Goal: Complete application form

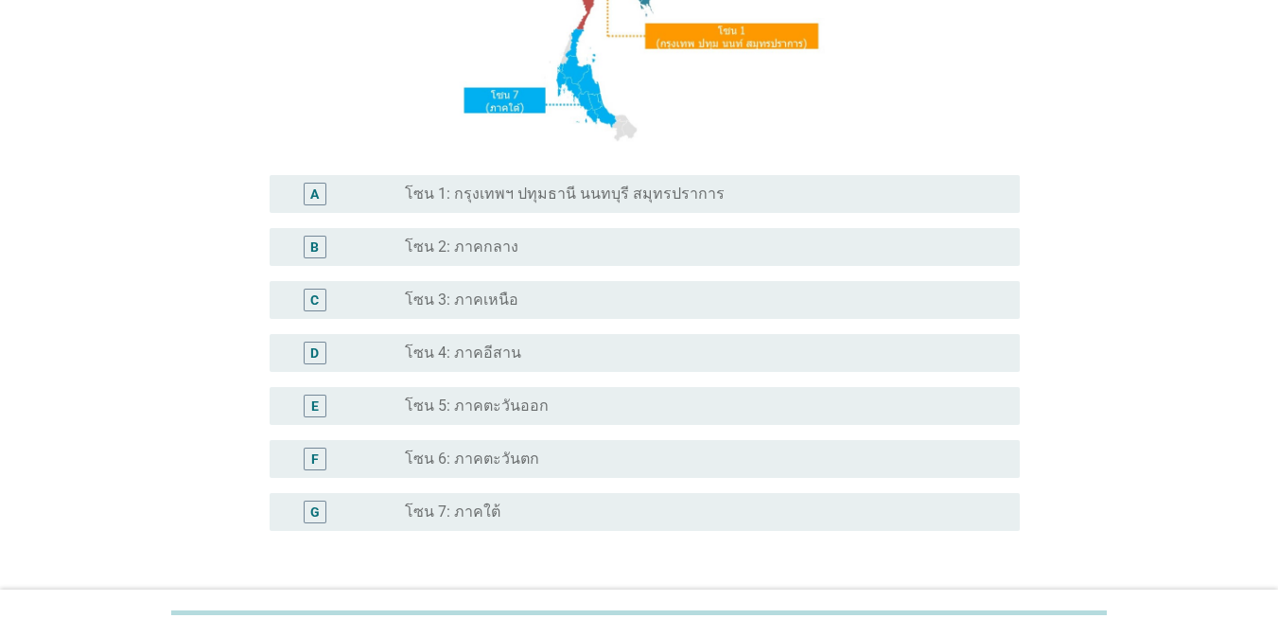
scroll to position [326, 0]
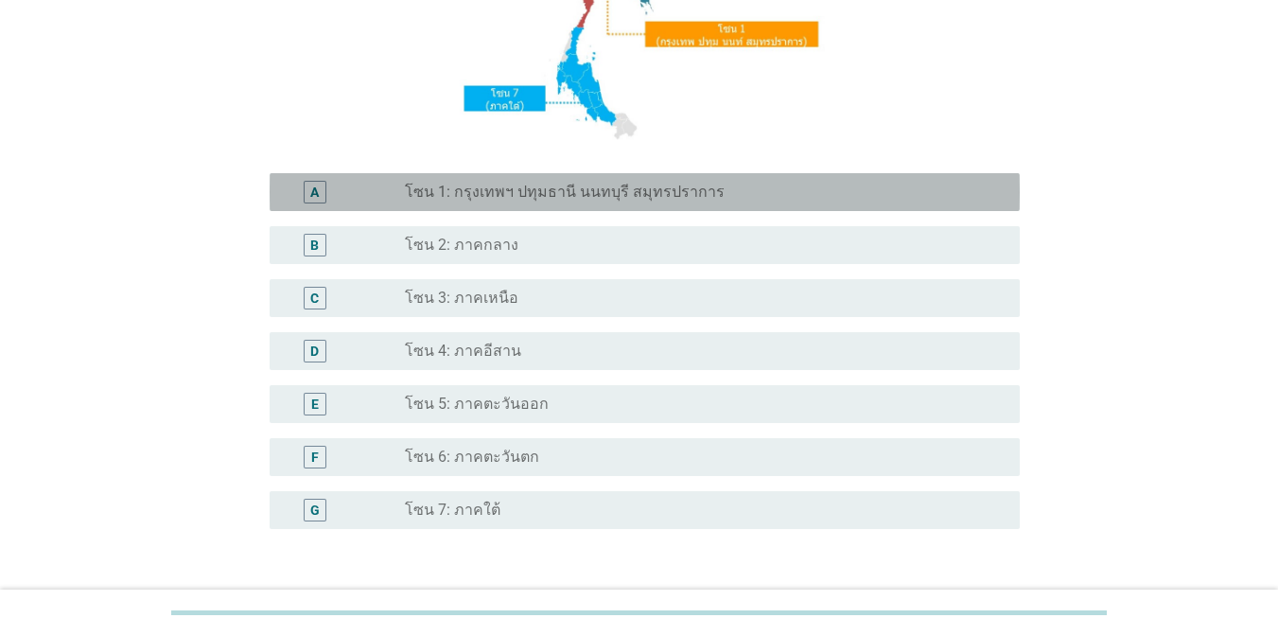
click at [582, 204] on div "A radio_button_unchecked โซน 1: กรุงเทพฯ ปทุมธานี นนทบุรี สมุทรปราการ" at bounding box center [645, 192] width 750 height 38
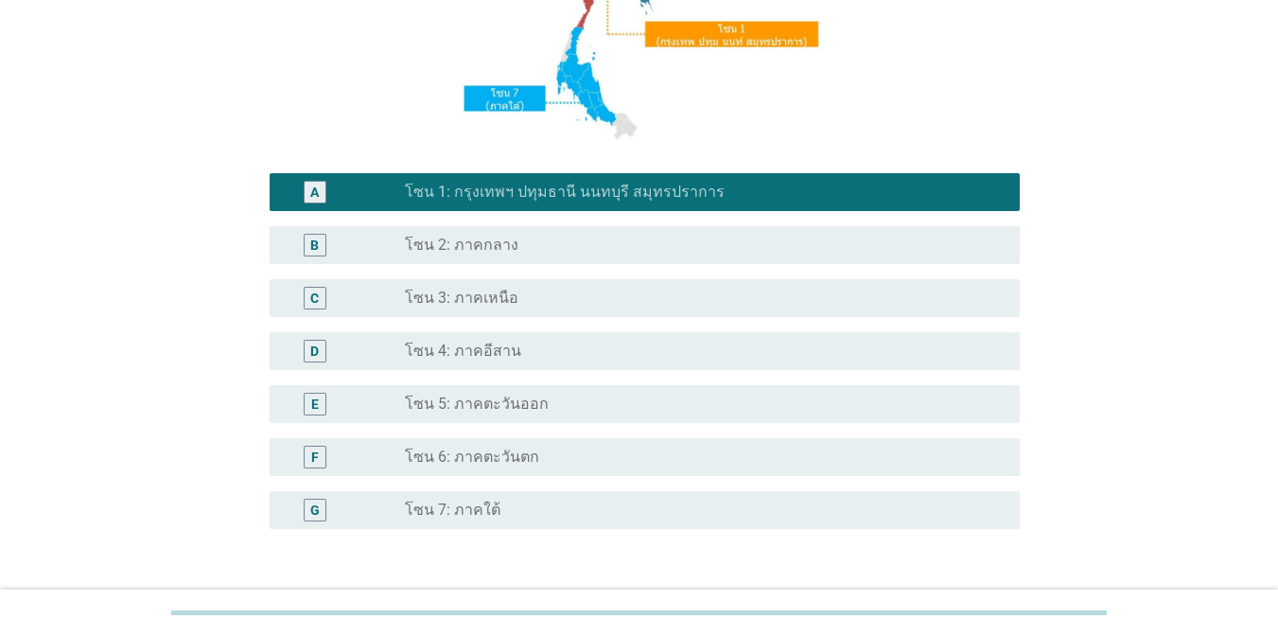
scroll to position [463, 0]
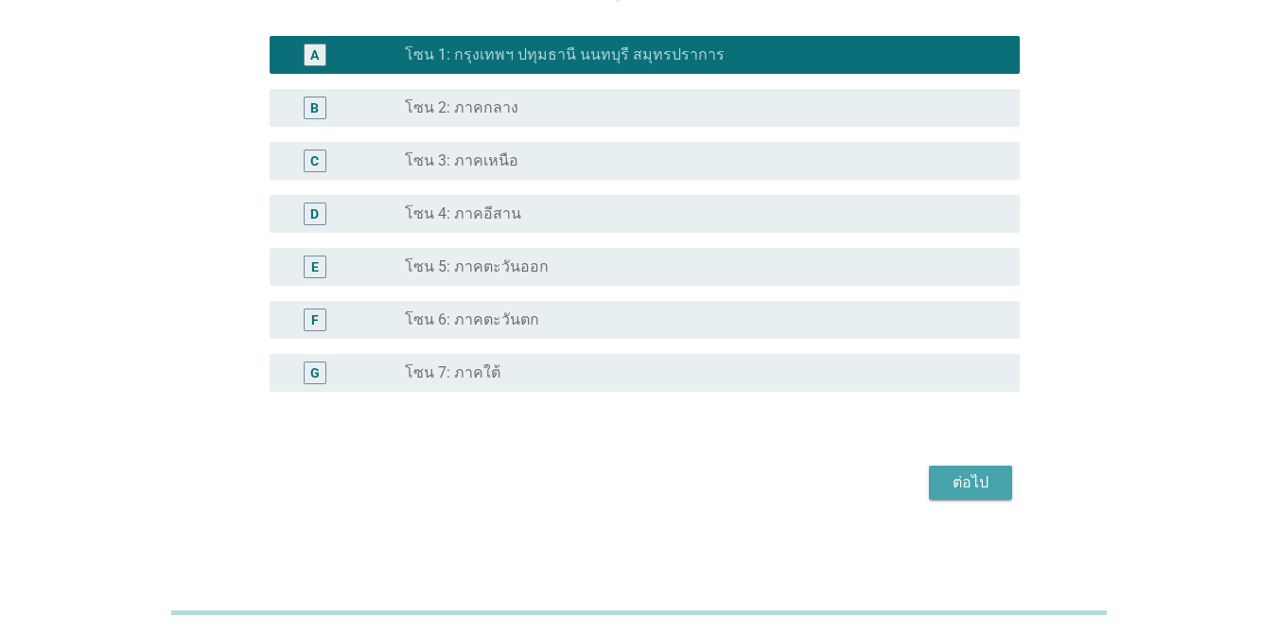
click at [974, 481] on div "ต่อไป" at bounding box center [970, 482] width 53 height 23
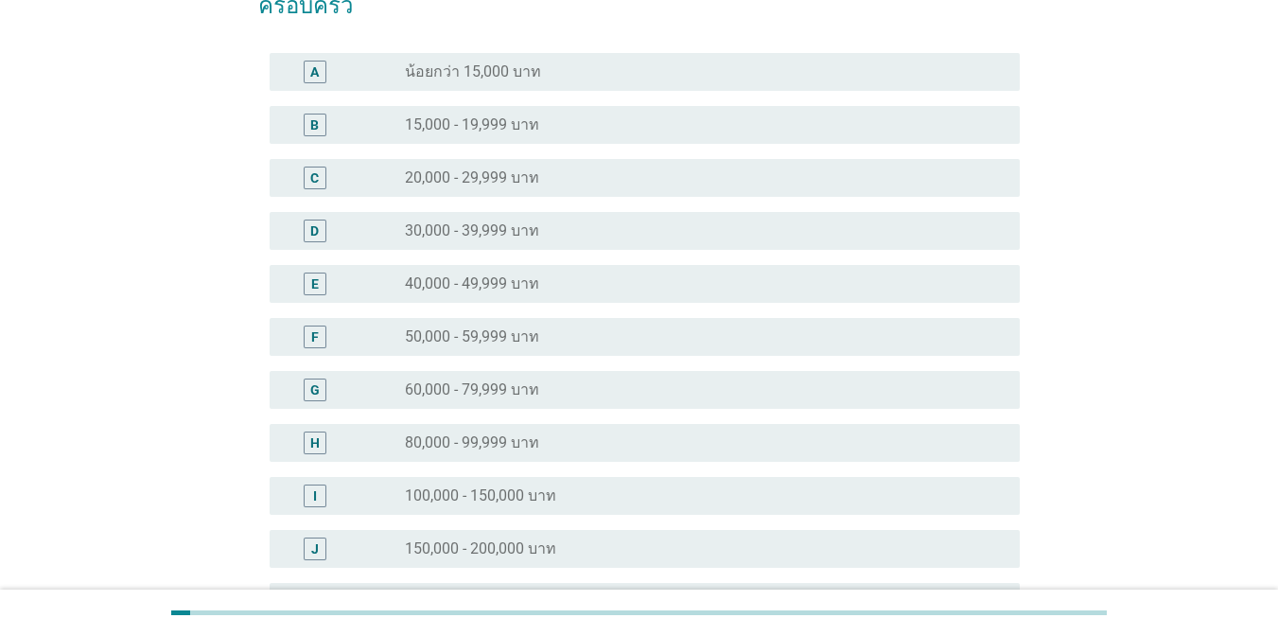
scroll to position [155, 0]
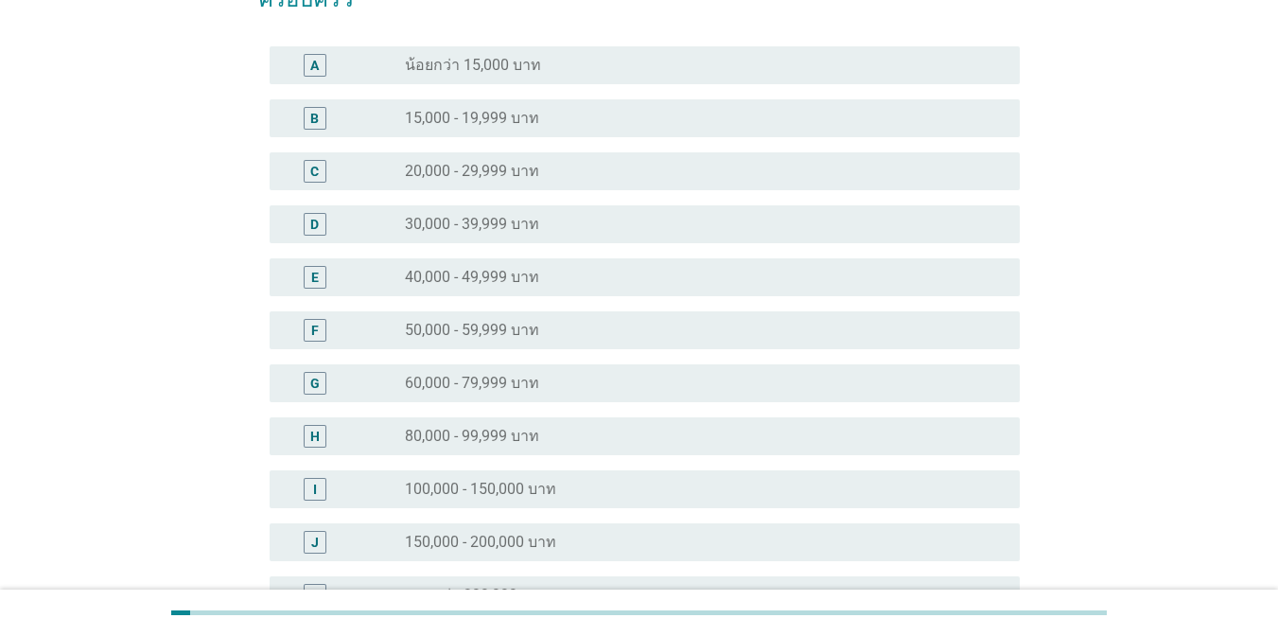
click at [651, 384] on div "radio_button_unchecked 60,000 - 79,999 บาท" at bounding box center [697, 383] width 585 height 19
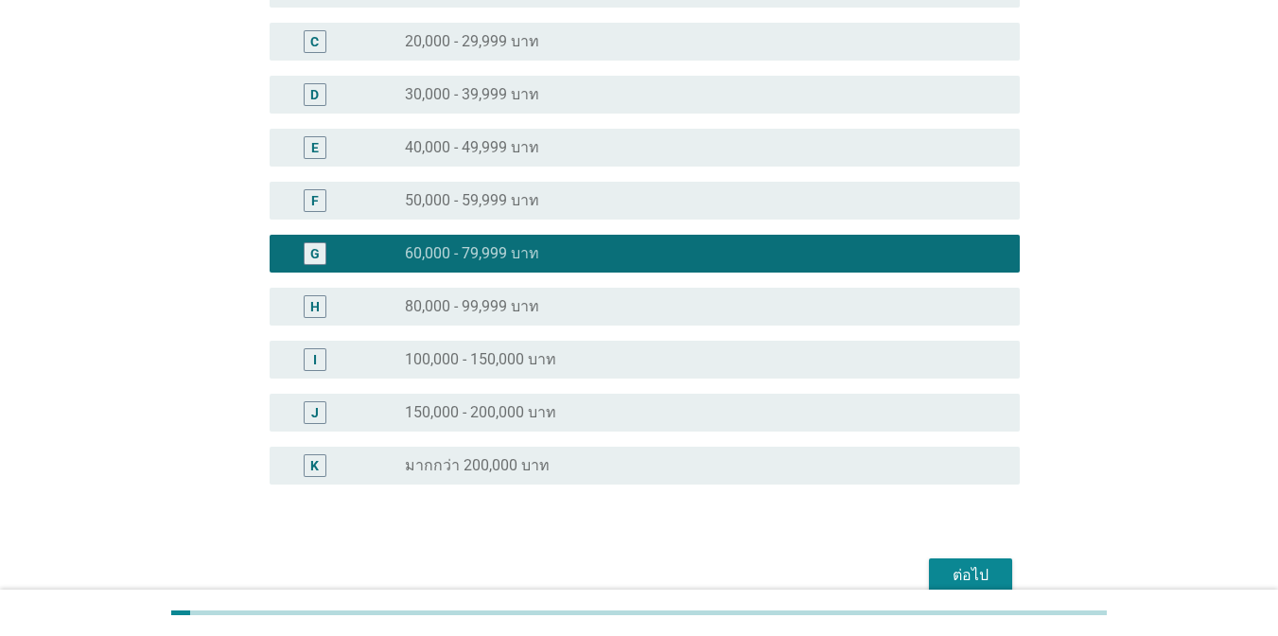
scroll to position [336, 0]
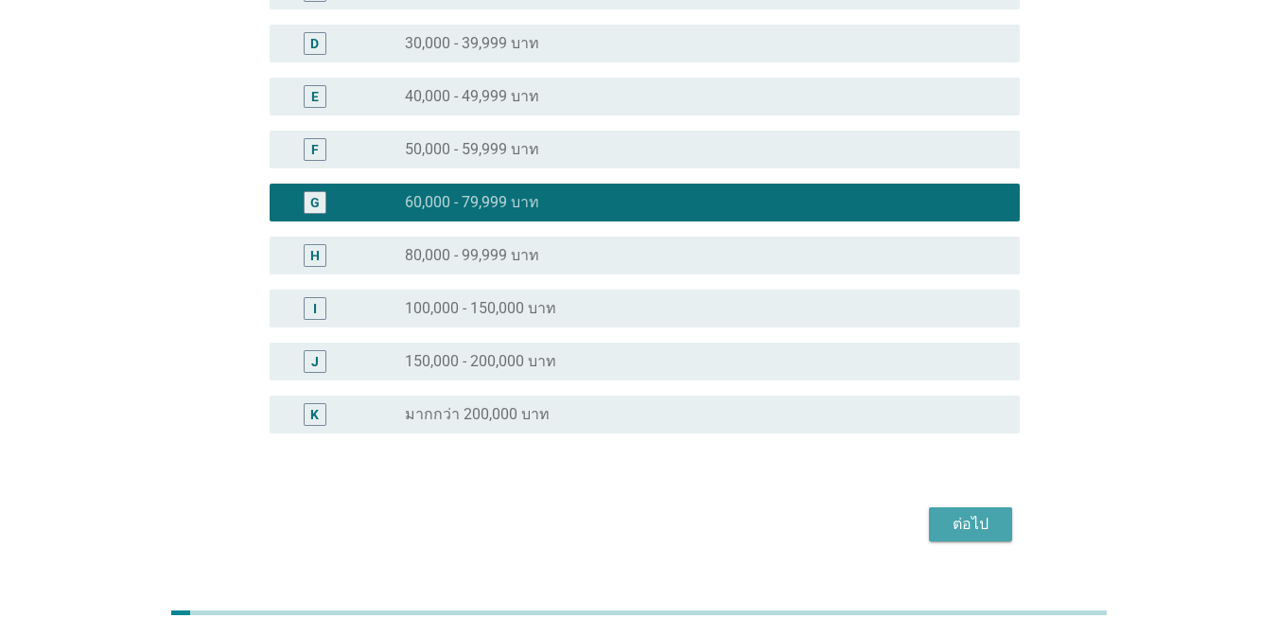
click at [997, 512] on button "ต่อไป" at bounding box center [970, 524] width 83 height 34
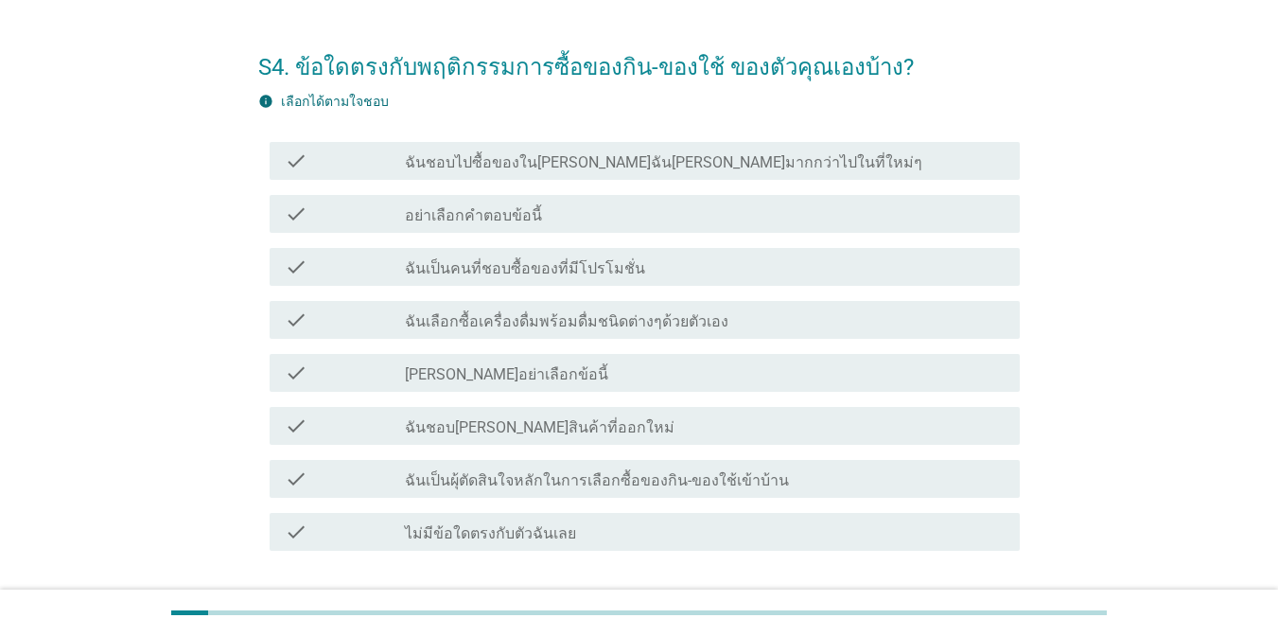
scroll to position [59, 0]
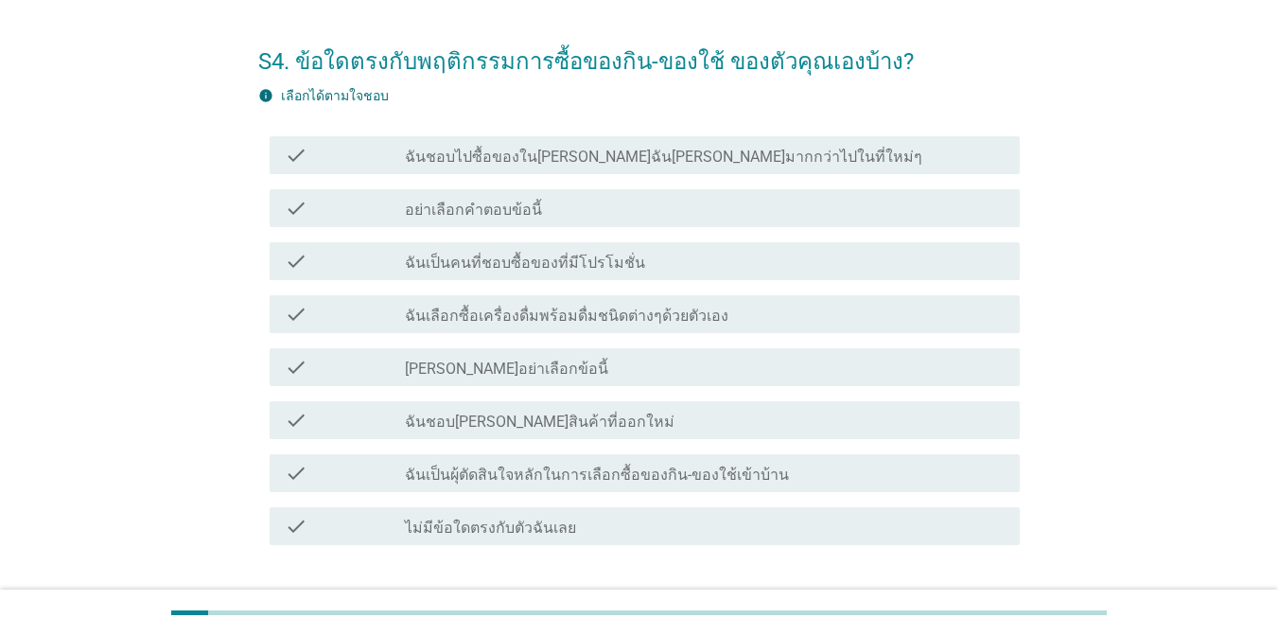
click at [524, 268] on label "ฉันเป็นคนที่ชอบซื้อของที่มีโปรโมชั่น" at bounding box center [525, 262] width 240 height 19
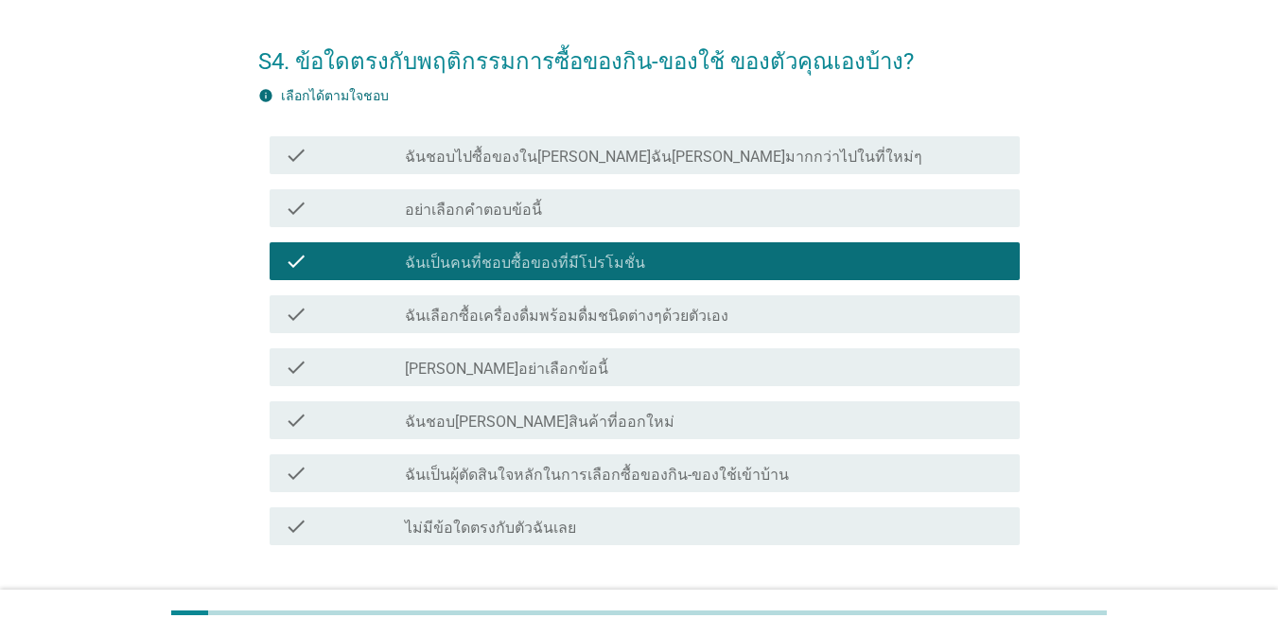
click at [550, 149] on label "ฉันชอบไปซื้อของใน[PERSON_NAME]ฉัน[PERSON_NAME]มากกว่าไปในที่ใหม่ๆ" at bounding box center [663, 157] width 517 height 19
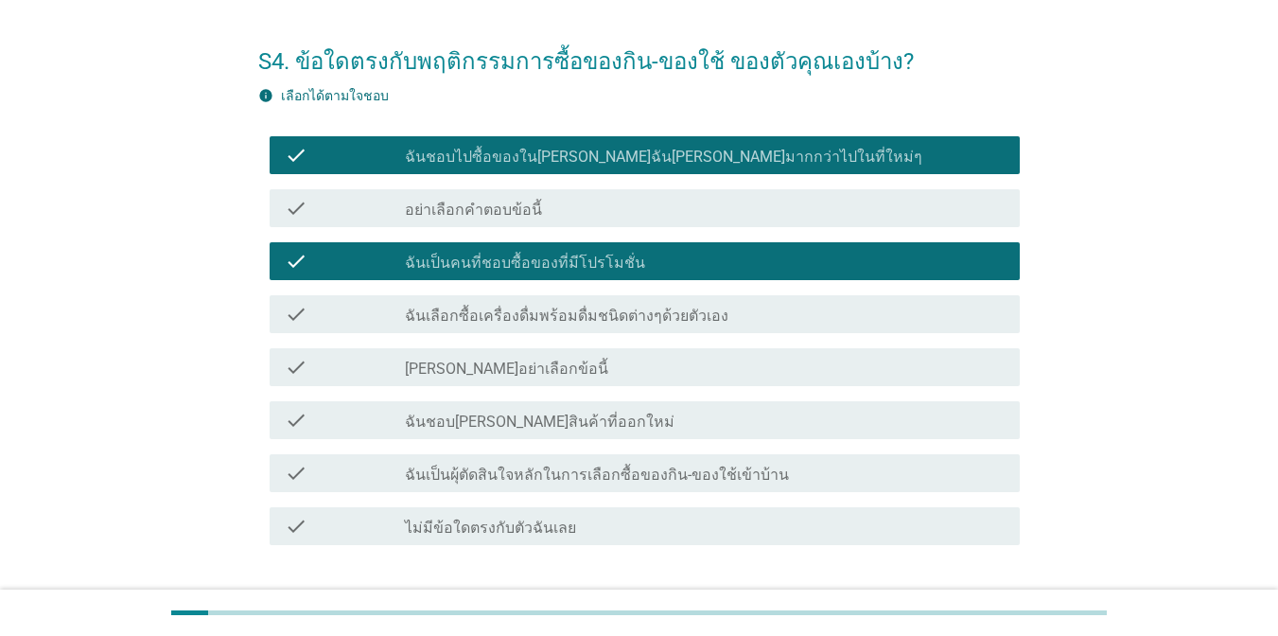
click at [549, 315] on label "ฉันเลือกซื้อเครื่องดื่มพร้อมดื่มชนิดต่างๆด้วยตัวเอง" at bounding box center [566, 315] width 323 height 19
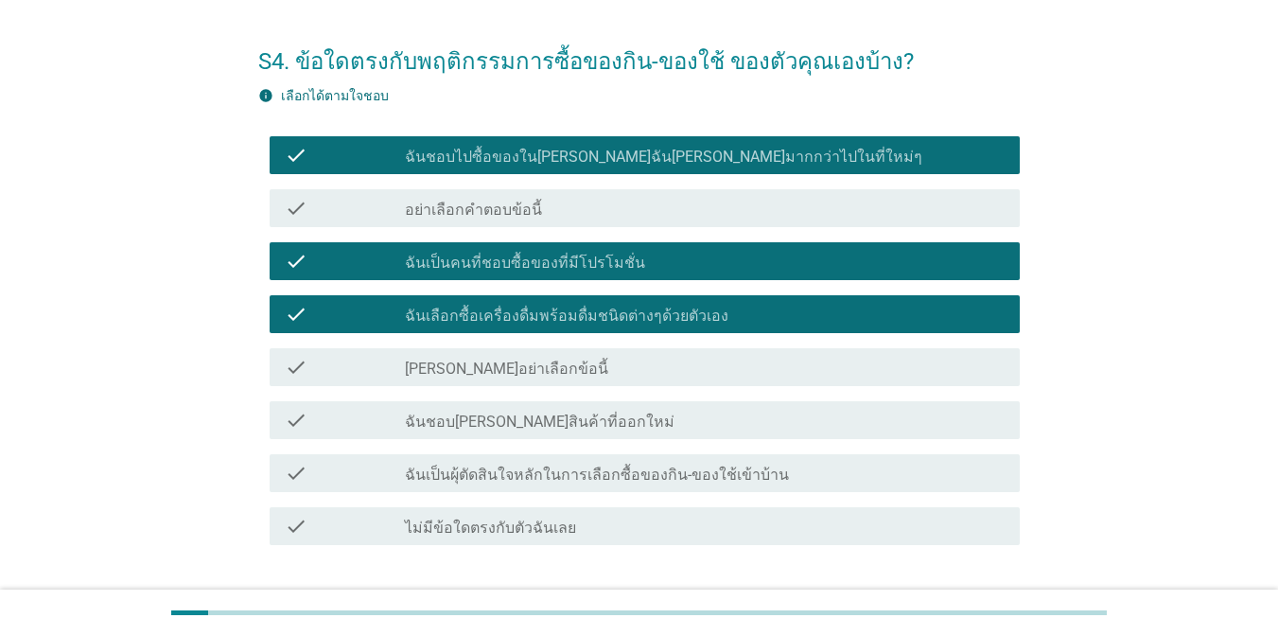
click at [536, 415] on label "ฉันชอบ[PERSON_NAME]สินค้าที่ออกใหม่" at bounding box center [540, 421] width 270 height 19
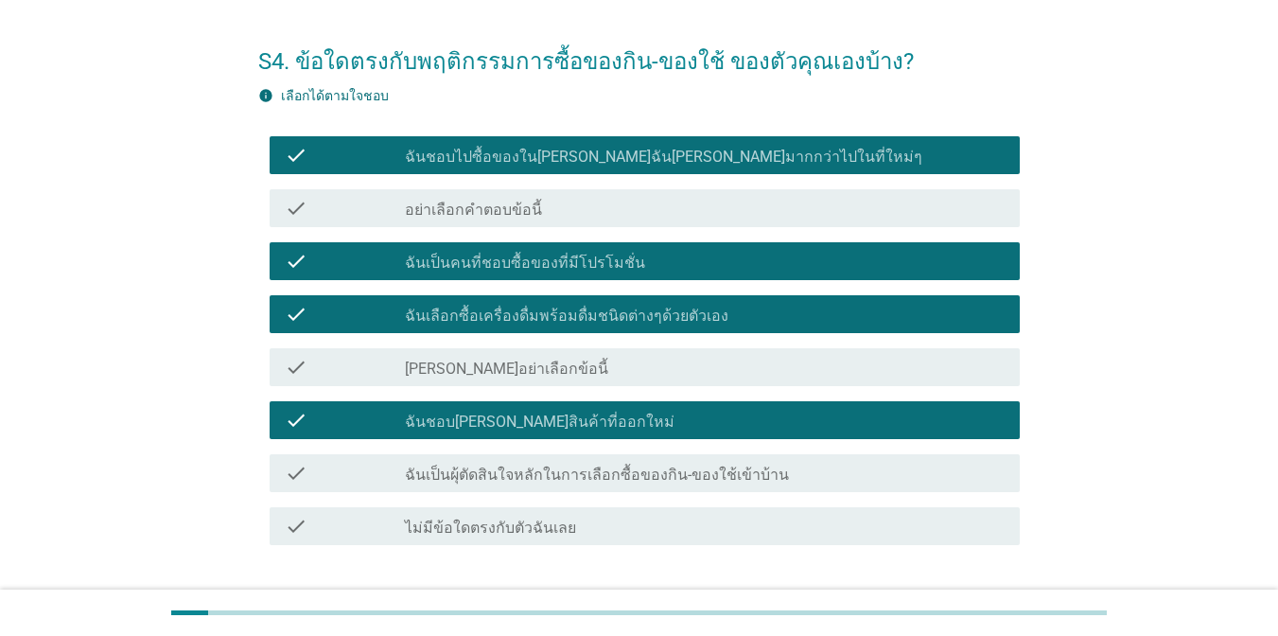
click at [528, 465] on label "ฉันเป็นผุ้ตัดสินใจหลักในการเลือกซื้อของกิน-ของใช้เข้าบ้าน" at bounding box center [597, 474] width 384 height 19
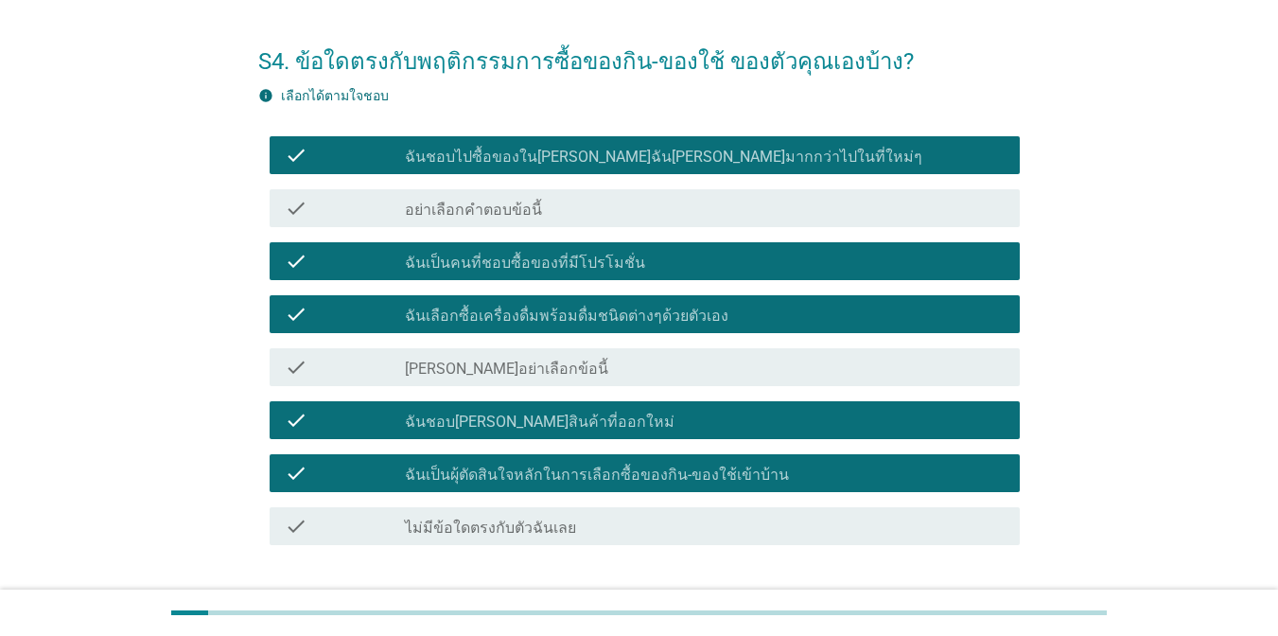
scroll to position [188, 0]
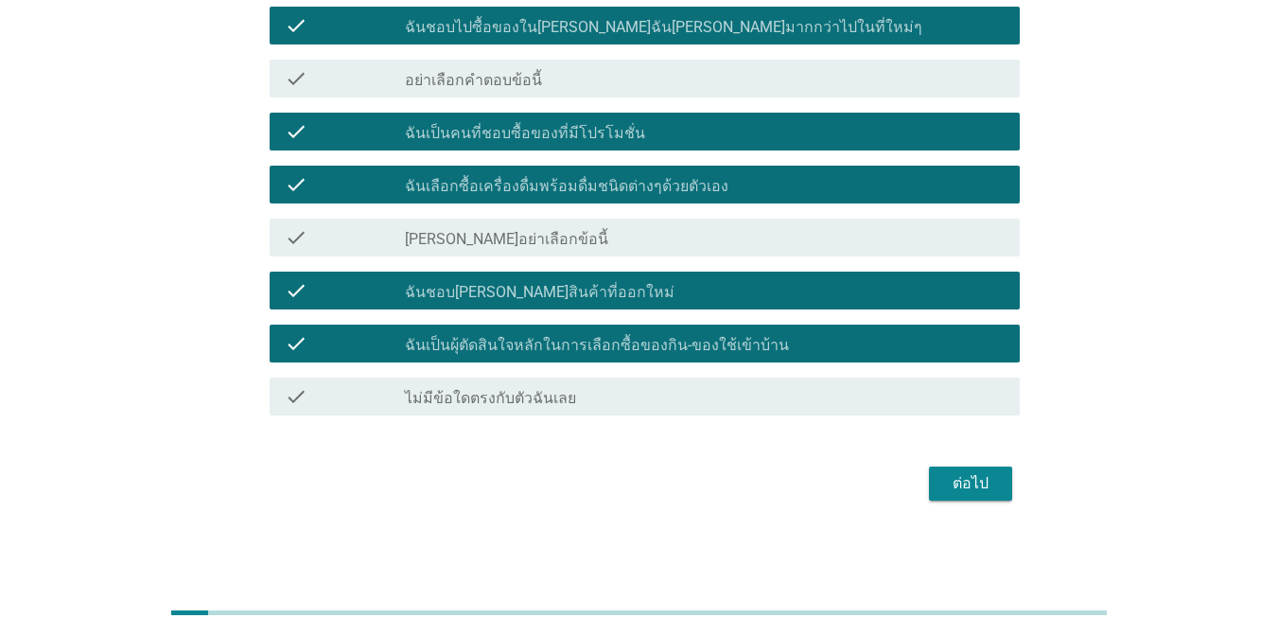
click at [996, 489] on div "ต่อไป" at bounding box center [970, 483] width 53 height 23
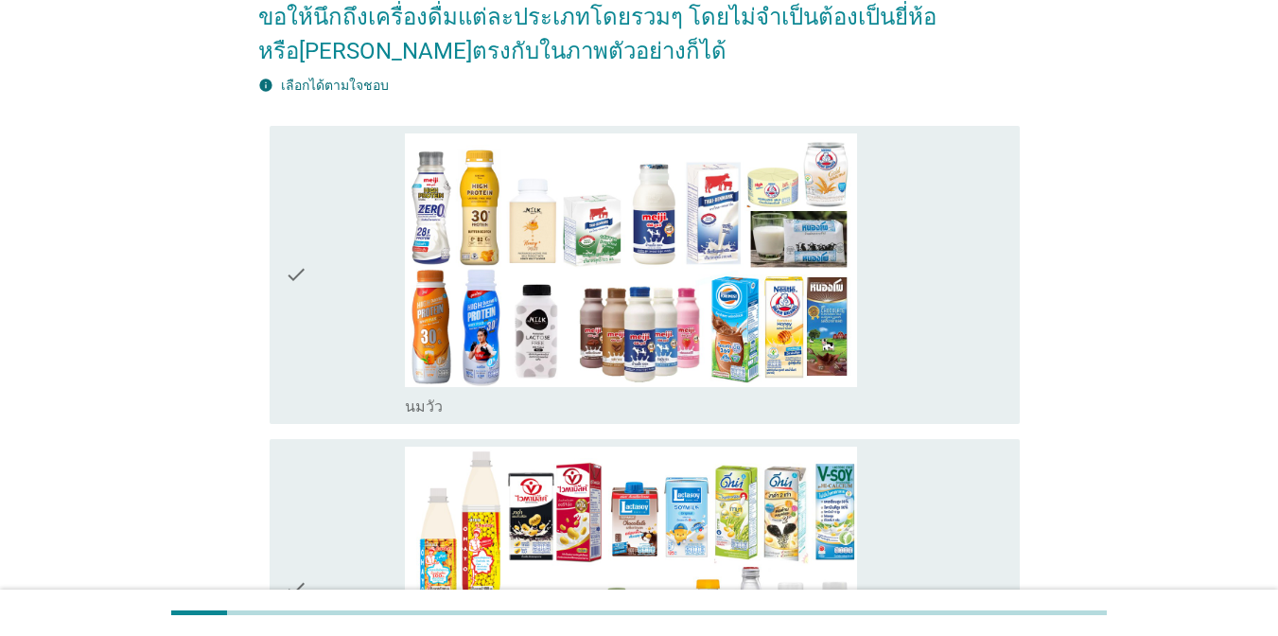
scroll to position [261, 0]
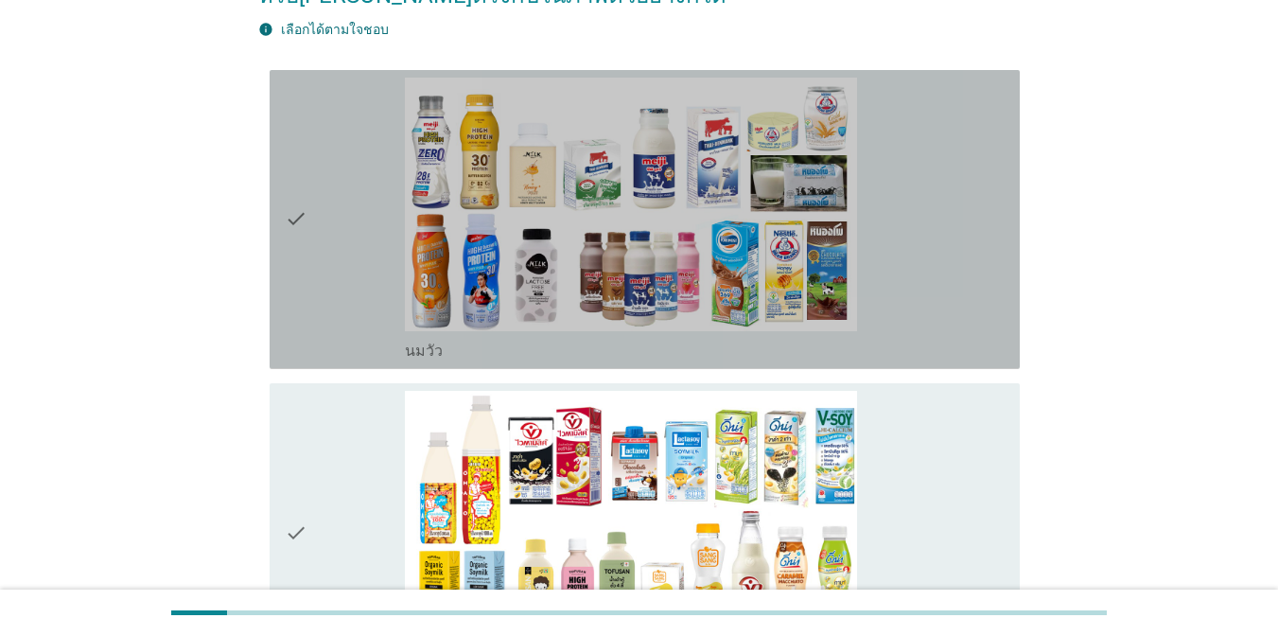
click at [897, 214] on div "check_box_outline_blank [PERSON_NAME]" at bounding box center [705, 220] width 600 height 284
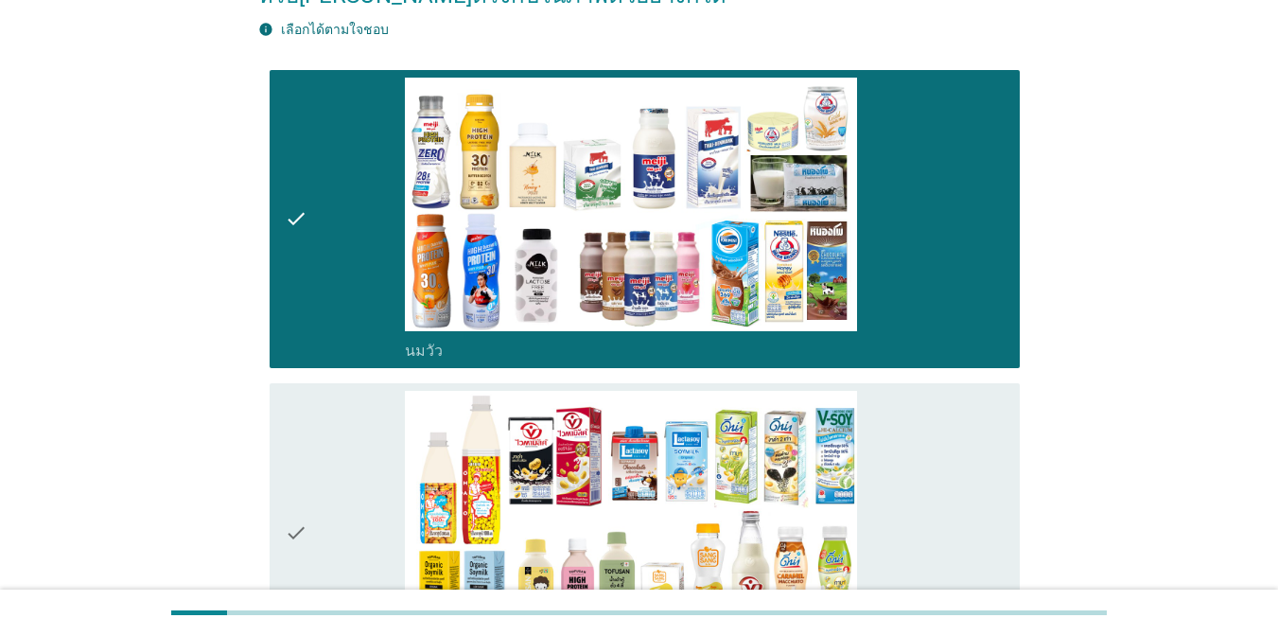
click at [881, 424] on div "check_box_outline_blank นมถั่วเหลือง-น้ำเต้าหู้พร้อมดื่ม" at bounding box center [705, 533] width 600 height 284
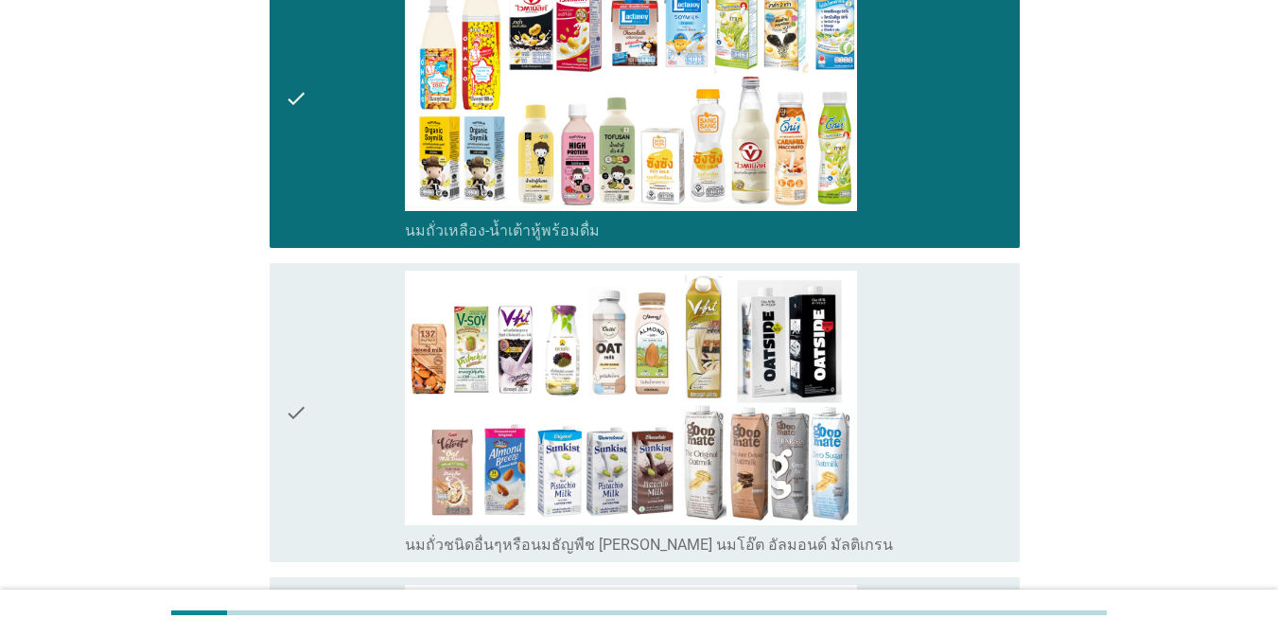
scroll to position [853, 0]
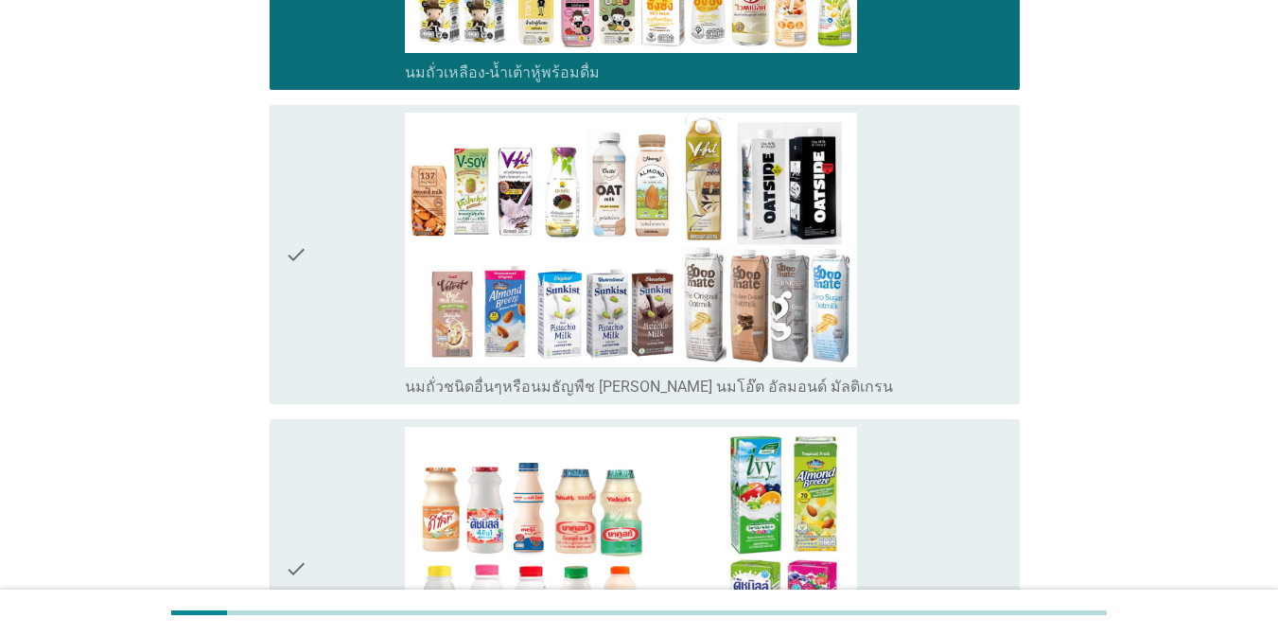
click at [872, 254] on div "check_box_outline_blank นมถั่วชนิดอื่นๆหรือนมธัญพืช [PERSON_NAME] นมโอ๊ต อัลมอน…" at bounding box center [705, 255] width 600 height 284
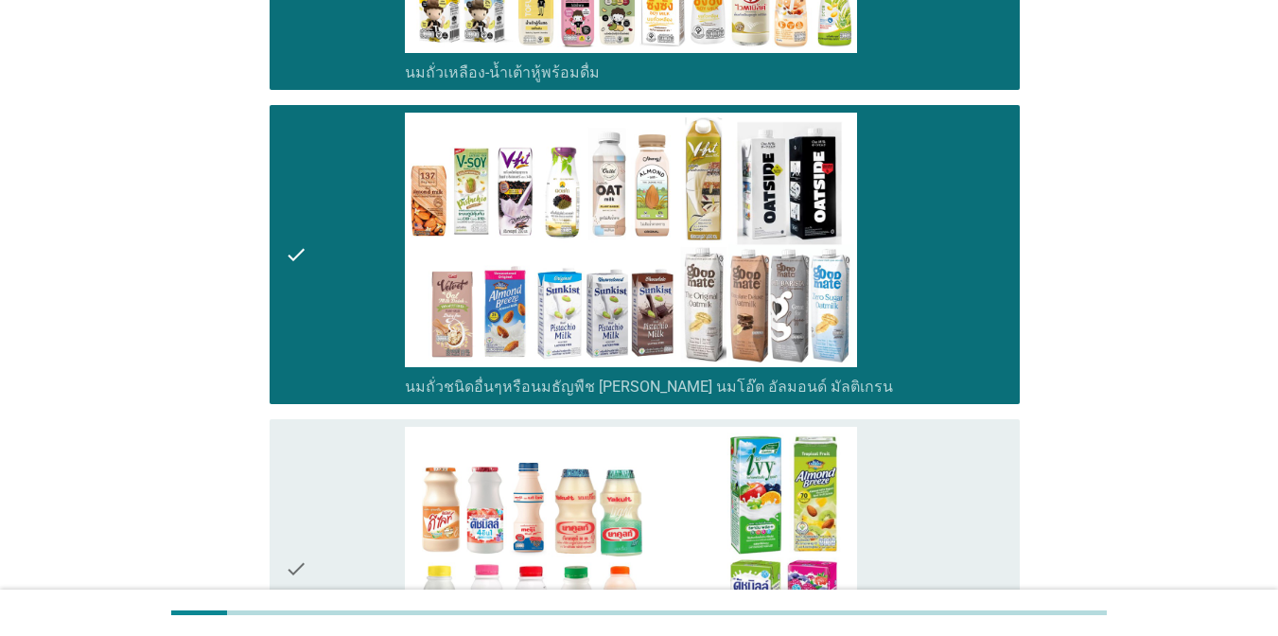
click at [871, 472] on div "check_box_outline_blank นมเปรี้ยว" at bounding box center [705, 569] width 600 height 284
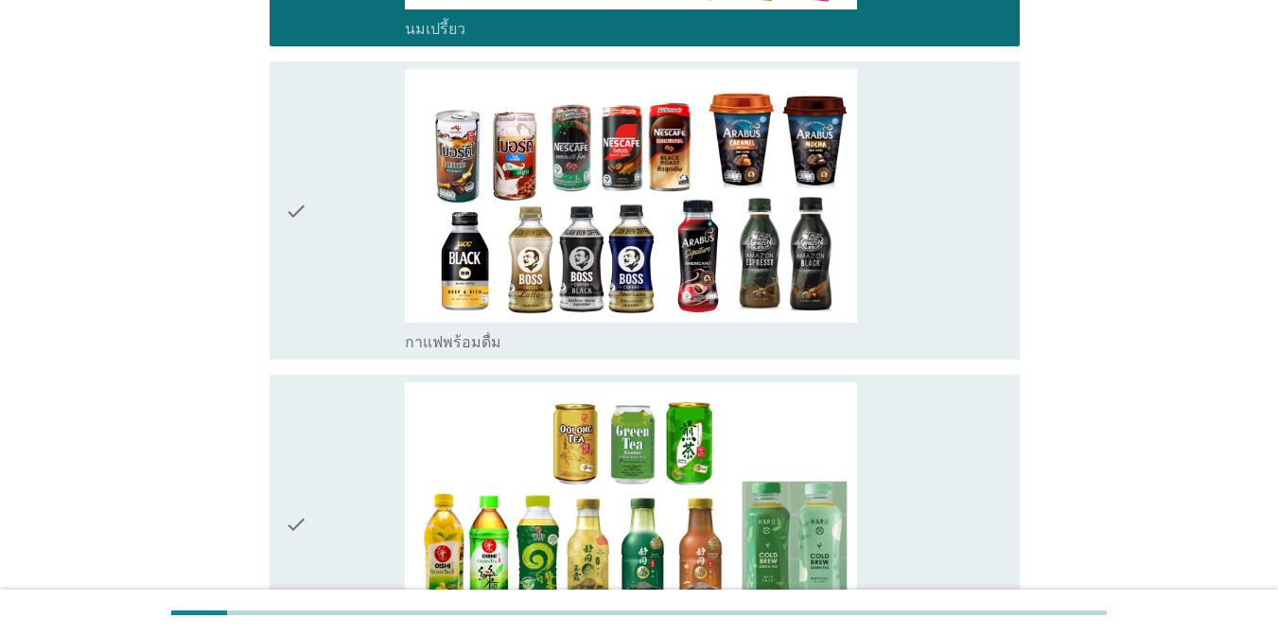
scroll to position [1532, 0]
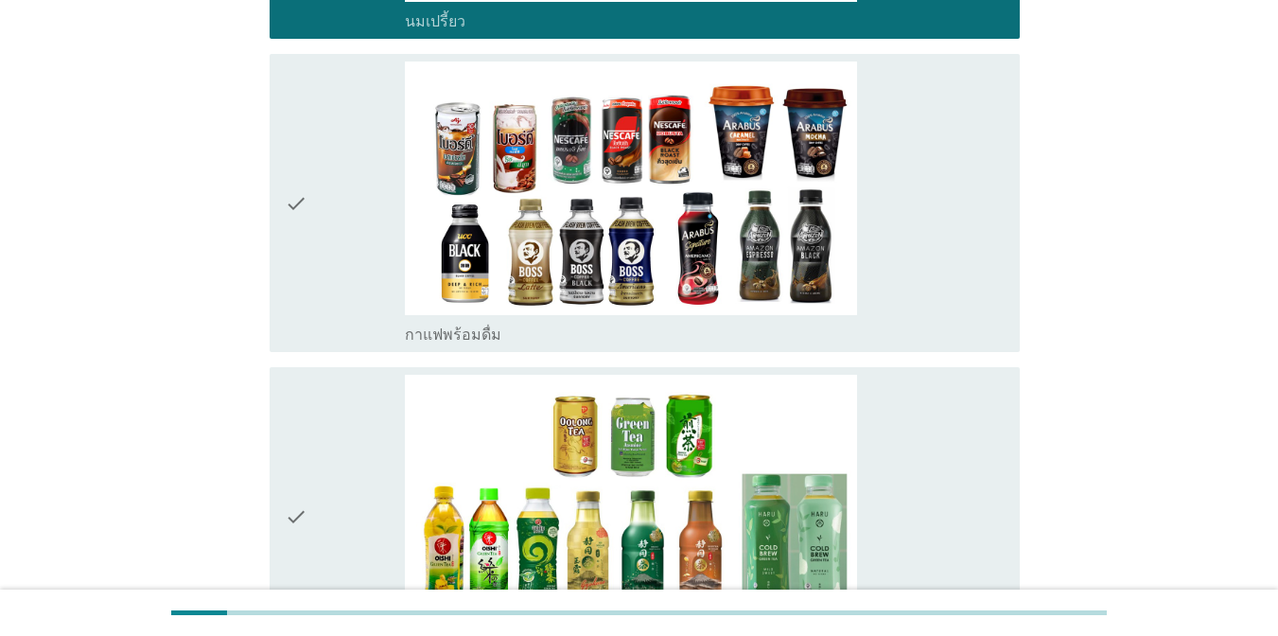
click at [931, 184] on div "check_box_outline_blank กาแฟพร้อมดื่ม" at bounding box center [705, 203] width 600 height 284
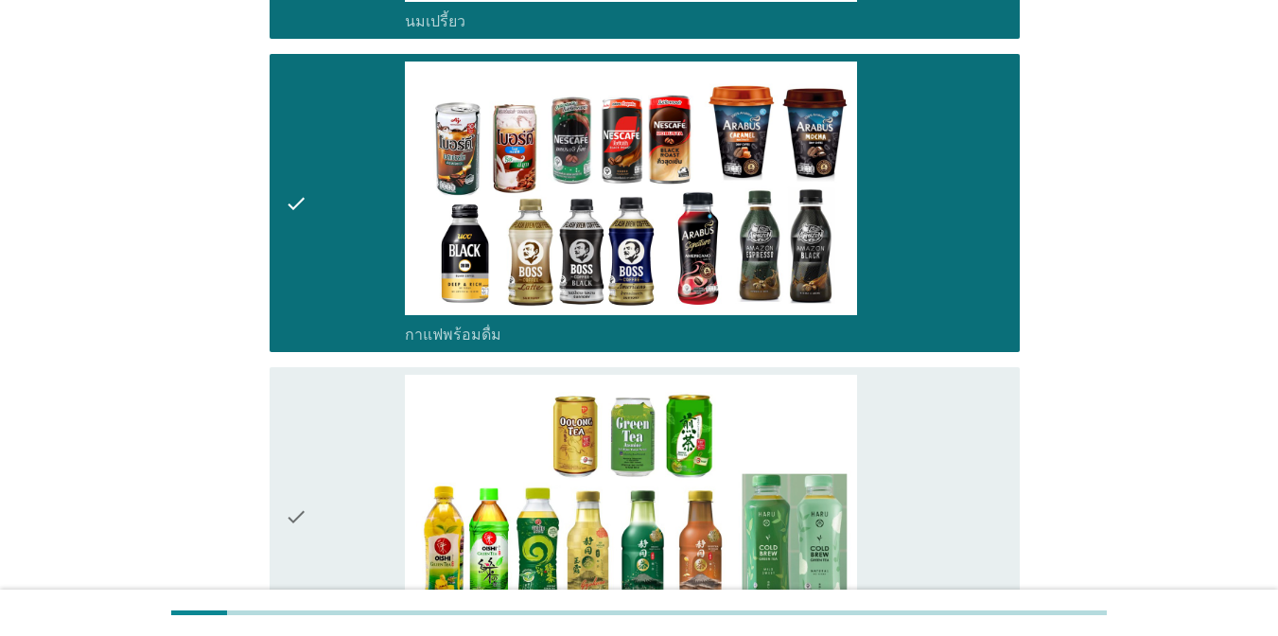
click at [911, 398] on div "check_box_outline_blank ชาพร้อมดื่ม" at bounding box center [705, 517] width 600 height 284
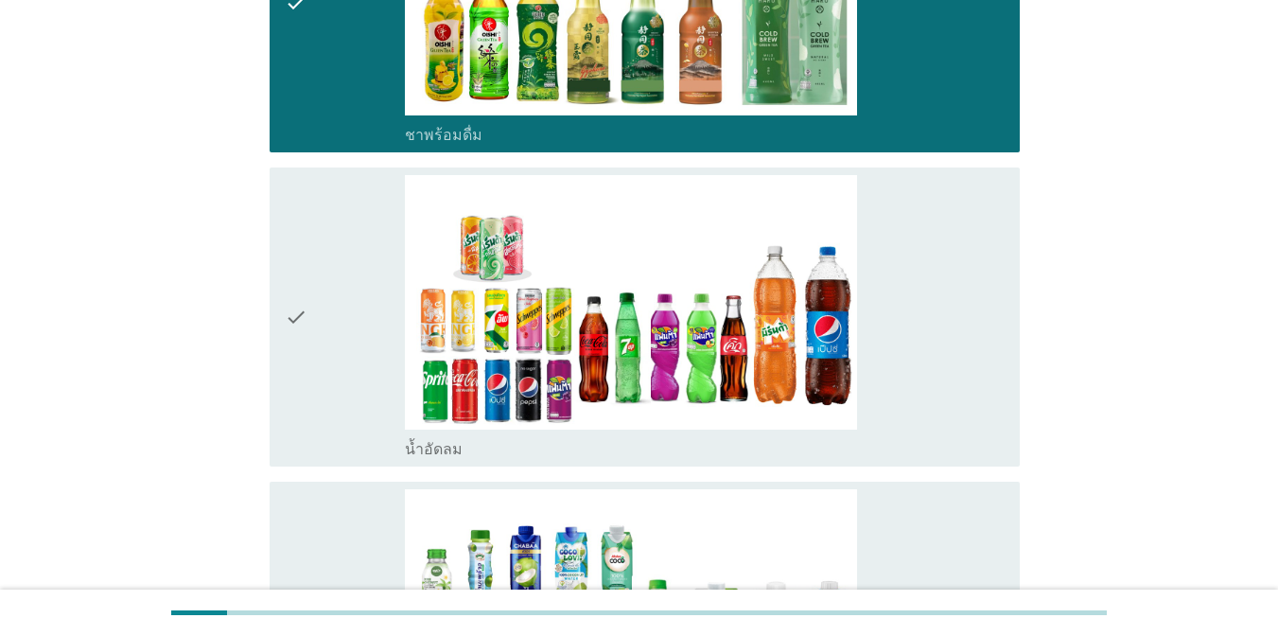
scroll to position [2125, 0]
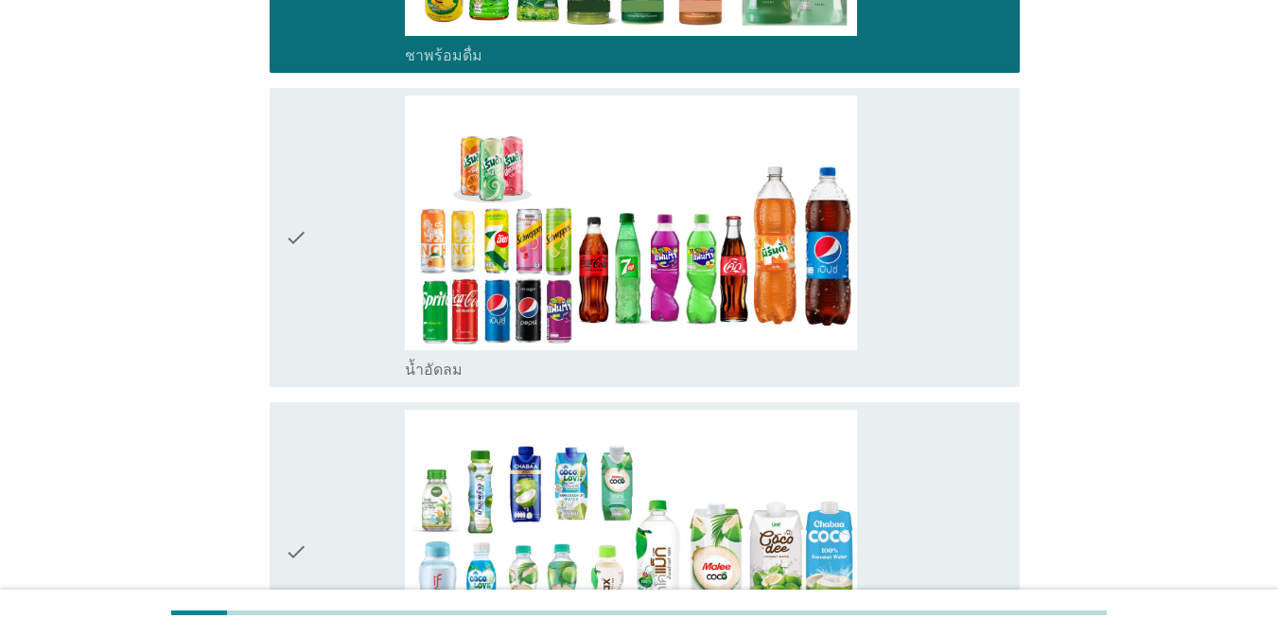
click at [892, 268] on div "check_box_outline_blank น้ำอัดลม" at bounding box center [705, 238] width 600 height 284
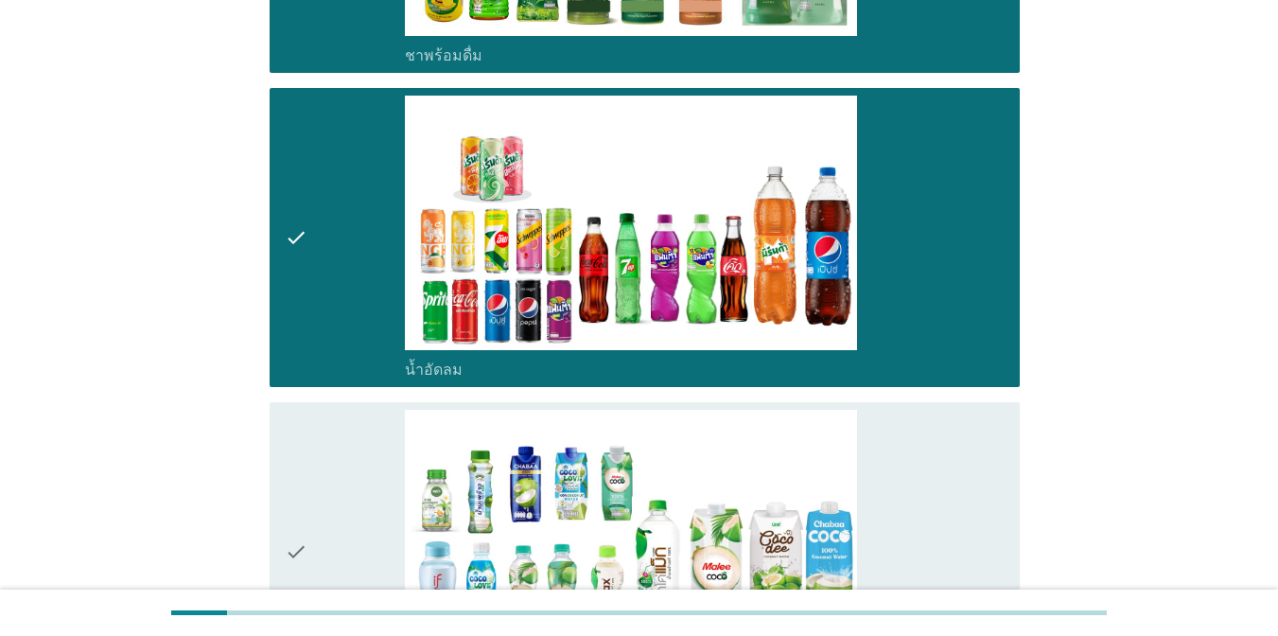
click at [886, 432] on div "check_box_outline_blank น้ำมะพร้าวพร้อมดื่ม" at bounding box center [705, 552] width 600 height 284
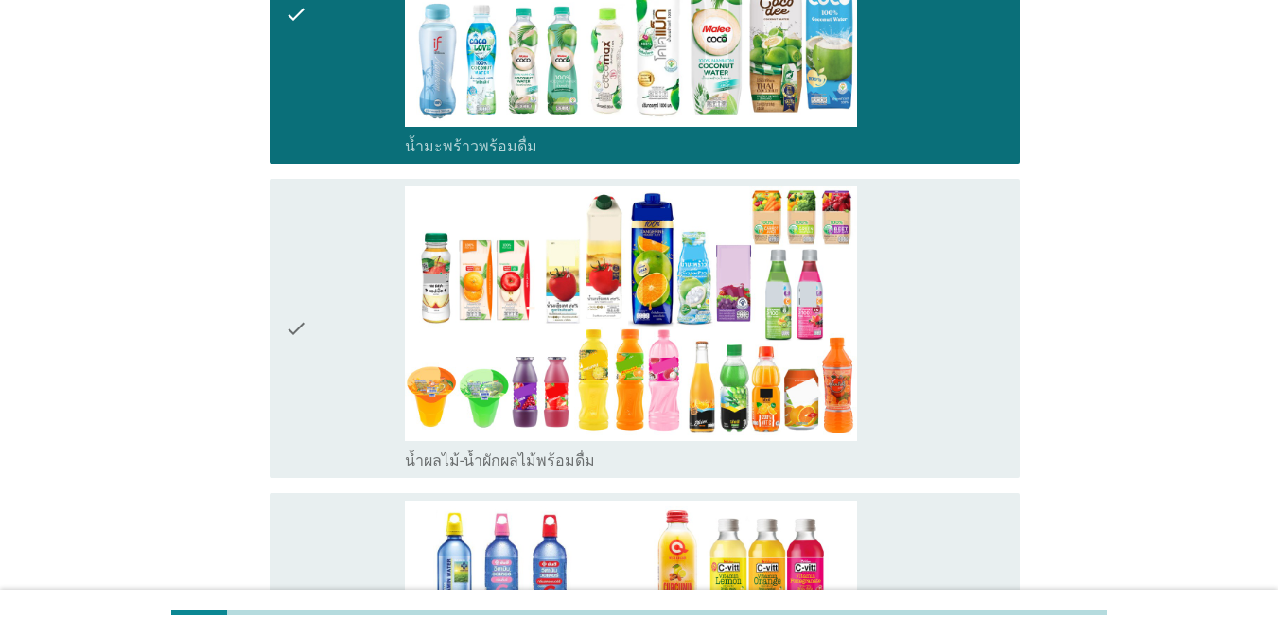
scroll to position [2717, 0]
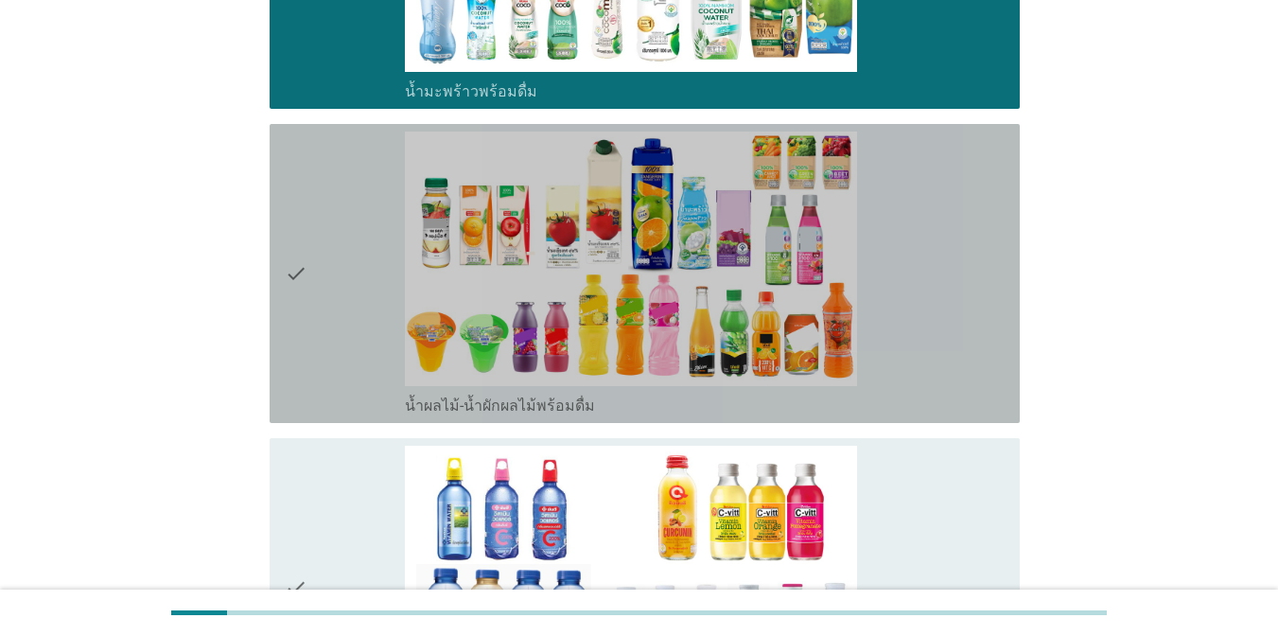
click at [893, 310] on div "check_box_outline_blank น้ำผลไม้-น้ำผักผลไม้พร้อมดื่ม" at bounding box center [705, 273] width 600 height 284
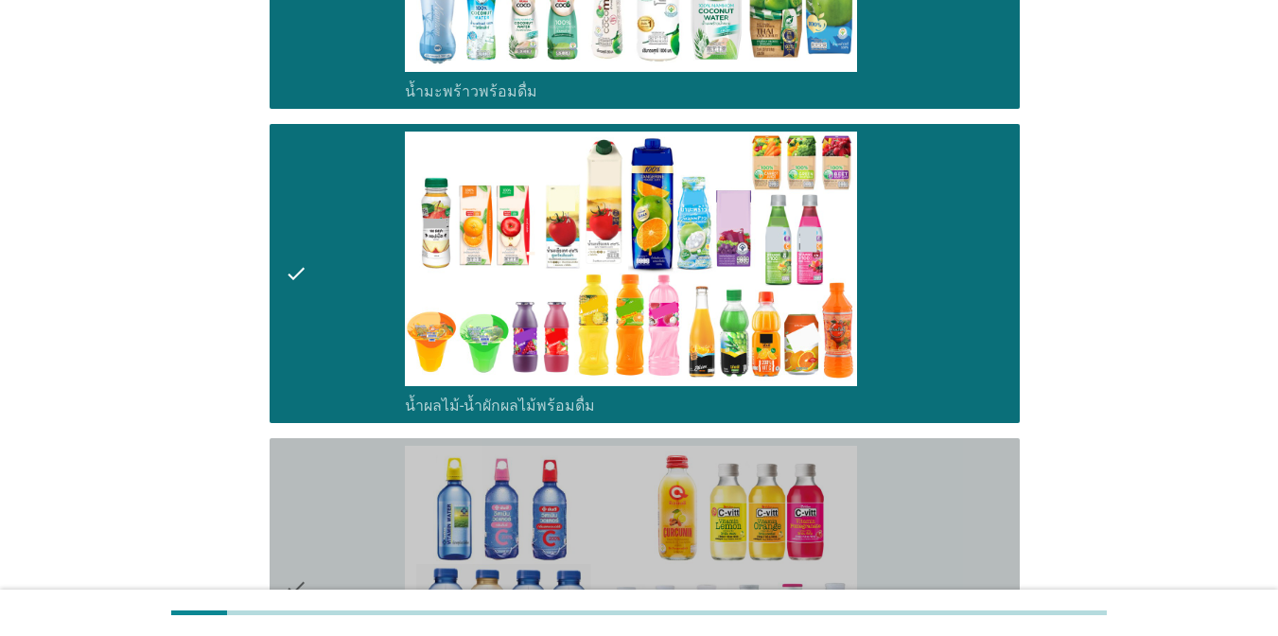
click at [891, 462] on div "check_box_outline_blank น้ำวิตามิน-เครื่องดื่มวิตามิน" at bounding box center [705, 587] width 600 height 284
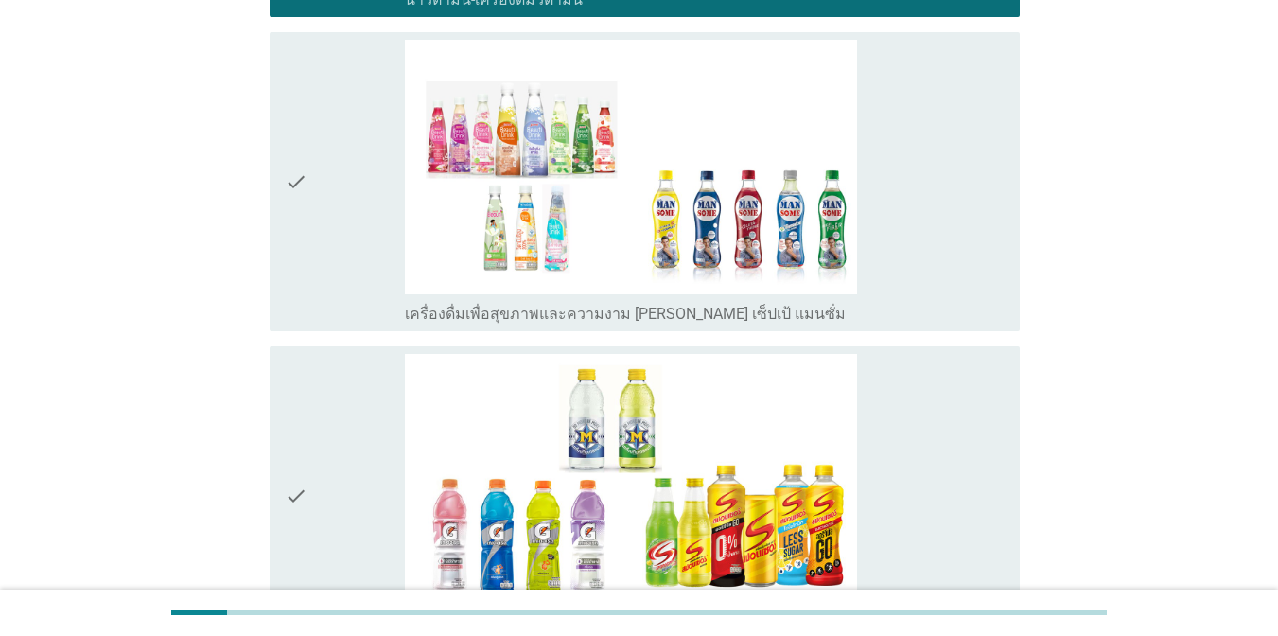
scroll to position [3476, 0]
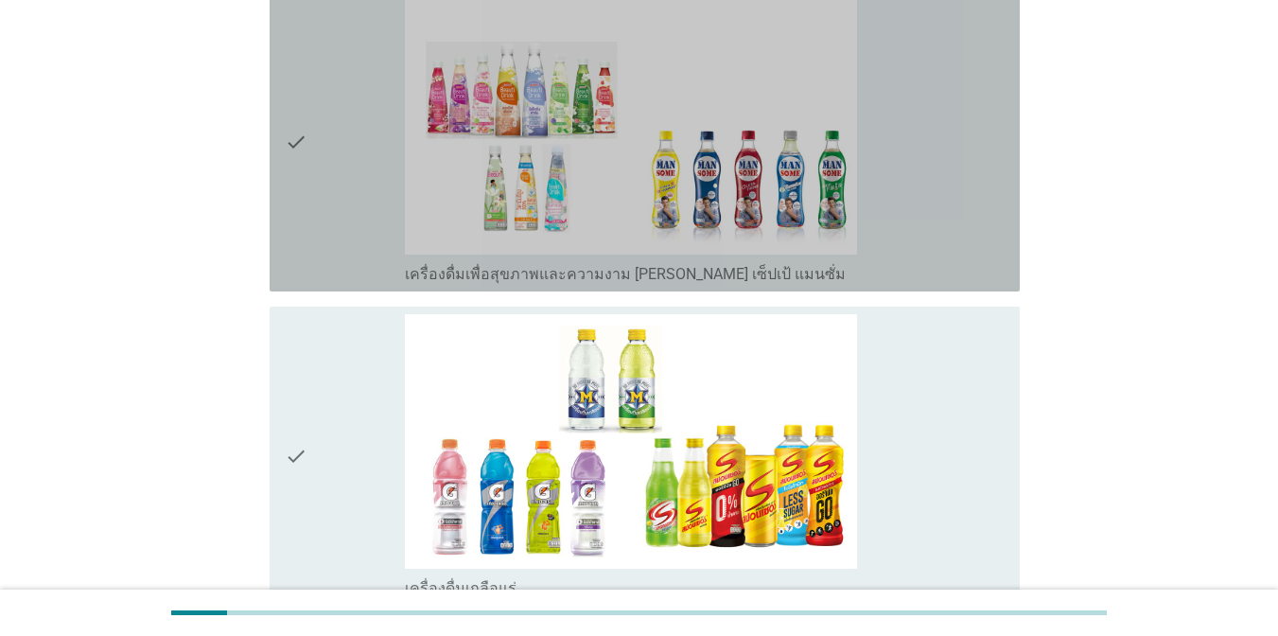
click at [877, 167] on div "check_box_outline_blank เครื่องดื่มเพื่อสุขภาพและความงาม [PERSON_NAME] เซ็ปเป้ …" at bounding box center [705, 142] width 600 height 284
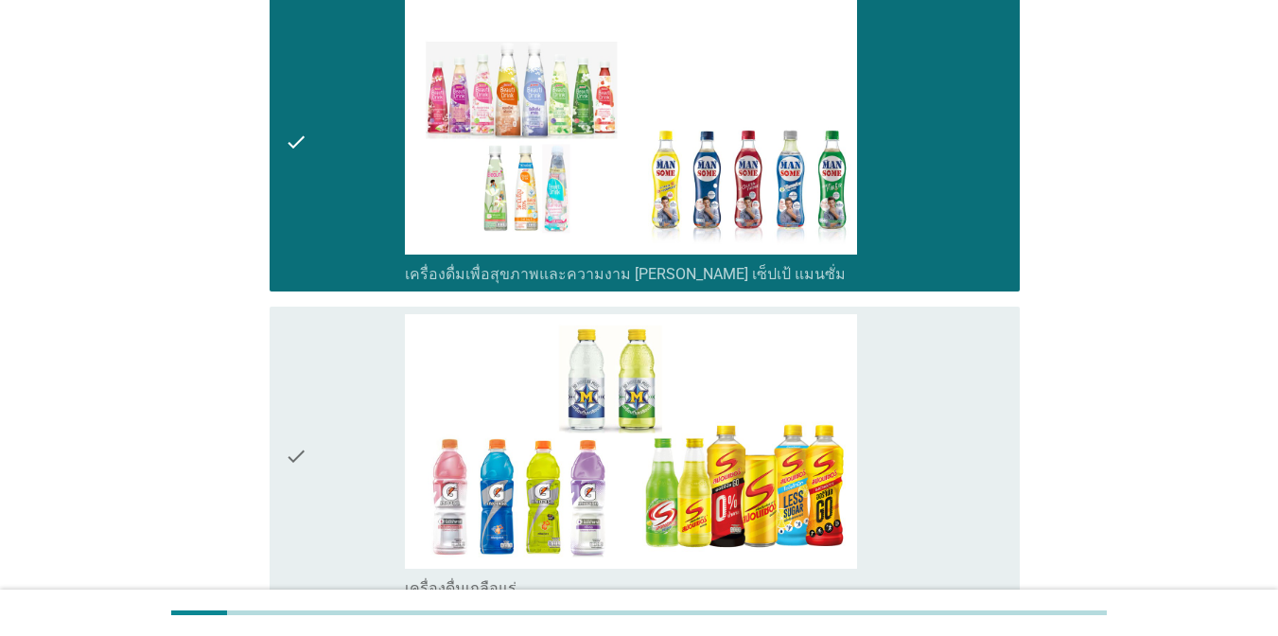
click at [878, 374] on div "check_box_outline_blank เครื่องดื่มเกลือแร่" at bounding box center [705, 456] width 600 height 284
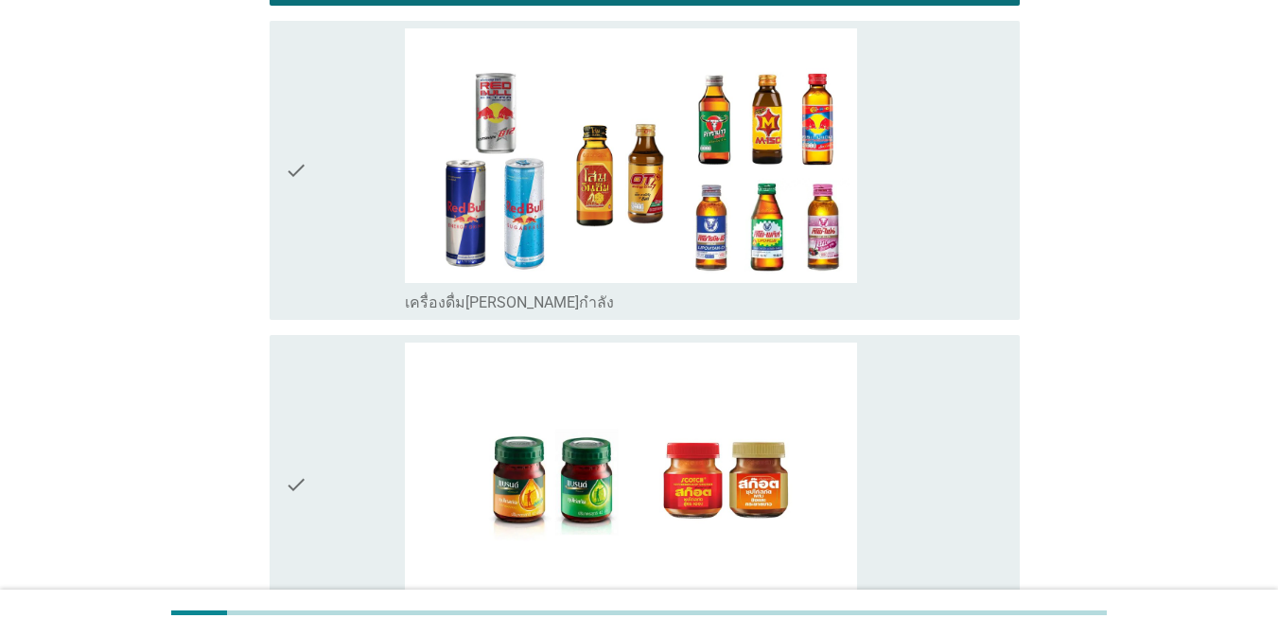
scroll to position [4092, 0]
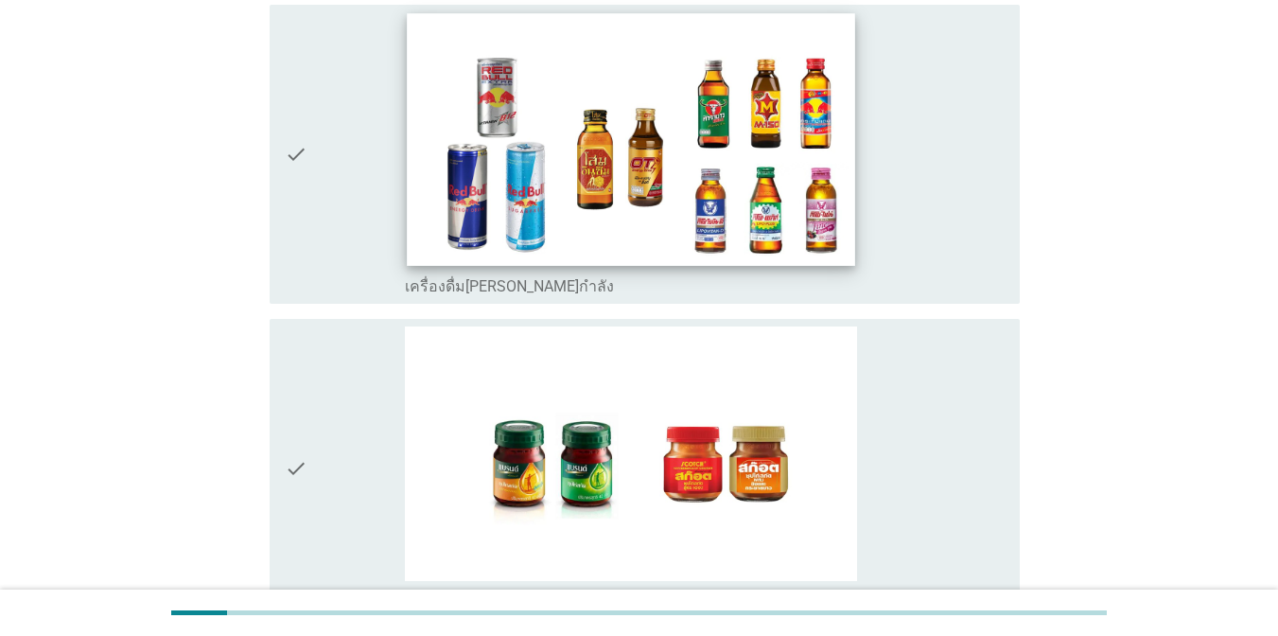
click at [796, 187] on img at bounding box center [630, 139] width 447 height 252
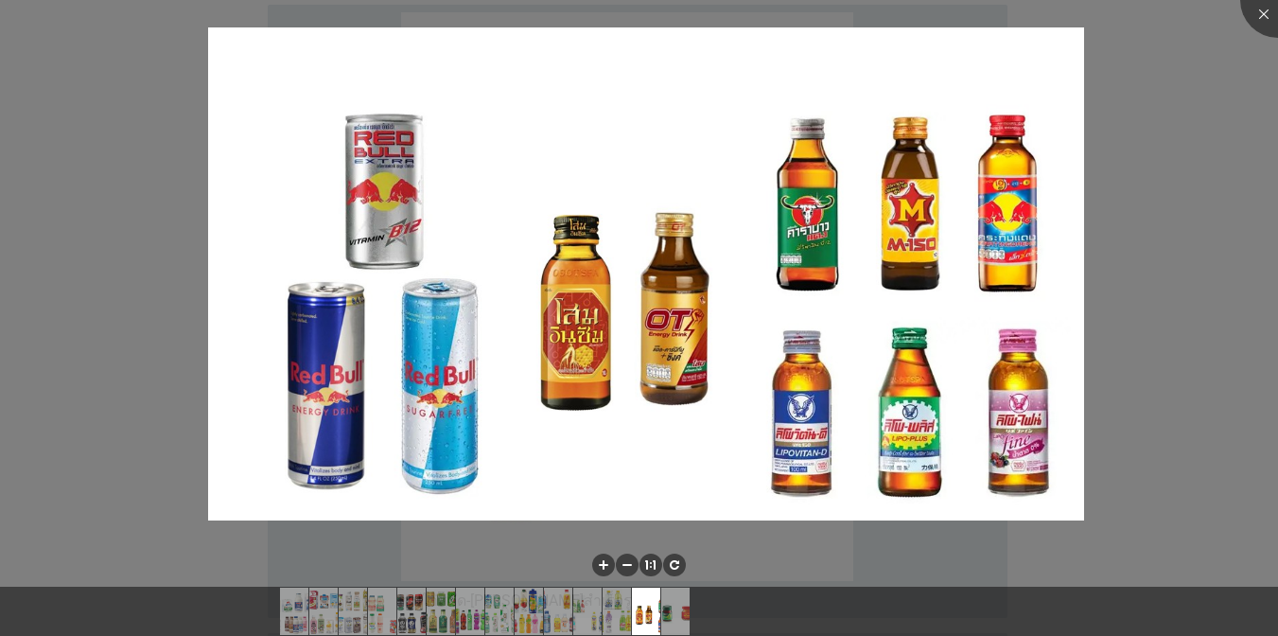
click at [1121, 338] on div at bounding box center [639, 318] width 1278 height 636
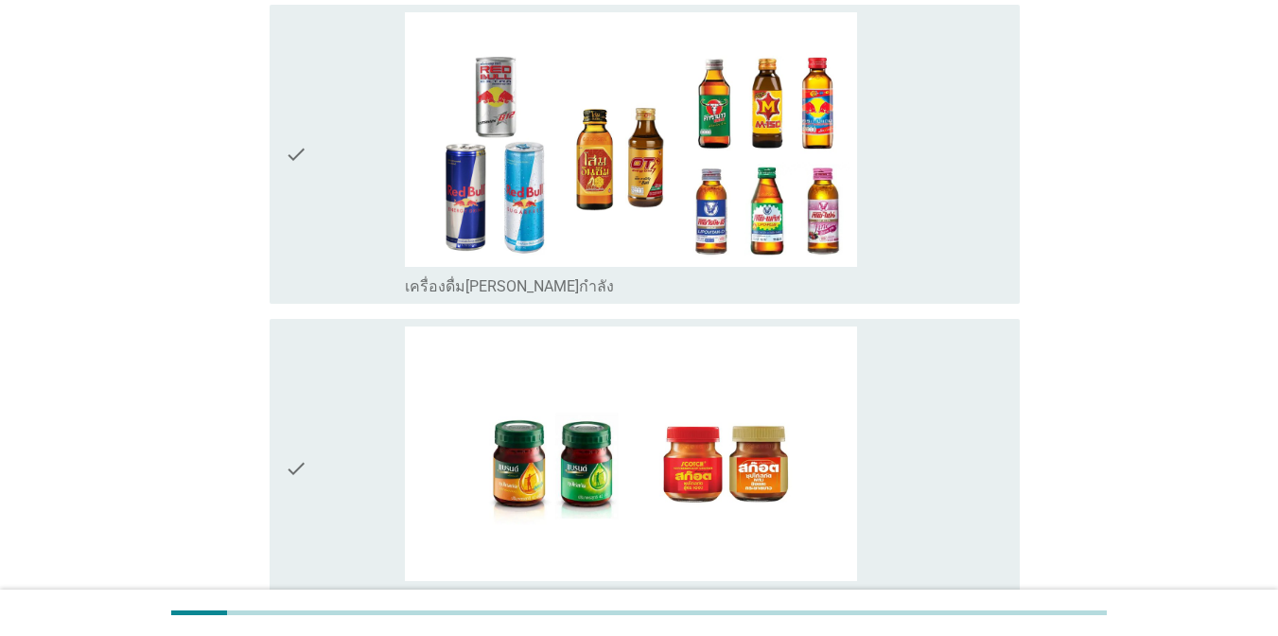
click at [865, 311] on div "check check_box_outline_blank ซุปไก่สกัด-[PERSON_NAME]สำเร็จรูป" at bounding box center [638, 468] width 761 height 314
click at [911, 237] on div "check_box_outline_blank เครื่องดื่ม[PERSON_NAME]กำลัง" at bounding box center [705, 154] width 600 height 284
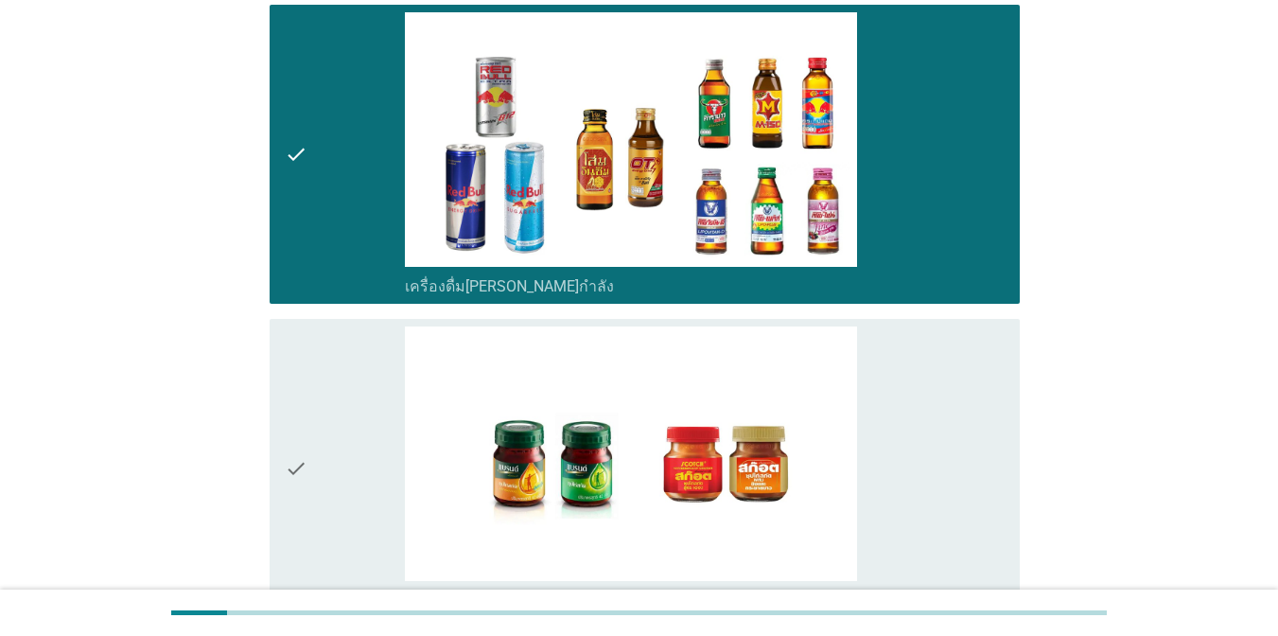
click at [909, 397] on div "check_box_outline_blank ซุปไก่สกัด-[PERSON_NAME]สำเร็จรูป" at bounding box center [705, 468] width 600 height 284
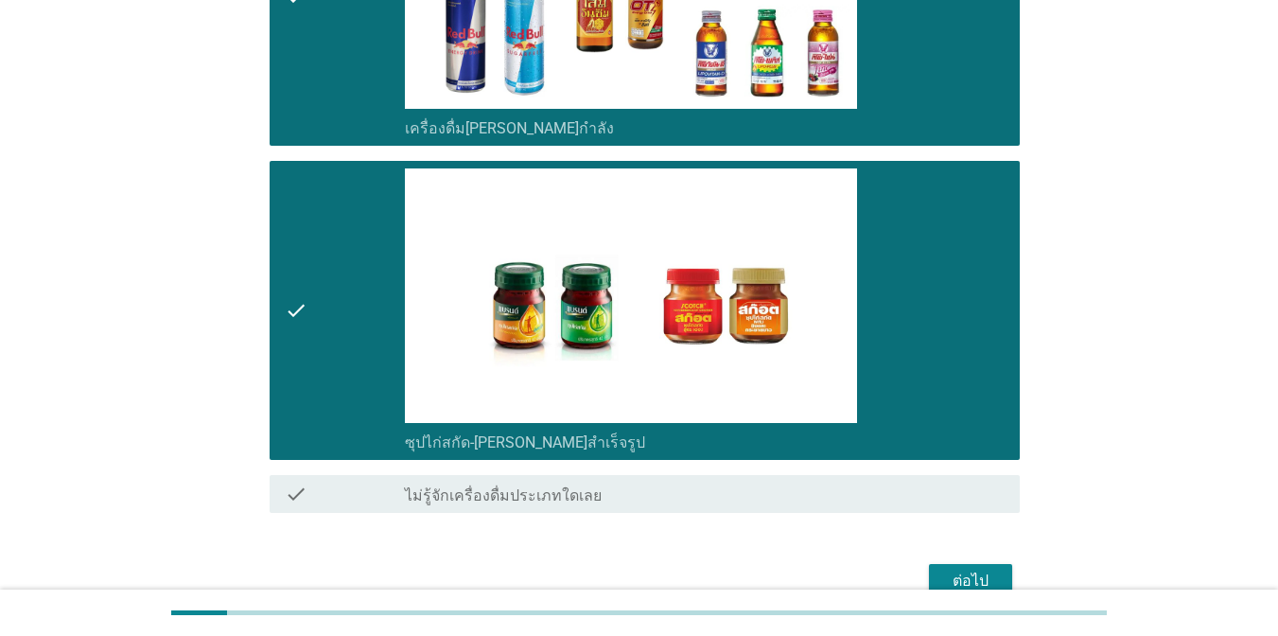
scroll to position [4313, 0]
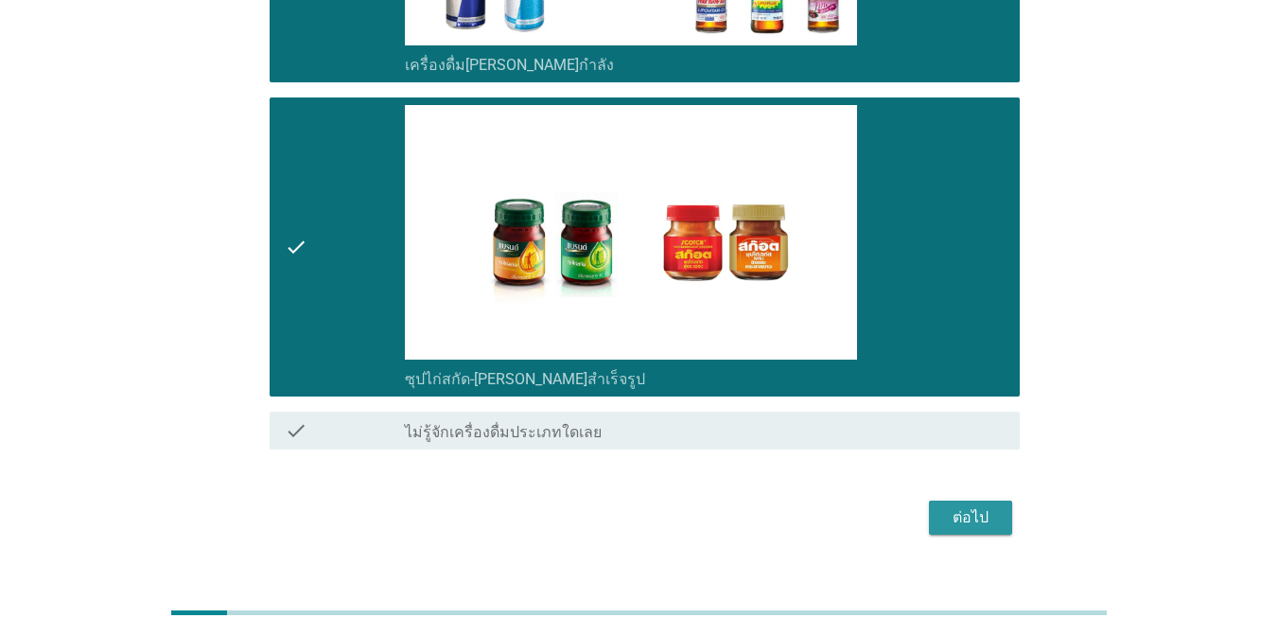
click at [985, 500] on button "ต่อไป" at bounding box center [970, 517] width 83 height 34
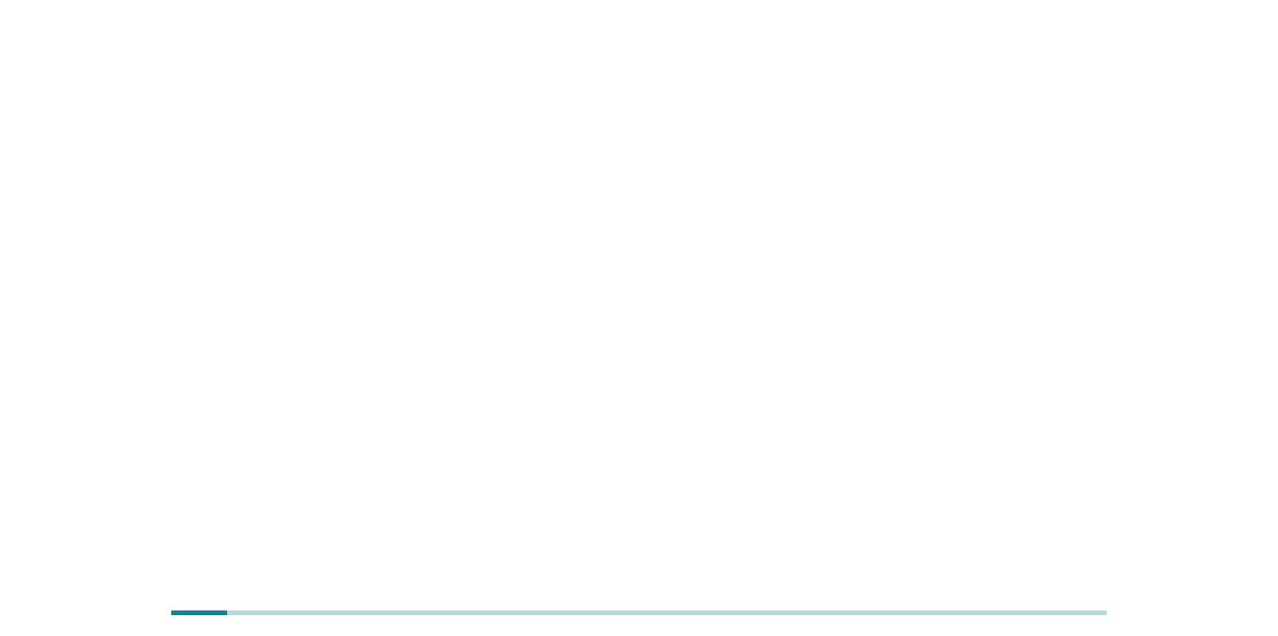
scroll to position [0, 0]
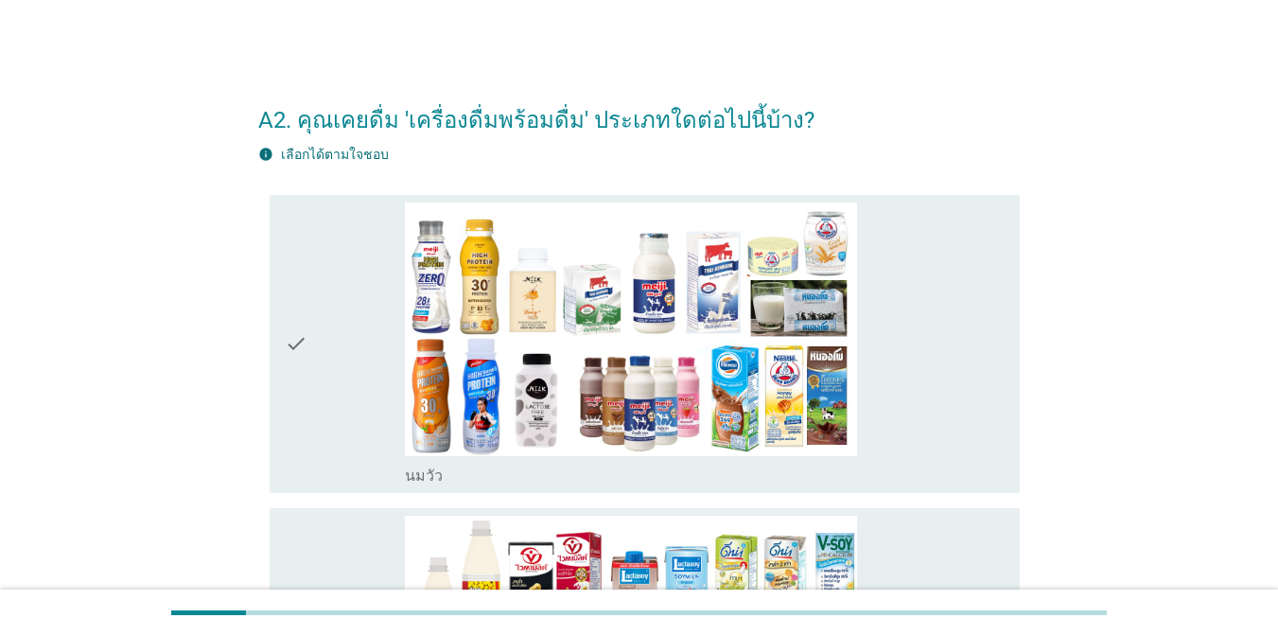
drag, startPoint x: 1277, startPoint y: 69, endPoint x: 1279, endPoint y: 87, distance: 18.1
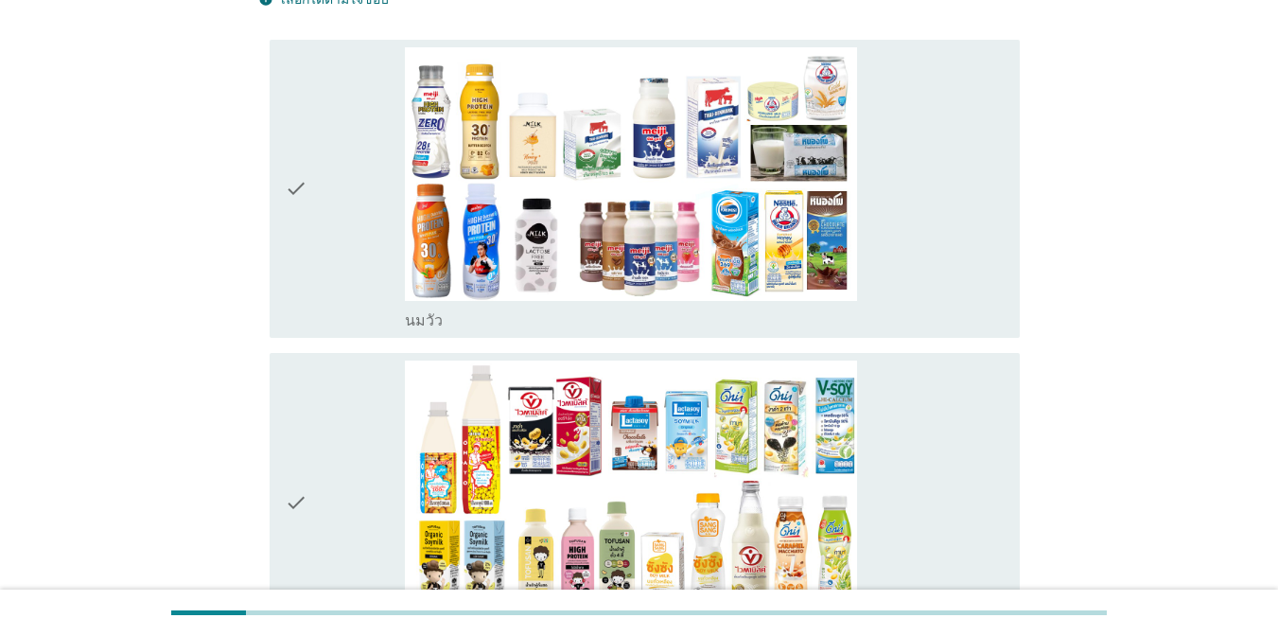
scroll to position [178, 0]
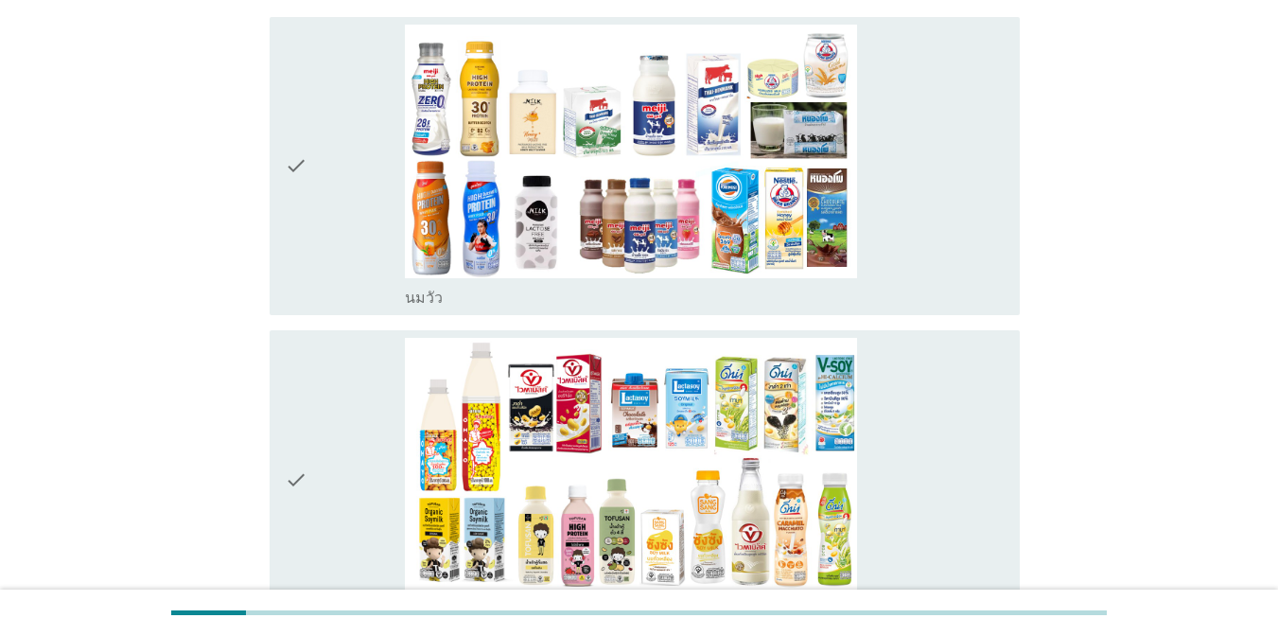
drag, startPoint x: 950, startPoint y: 207, endPoint x: 952, endPoint y: 305, distance: 97.5
click at [950, 208] on div "check_box_outline_blank [PERSON_NAME]" at bounding box center [705, 167] width 600 height 284
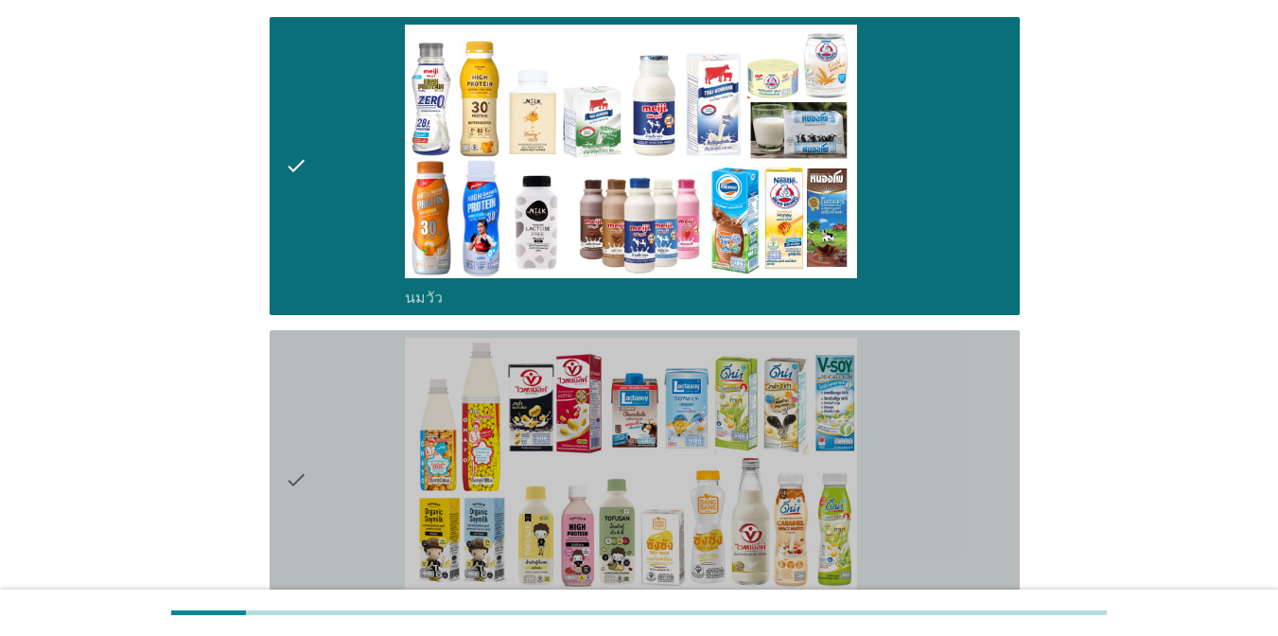
click at [941, 376] on div "check_box_outline_blank นมถั่วเหลือง-น้ำเต้าหู้พร้อมดื่ม" at bounding box center [705, 480] width 600 height 284
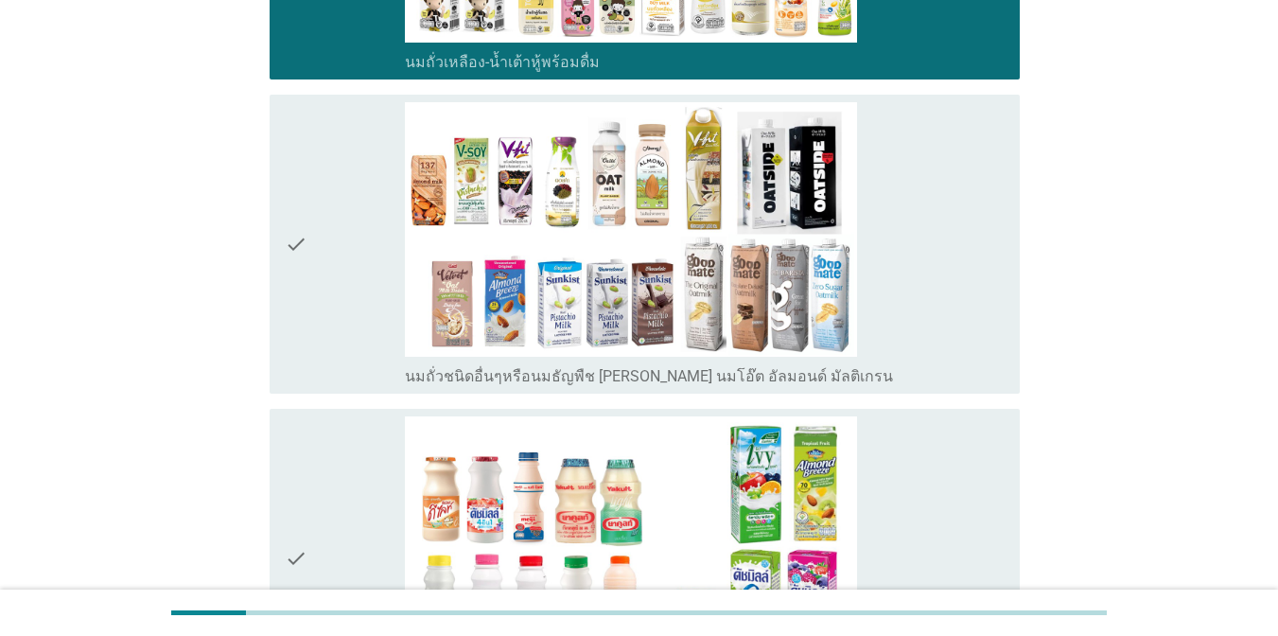
scroll to position [805, 0]
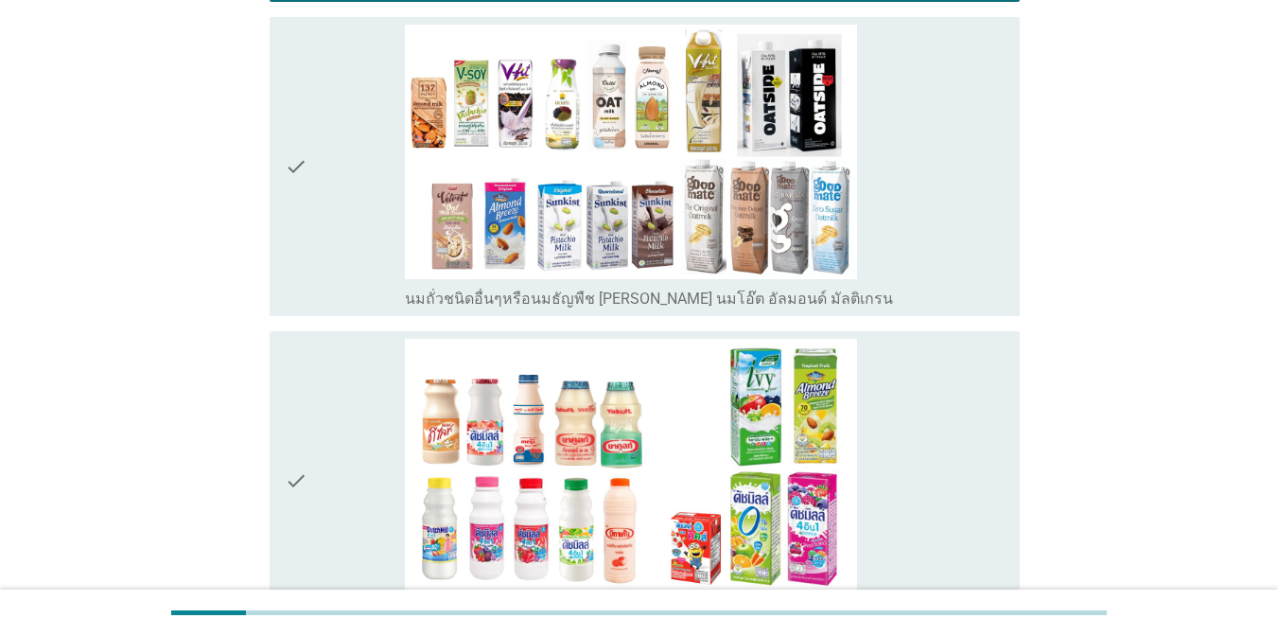
click at [960, 237] on div "check_box_outline_blank นมถั่วชนิดอื่นๆหรือนมธัญพืช [PERSON_NAME] นมโอ๊ต อัลมอน…" at bounding box center [705, 167] width 600 height 284
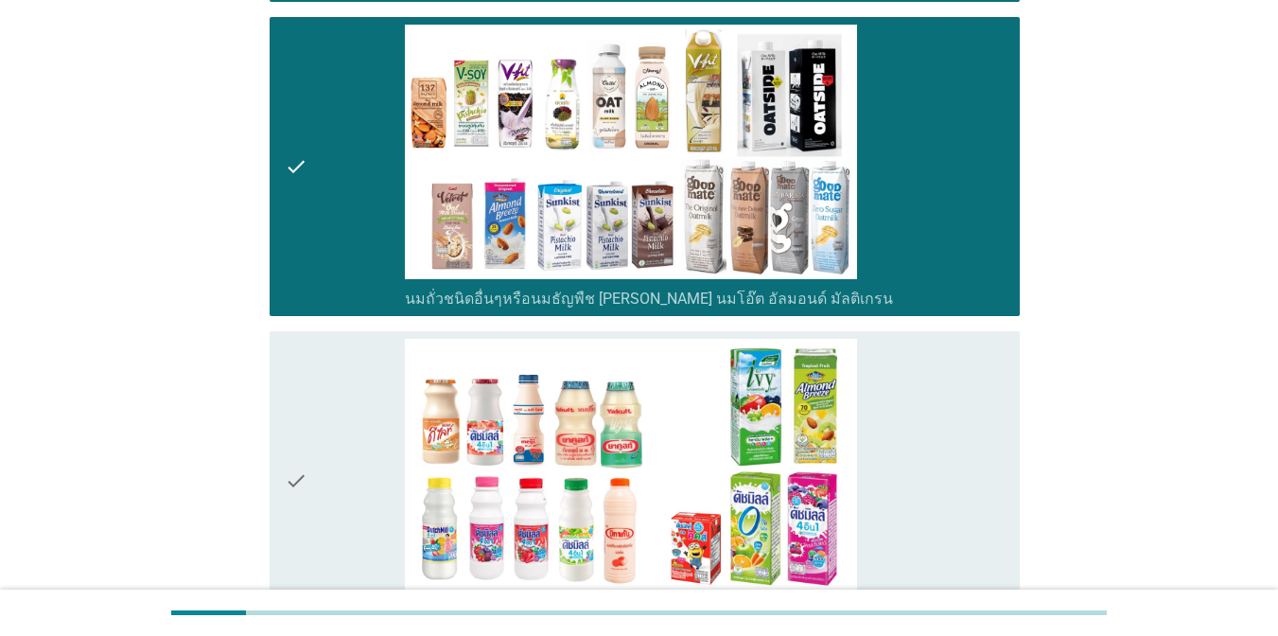
click at [948, 413] on div "check_box_outline_blank นมเปรี้ยว" at bounding box center [705, 481] width 600 height 284
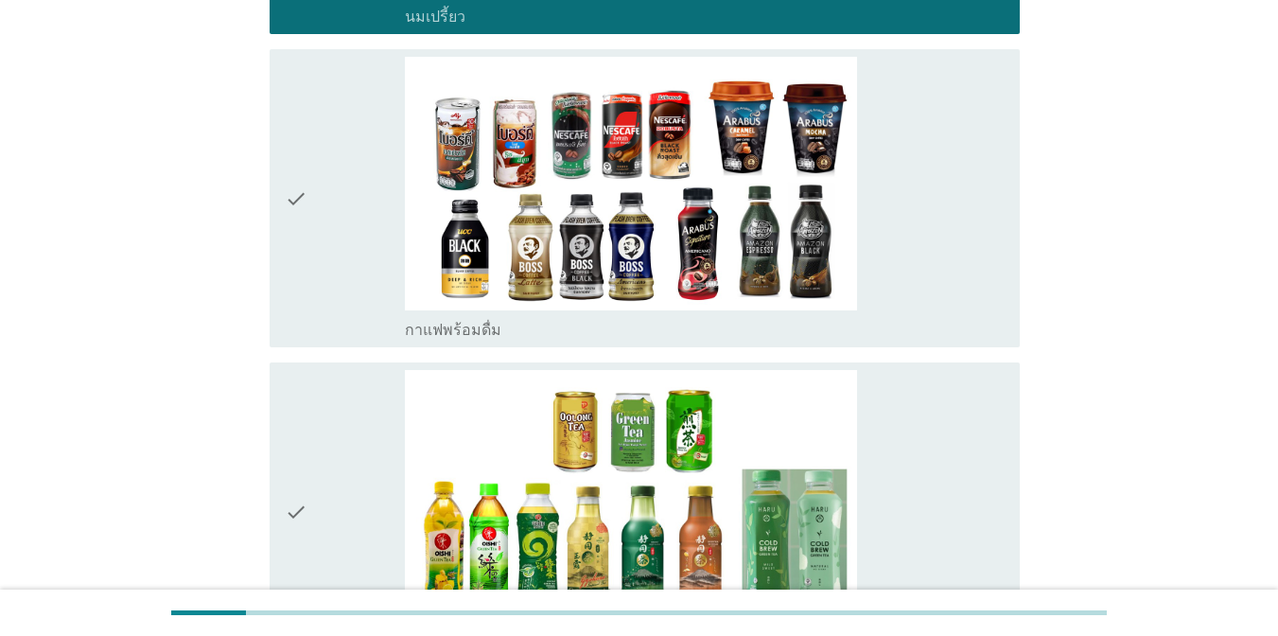
scroll to position [1417, 0]
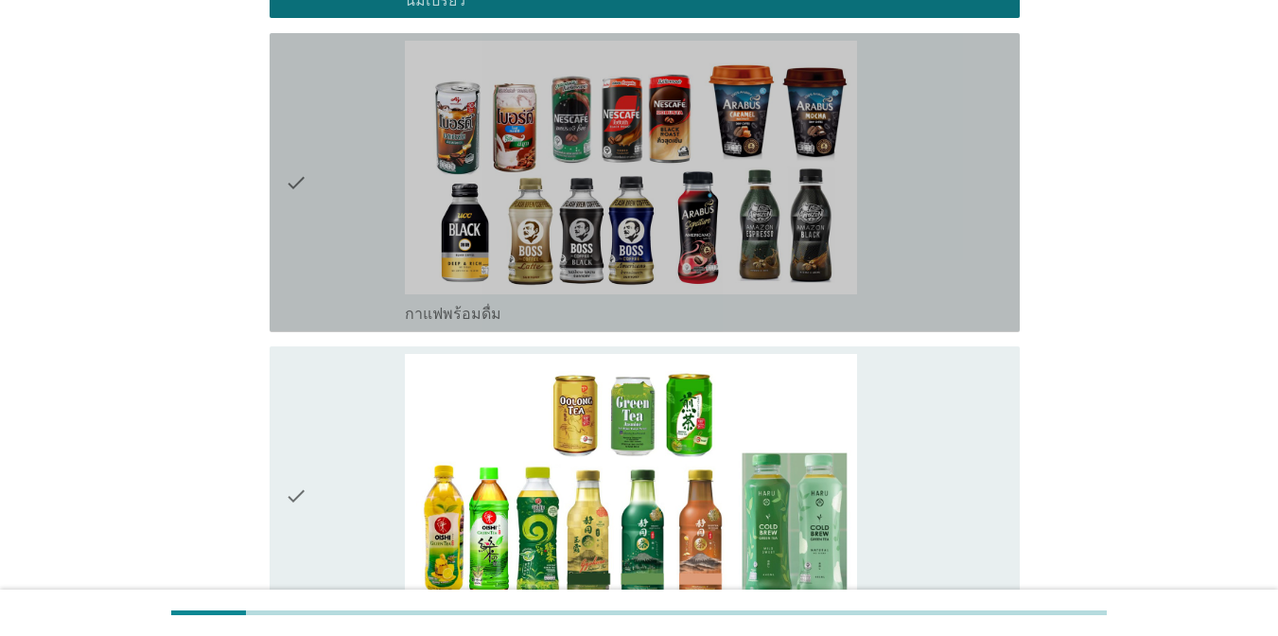
click at [940, 207] on div "check_box_outline_blank กาแฟพร้อมดื่ม" at bounding box center [705, 183] width 600 height 284
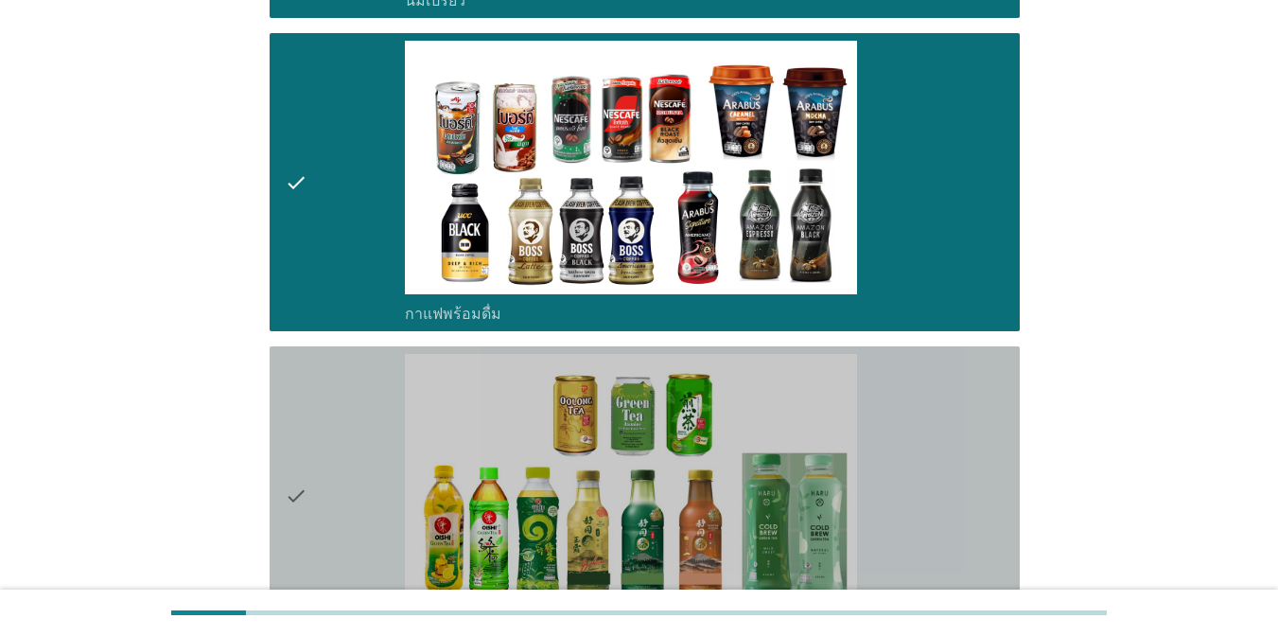
click at [930, 421] on div "check_box_outline_blank ชาพร้อมดื่ม" at bounding box center [705, 496] width 600 height 284
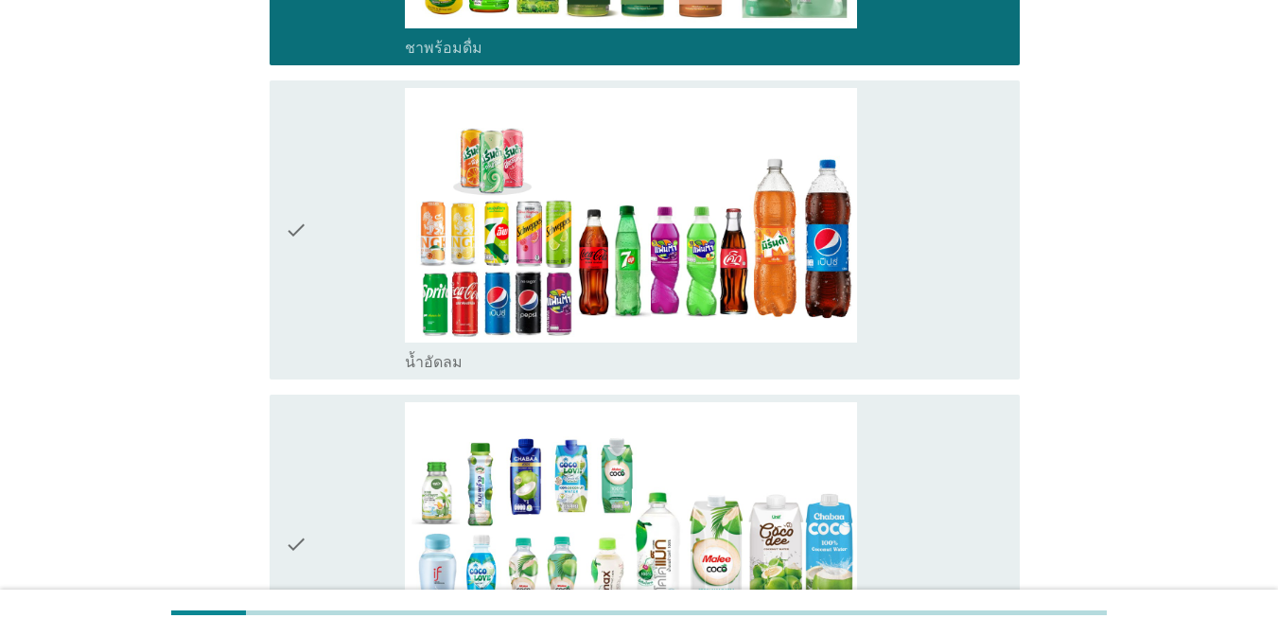
scroll to position [2051, 0]
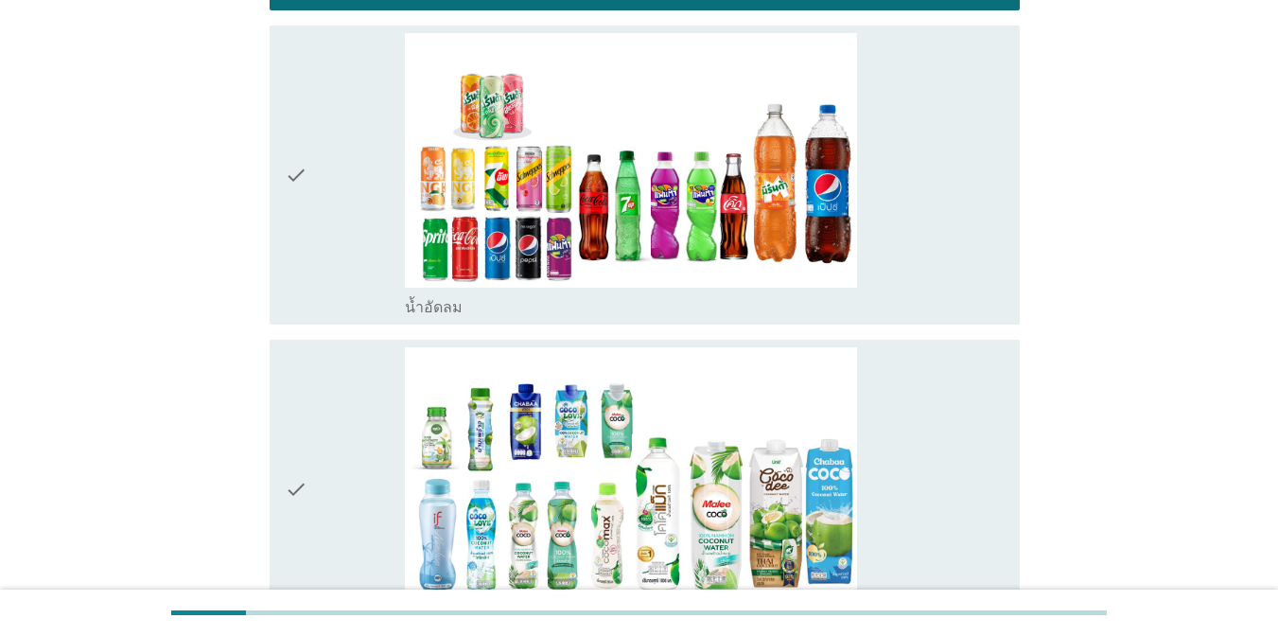
click at [974, 218] on div "check_box_outline_blank น้ำอัดลม" at bounding box center [705, 175] width 600 height 284
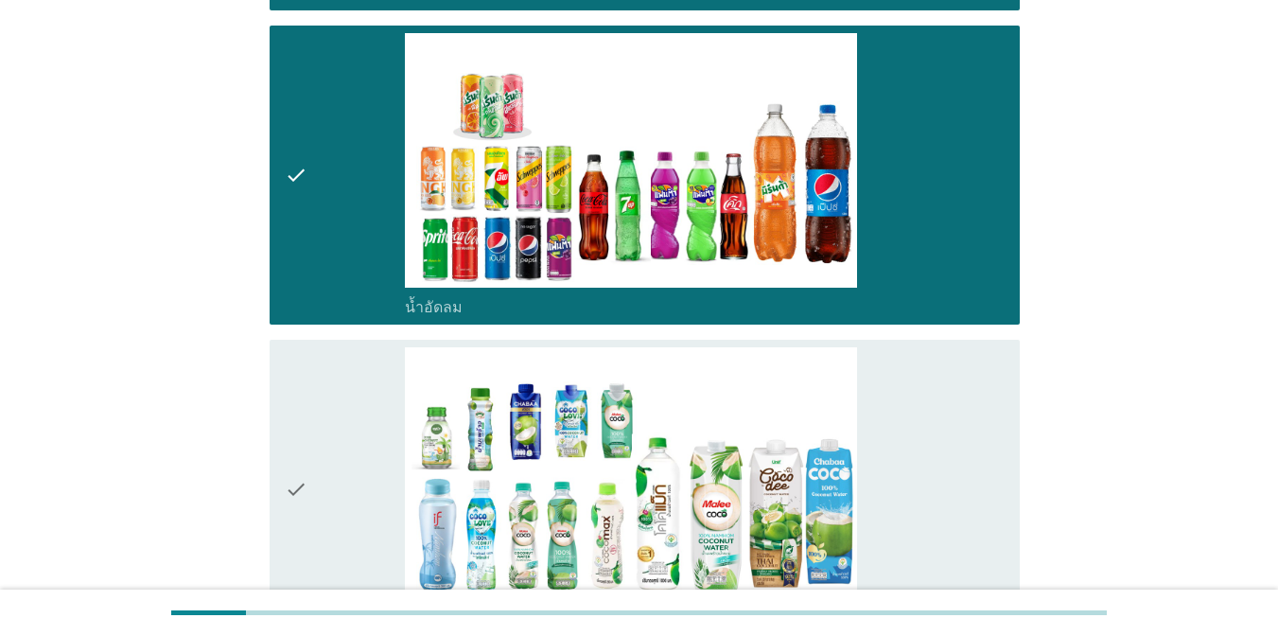
click at [957, 460] on div "check_box_outline_blank น้ำมะพร้าวพร้อมดื่ม" at bounding box center [705, 489] width 600 height 284
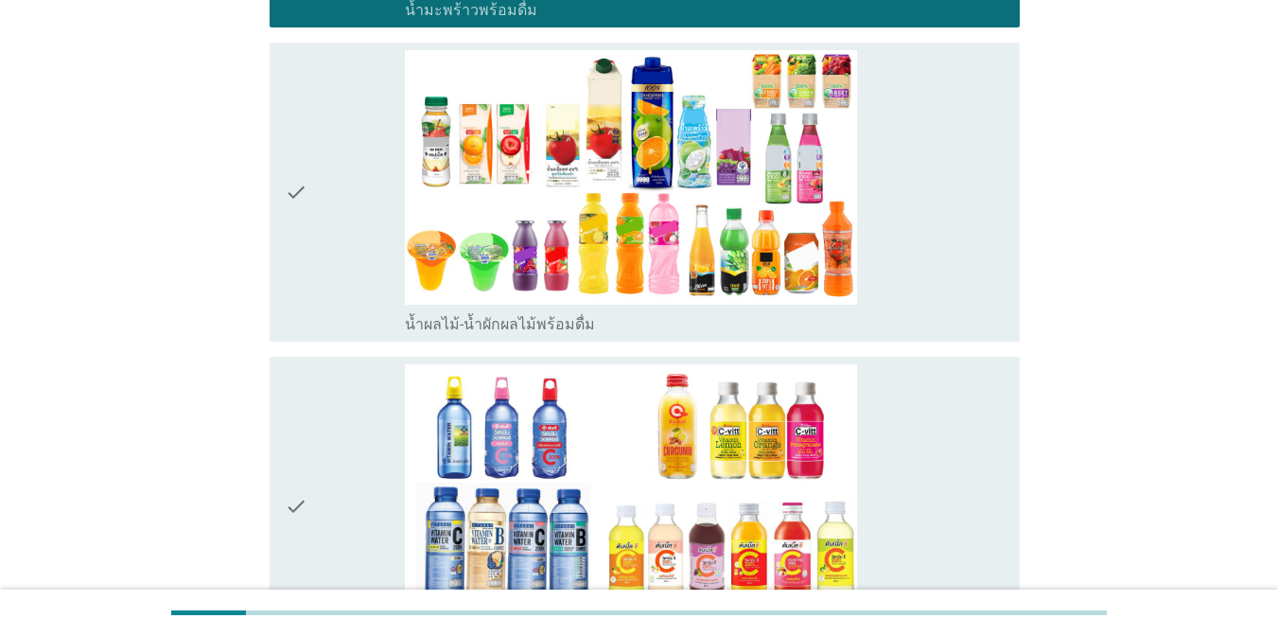
scroll to position [2679, 0]
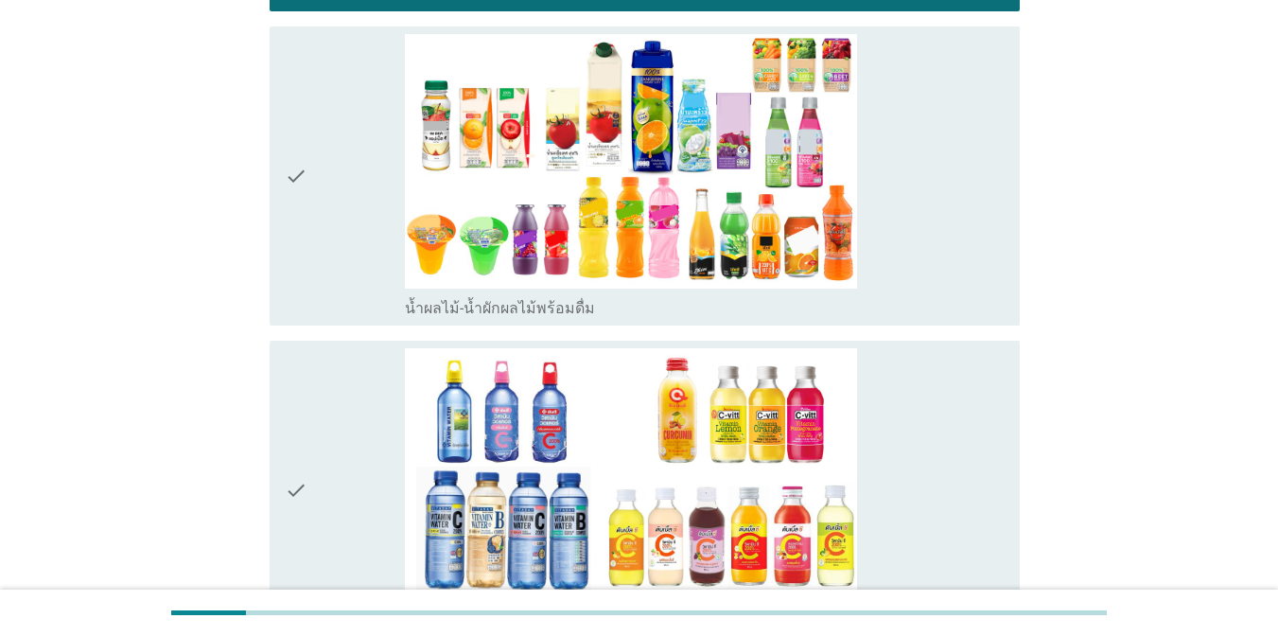
drag, startPoint x: 936, startPoint y: 253, endPoint x: 936, endPoint y: 279, distance: 25.5
click at [936, 255] on div "check_box_outline_blank น้ำผลไม้-น้ำผักผลไม้พร้อมดื่ม" at bounding box center [705, 176] width 600 height 284
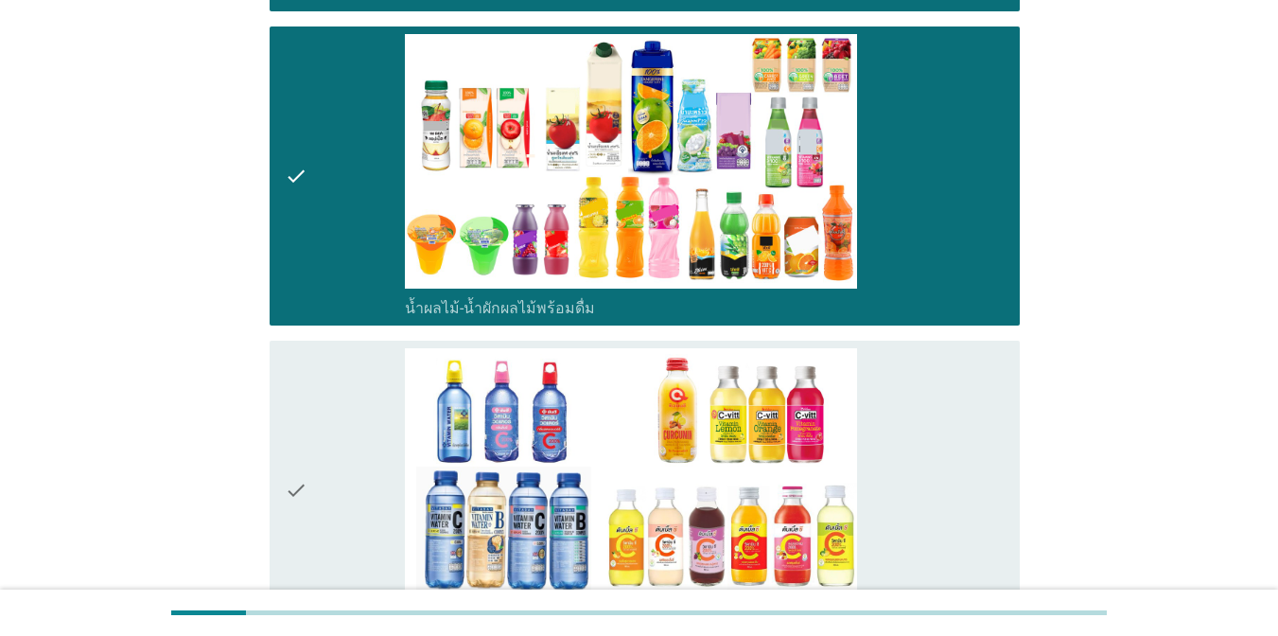
click at [939, 419] on div "check_box_outline_blank น้ำวิตามิน-เครื่องดื่มวิตามิน" at bounding box center [705, 490] width 600 height 284
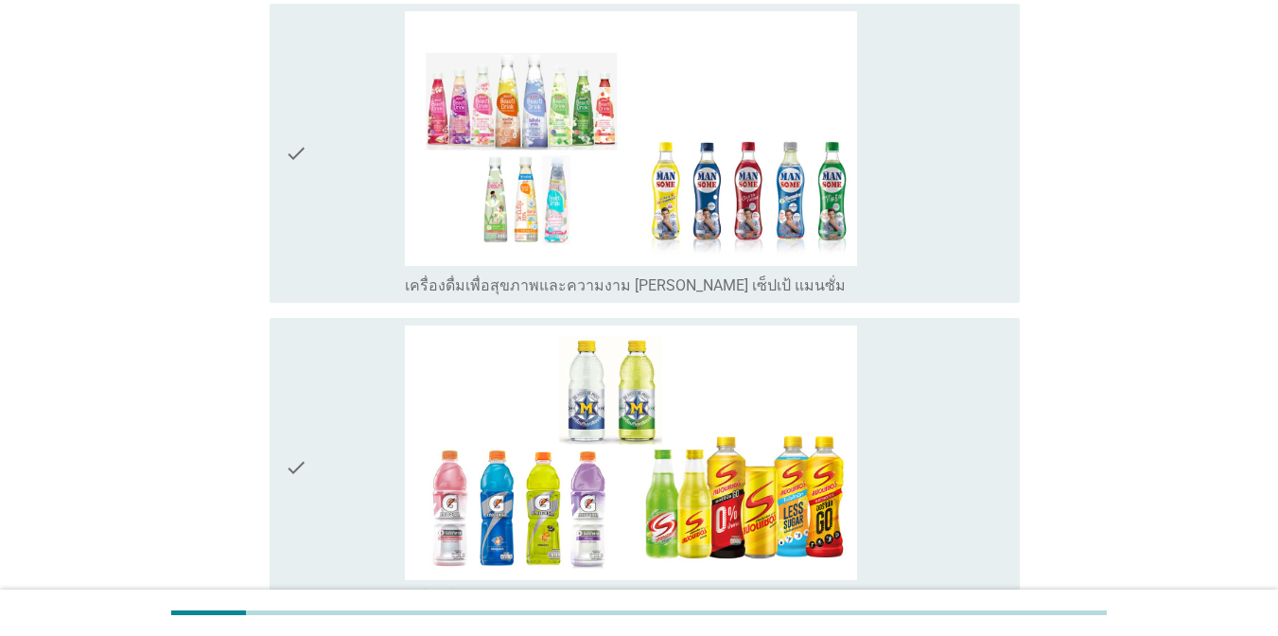
scroll to position [3336, 0]
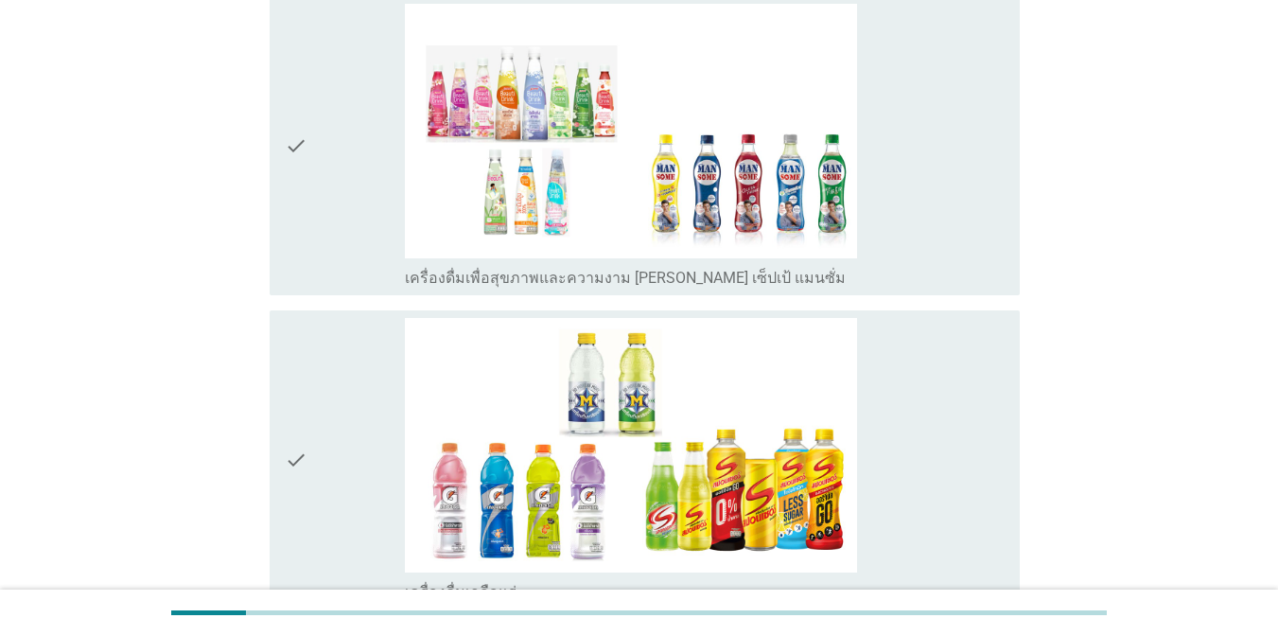
click at [964, 230] on div "check_box_outline_blank เครื่องดื่มเพื่อสุขภาพและความงาม [PERSON_NAME] เซ็ปเป้ …" at bounding box center [705, 146] width 600 height 284
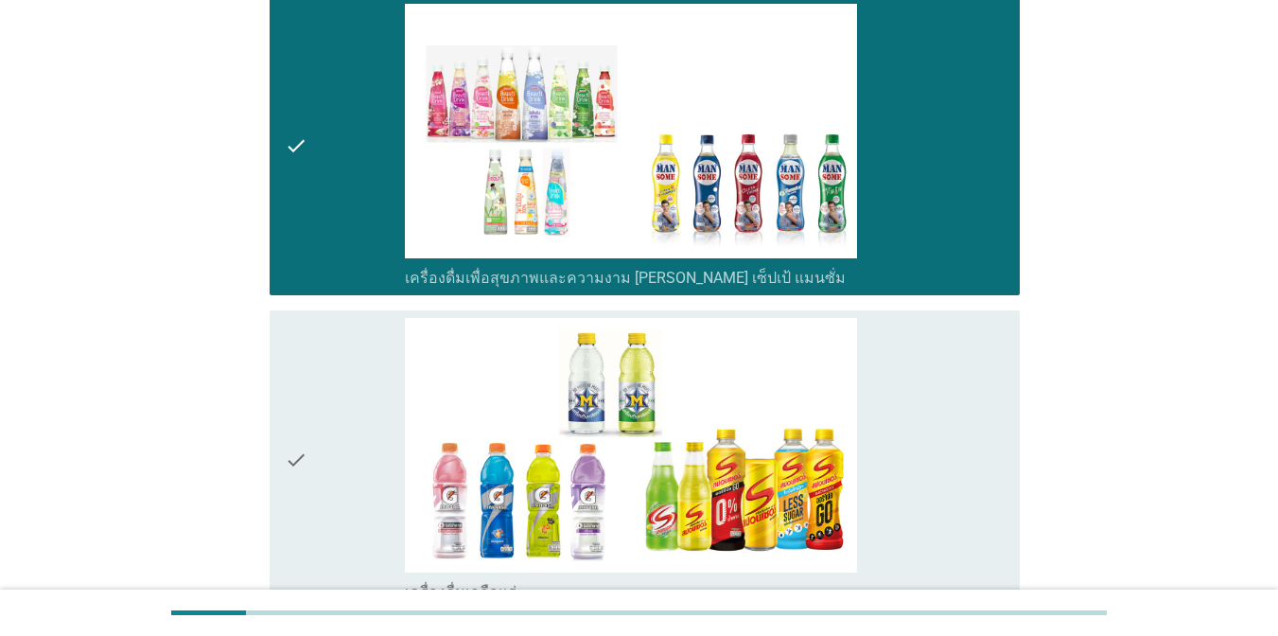
drag, startPoint x: 955, startPoint y: 413, endPoint x: 1039, endPoint y: 437, distance: 87.4
click at [955, 414] on div "check_box_outline_blank เครื่องดื่มเกลือแร่" at bounding box center [705, 460] width 600 height 284
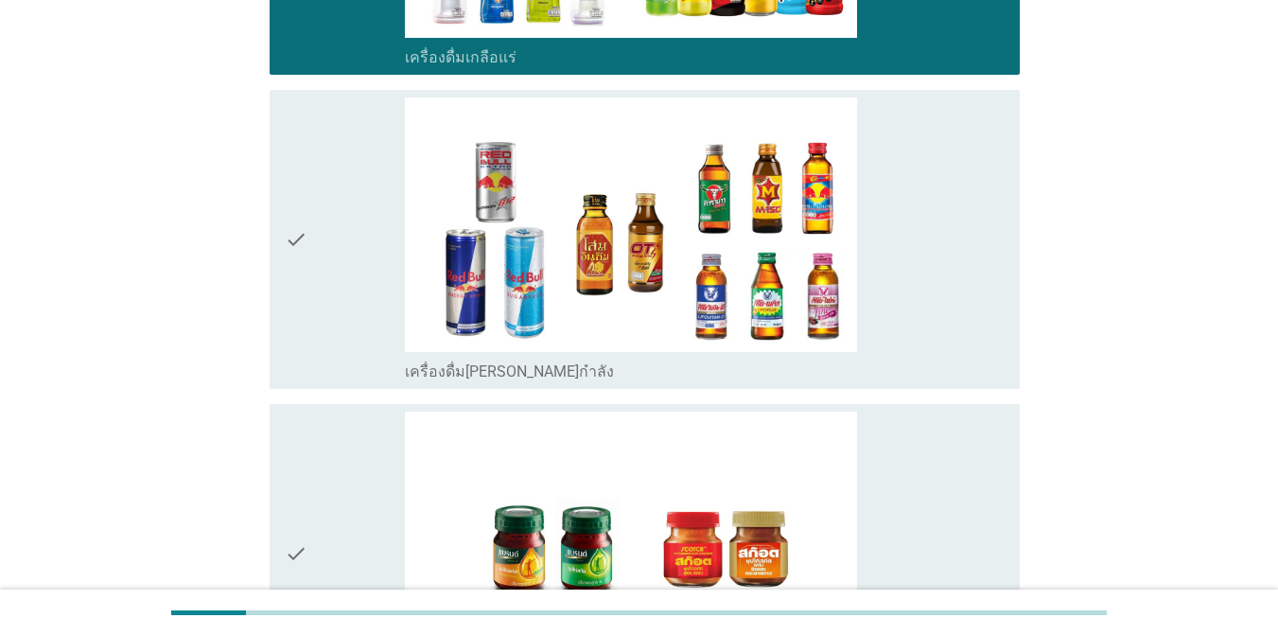
scroll to position [3878, 0]
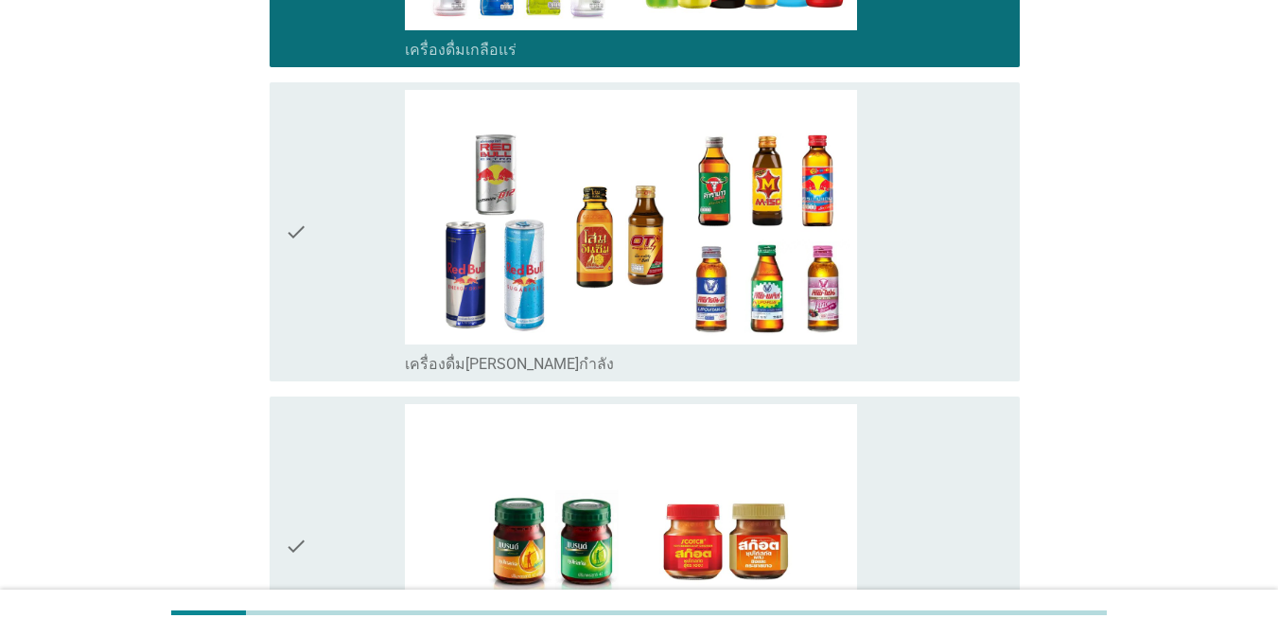
click at [968, 341] on div "check_box_outline_blank เครื่องดื่ม[PERSON_NAME]กำลัง" at bounding box center [705, 232] width 600 height 284
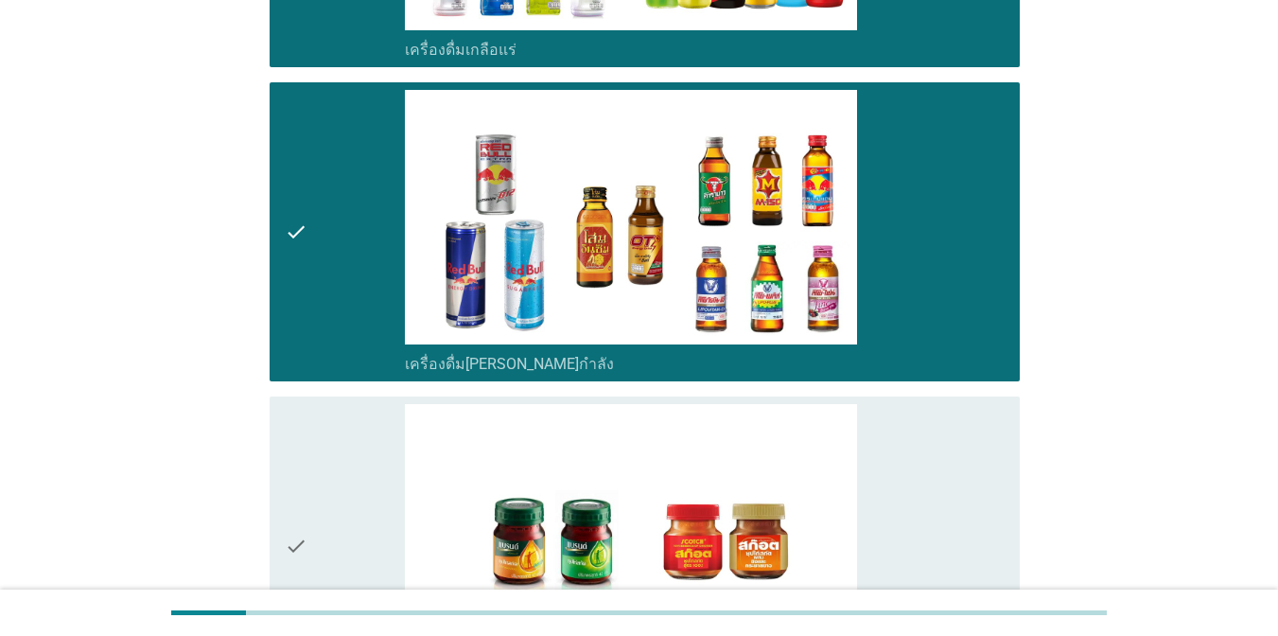
click at [965, 506] on div "check_box_outline_blank ซุปไก่สกัด-[PERSON_NAME]สำเร็จรูป" at bounding box center [705, 546] width 600 height 284
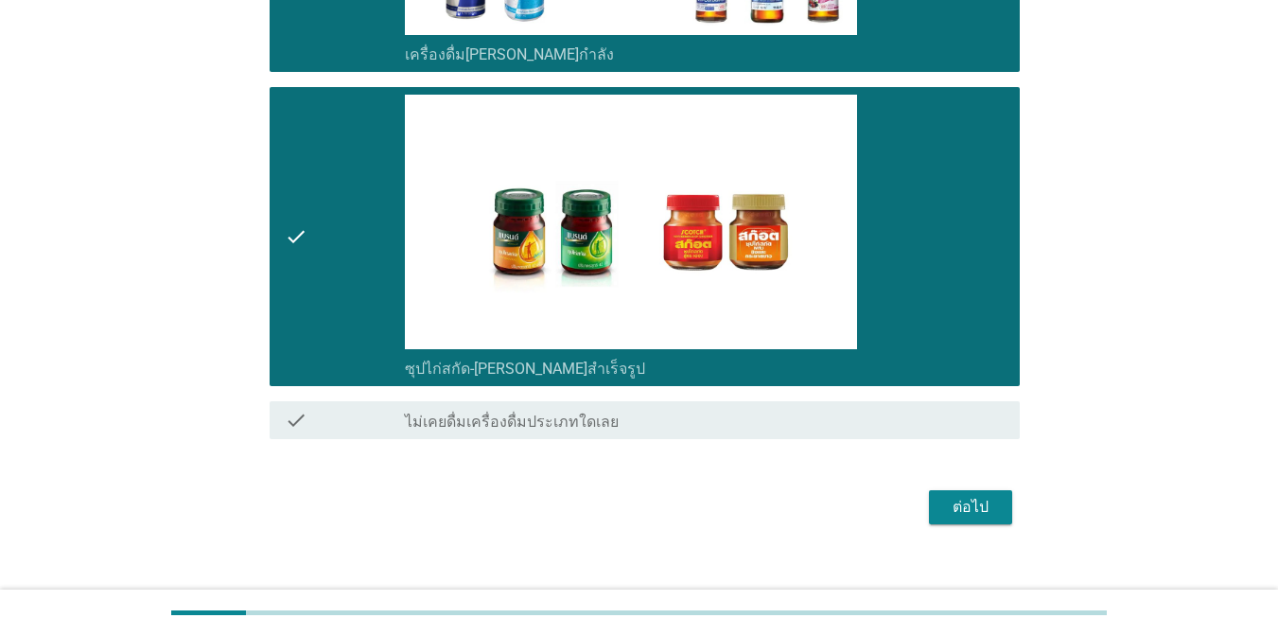
scroll to position [4211, 0]
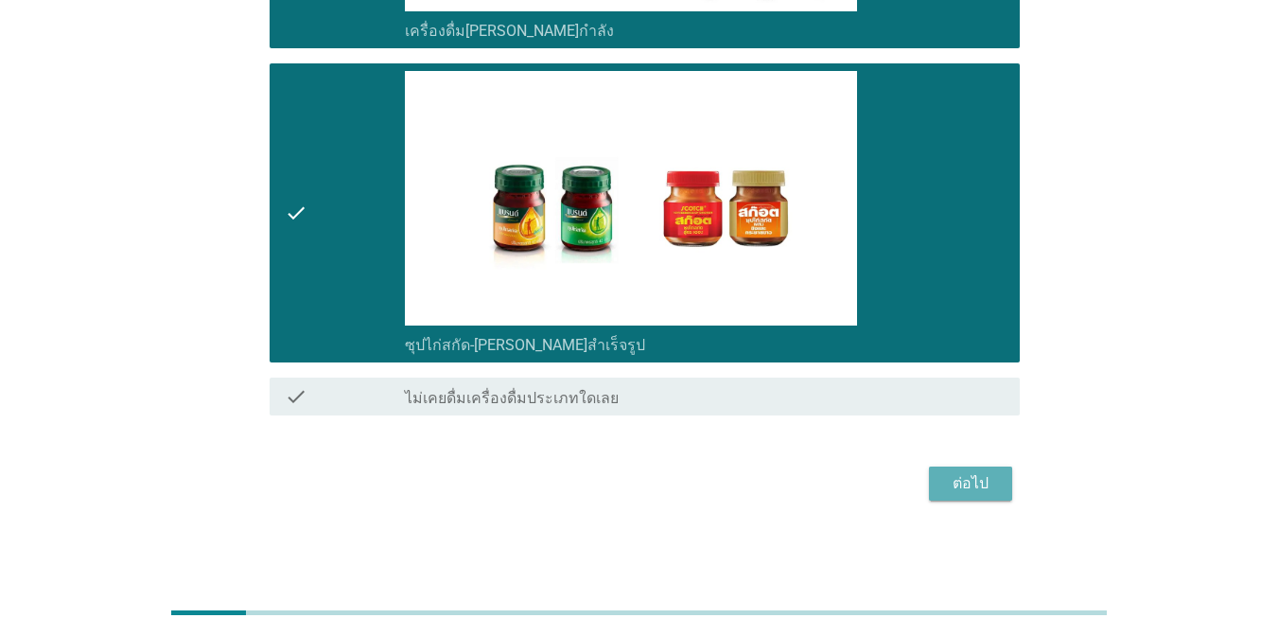
drag, startPoint x: 988, startPoint y: 489, endPoint x: 969, endPoint y: 502, distance: 23.9
click at [988, 488] on div "ต่อไป" at bounding box center [970, 483] width 53 height 23
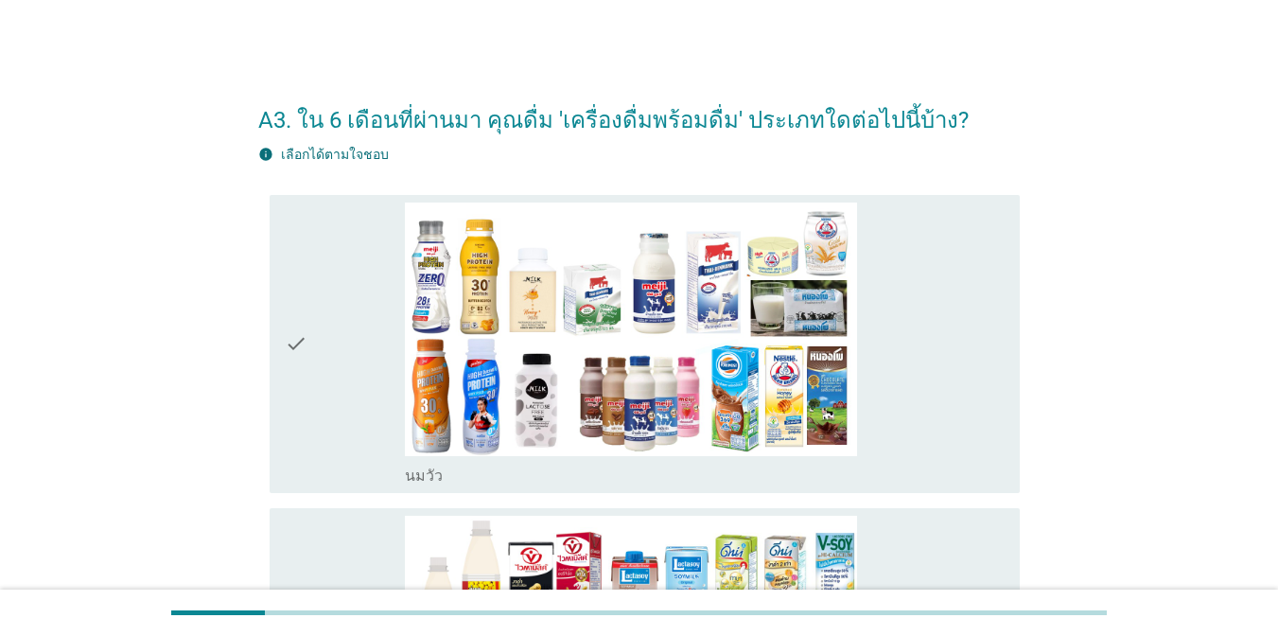
drag, startPoint x: 909, startPoint y: 375, endPoint x: 912, endPoint y: 385, distance: 10.8
click at [910, 376] on div "check_box_outline_blank [PERSON_NAME]" at bounding box center [705, 344] width 600 height 284
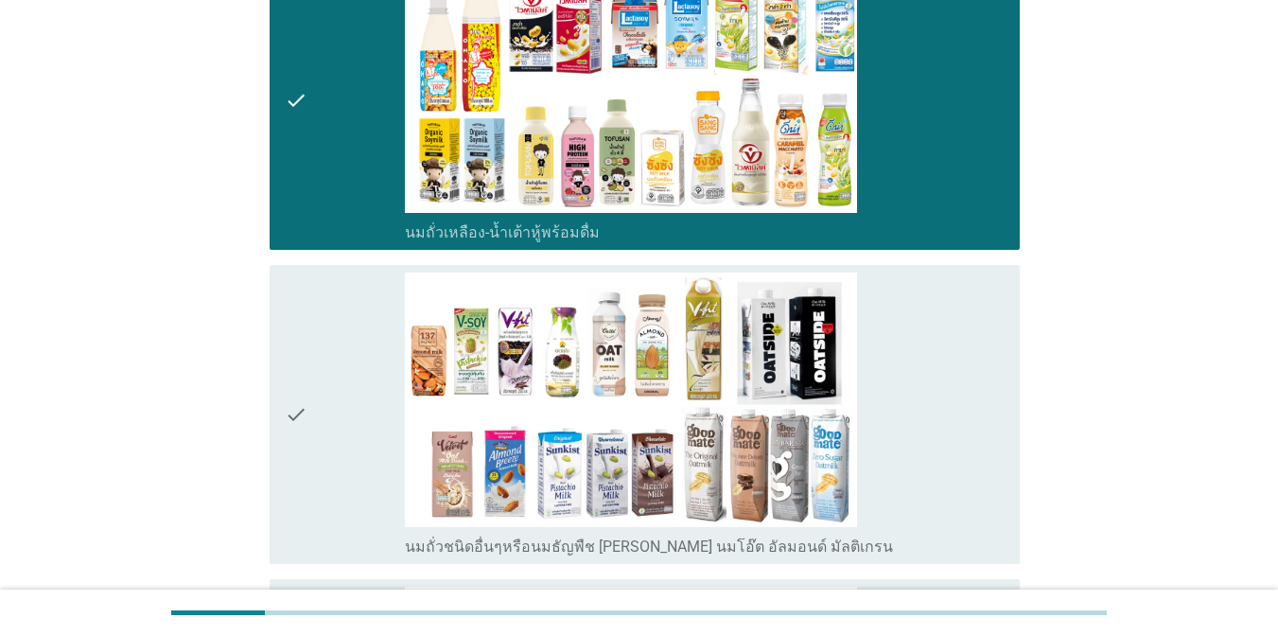
scroll to position [712, 0]
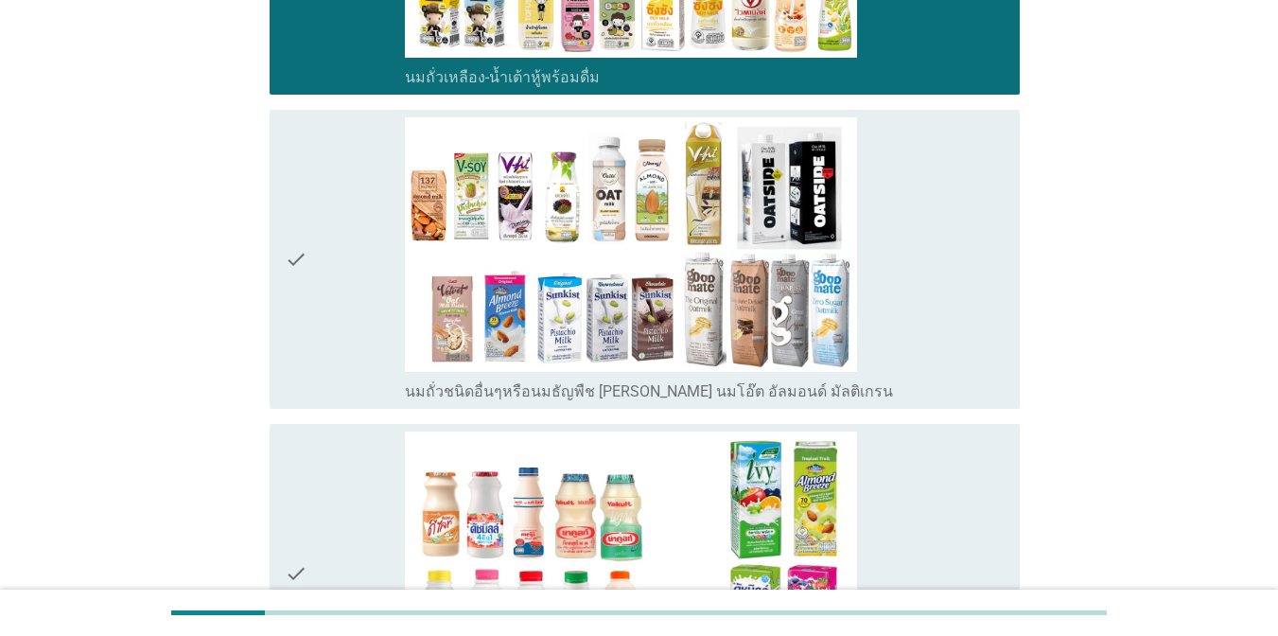
click at [987, 269] on div "check_box_outline_blank นมถั่วชนิดอื่นๆหรือนมธัญพืช [PERSON_NAME] นมโอ๊ต อัลมอน…" at bounding box center [705, 259] width 600 height 284
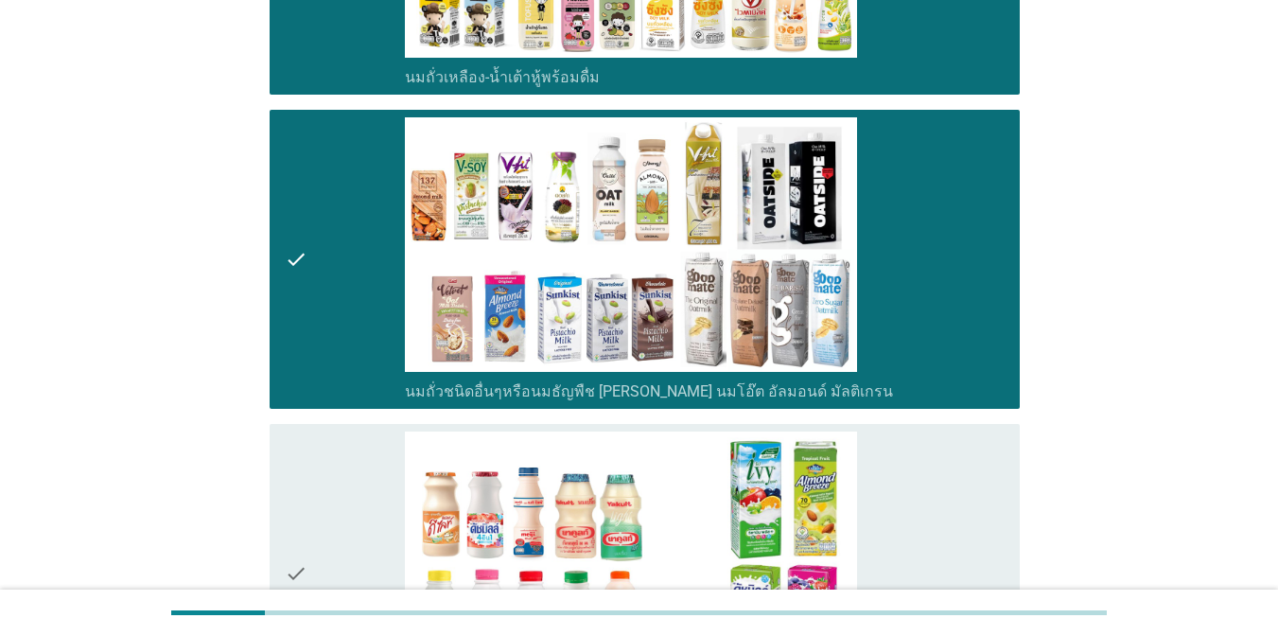
click at [948, 470] on div "check_box_outline_blank นมเปรี้ยว" at bounding box center [705, 573] width 600 height 284
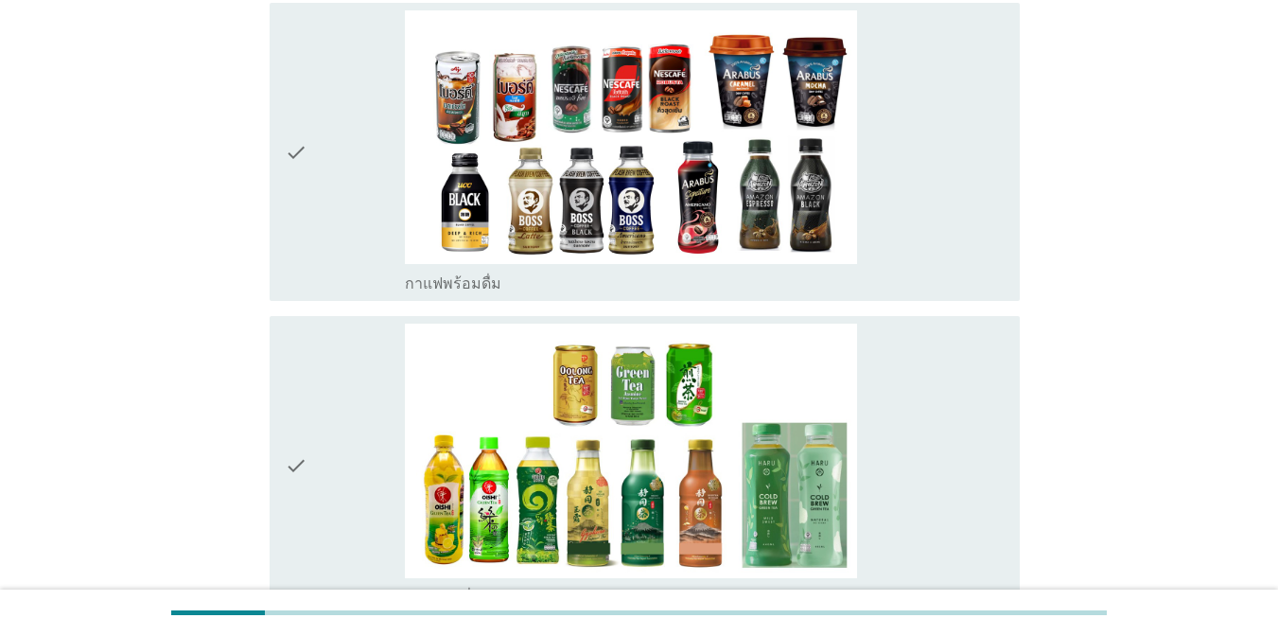
scroll to position [1456, 0]
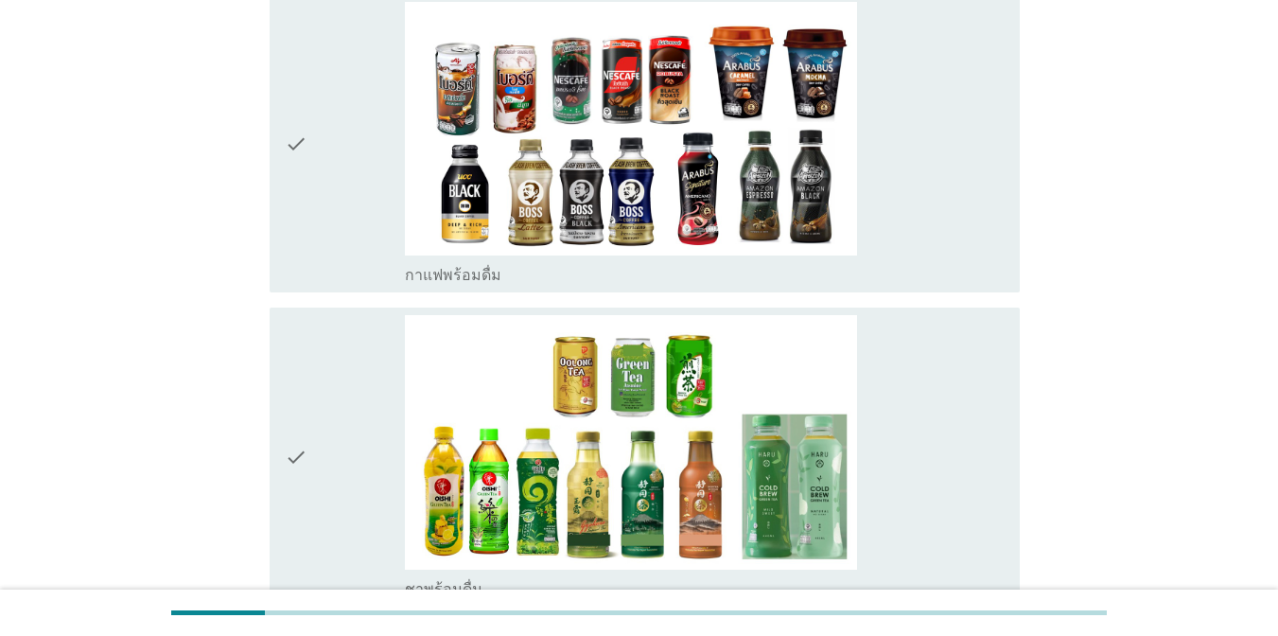
click at [956, 184] on div "check_box_outline_blank กาแฟพร้อมดื่ม" at bounding box center [705, 144] width 600 height 284
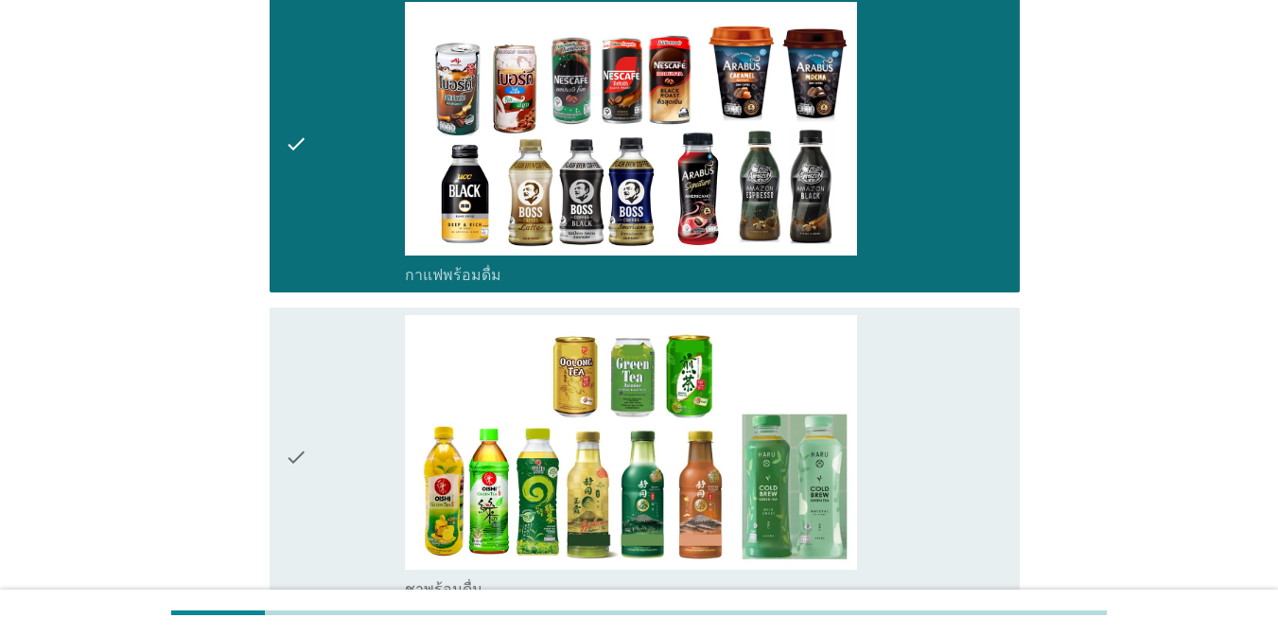
click at [945, 382] on div "check_box_outline_blank ชาพร้อมดื่ม" at bounding box center [705, 457] width 600 height 284
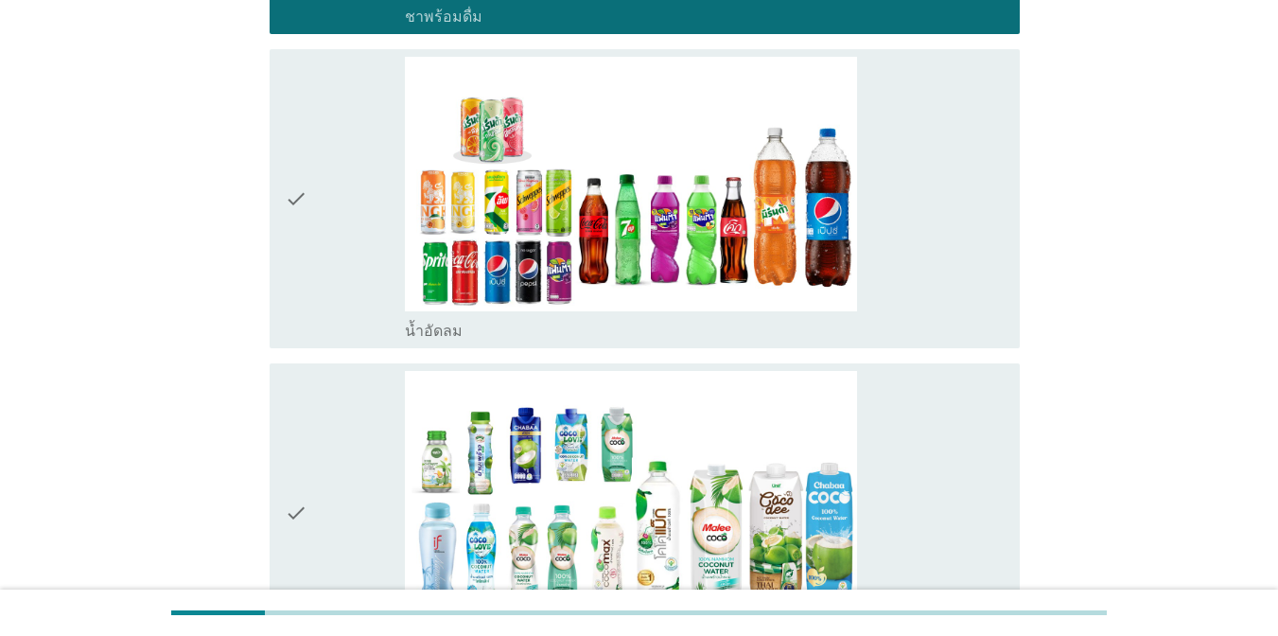
scroll to position [2190, 0]
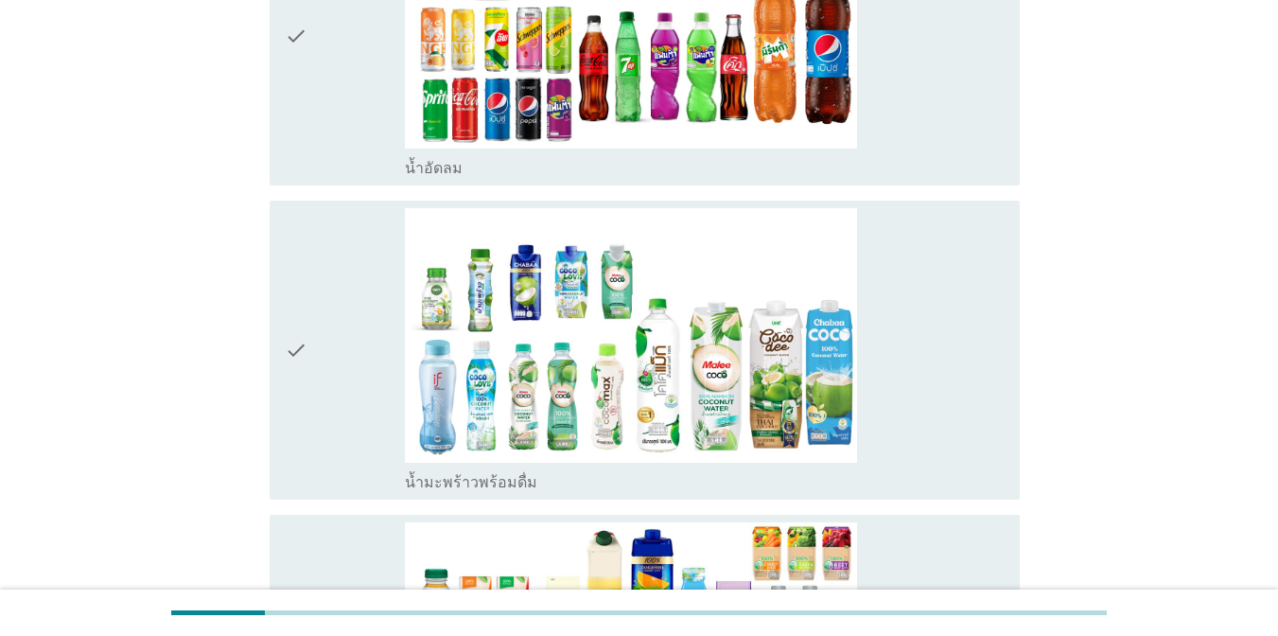
click at [905, 131] on div "check_box_outline_blank น้ำอัดลม" at bounding box center [705, 36] width 600 height 284
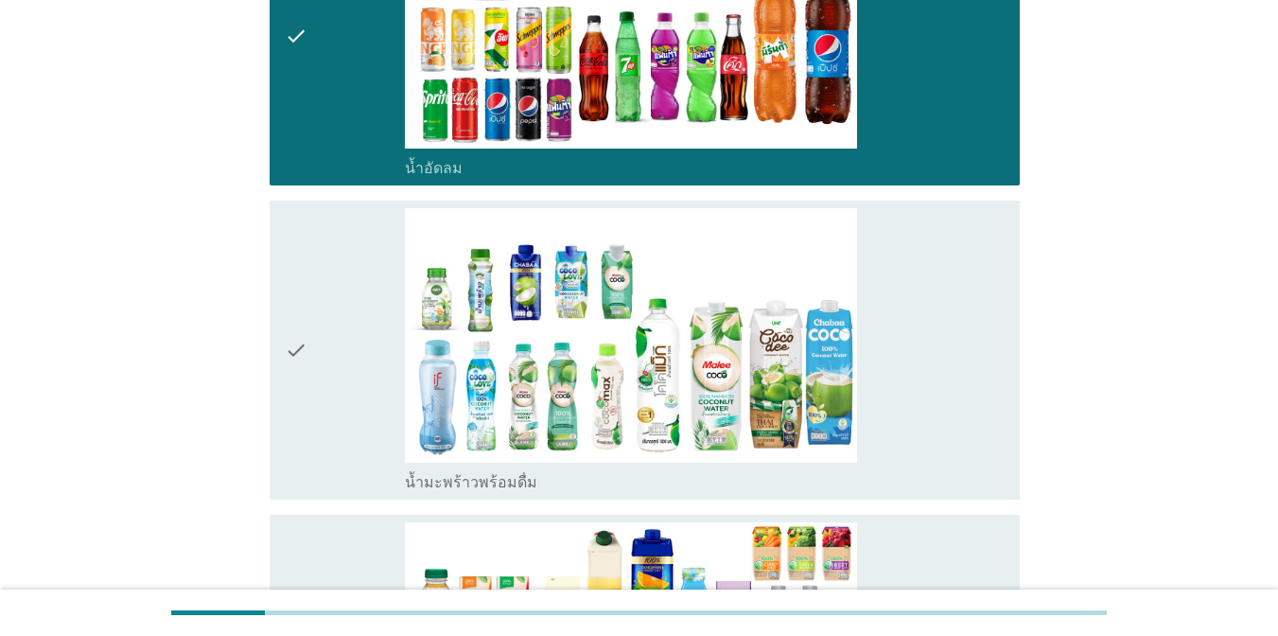
click at [916, 325] on div "check_box_outline_blank น้ำมะพร้าวพร้อมดื่ม" at bounding box center [705, 350] width 600 height 284
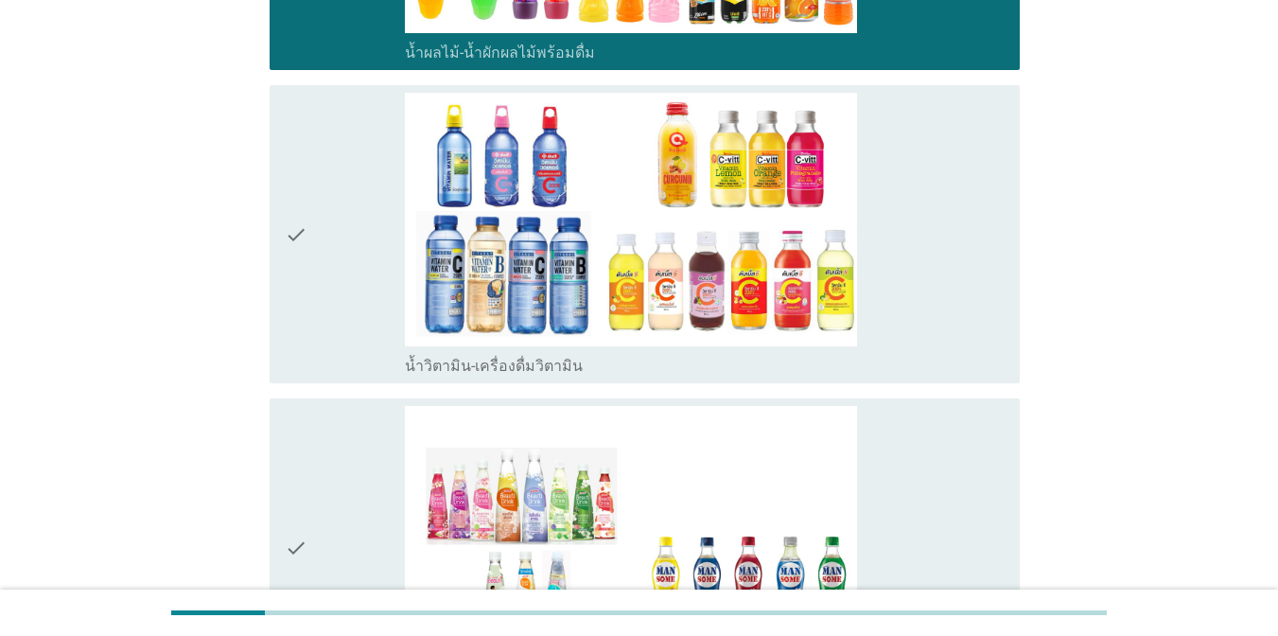
scroll to position [2941, 0]
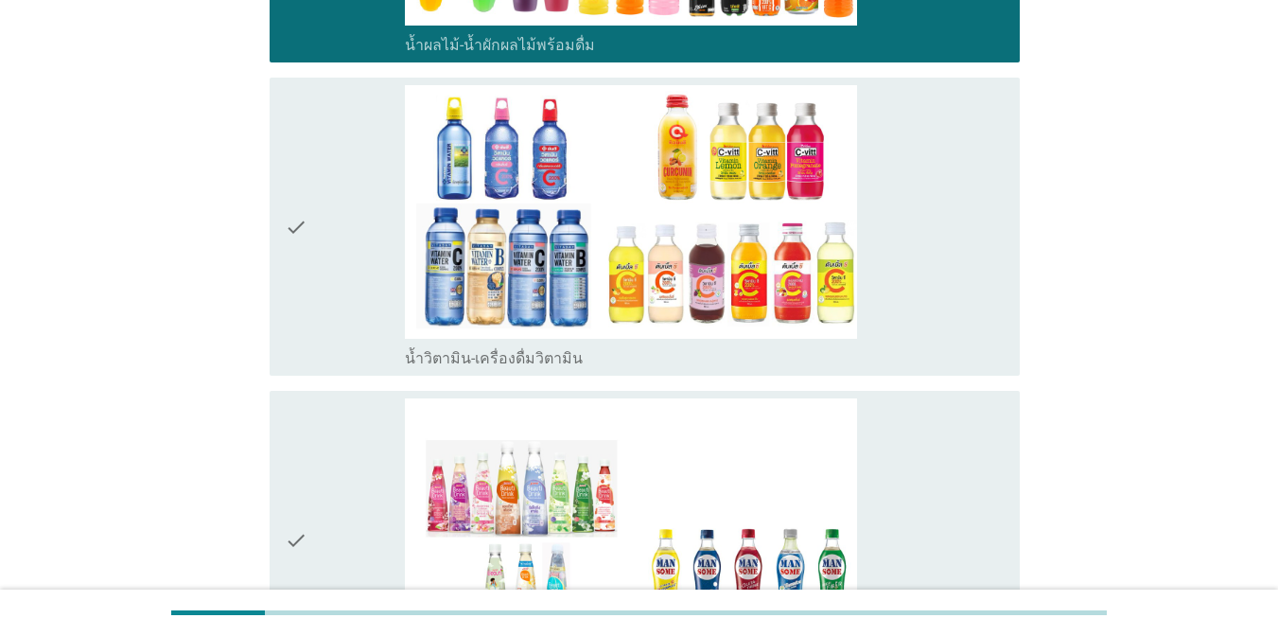
click at [937, 298] on div "check_box_outline_blank น้ำวิตามิน-เครื่องดื่มวิตามิน" at bounding box center [705, 227] width 600 height 284
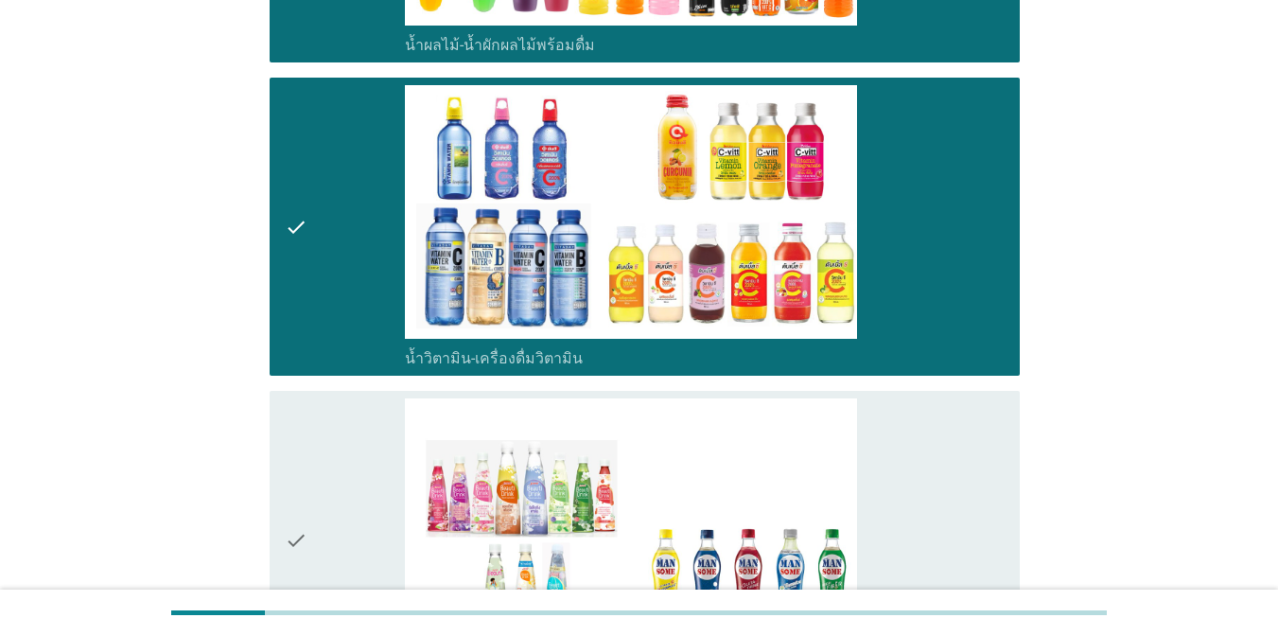
click at [935, 462] on div "check_box_outline_blank เครื่องดื่มเพื่อสุขภาพและความงาม [PERSON_NAME] เซ็ปเป้ …" at bounding box center [705, 540] width 600 height 284
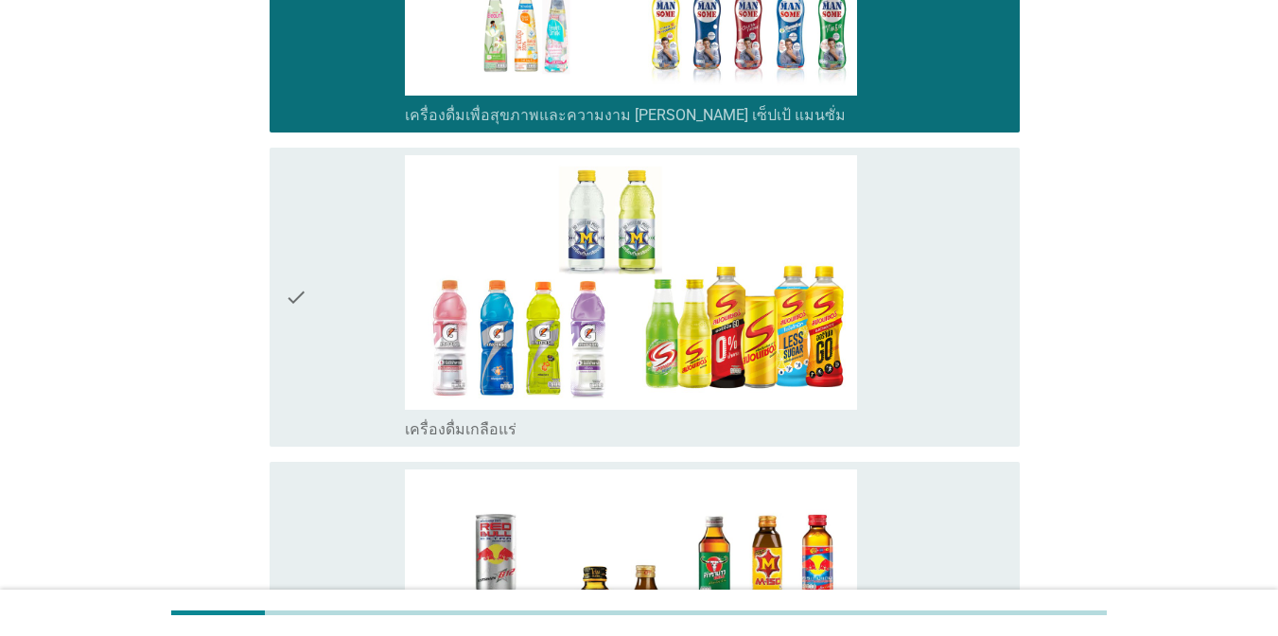
scroll to position [3514, 0]
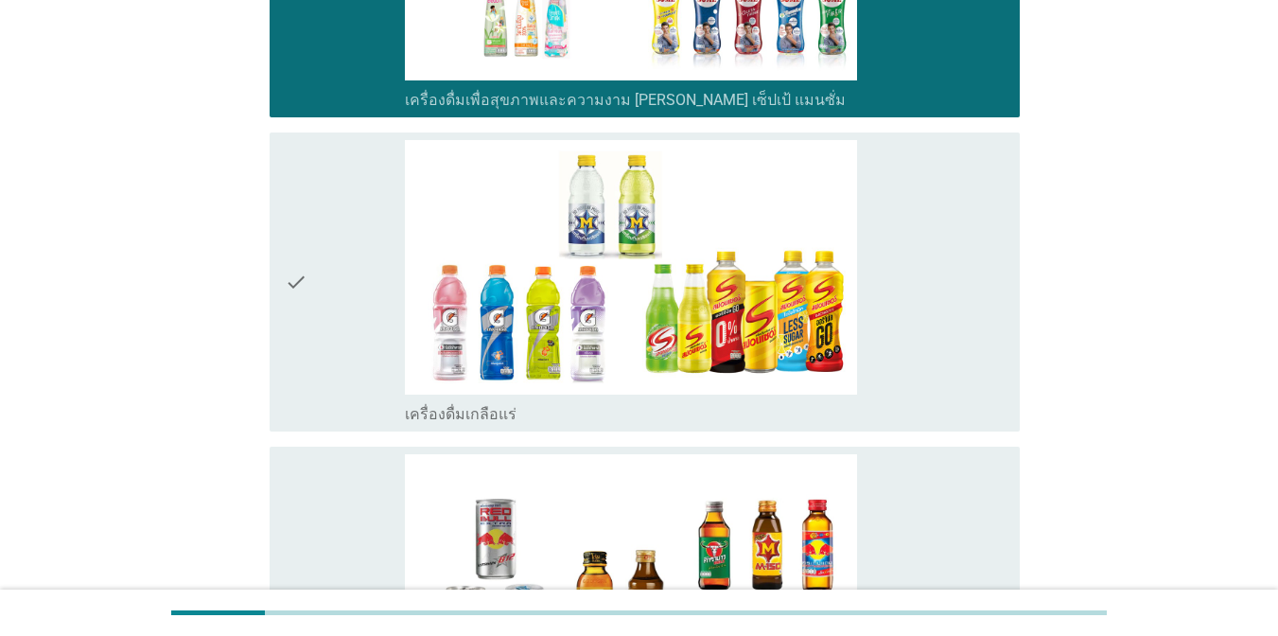
click at [943, 344] on div "check_box_outline_blank เครื่องดื่มเกลือแร่" at bounding box center [705, 282] width 600 height 284
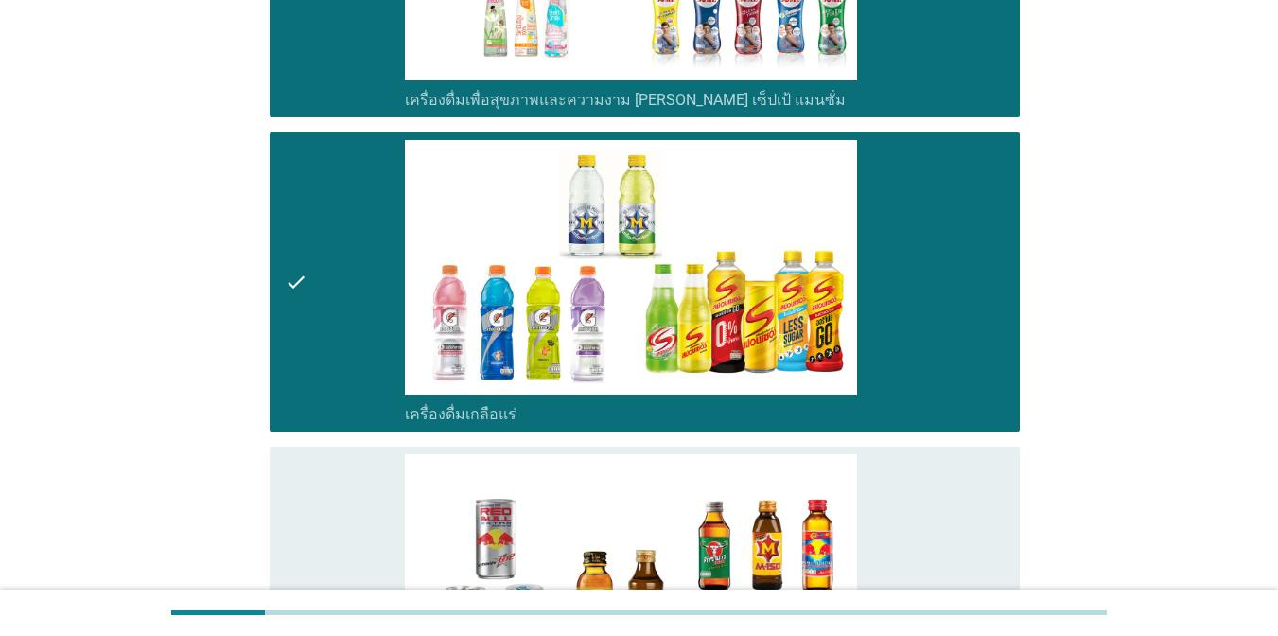
click at [937, 489] on div "check_box_outline_blank เครื่องดื่ม[PERSON_NAME]กำลัง" at bounding box center [705, 596] width 600 height 284
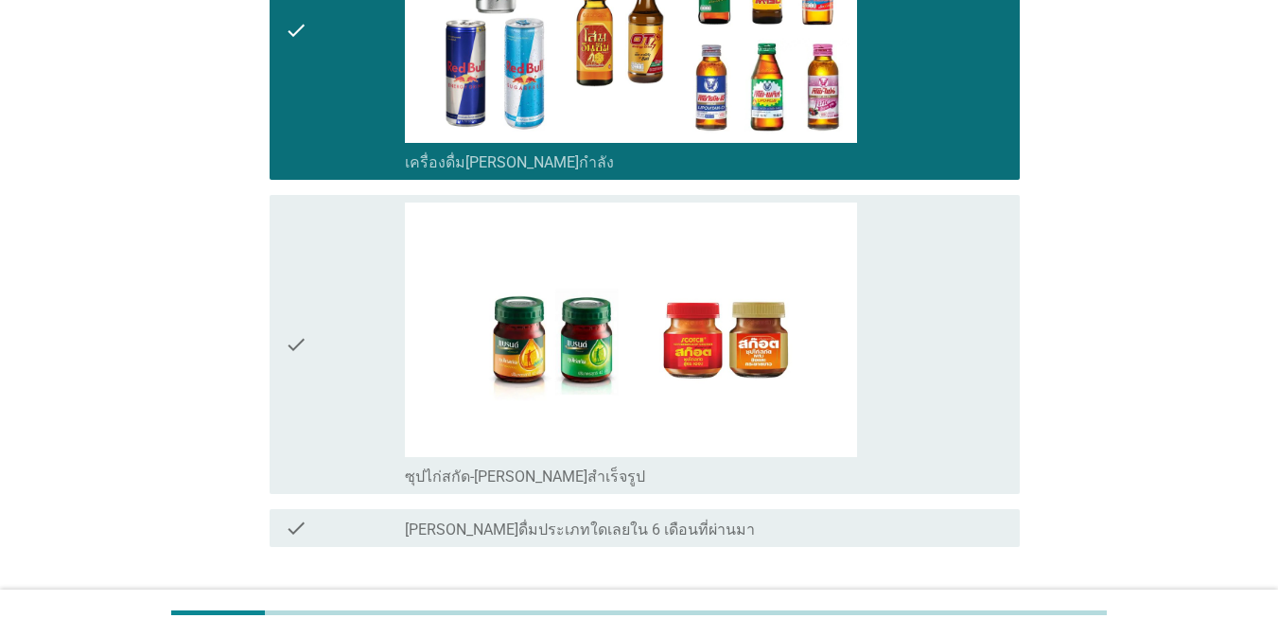
scroll to position [4172, 0]
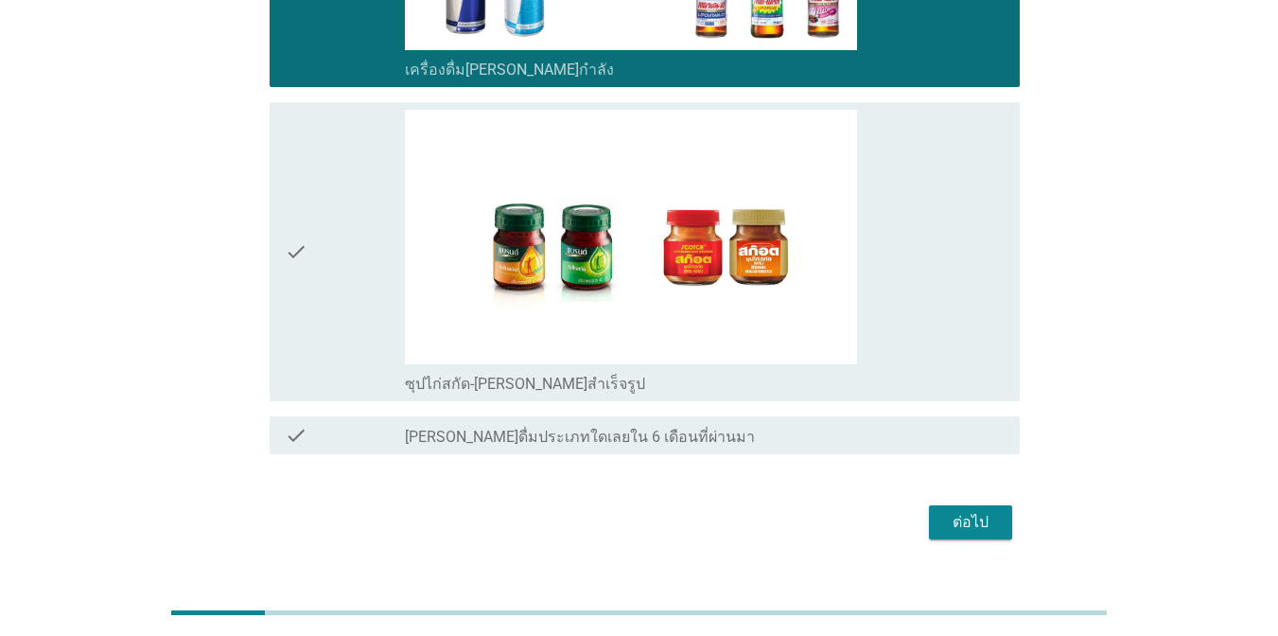
click at [983, 328] on div "check_box_outline_blank ซุปไก่สกัด-[PERSON_NAME]สำเร็จรูป" at bounding box center [705, 252] width 600 height 284
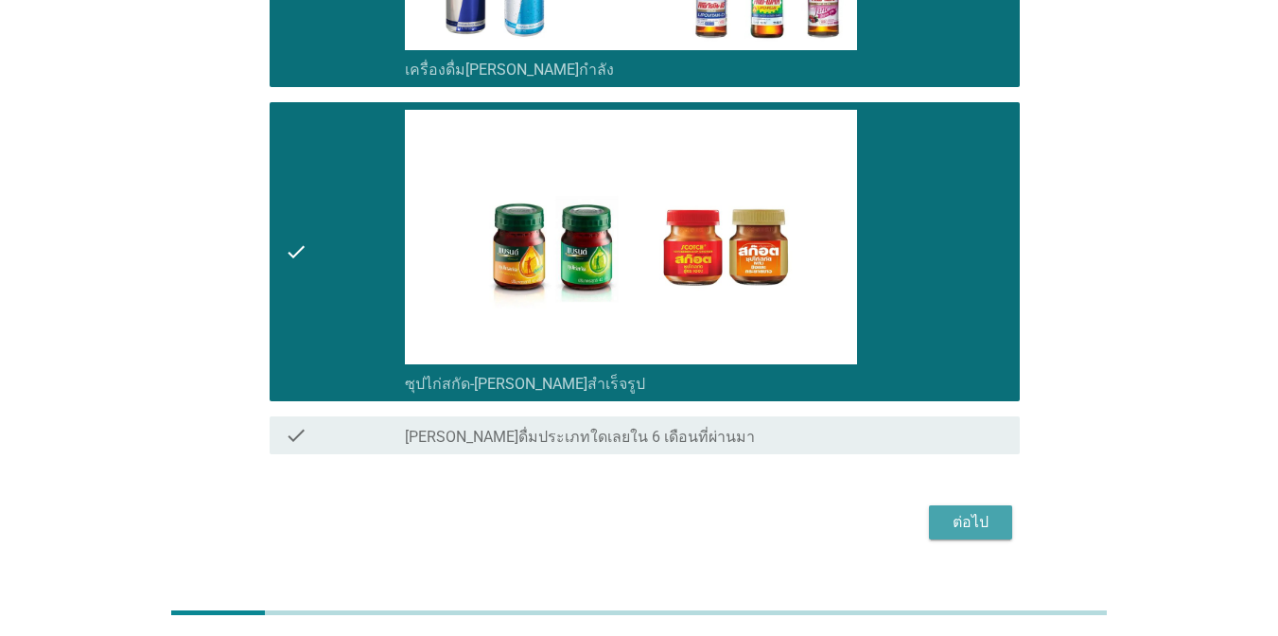
click at [1005, 513] on button "ต่อไป" at bounding box center [970, 522] width 83 height 34
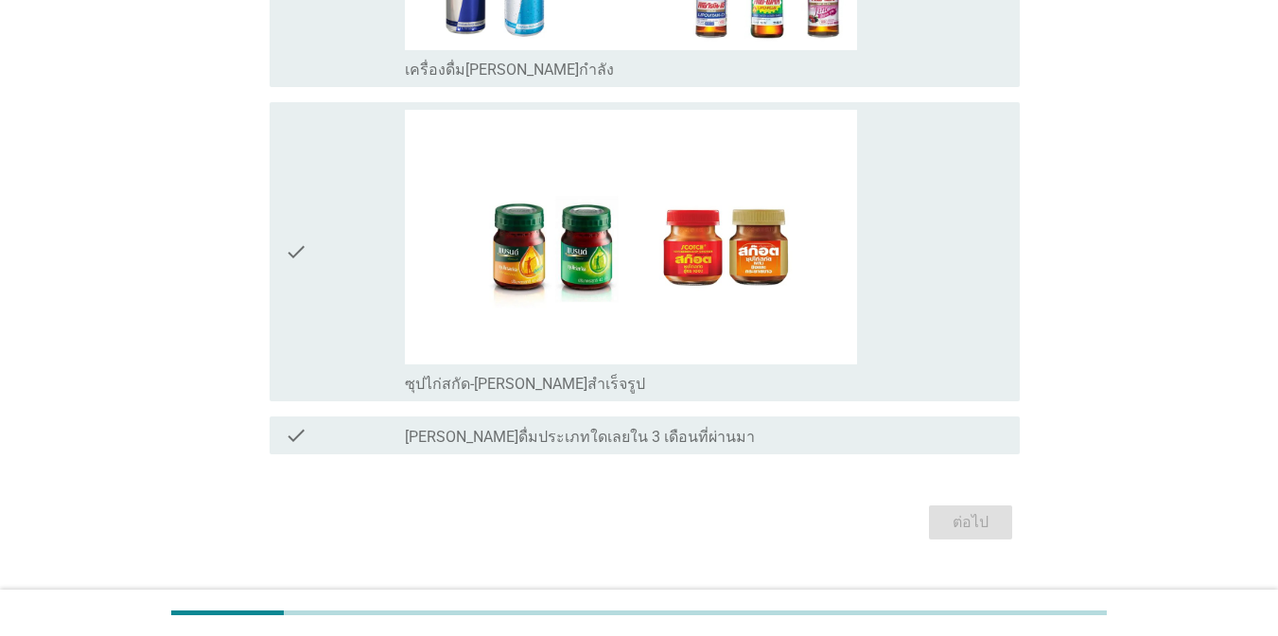
scroll to position [0, 0]
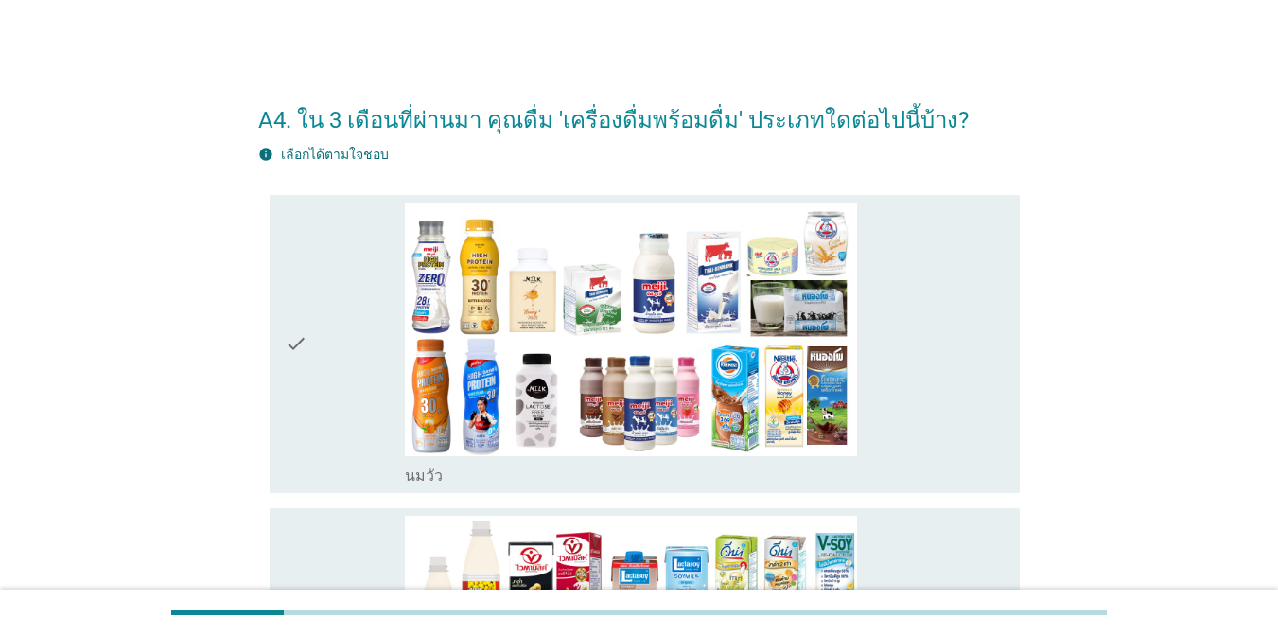
click at [971, 388] on div "check_box_outline_blank [PERSON_NAME]" at bounding box center [705, 344] width 600 height 284
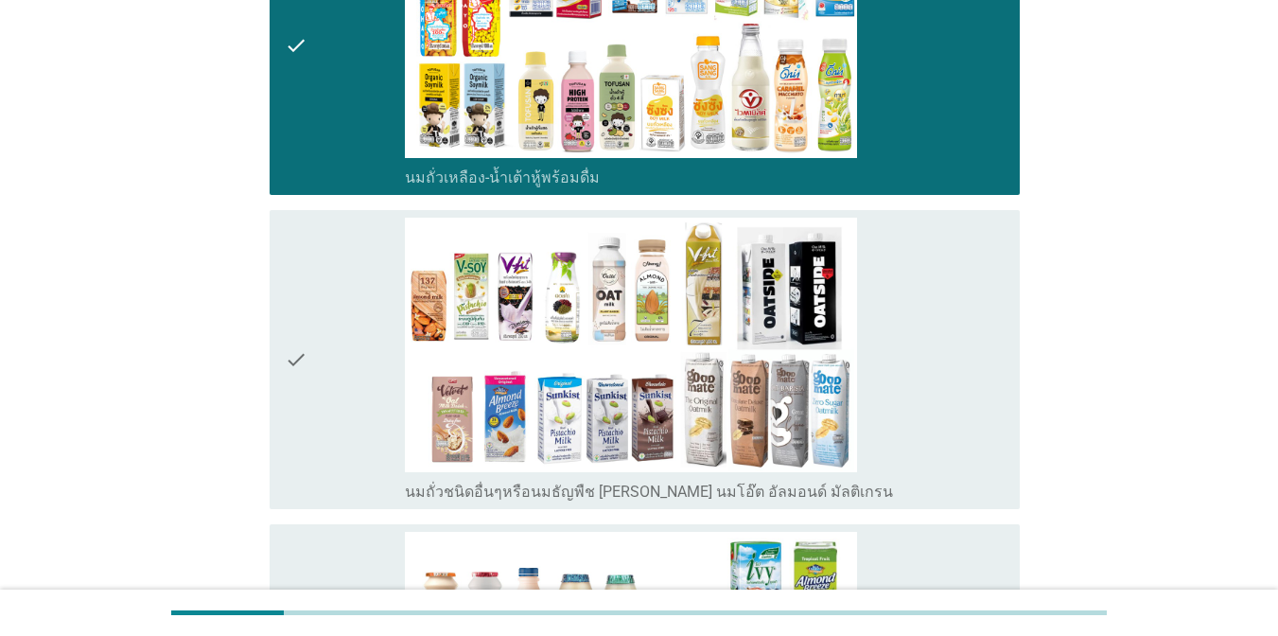
scroll to position [681, 0]
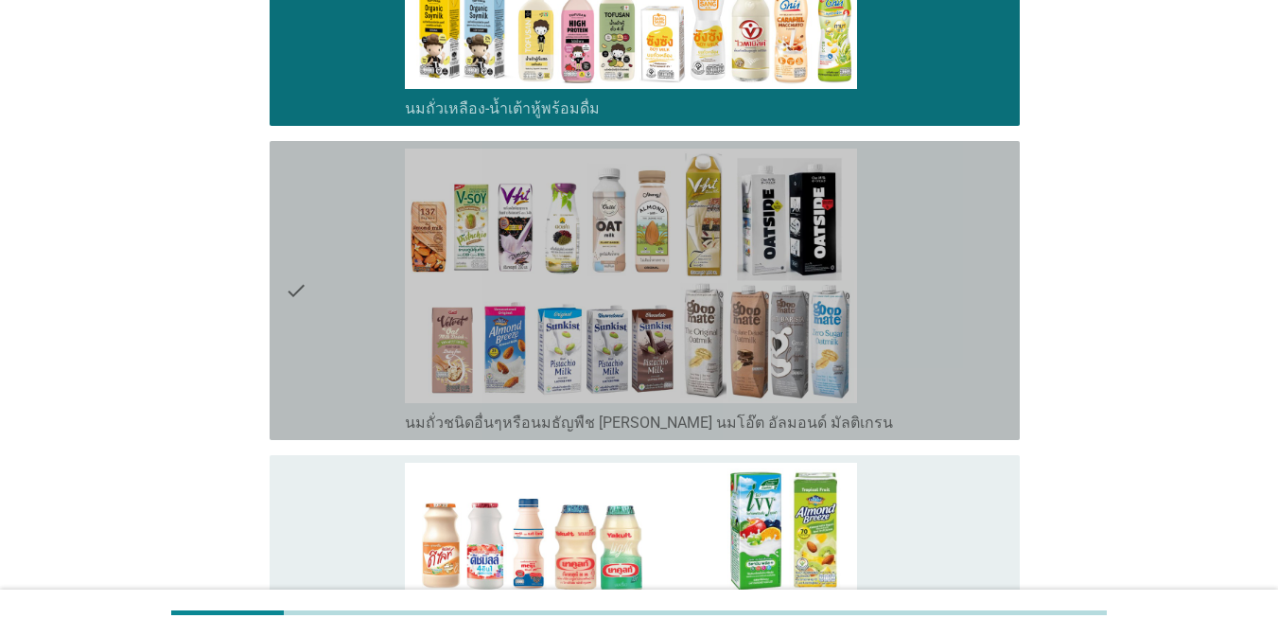
drag, startPoint x: 957, startPoint y: 277, endPoint x: 951, endPoint y: 407, distance: 129.7
click at [957, 282] on div "check_box_outline_blank นมถั่วชนิดอื่นๆหรือนมธัญพืช [PERSON_NAME] นมโอ๊ต อัลมอน…" at bounding box center [705, 290] width 600 height 284
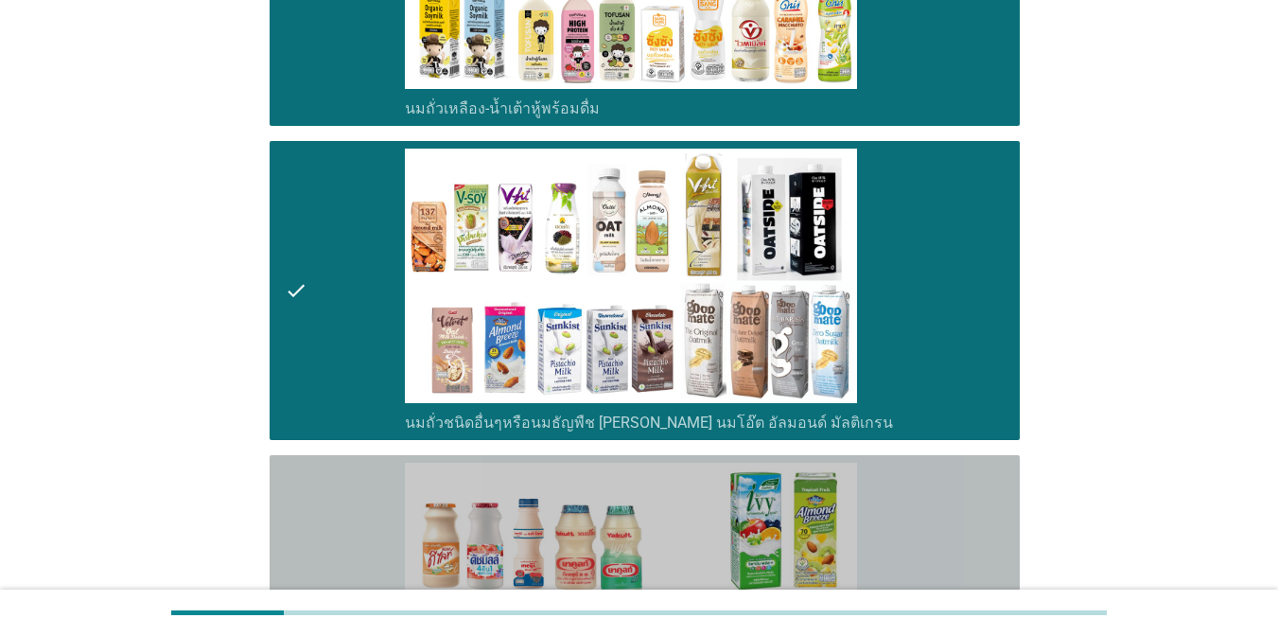
click at [941, 476] on div "check_box_outline_blank นมเปรี้ยว" at bounding box center [705, 604] width 600 height 284
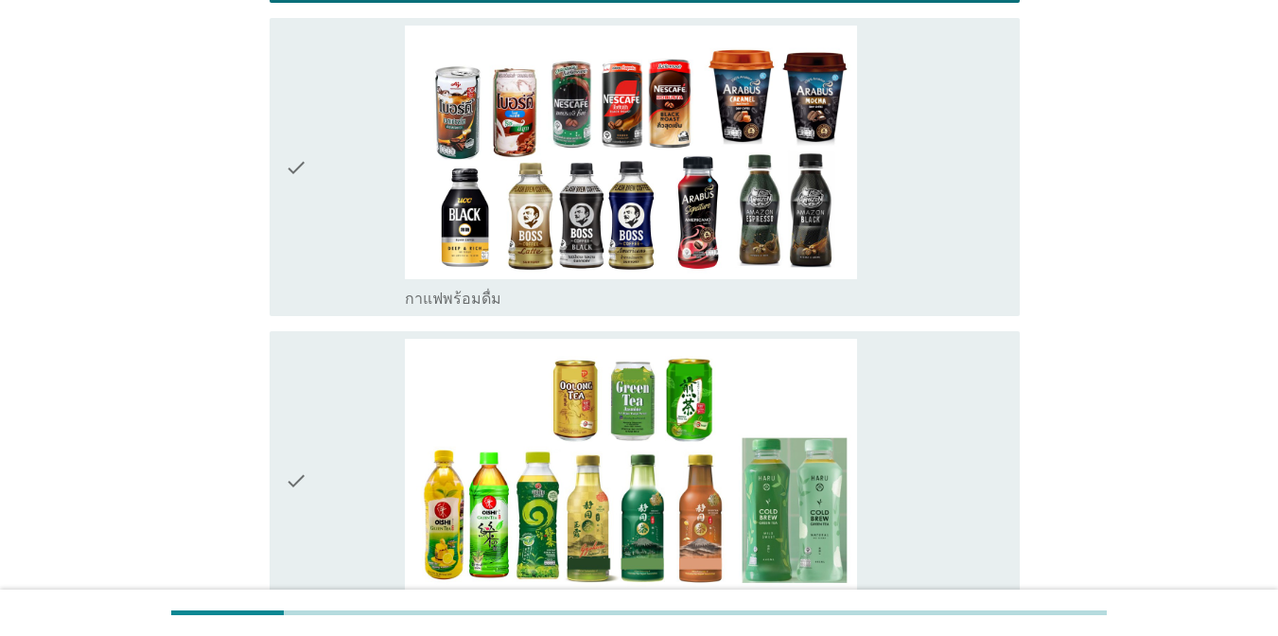
scroll to position [1440, 0]
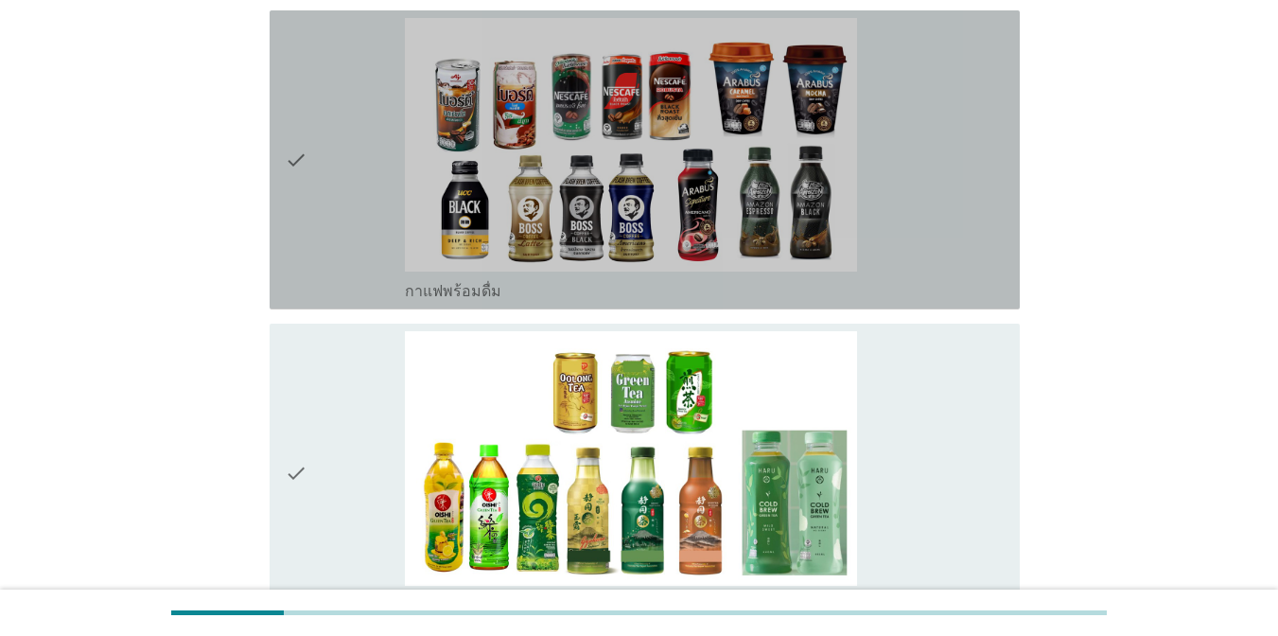
click at [921, 187] on div "check_box_outline_blank กาแฟพร้อมดื่ม" at bounding box center [705, 160] width 600 height 284
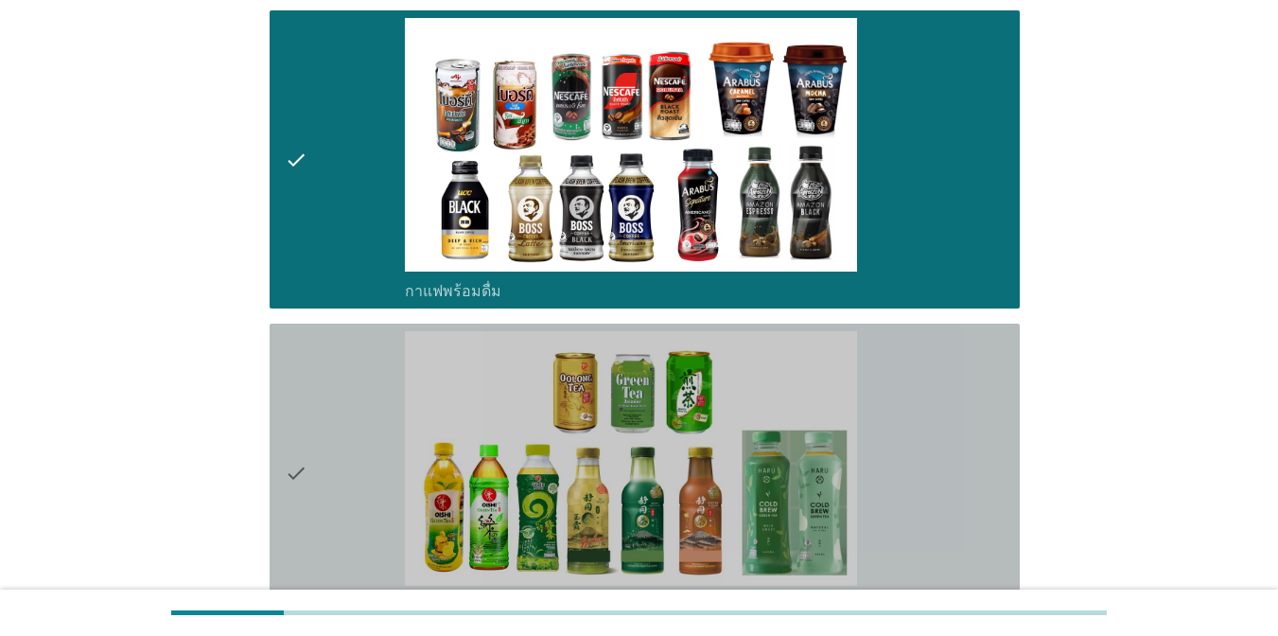
click at [907, 410] on div "check_box_outline_blank ชาพร้อมดื่ม" at bounding box center [705, 473] width 600 height 284
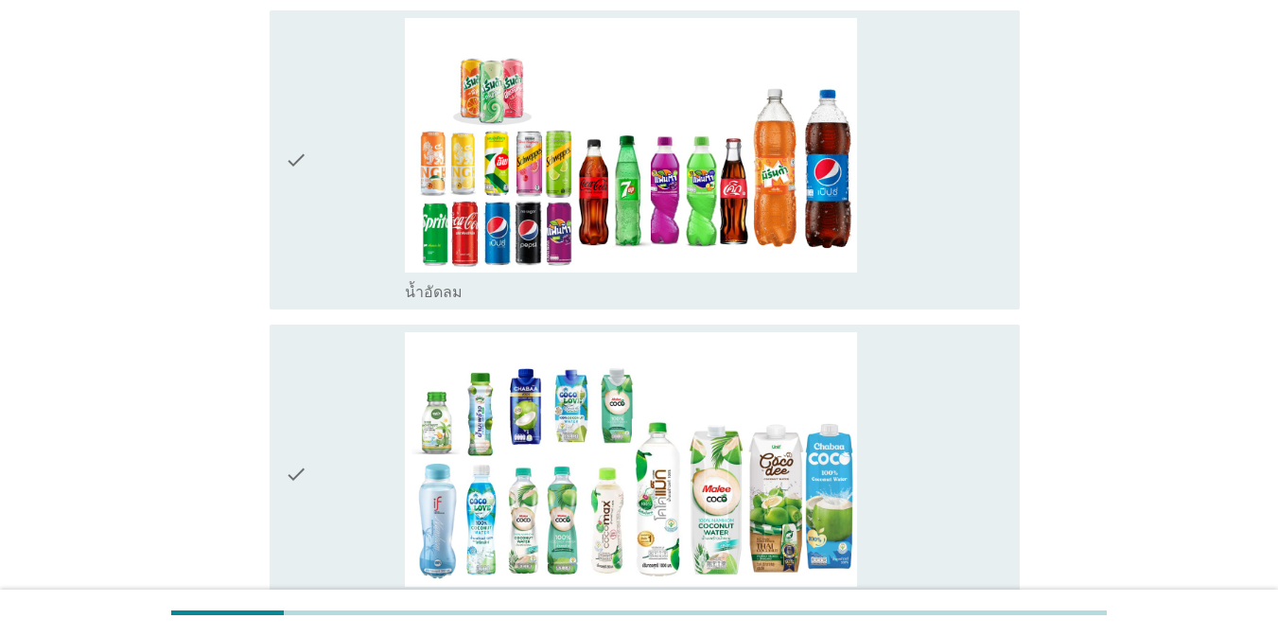
scroll to position [2276, 0]
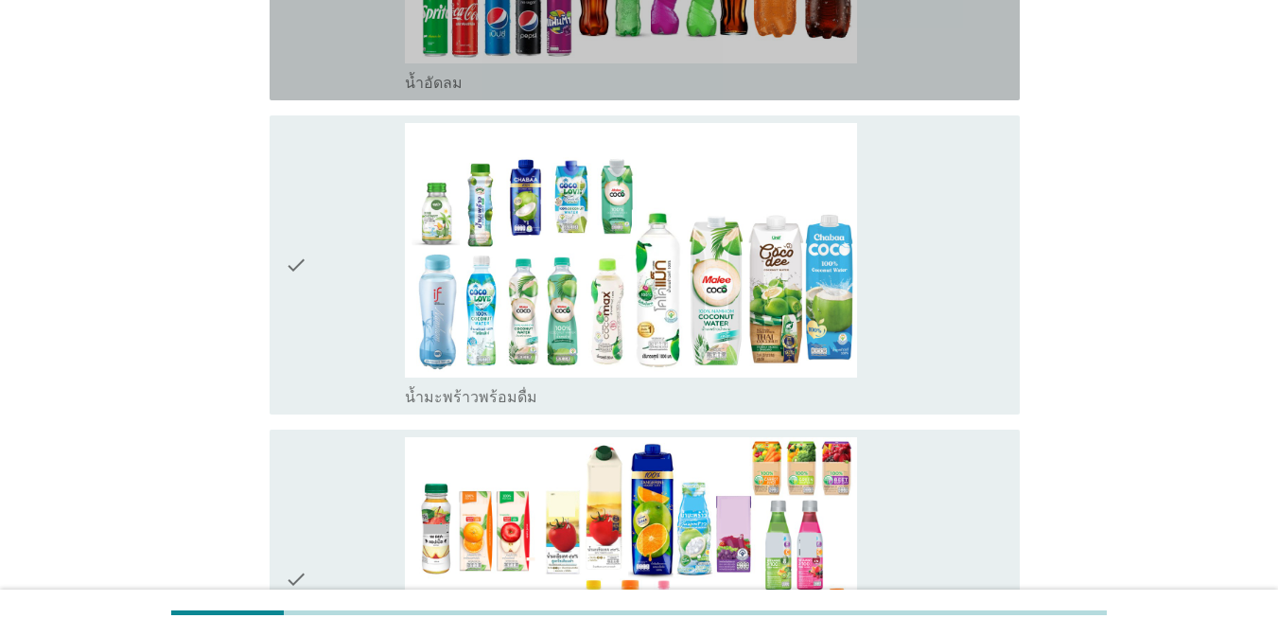
drag, startPoint x: 968, startPoint y: 84, endPoint x: 952, endPoint y: 221, distance: 138.0
click at [968, 83] on div "check_box_outline_blank น้ำอัดลม" at bounding box center [705, 81] width 600 height 23
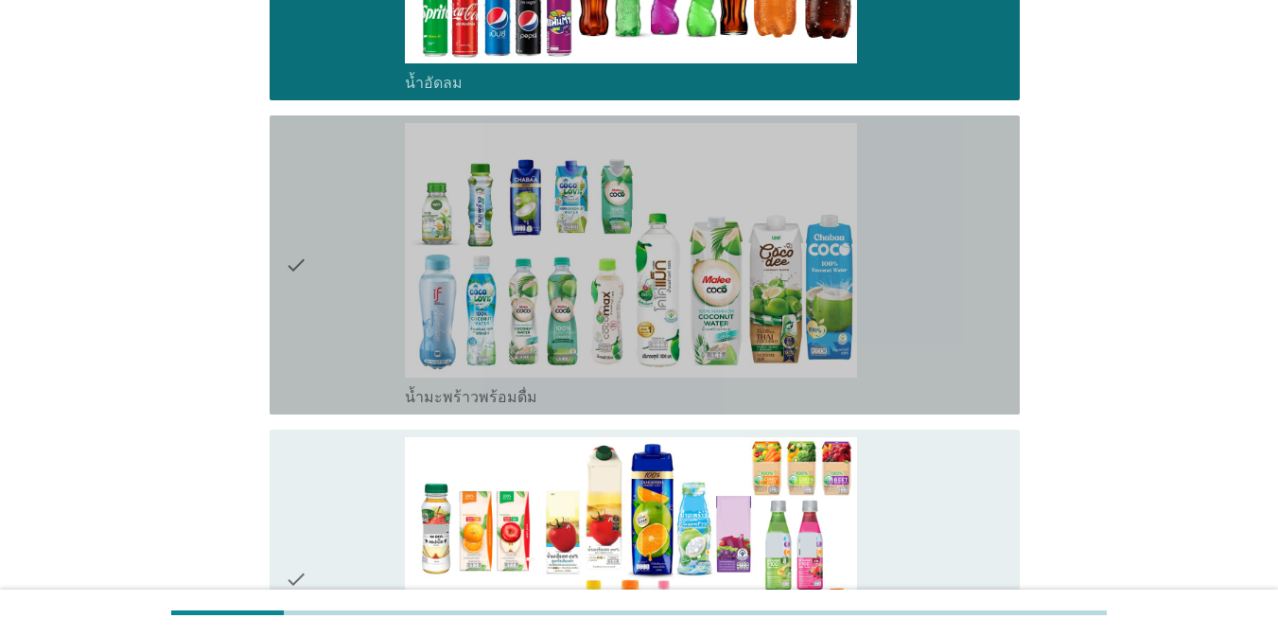
drag, startPoint x: 938, startPoint y: 295, endPoint x: 943, endPoint y: 427, distance: 131.6
click at [938, 297] on div "check_box_outline_blank น้ำมะพร้าวพร้อมดื่ม" at bounding box center [705, 265] width 600 height 284
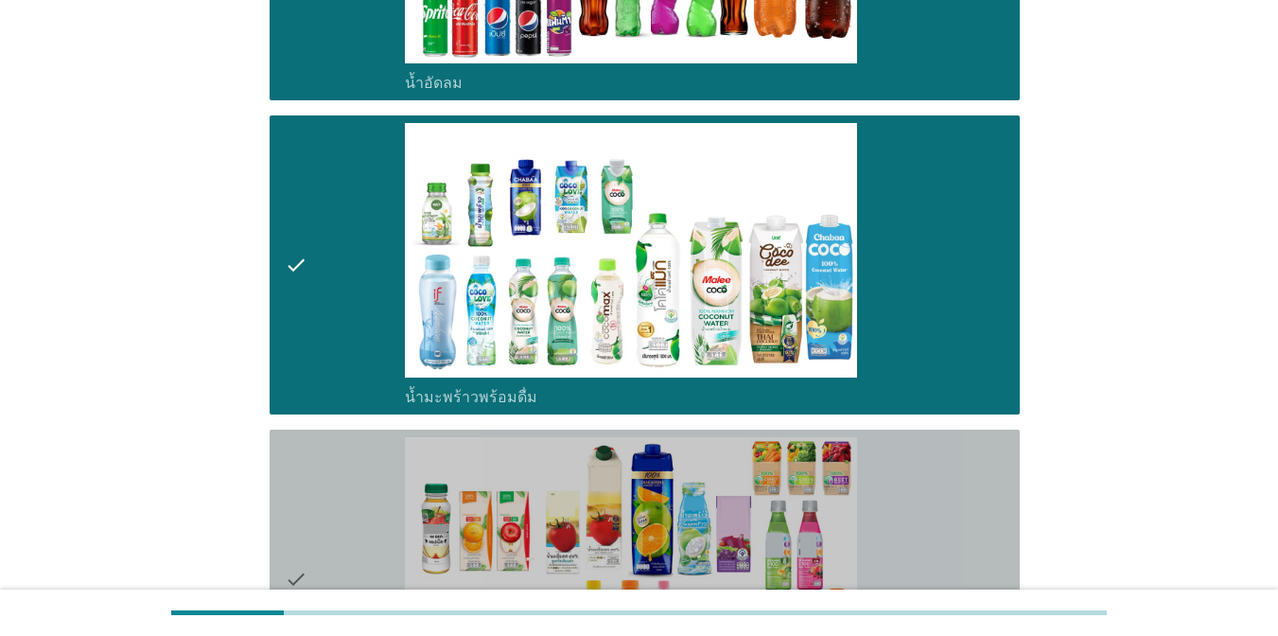
click at [947, 487] on div "check_box_outline_blank น้ำผลไม้-น้ำผักผลไม้พร้อมดื่ม" at bounding box center [705, 579] width 600 height 284
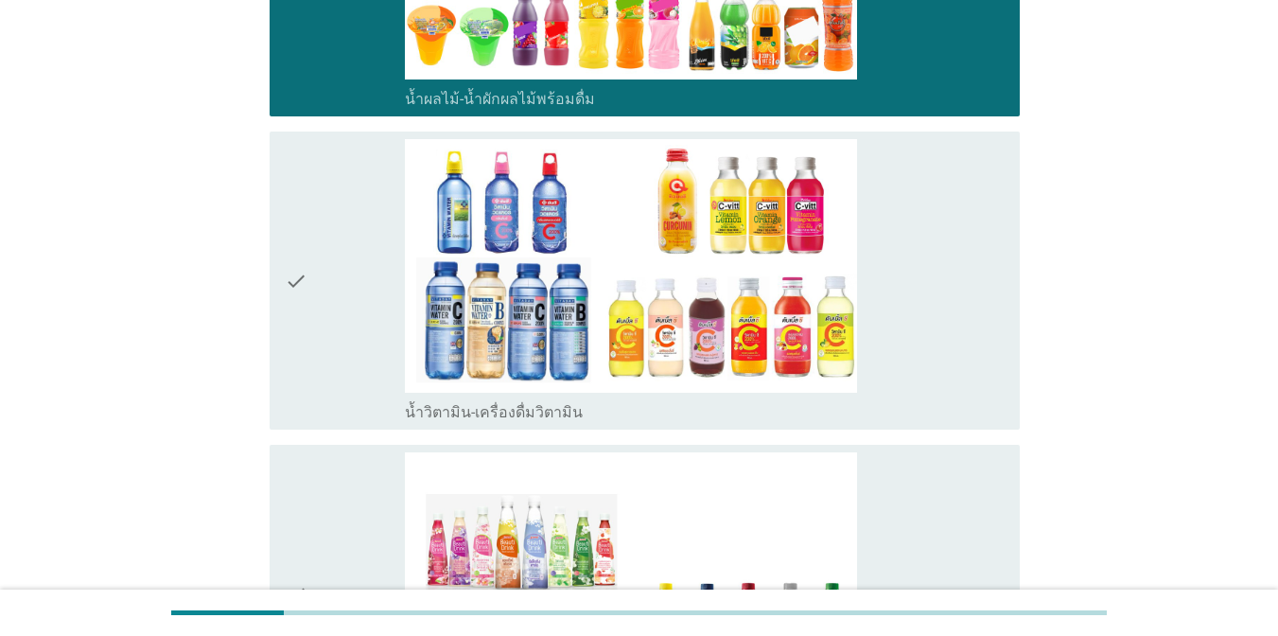
scroll to position [2995, 0]
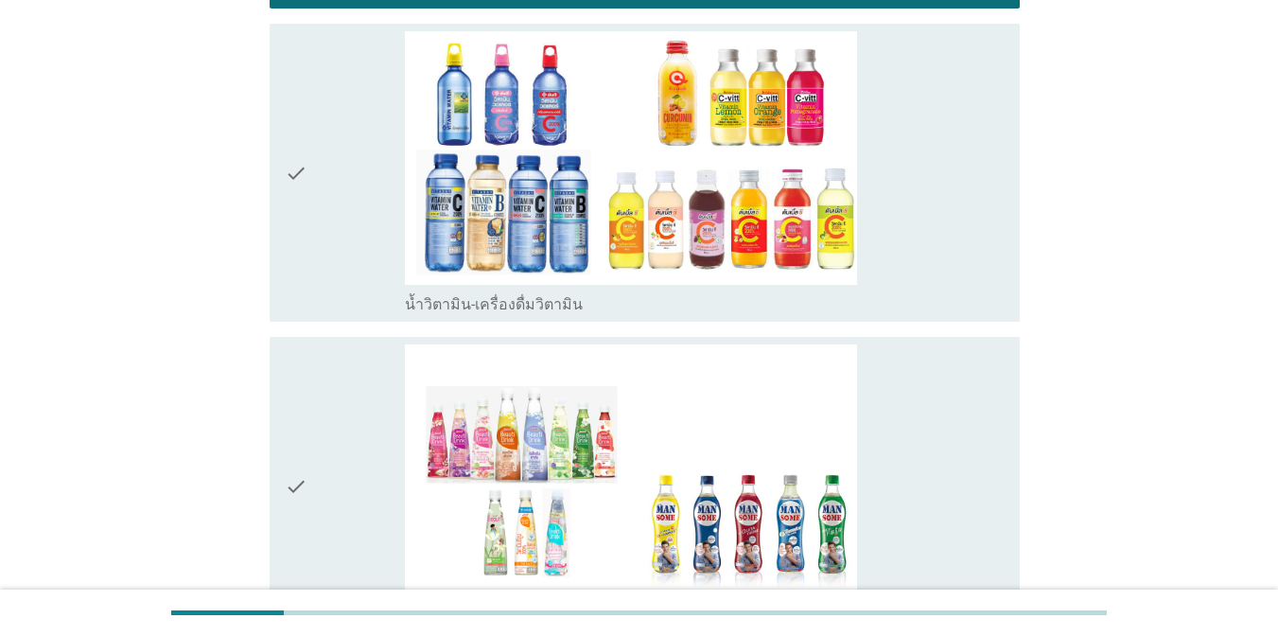
click at [1017, 271] on div "check check_box_outline_blank น้ำวิตามิน-เครื่องดื่มวิตามิน" at bounding box center [645, 173] width 750 height 299
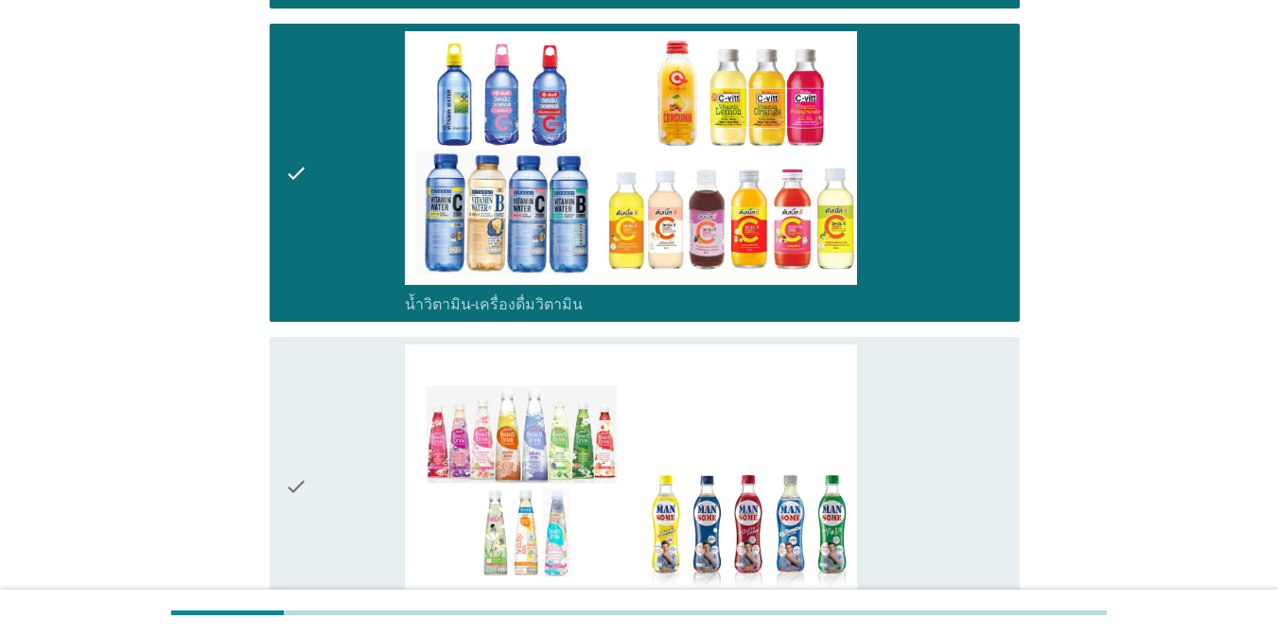
click at [966, 424] on div "check_box_outline_blank เครื่องดื่มเพื่อสุขภาพและความงาม [PERSON_NAME] เซ็ปเป้ …" at bounding box center [705, 486] width 600 height 284
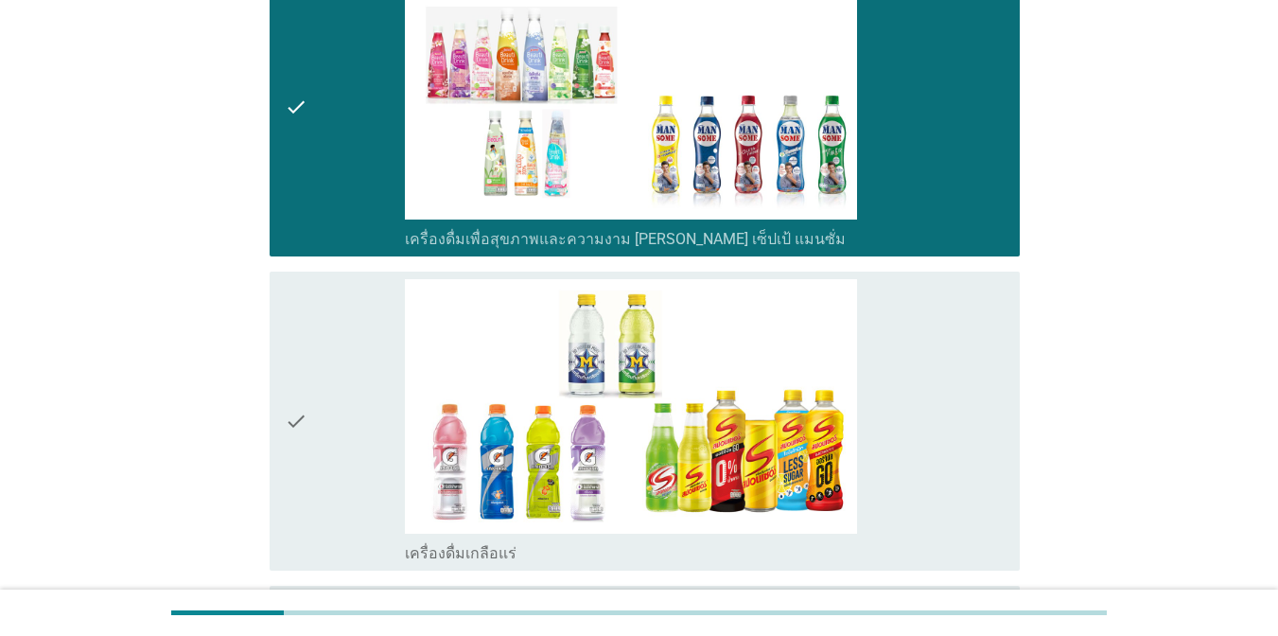
scroll to position [3382, 0]
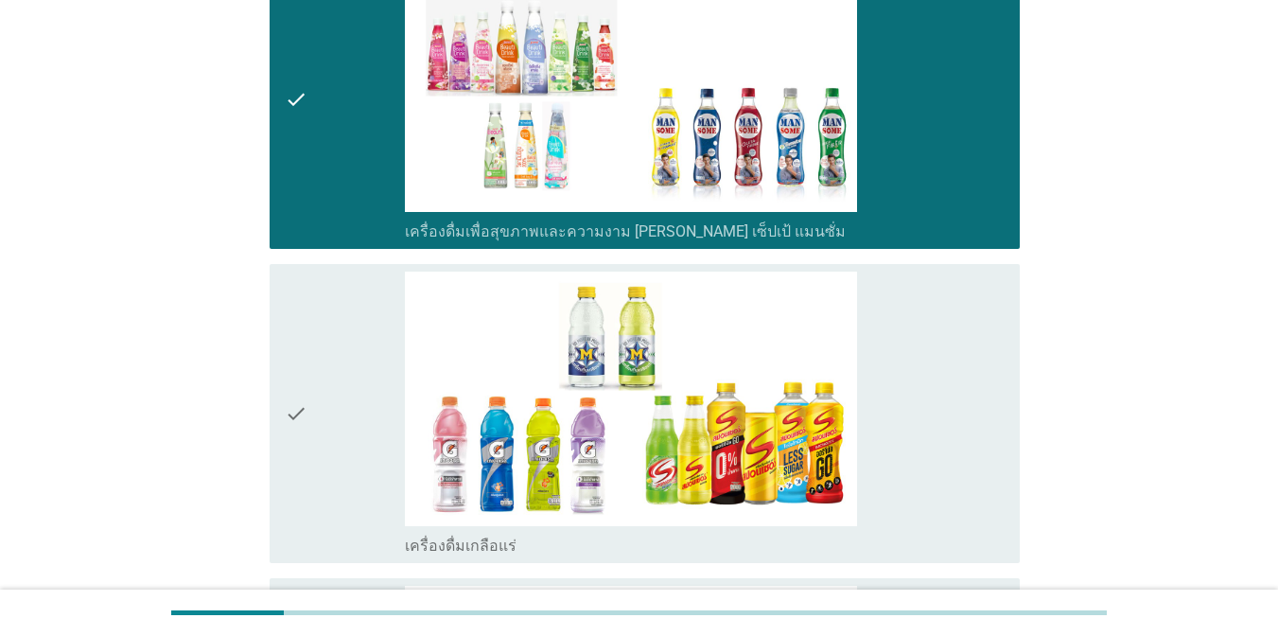
click at [1001, 473] on div "check_box_outline_blank เครื่องดื่มเกลือแร่" at bounding box center [705, 413] width 600 height 284
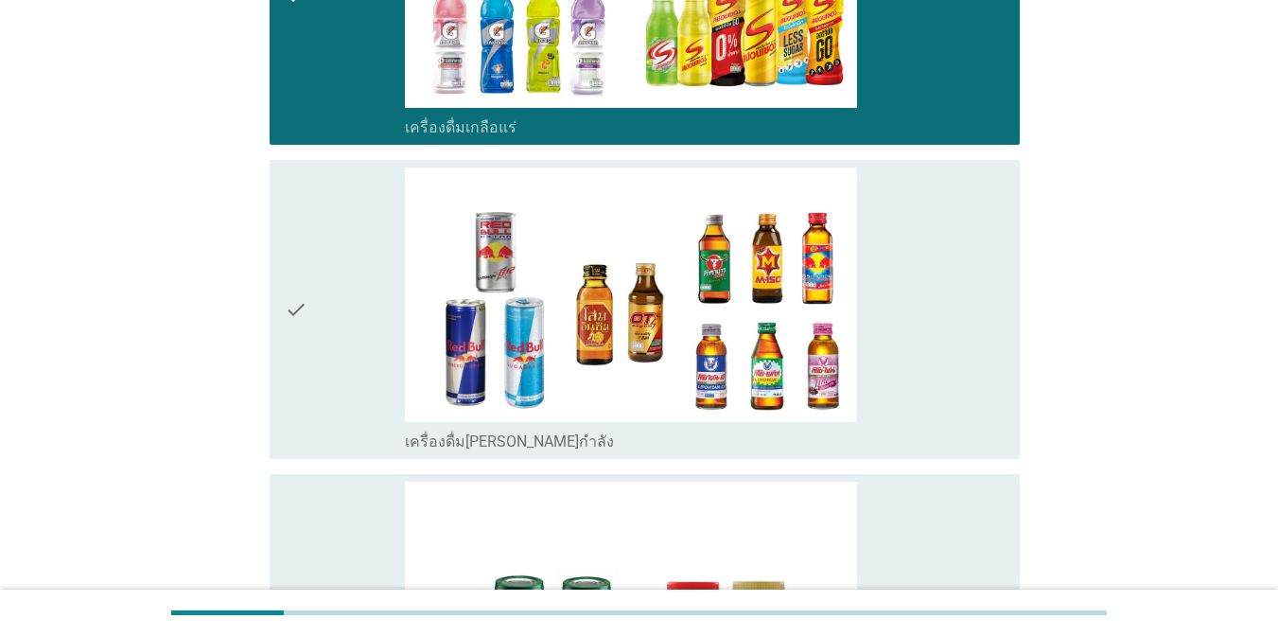
scroll to position [3809, 0]
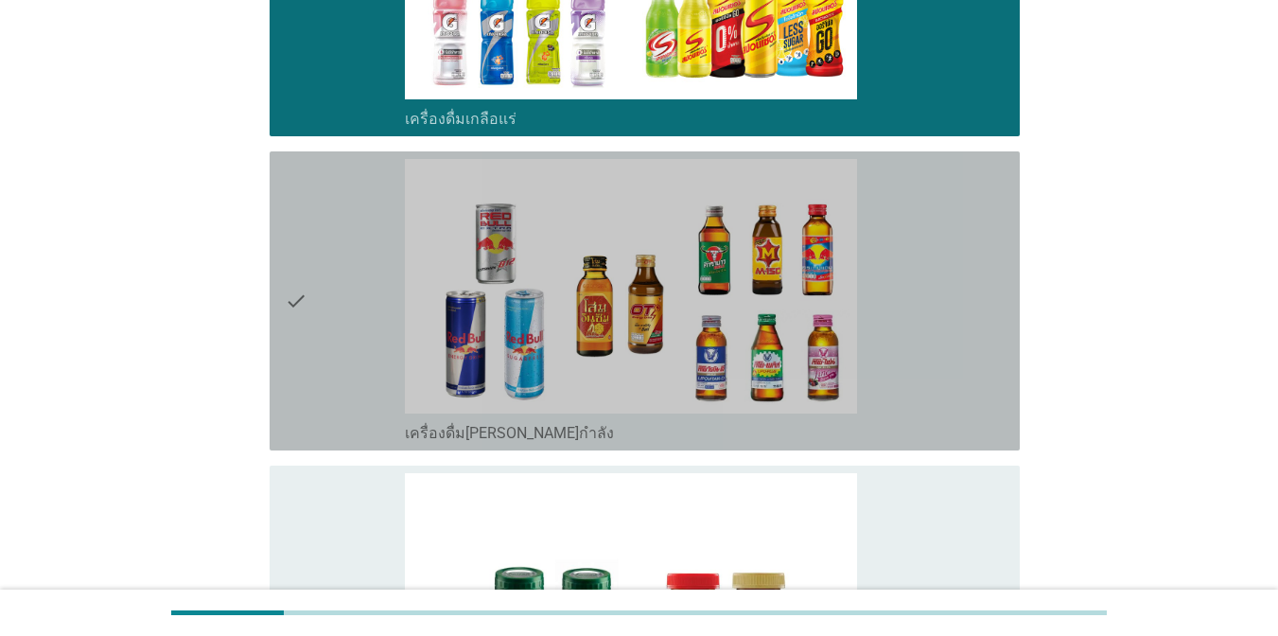
click at [993, 355] on div "check_box_outline_blank เครื่องดื่ม[PERSON_NAME]กำลัง" at bounding box center [705, 301] width 600 height 284
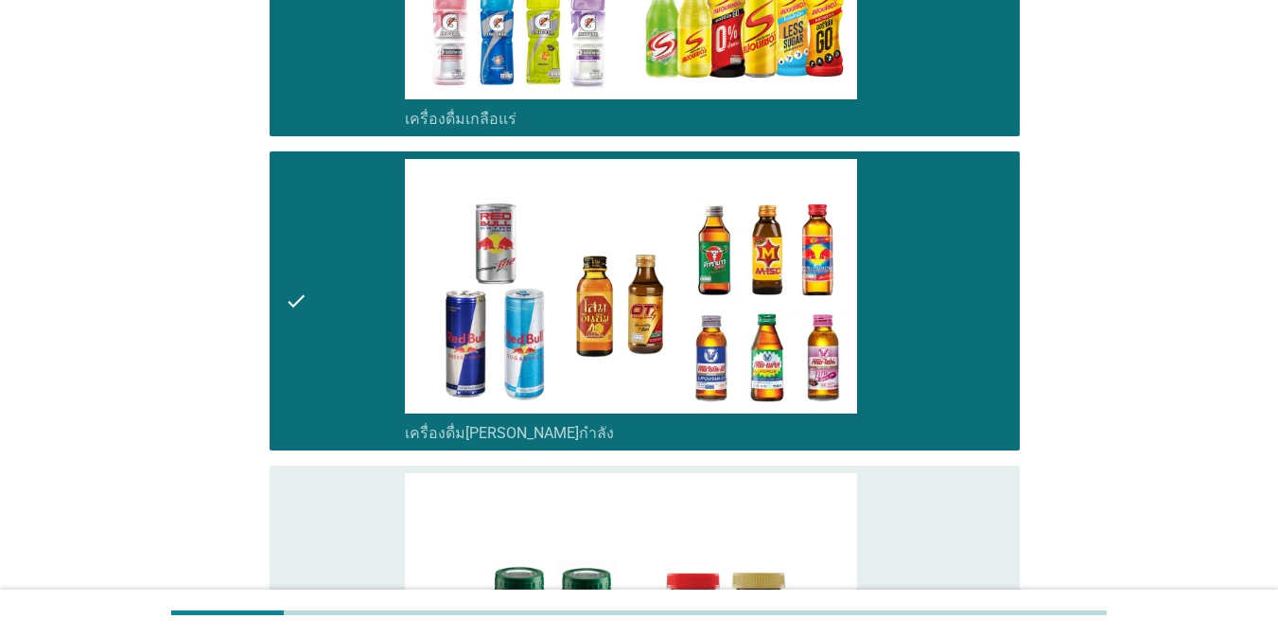
click at [969, 471] on div "check check_box_outline_blank ซุปไก่สกัด-[PERSON_NAME]สำเร็จรูป" at bounding box center [645, 614] width 750 height 299
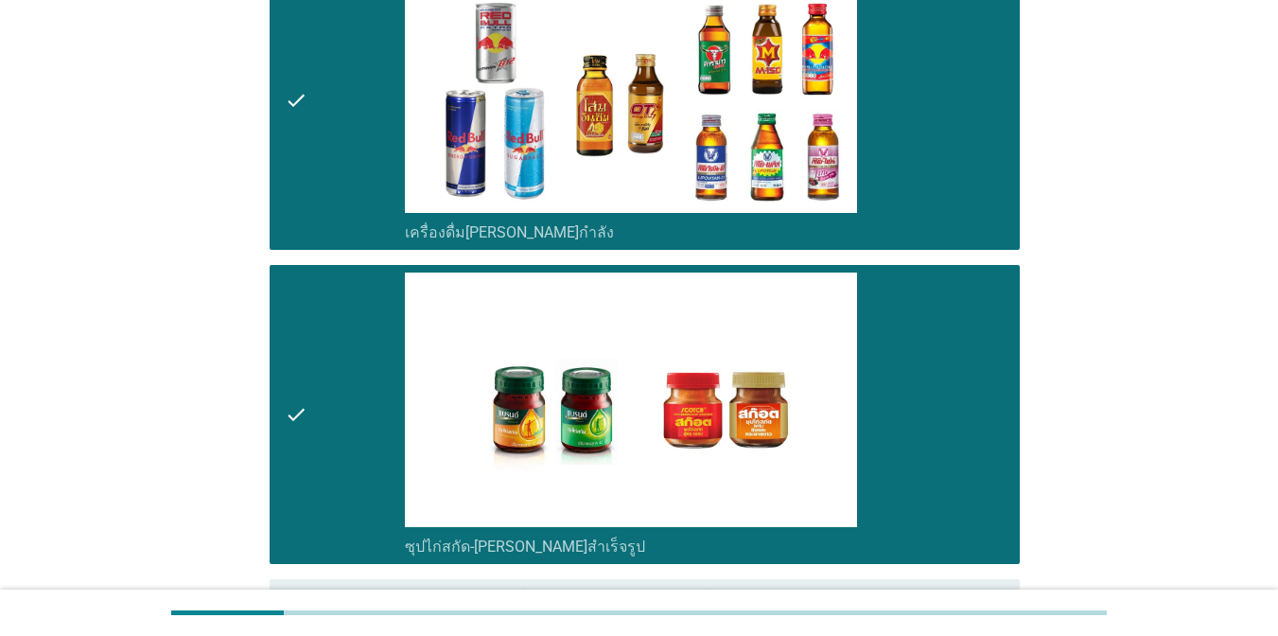
scroll to position [4211, 0]
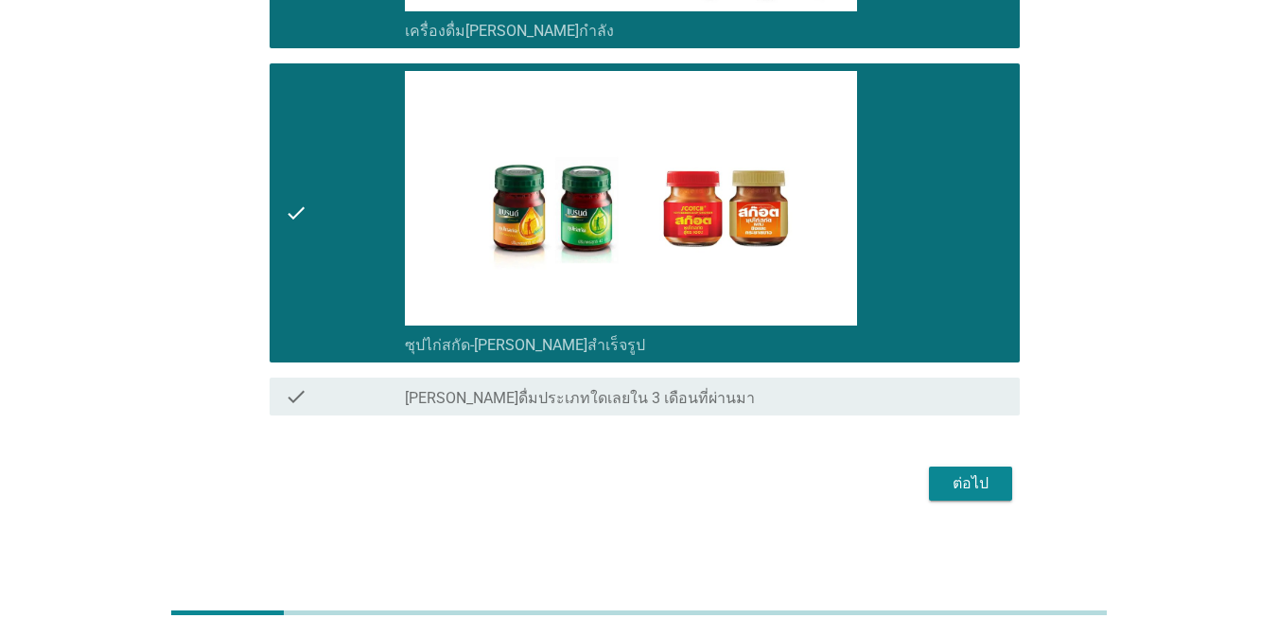
click at [1004, 485] on button "ต่อไป" at bounding box center [970, 483] width 83 height 34
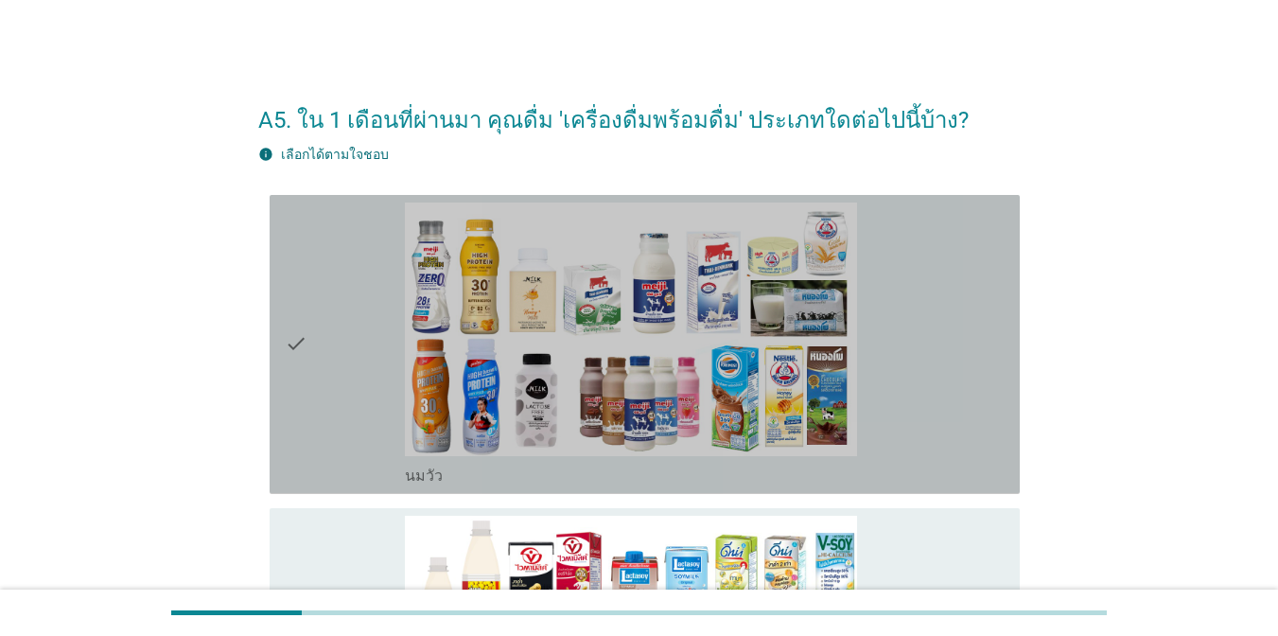
click at [959, 361] on div "check_box_outline_blank [PERSON_NAME]" at bounding box center [705, 344] width 600 height 284
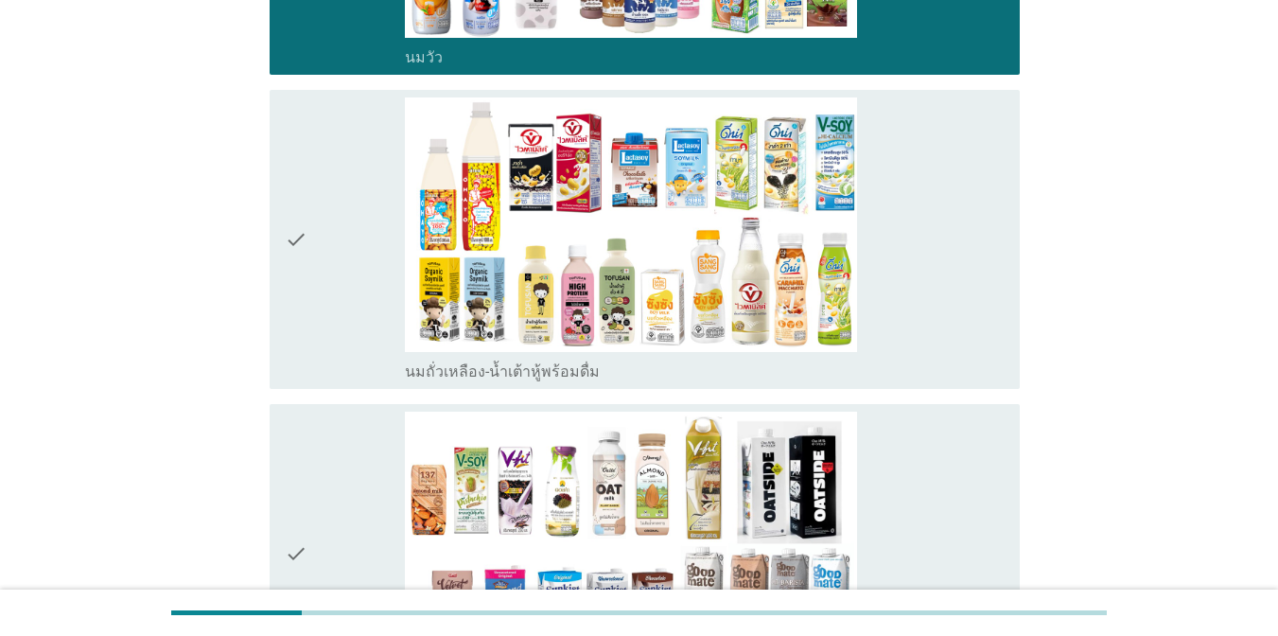
scroll to position [449, 0]
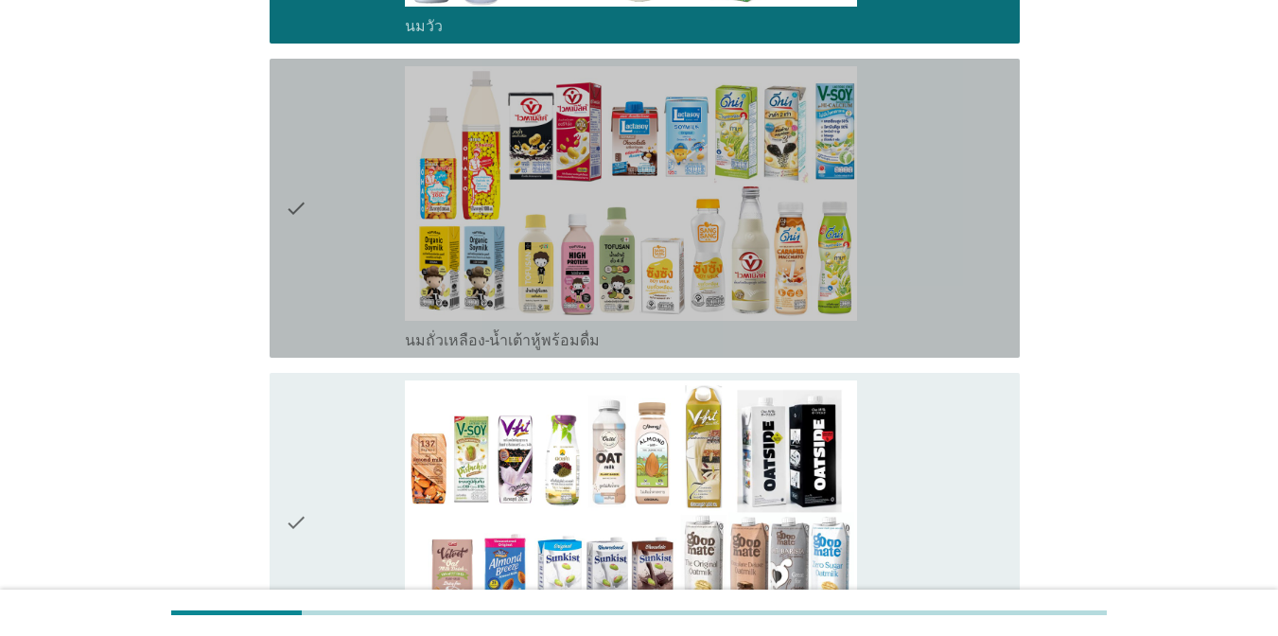
drag, startPoint x: 945, startPoint y: 259, endPoint x: 955, endPoint y: 319, distance: 60.5
click at [945, 260] on div "check_box_outline_blank นมถั่วเหลือง-น้ำเต้าหู้พร้อมดื่ม" at bounding box center [705, 208] width 600 height 284
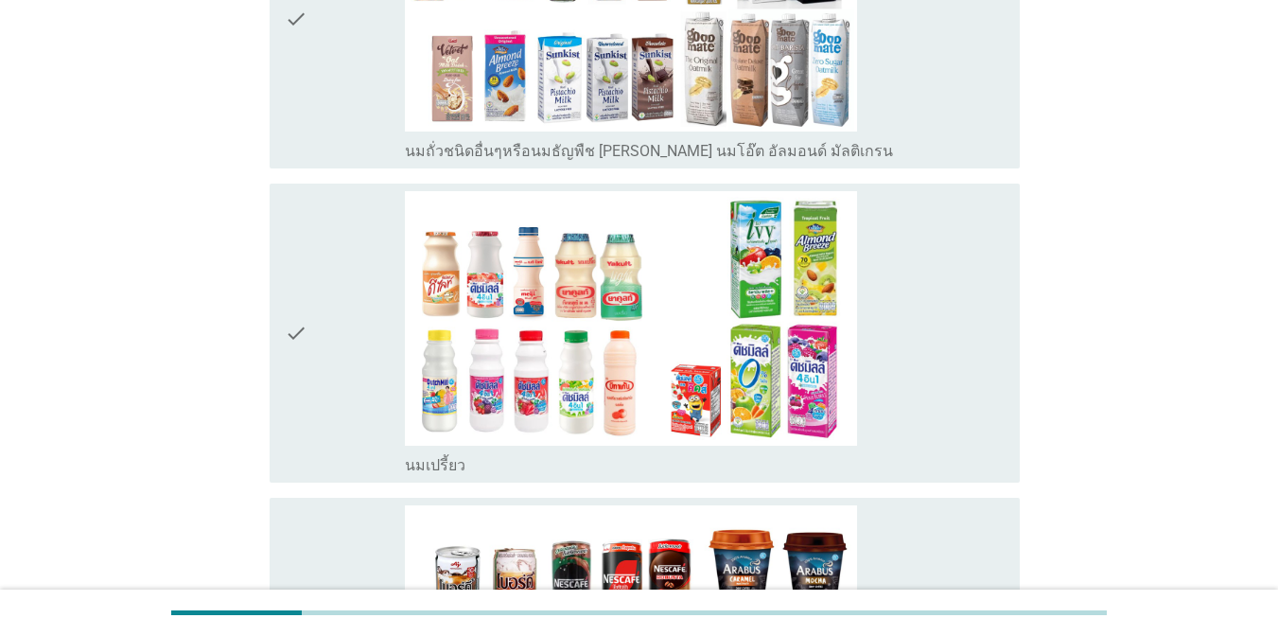
scroll to position [960, 0]
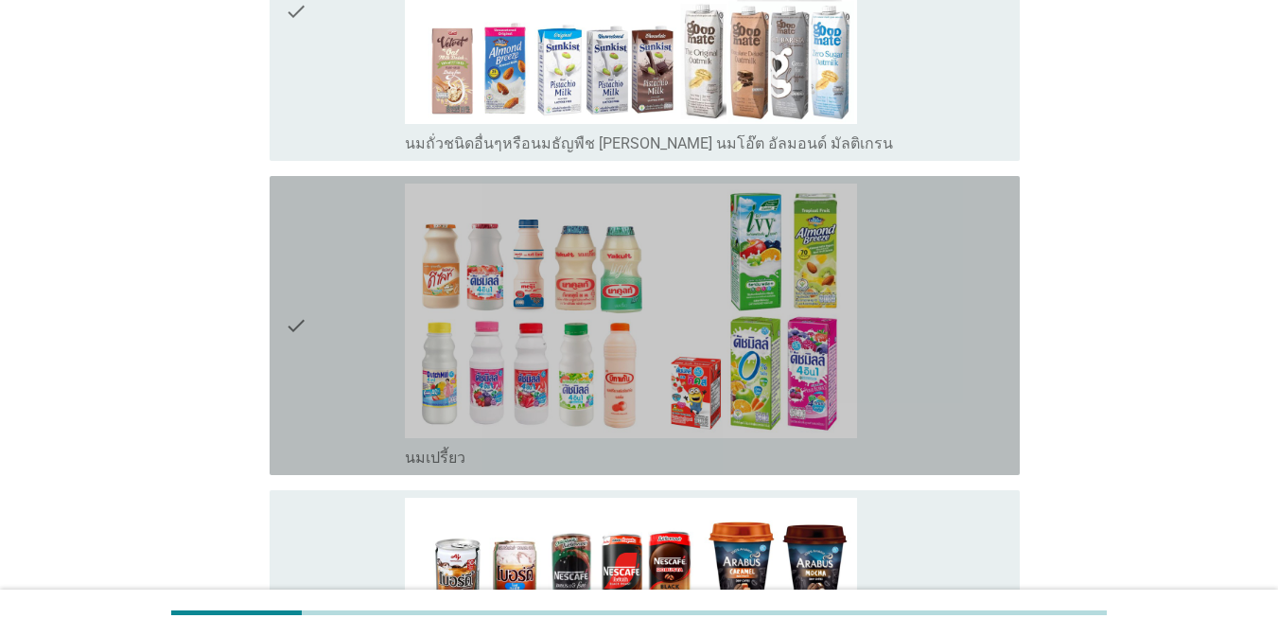
click at [954, 320] on div "check_box_outline_blank นมเปรี้ยว" at bounding box center [705, 325] width 600 height 284
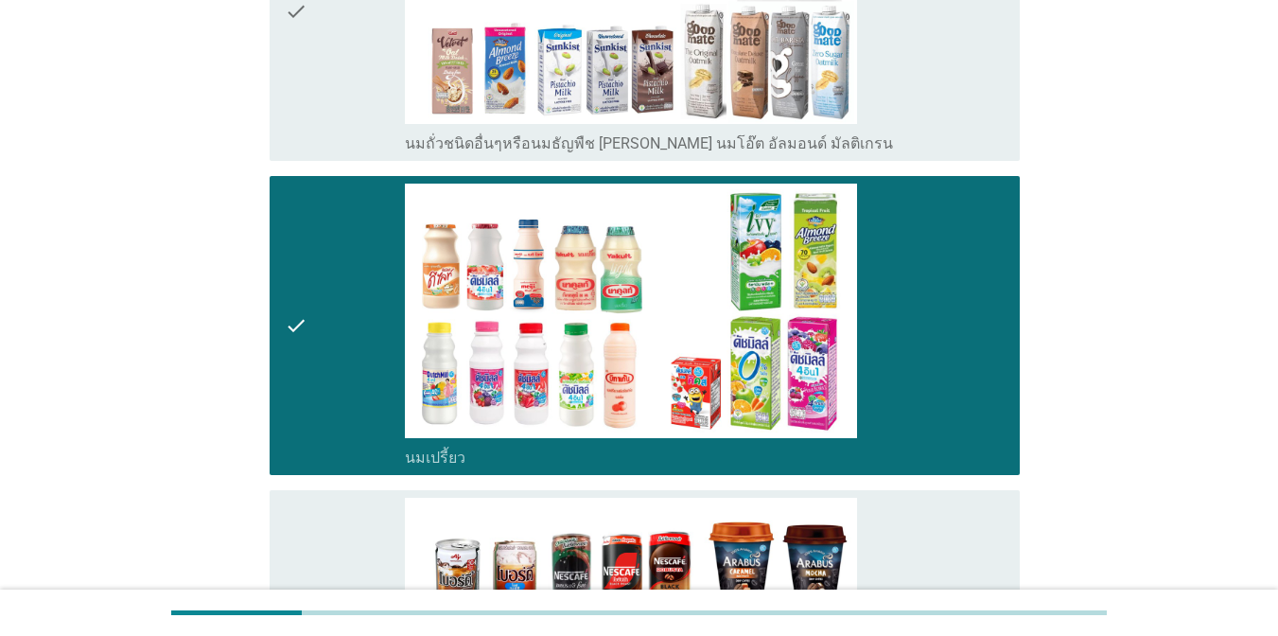
scroll to position [1354, 0]
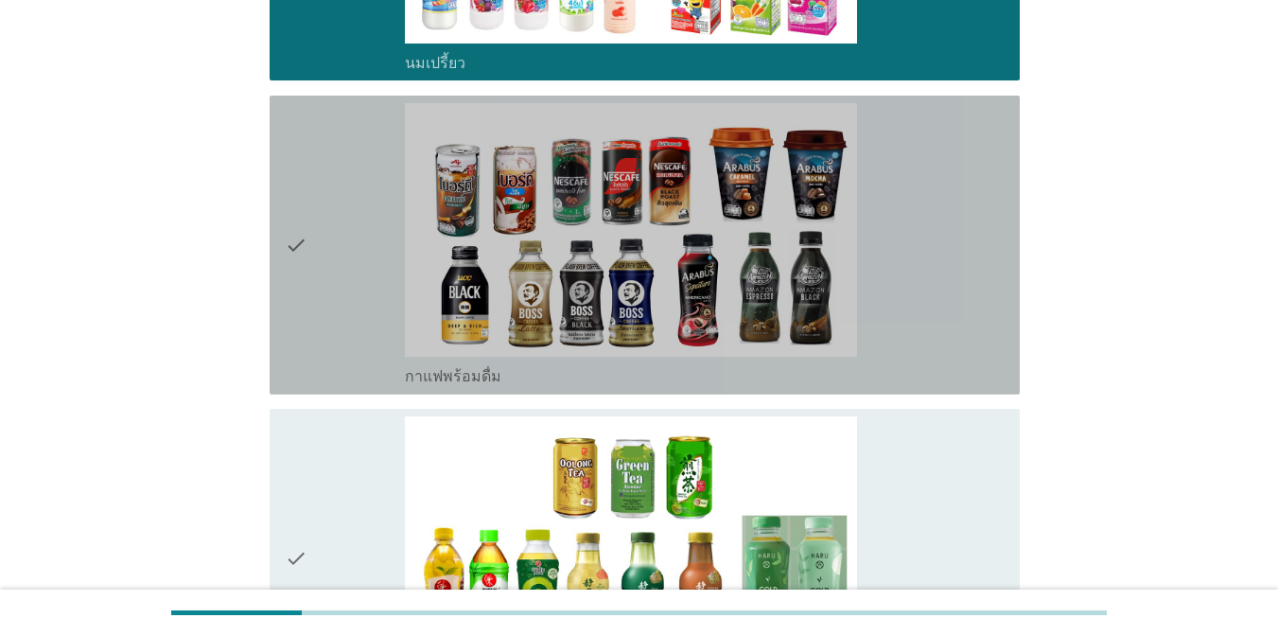
drag, startPoint x: 987, startPoint y: 270, endPoint x: 971, endPoint y: 359, distance: 91.3
click at [986, 278] on div "check_box_outline_blank กาแฟพร้อมดื่ม" at bounding box center [705, 245] width 600 height 284
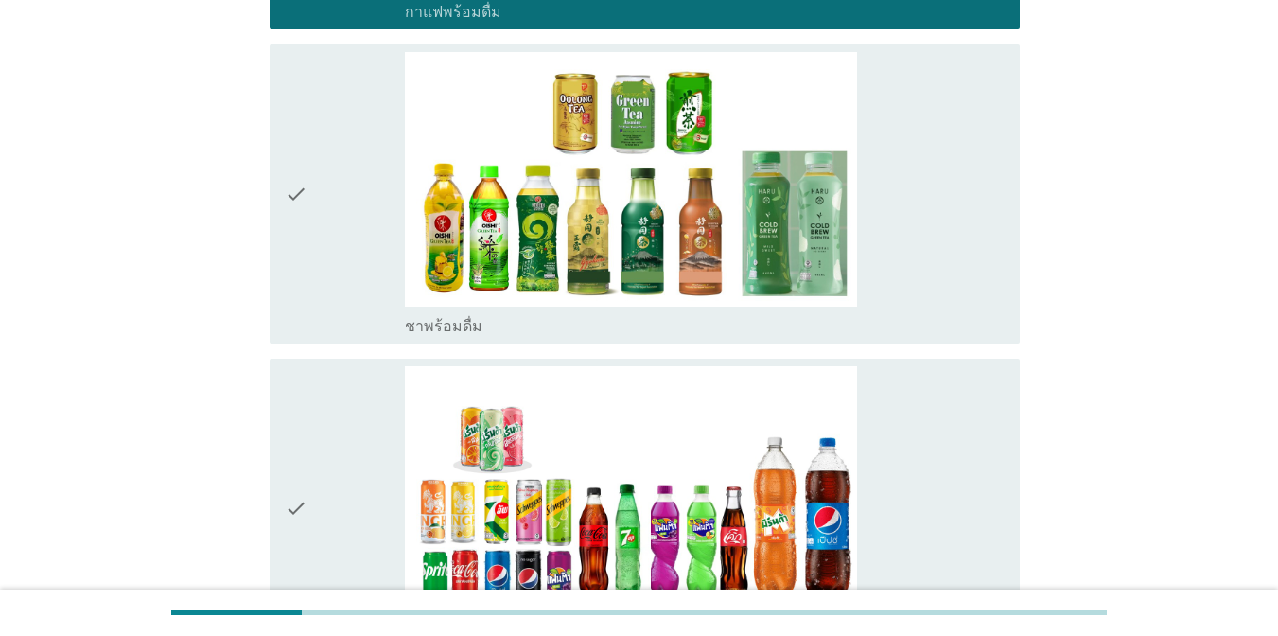
scroll to position [1726, 0]
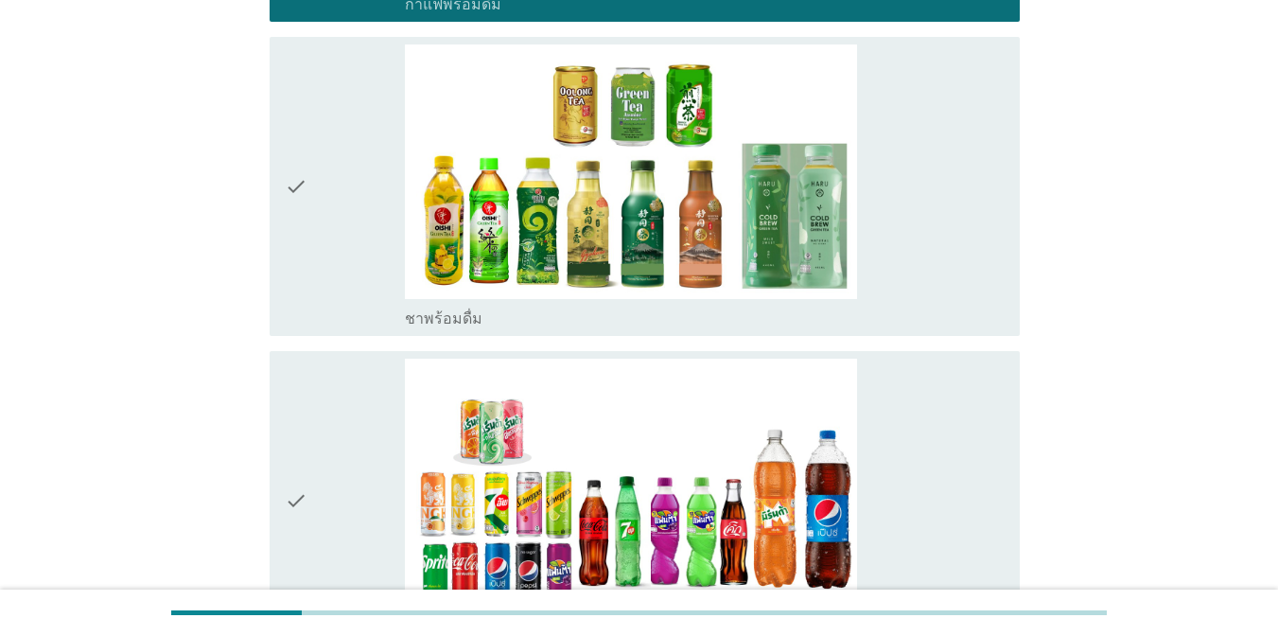
click at [938, 325] on div "check_box_outline_blank ชาพร้อมดื่ม" at bounding box center [705, 316] width 600 height 23
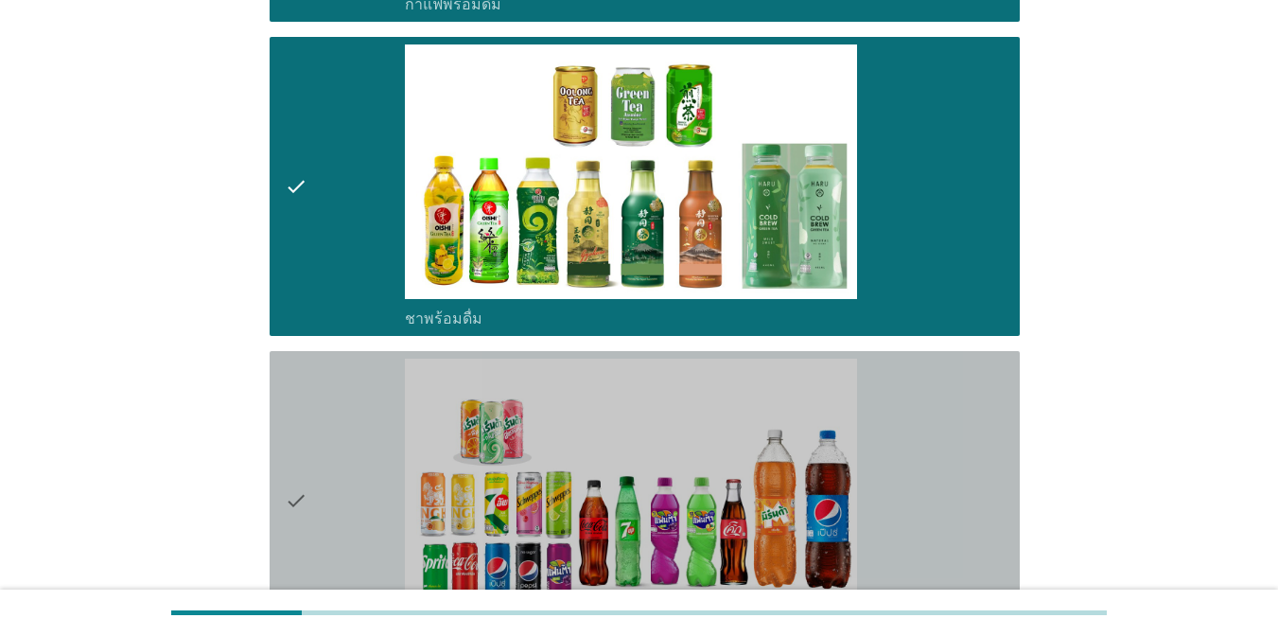
click at [935, 474] on div "check_box_outline_blank น้ำอัดลม" at bounding box center [705, 500] width 600 height 284
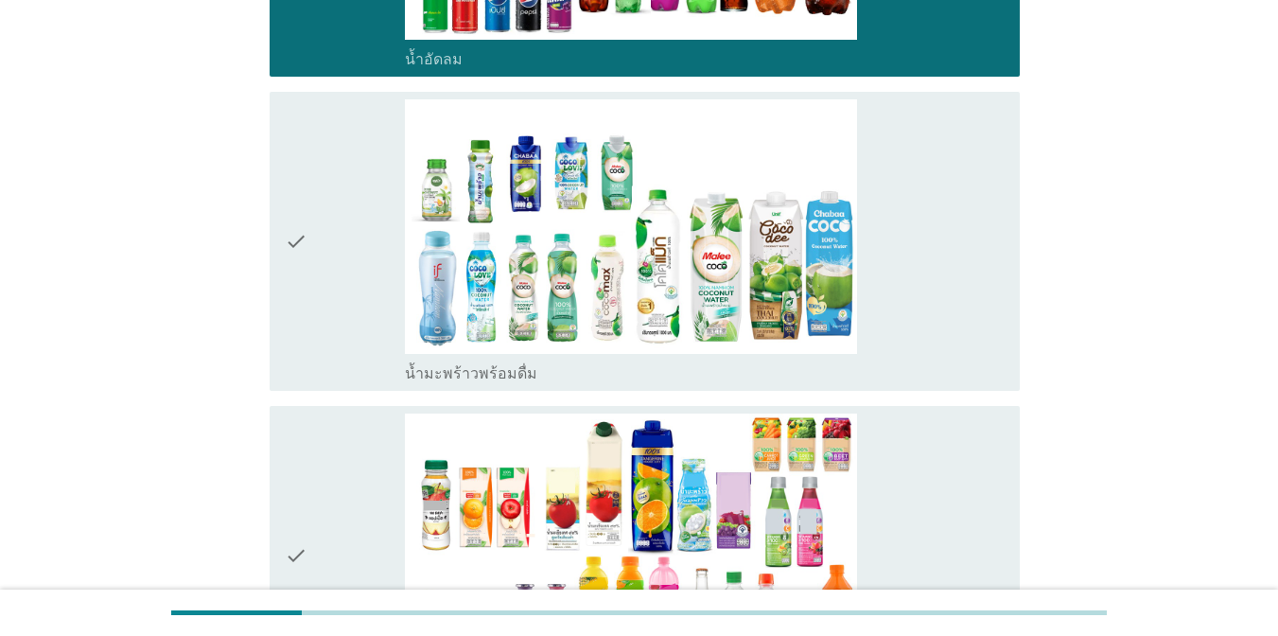
scroll to position [2314, 0]
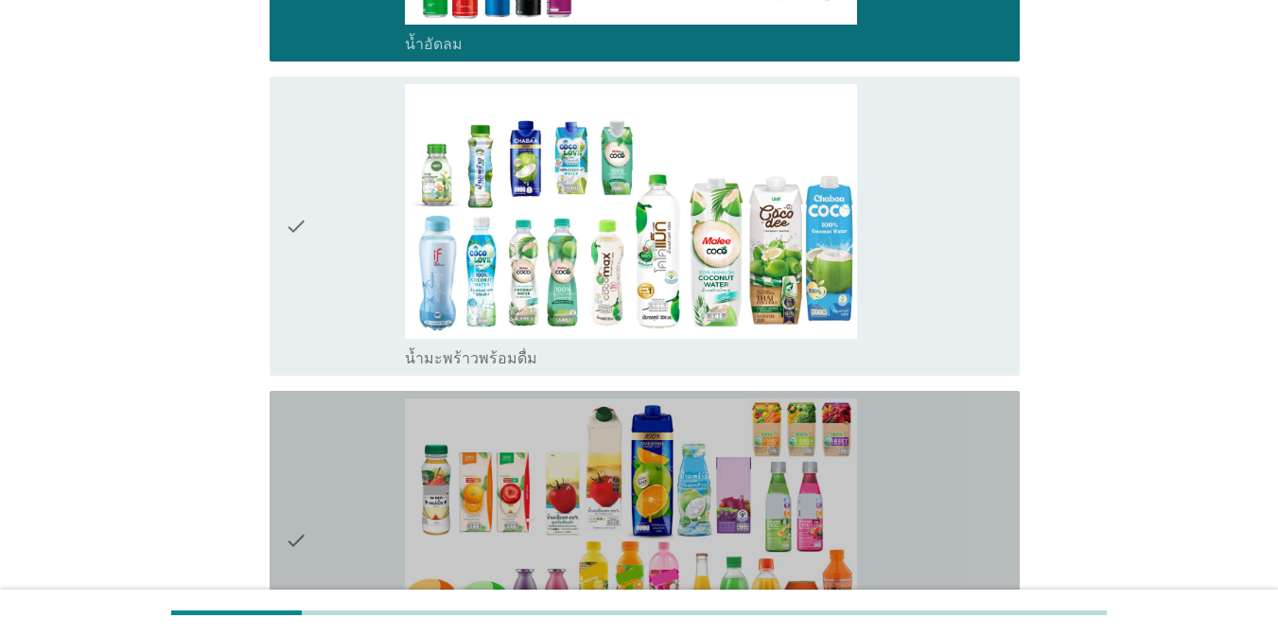
click at [947, 462] on div "check_box_outline_blank น้ำผลไม้-น้ำผักผลไม้พร้อมดื่ม" at bounding box center [705, 540] width 600 height 284
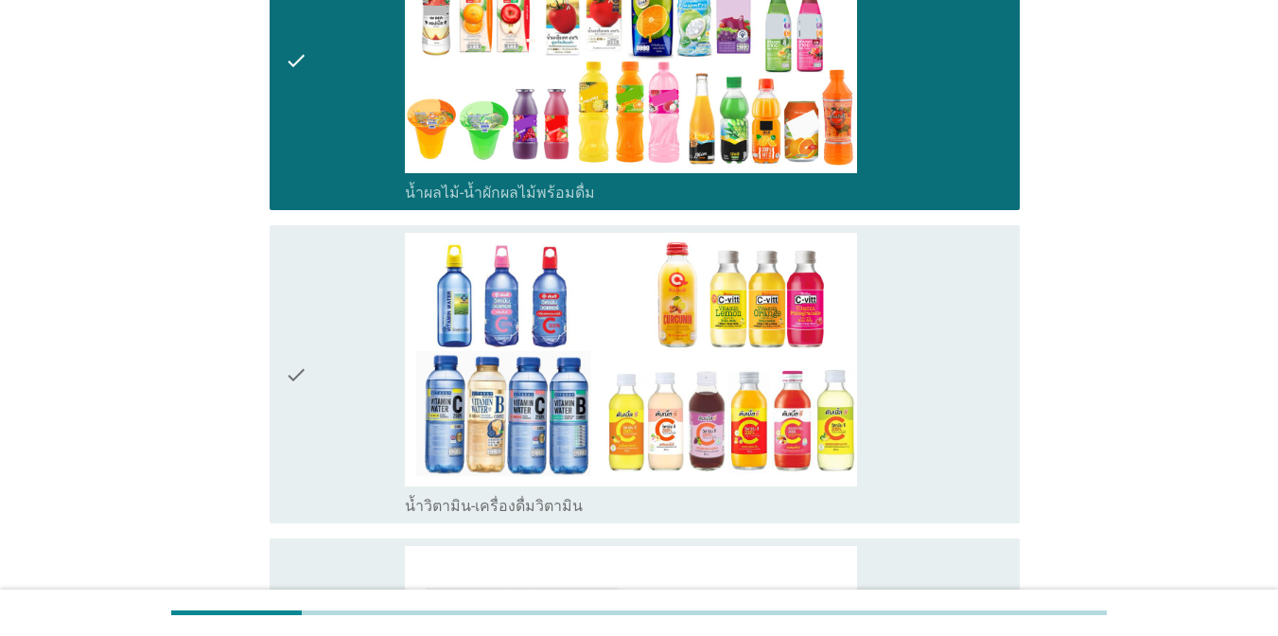
scroll to position [2818, 0]
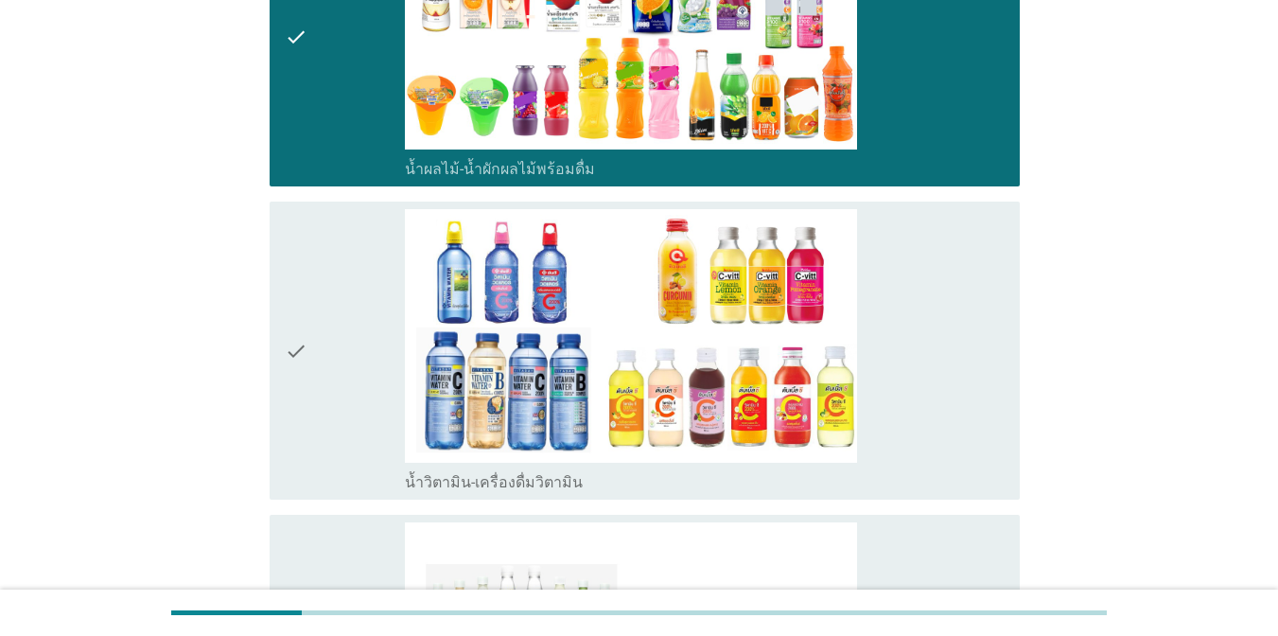
click at [989, 393] on div "check_box_outline_blank น้ำวิตามิน-เครื่องดื่มวิตามิน" at bounding box center [705, 351] width 600 height 284
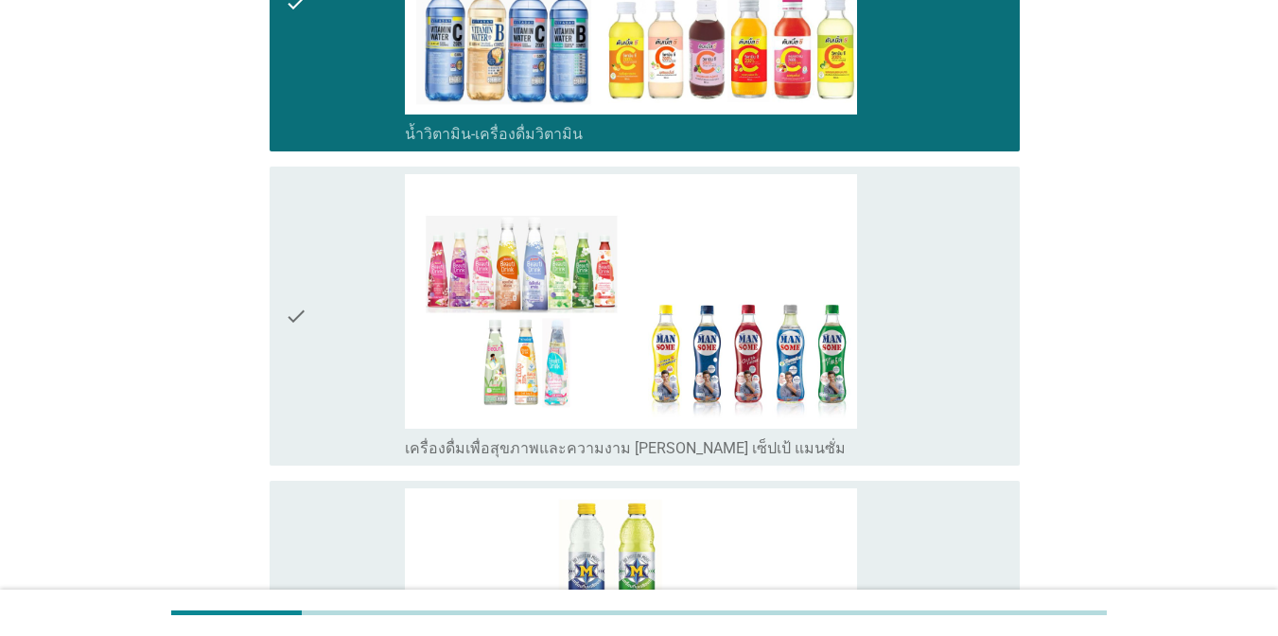
scroll to position [3204, 0]
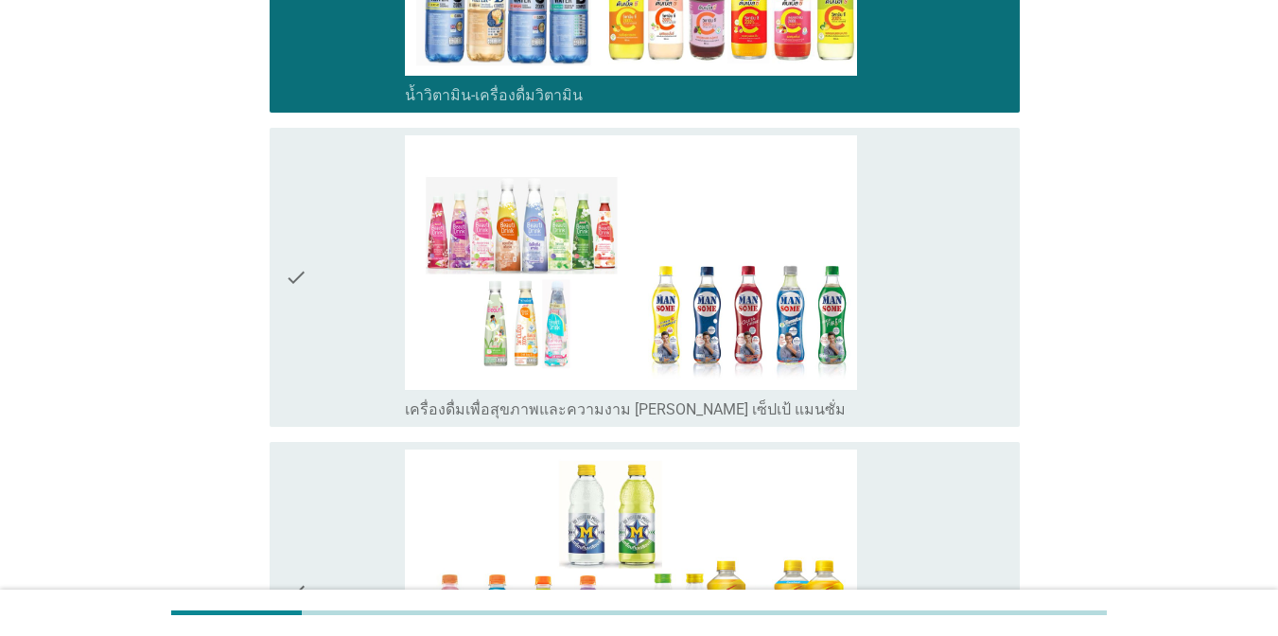
drag, startPoint x: 985, startPoint y: 346, endPoint x: 986, endPoint y: 373, distance: 26.6
click at [986, 346] on div "check_box_outline_blank เครื่องดื่มเพื่อสุขภาพและความงาม [PERSON_NAME] เซ็ปเป้ …" at bounding box center [705, 277] width 600 height 284
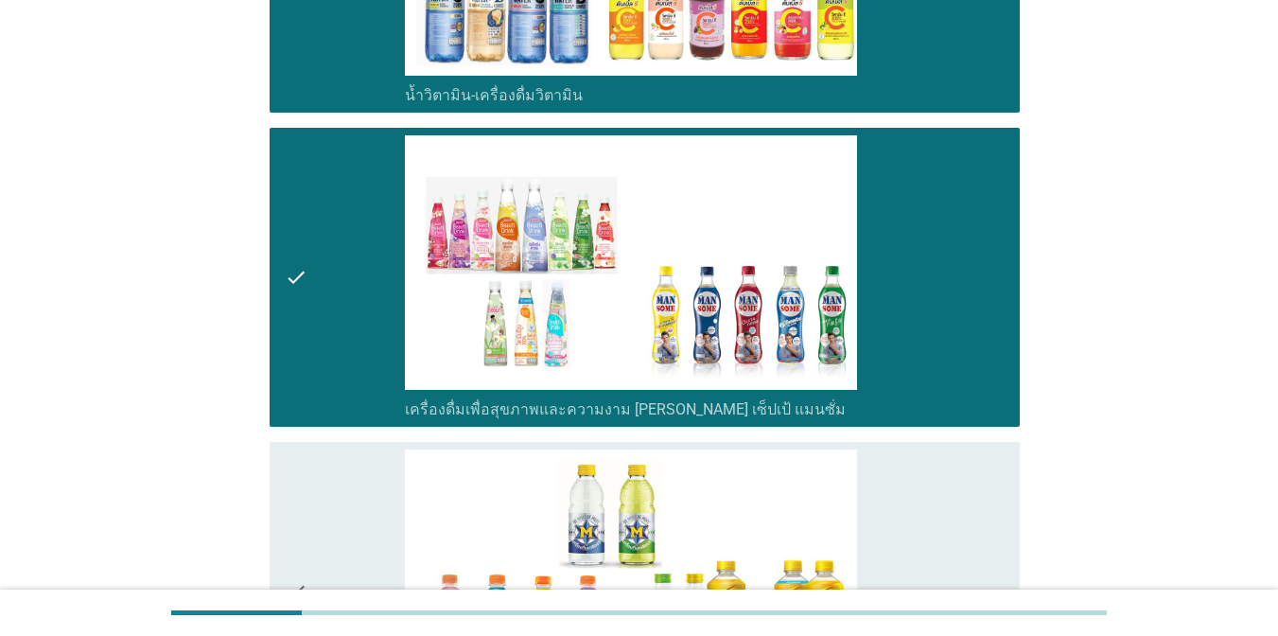
click at [987, 499] on div "check_box_outline_blank เครื่องดื่มเกลือแร่" at bounding box center [705, 591] width 600 height 284
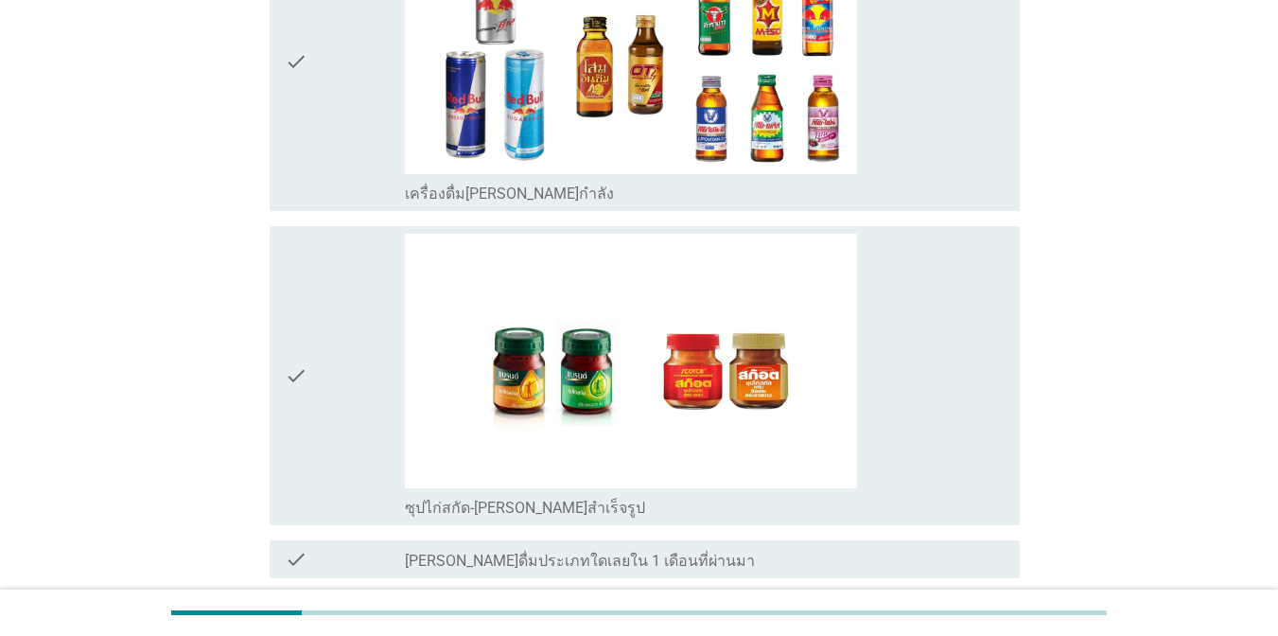
scroll to position [4133, 0]
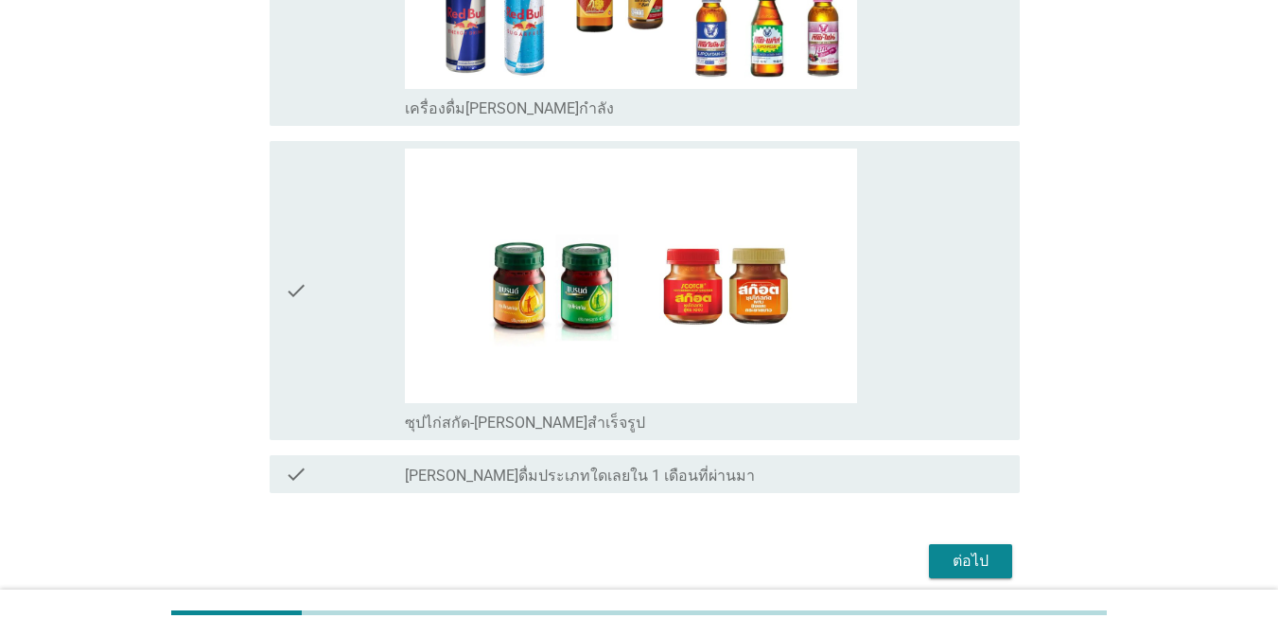
click at [978, 355] on div "check_box_outline_blank ซุปไก่สกัด-[PERSON_NAME]สำเร็จรูป" at bounding box center [705, 290] width 600 height 284
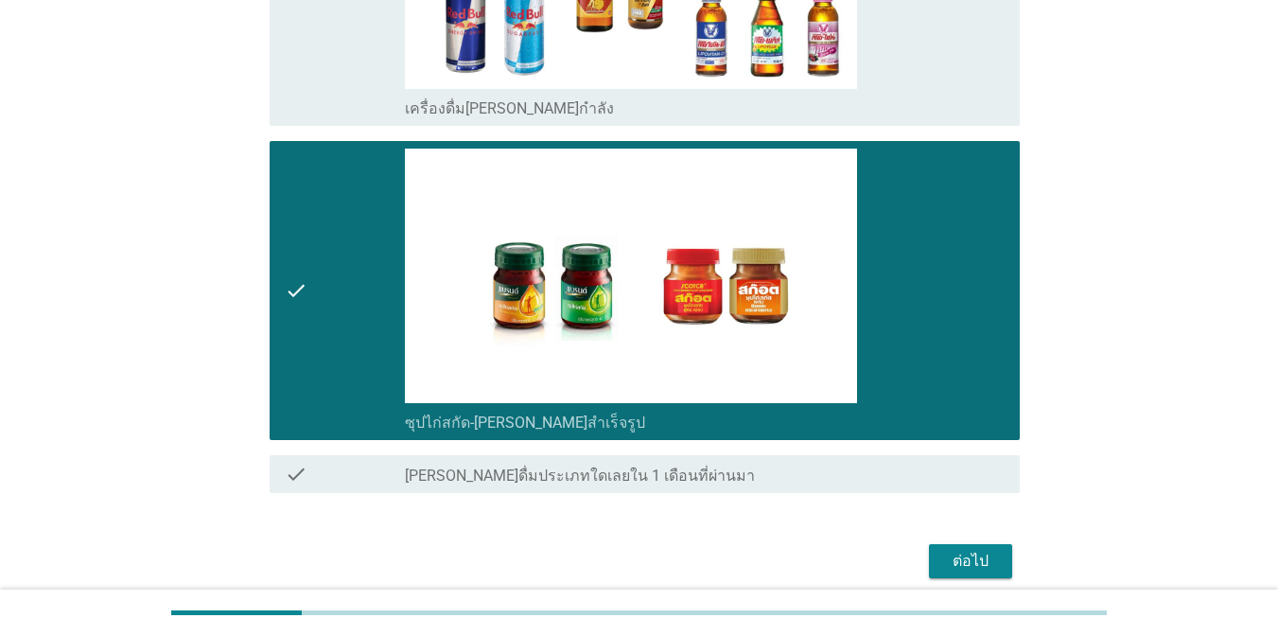
click at [984, 550] on div "ต่อไป" at bounding box center [970, 561] width 53 height 23
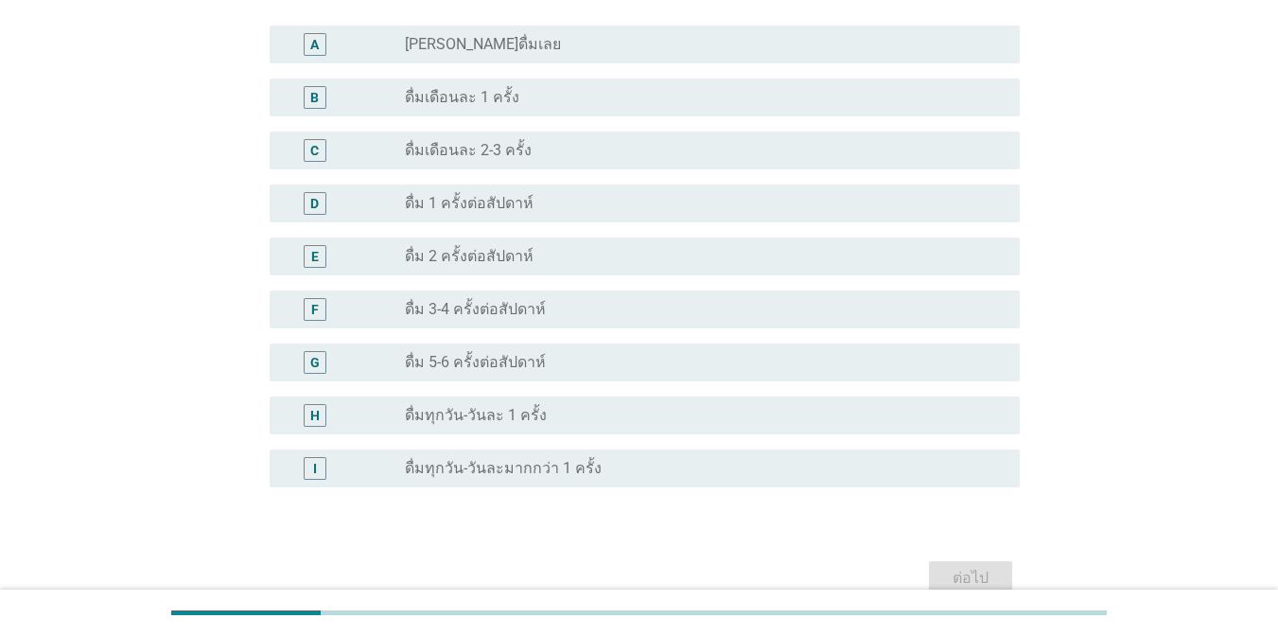
scroll to position [590, 0]
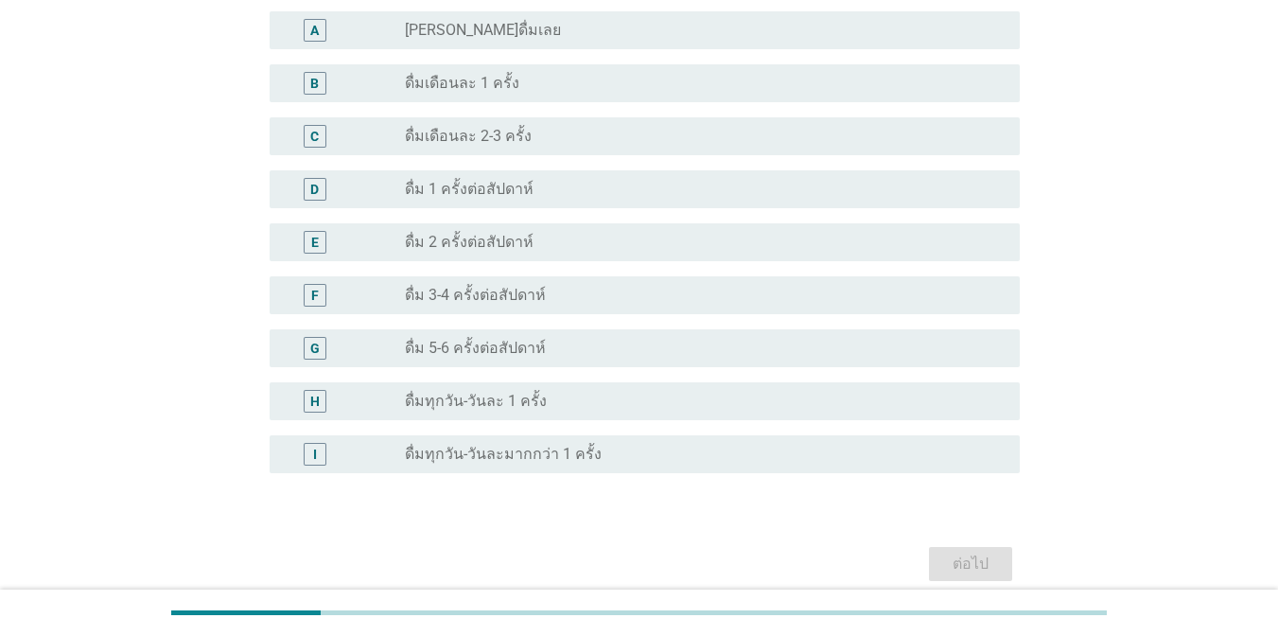
click at [722, 342] on div "radio_button_unchecked ดื่ม 5-6 ครั้งต่อสัปดาห์" at bounding box center [697, 348] width 585 height 19
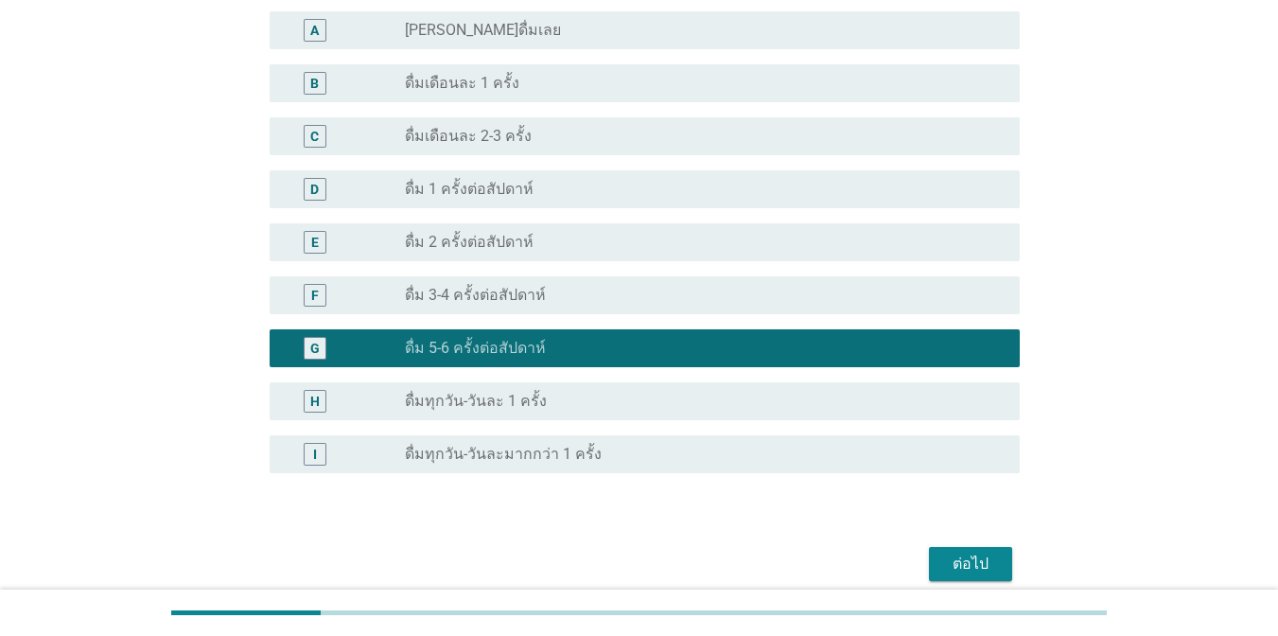
click at [959, 577] on button "ต่อไป" at bounding box center [970, 564] width 83 height 34
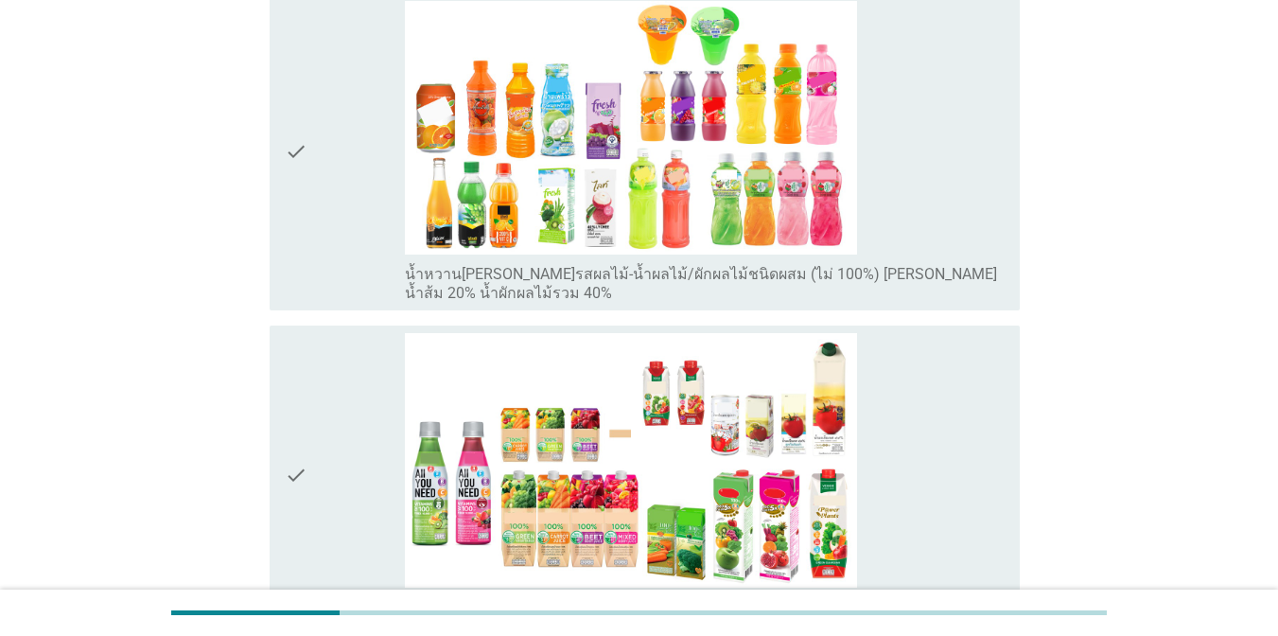
scroll to position [291, 0]
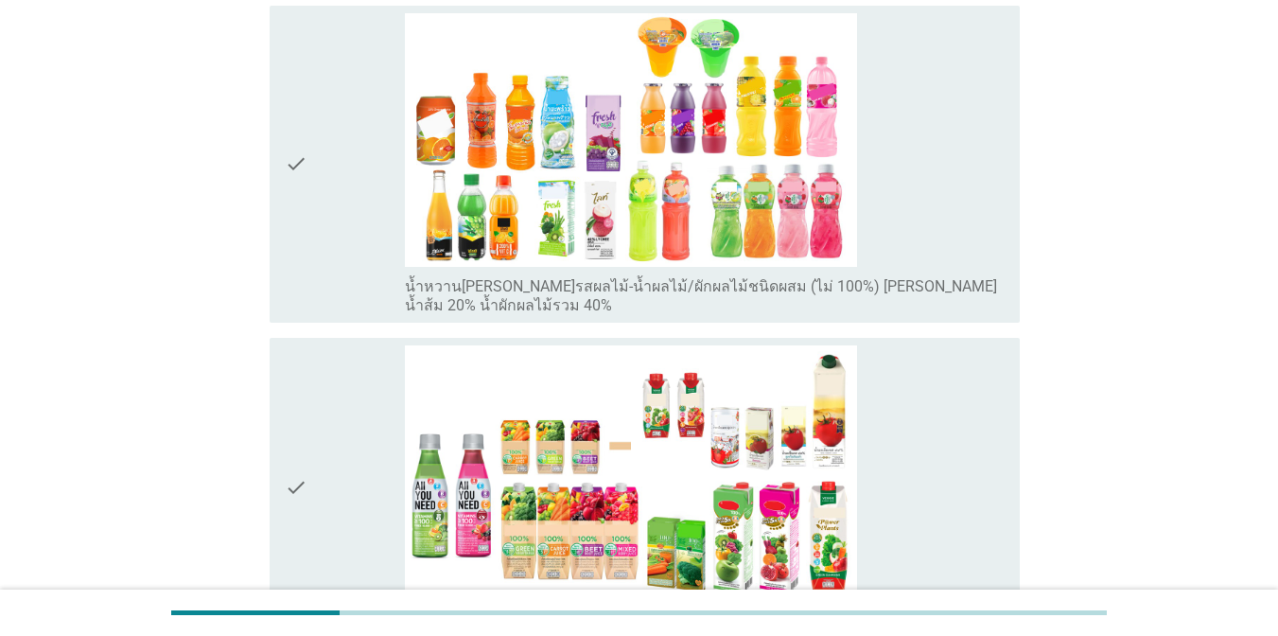
click at [966, 441] on div "check_box_outline_blank น้ำผัก/น้ำผักผลไม้ 100% [PERSON_NAME] มะเขือเทศ 100% น้…" at bounding box center [705, 487] width 600 height 284
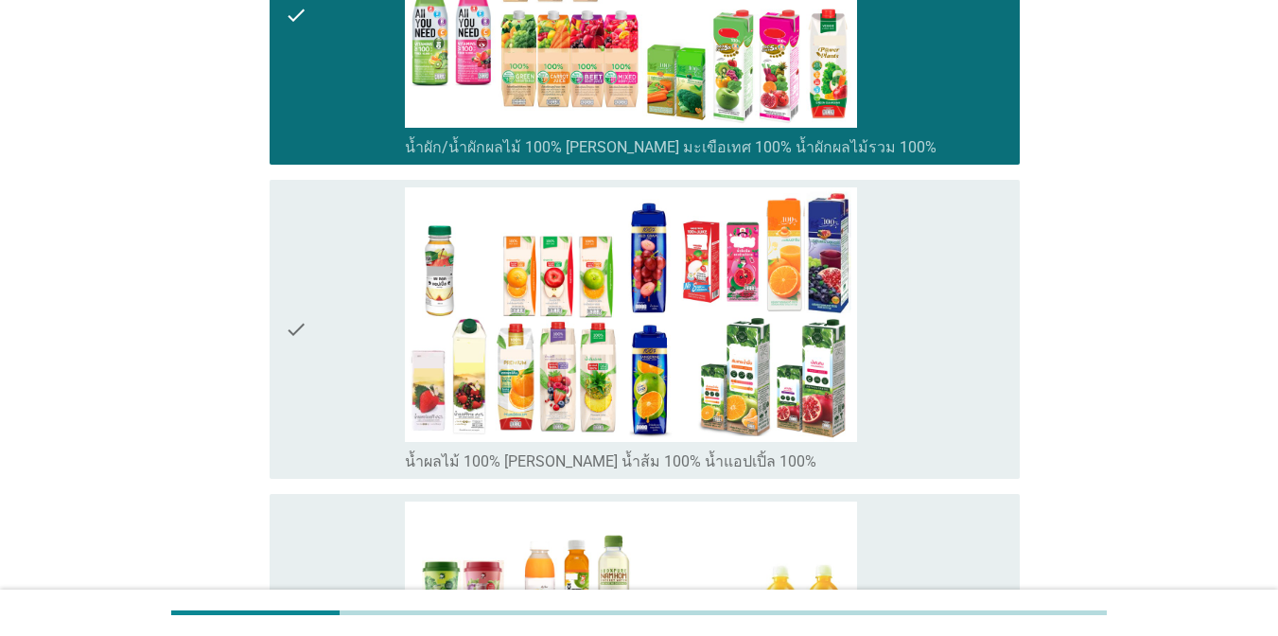
scroll to position [850, 0]
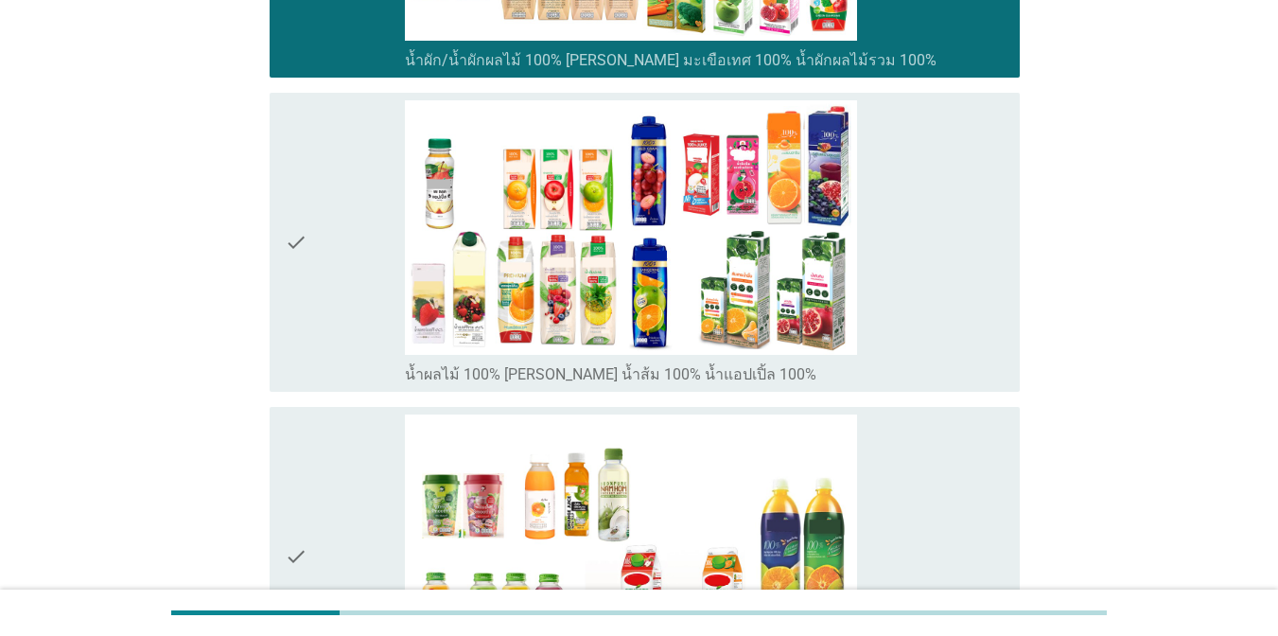
click at [870, 357] on div "check_box_outline_blank น้ำผลไม้ 100% [PERSON_NAME] น้ำส้ม 100% น้ำแอปเปิ้ล 100%" at bounding box center [705, 242] width 600 height 284
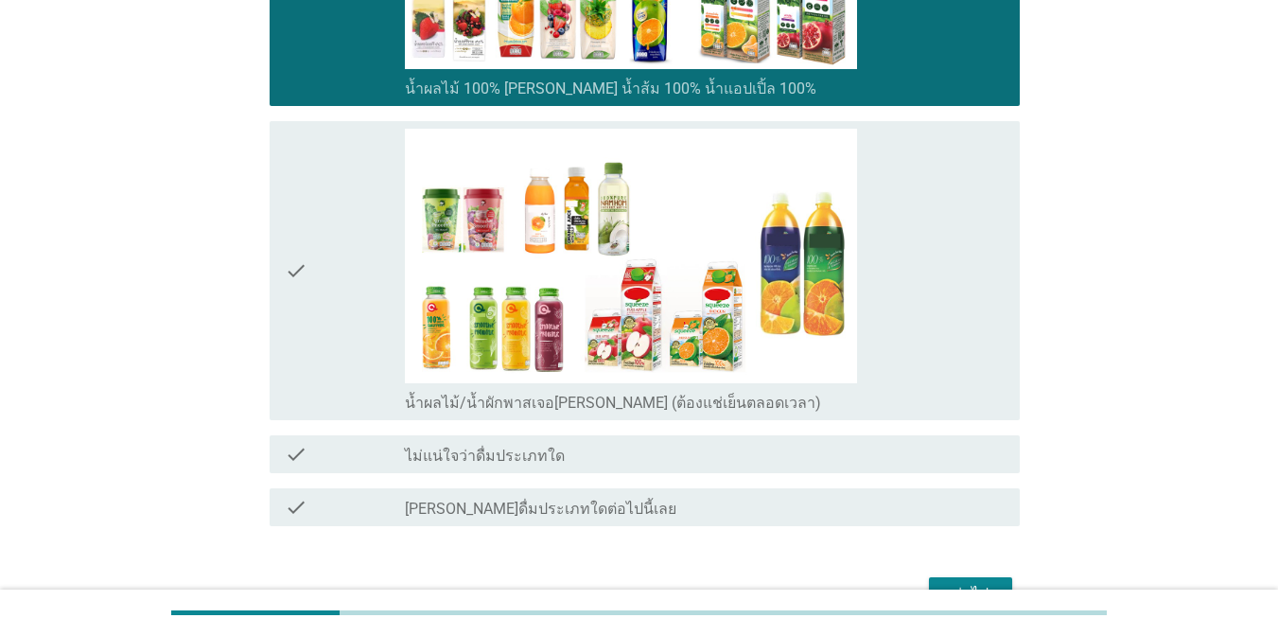
scroll to position [1247, 0]
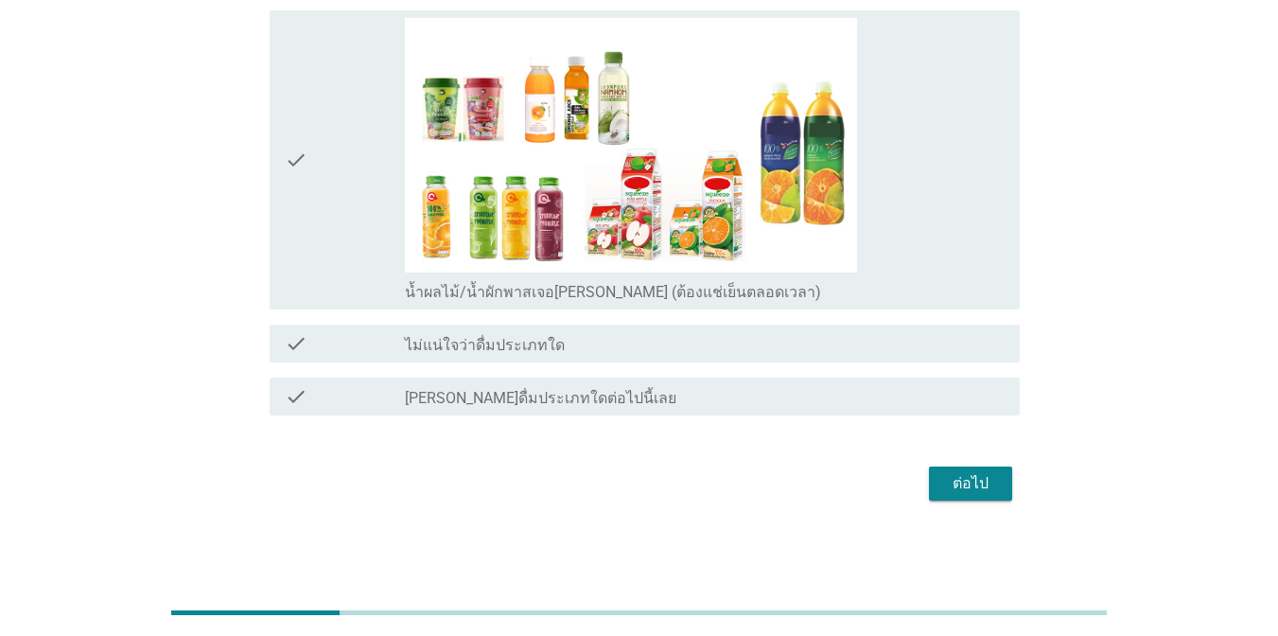
click at [1000, 483] on button "ต่อไป" at bounding box center [970, 483] width 83 height 34
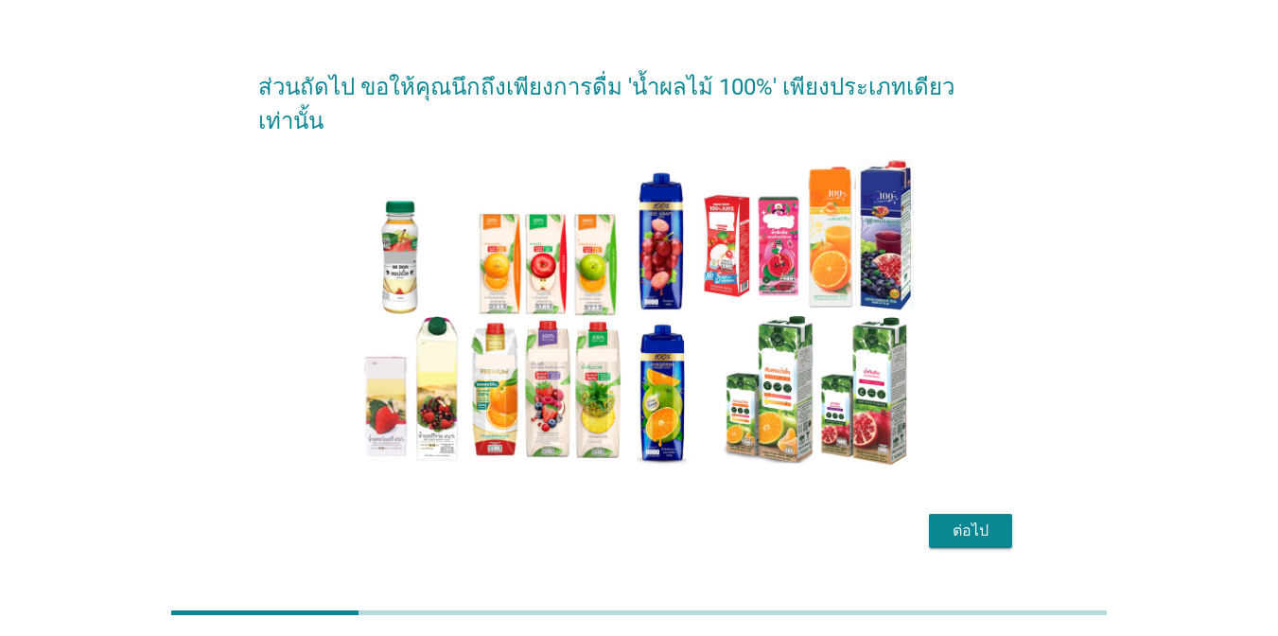
scroll to position [47, 0]
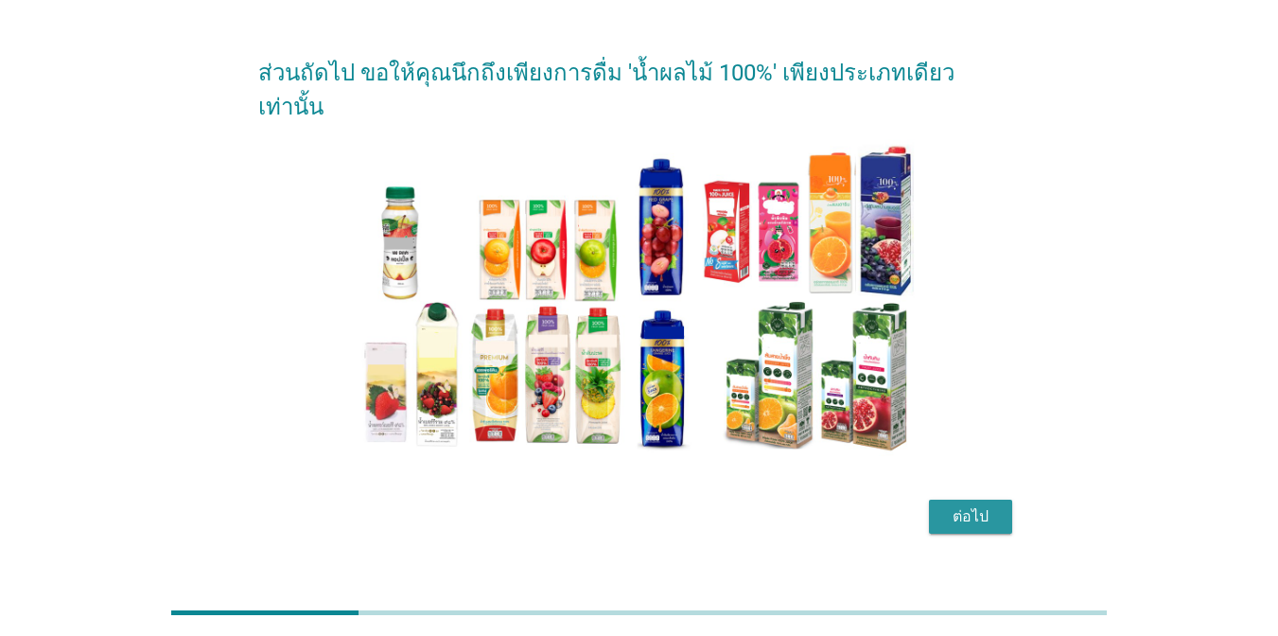
drag, startPoint x: 981, startPoint y: 493, endPoint x: 1049, endPoint y: 497, distance: 68.3
click at [983, 499] on button "ต่อไป" at bounding box center [970, 516] width 83 height 34
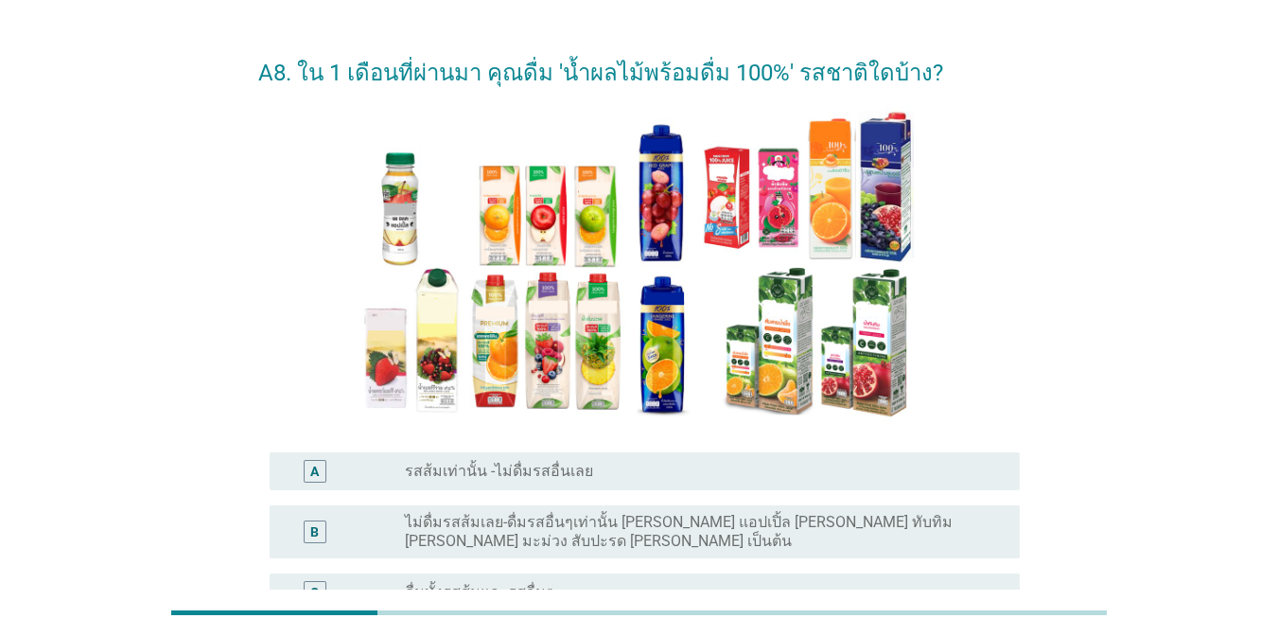
scroll to position [0, 0]
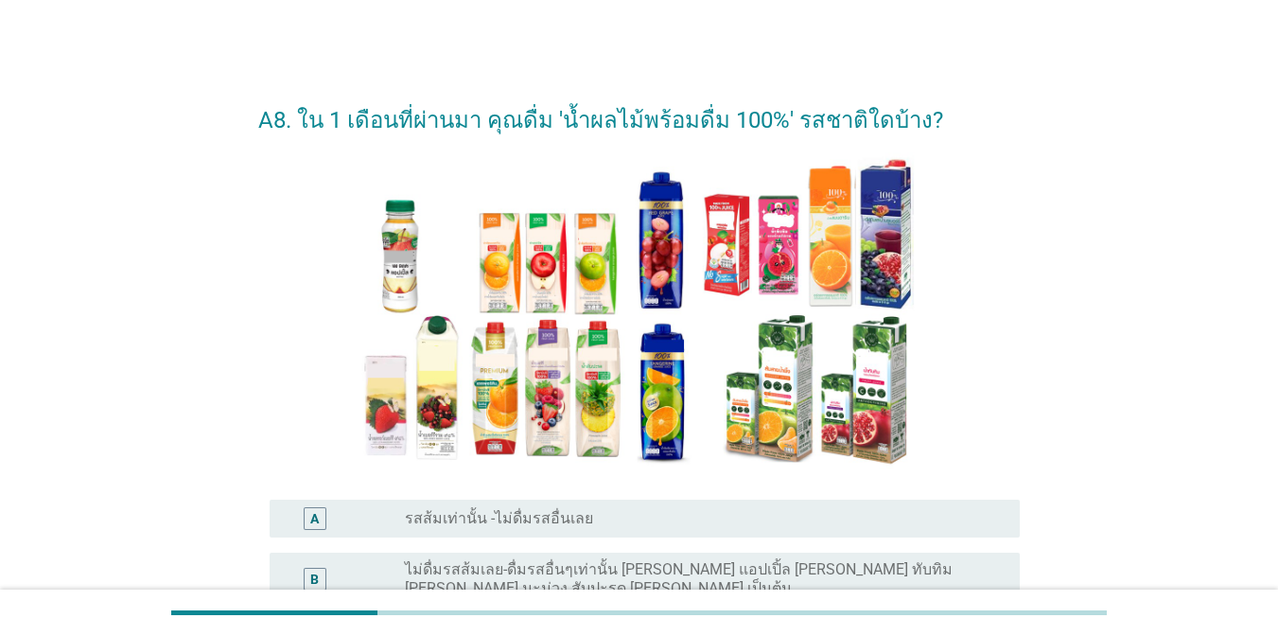
drag, startPoint x: 1261, startPoint y: 268, endPoint x: 1265, endPoint y: 317, distance: 49.3
click at [1265, 317] on div "A8. ใน 1 เดือนที่ผ่านมา คุณดื่ม 'น้ำผลไม้พร้อมดื่ม 100%' รสชาติใดบ้าง? A radio_…" at bounding box center [639, 428] width 1278 height 856
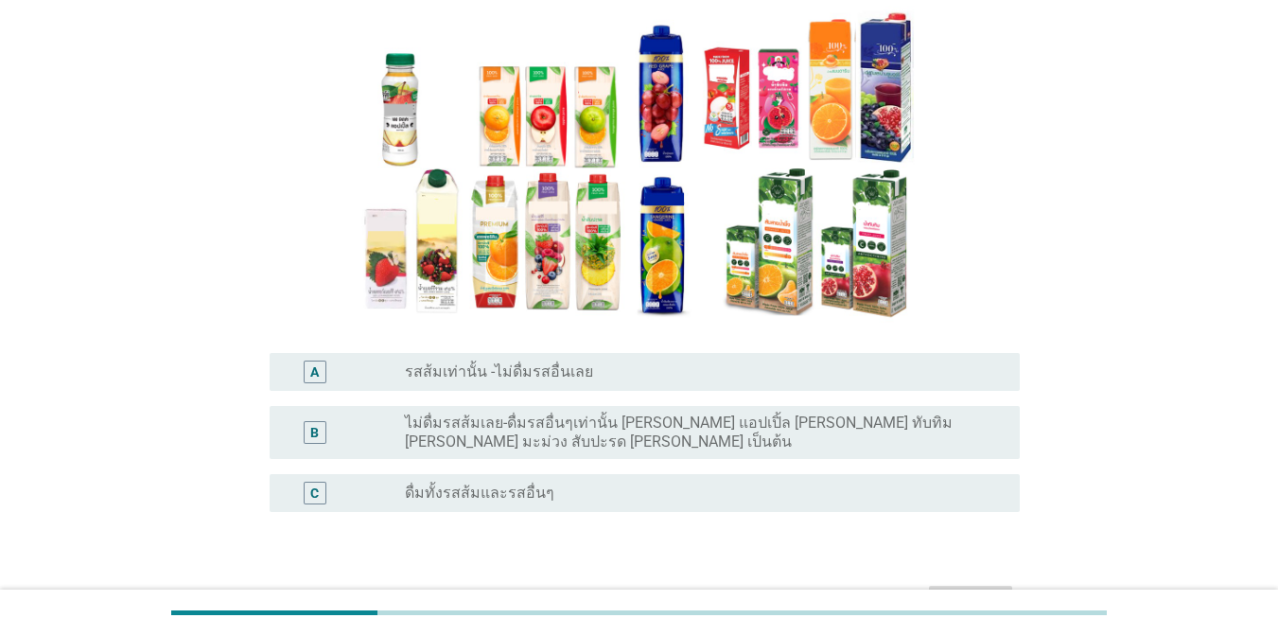
scroll to position [149, 0]
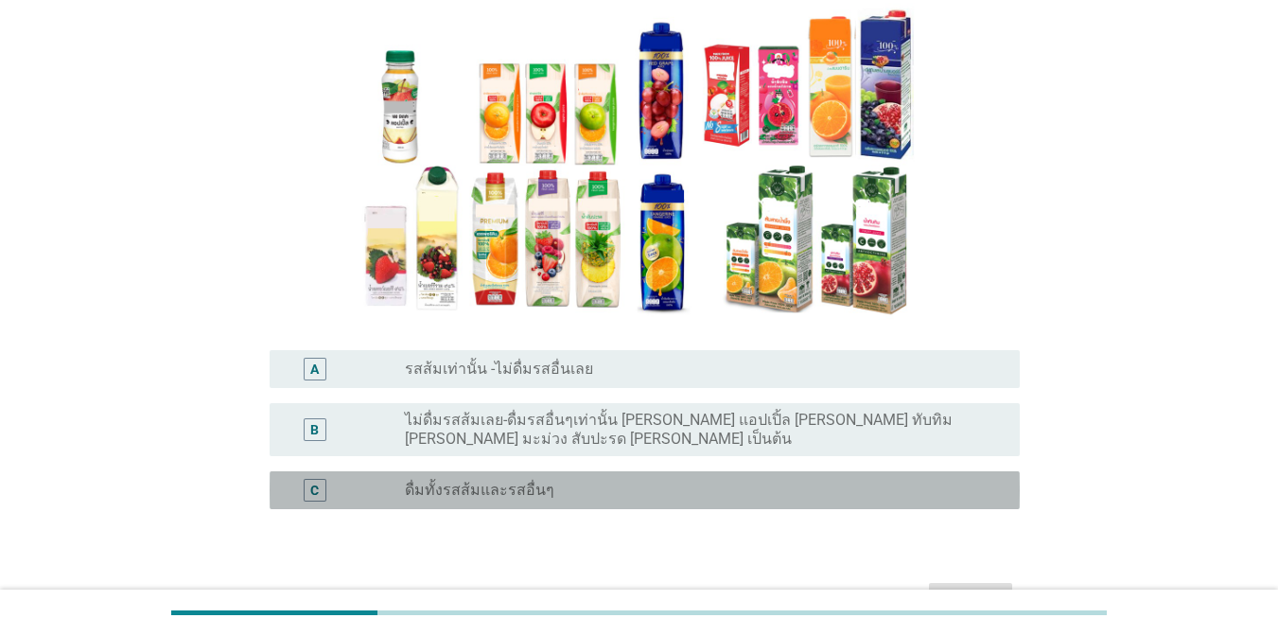
click at [667, 480] on div "radio_button_unchecked ดื่มทั้งรสส้มและรสอื่นๆ" at bounding box center [697, 489] width 585 height 19
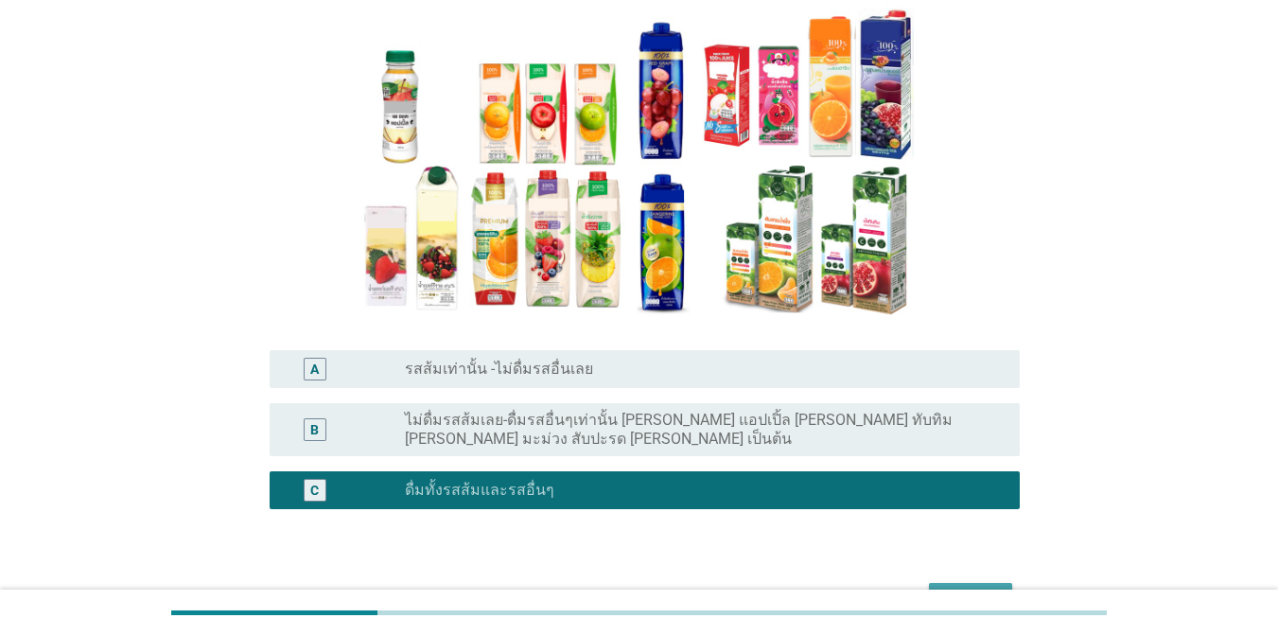
click at [978, 583] on button "ต่อไป" at bounding box center [970, 600] width 83 height 34
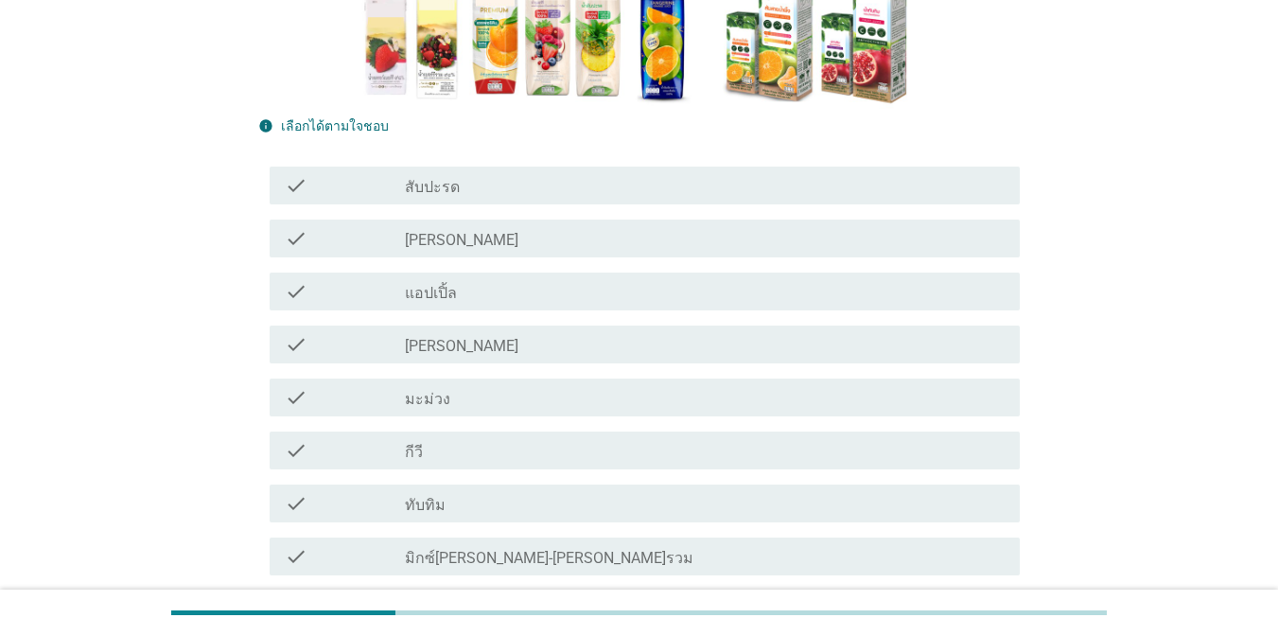
scroll to position [325, 0]
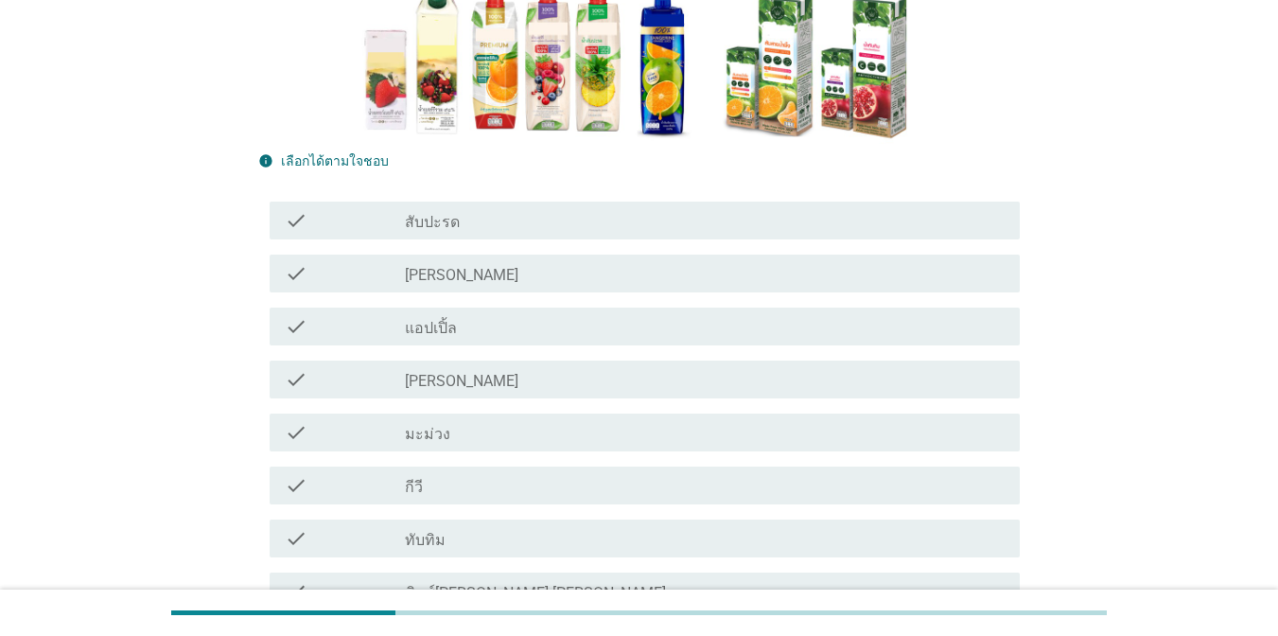
drag, startPoint x: 569, startPoint y: 337, endPoint x: 578, endPoint y: 358, distance: 22.5
click at [569, 336] on div "check_box_outline_blank แอปเปิ้ล" at bounding box center [705, 326] width 600 height 23
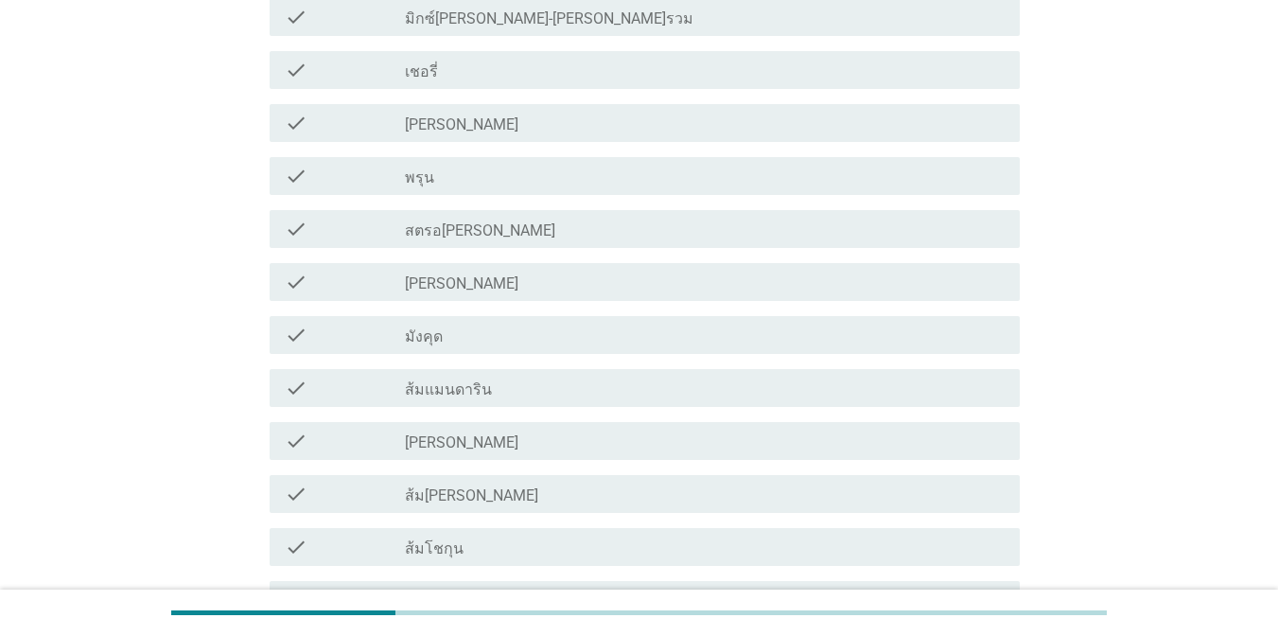
scroll to position [909, 0]
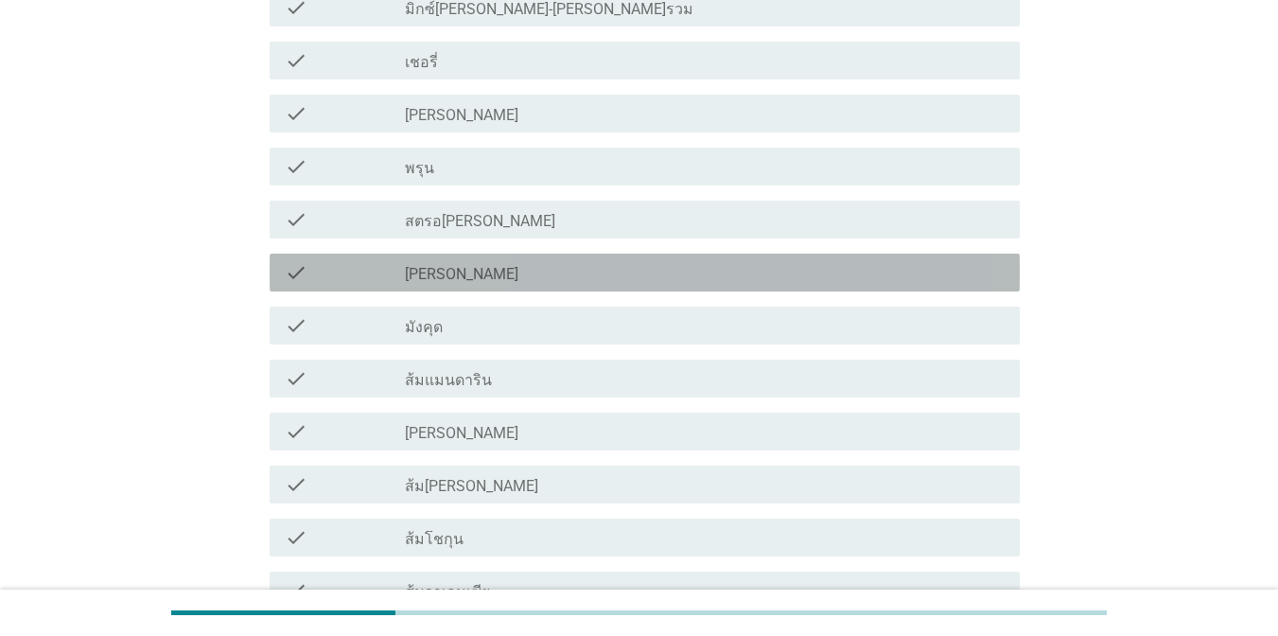
drag, startPoint x: 599, startPoint y: 279, endPoint x: 608, endPoint y: 341, distance: 63.1
click at [598, 279] on div "check_box_outline_blank [PERSON_NAME]" at bounding box center [705, 272] width 600 height 23
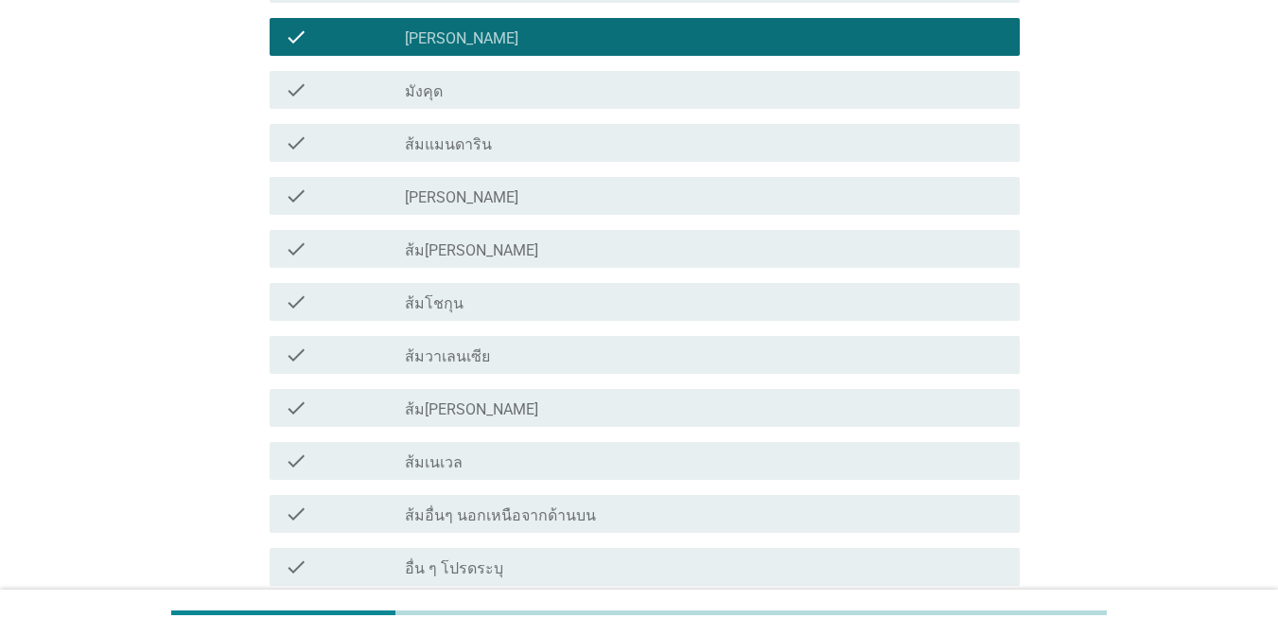
scroll to position [1141, 0]
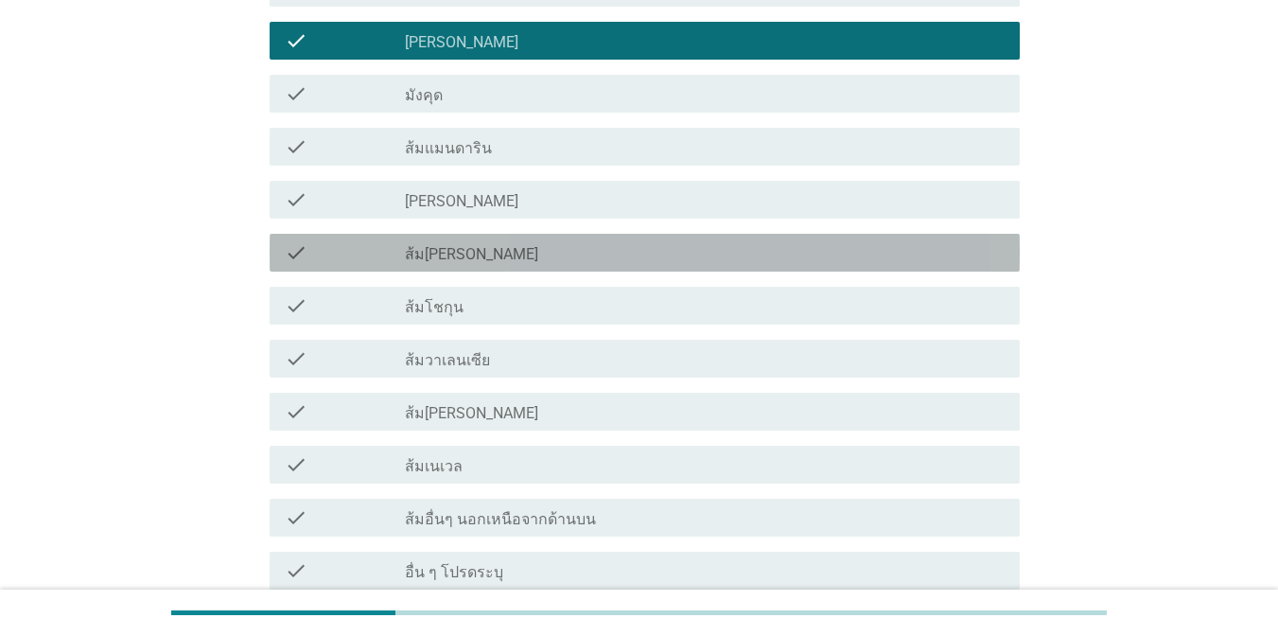
click at [475, 257] on label "ส้ม[PERSON_NAME]" at bounding box center [471, 254] width 133 height 19
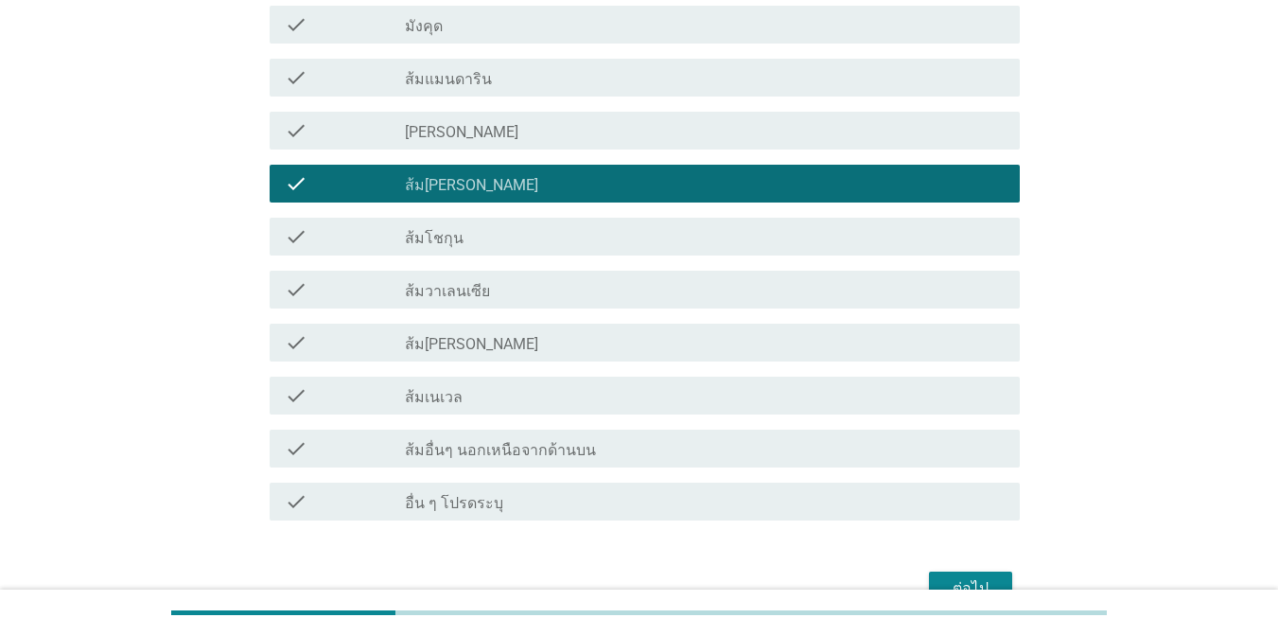
scroll to position [1219, 0]
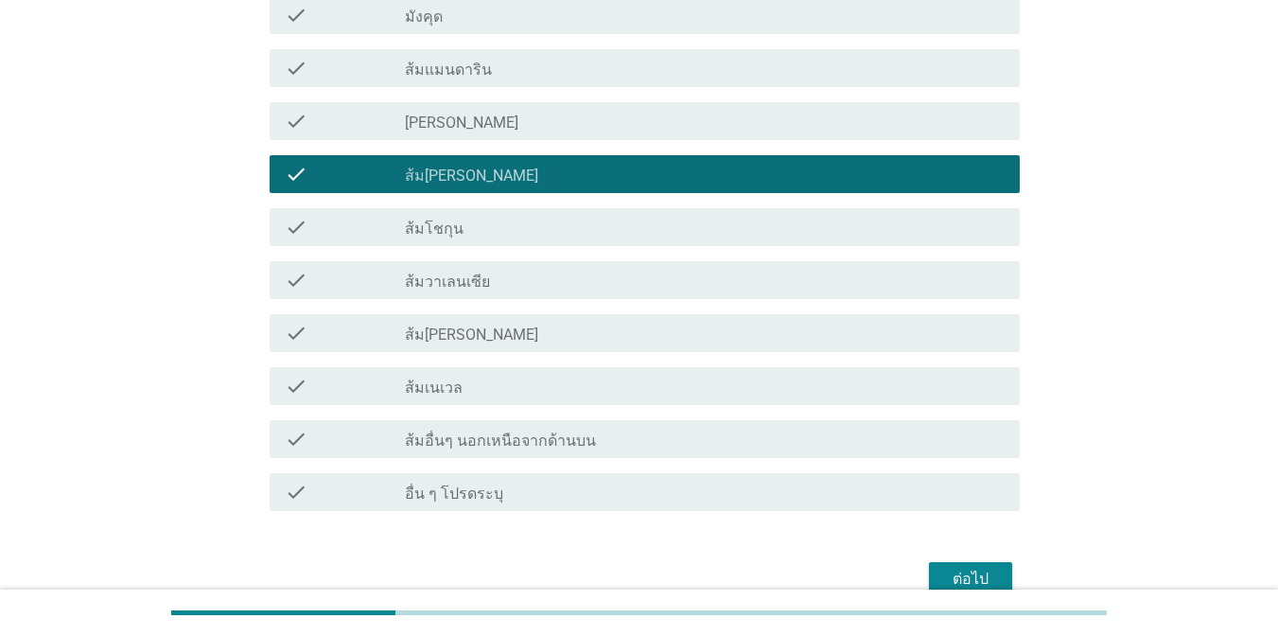
click at [976, 557] on div "ต่อไป" at bounding box center [638, 578] width 761 height 45
click at [976, 571] on div "ต่อไป" at bounding box center [970, 578] width 53 height 23
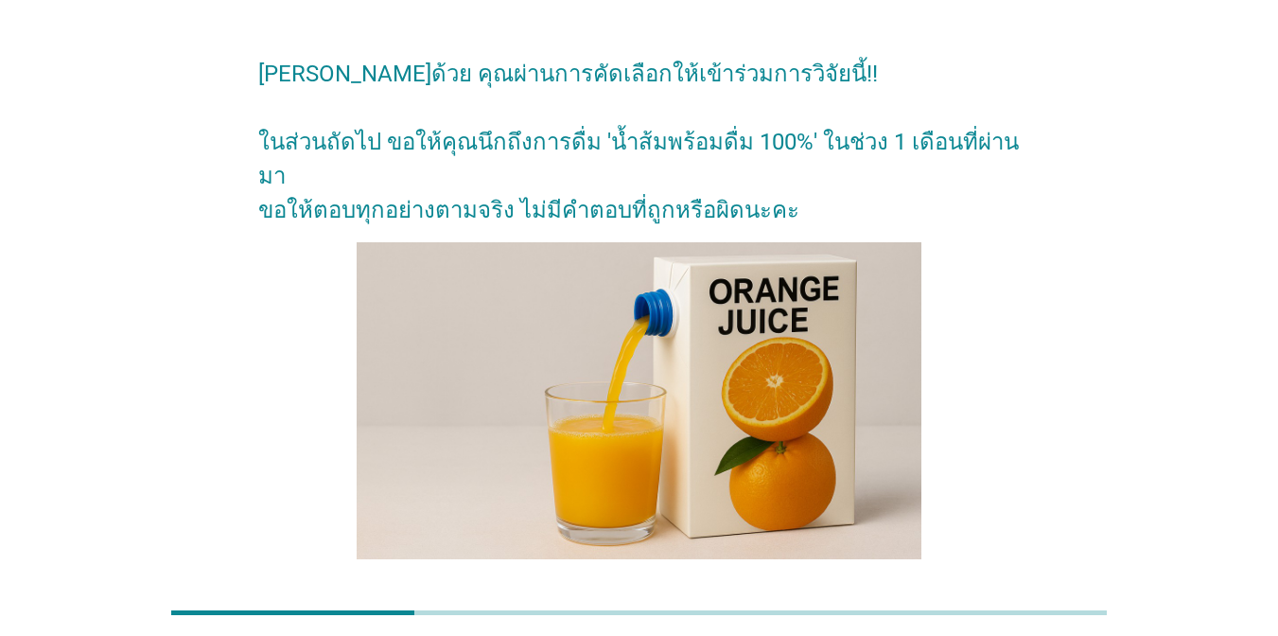
scroll to position [149, 0]
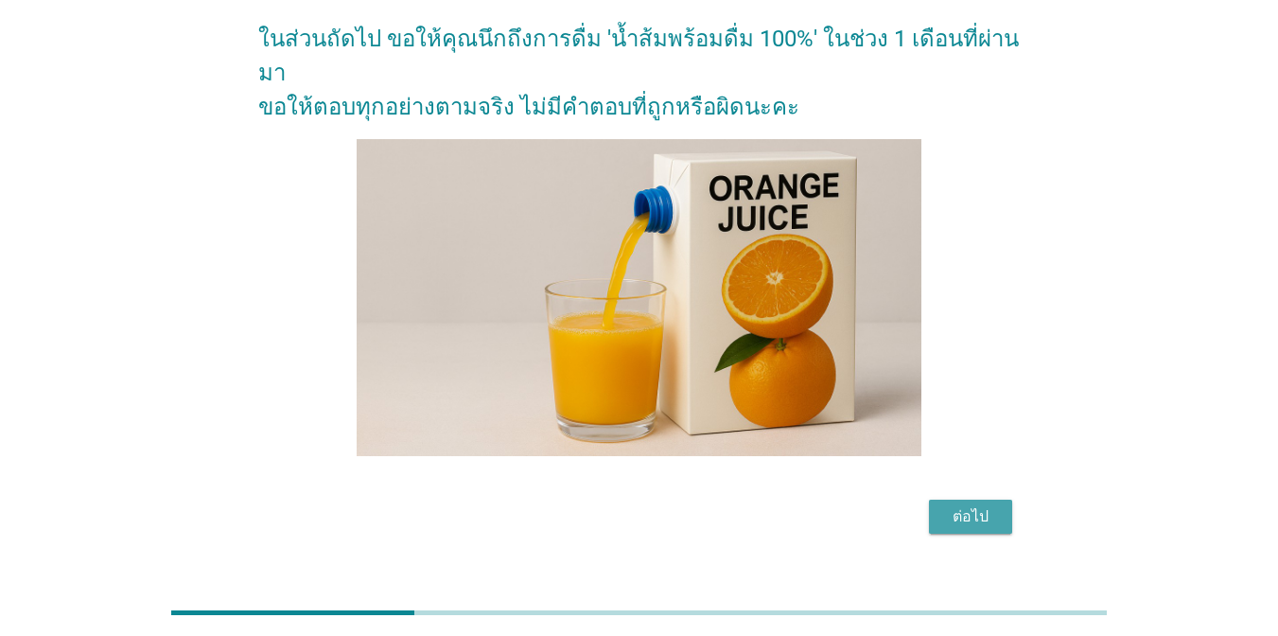
drag, startPoint x: 955, startPoint y: 481, endPoint x: 954, endPoint y: 496, distance: 14.2
click at [956, 505] on div "ต่อไป" at bounding box center [970, 516] width 53 height 23
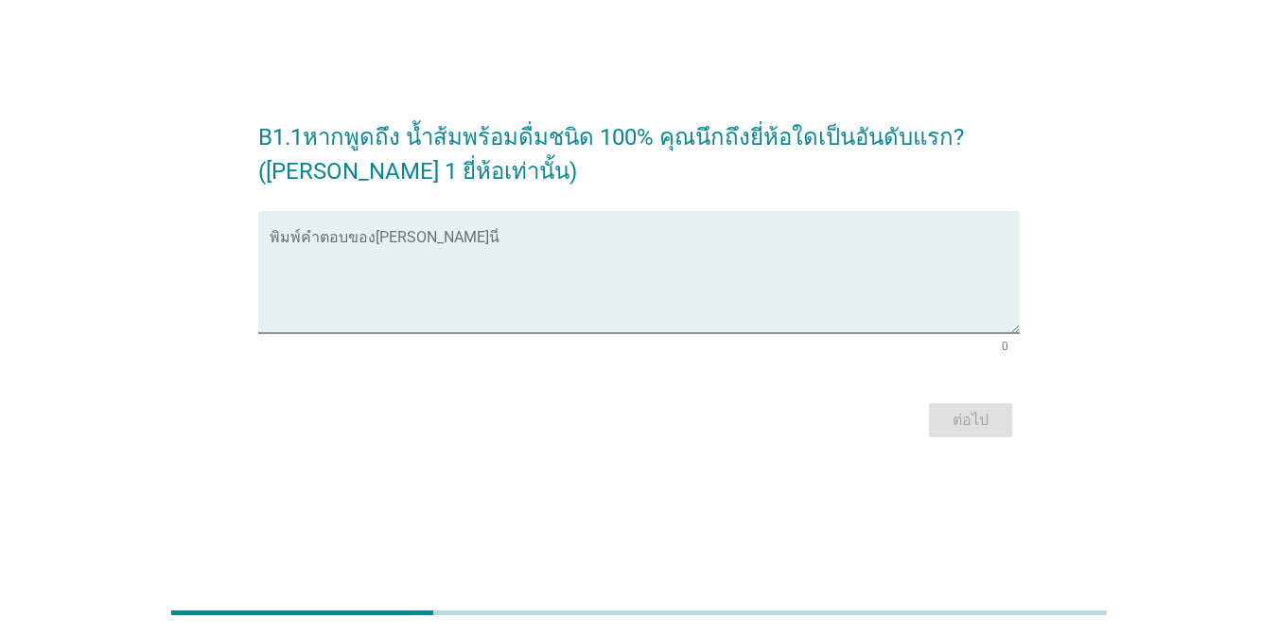
scroll to position [0, 0]
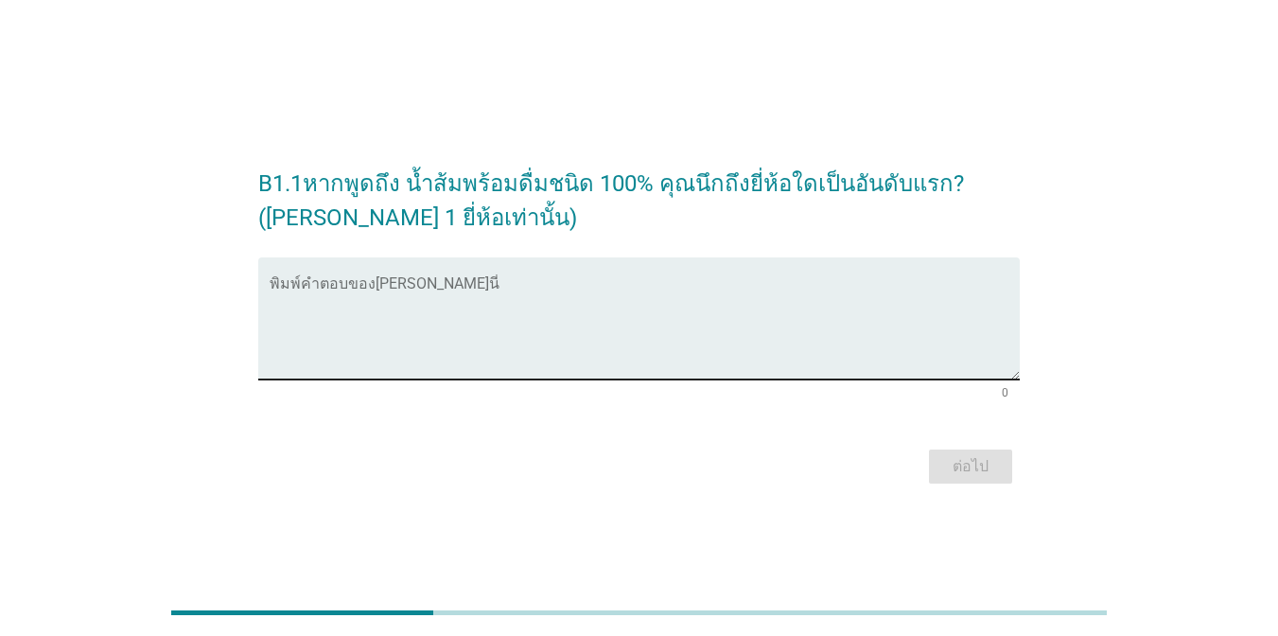
click at [482, 333] on textarea "พิมพ์คำตอบของคุณ ที่นี่" at bounding box center [645, 329] width 750 height 99
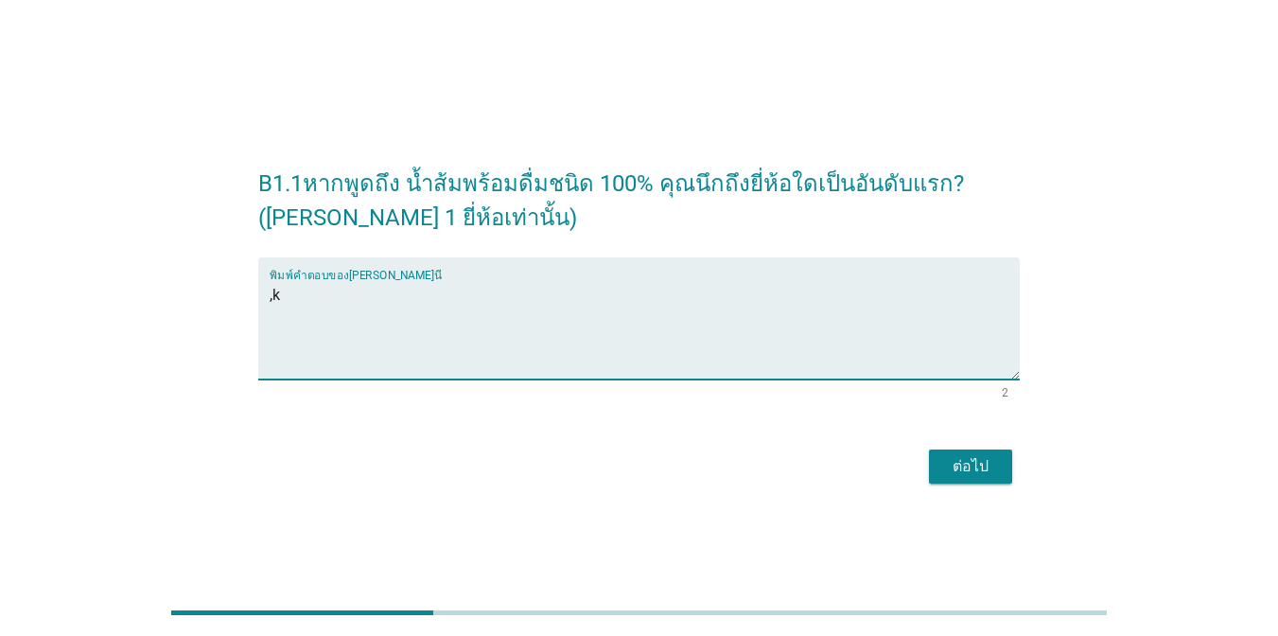
type textarea ","
type textarea "ทิปโก้"
click at [966, 458] on div "ต่อไป" at bounding box center [970, 466] width 53 height 23
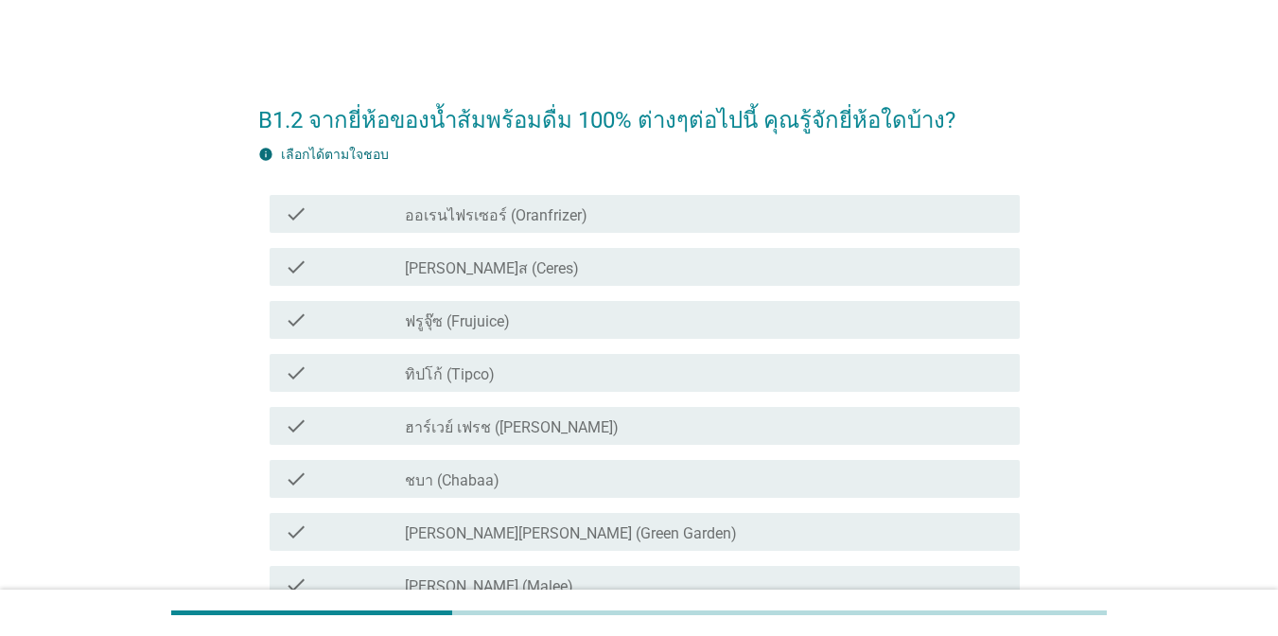
click at [578, 364] on div "check_box_outline_blank ทิปโก้ (Tipco)" at bounding box center [705, 372] width 600 height 23
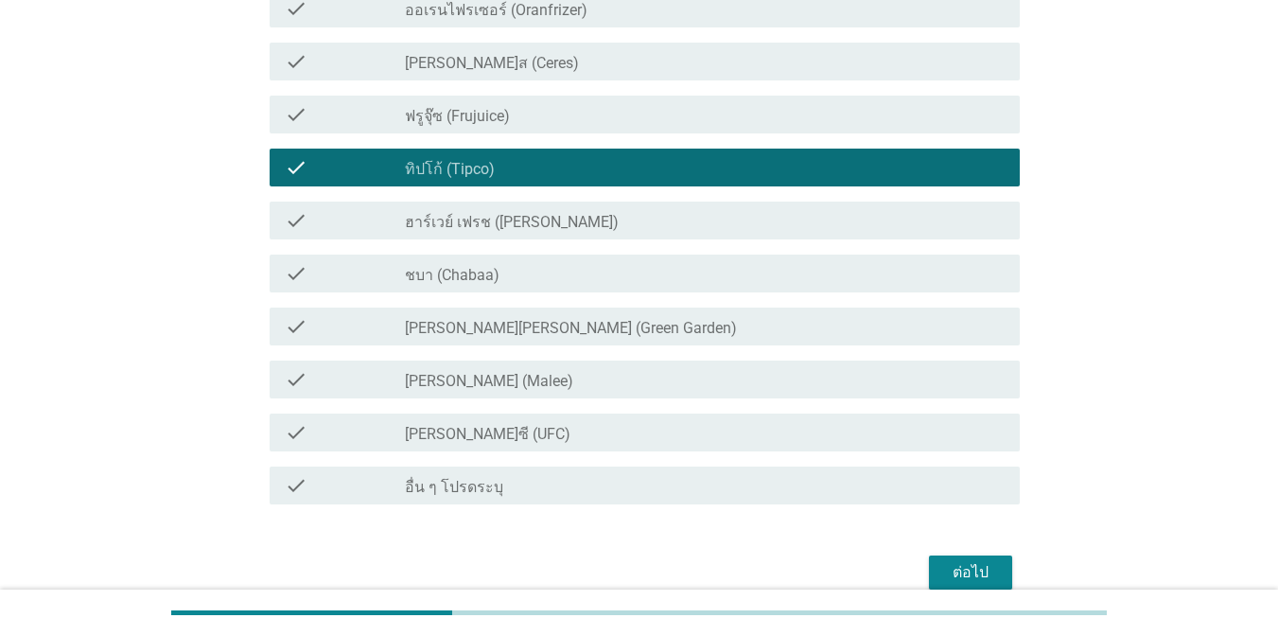
scroll to position [214, 0]
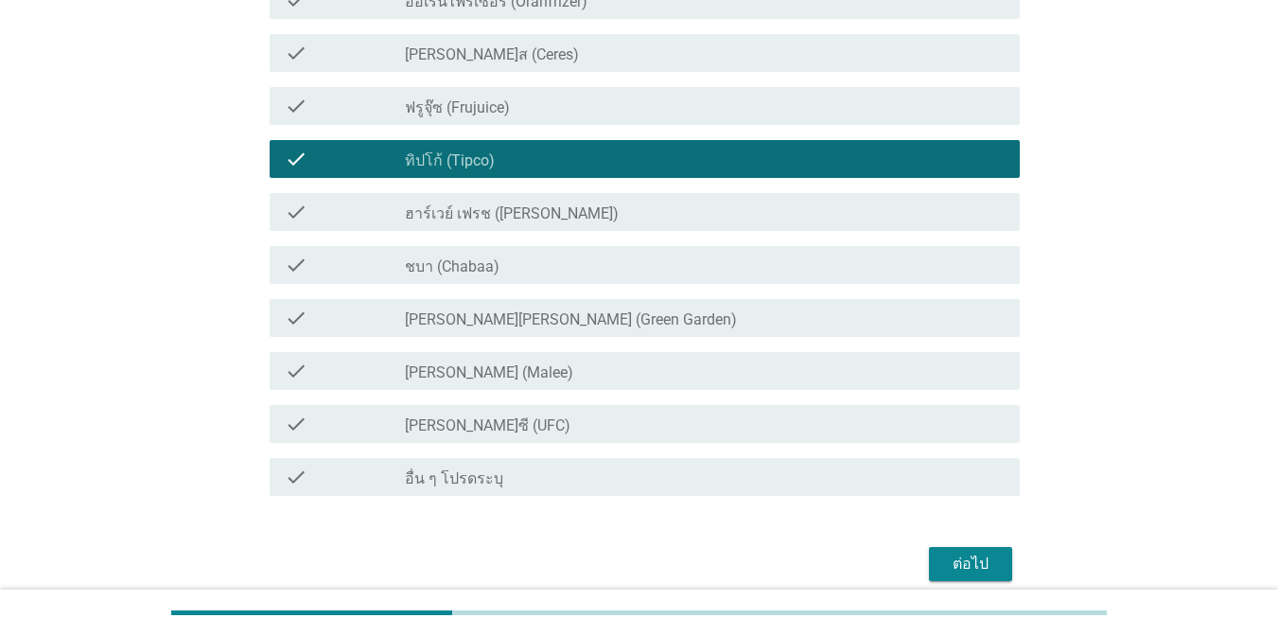
click at [609, 276] on div "check check_box_outline_blank ชบา (Chabaa)" at bounding box center [645, 265] width 750 height 38
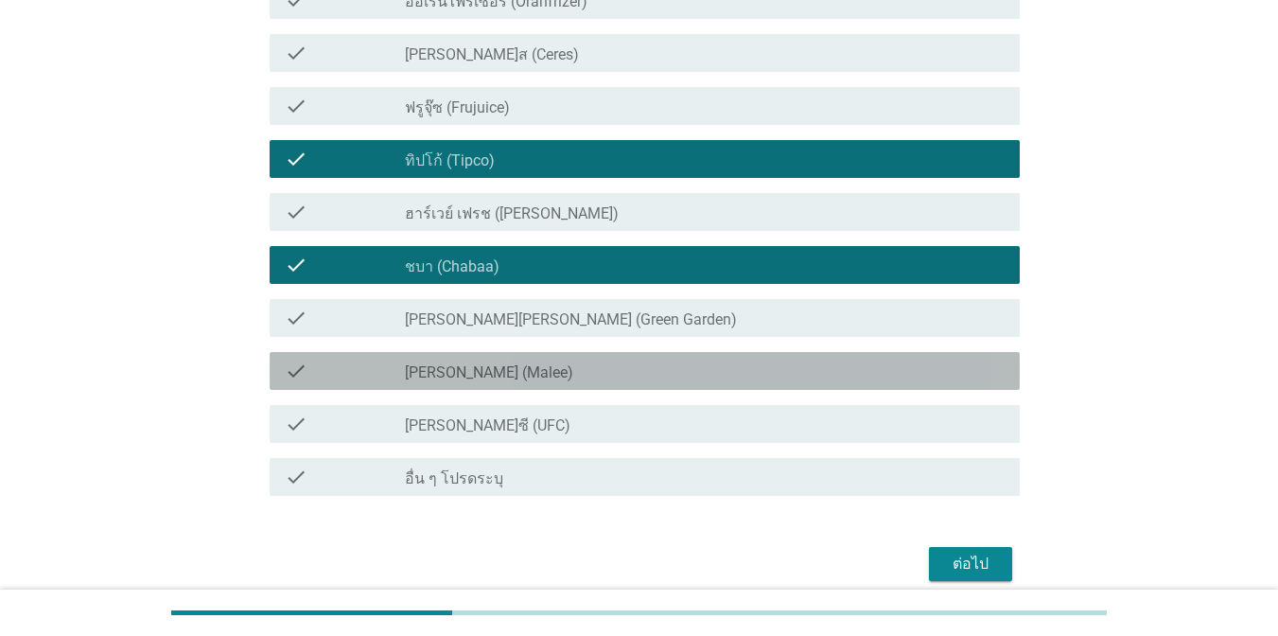
click at [602, 367] on div "check_box_outline_blank [PERSON_NAME] (Malee)" at bounding box center [705, 370] width 600 height 23
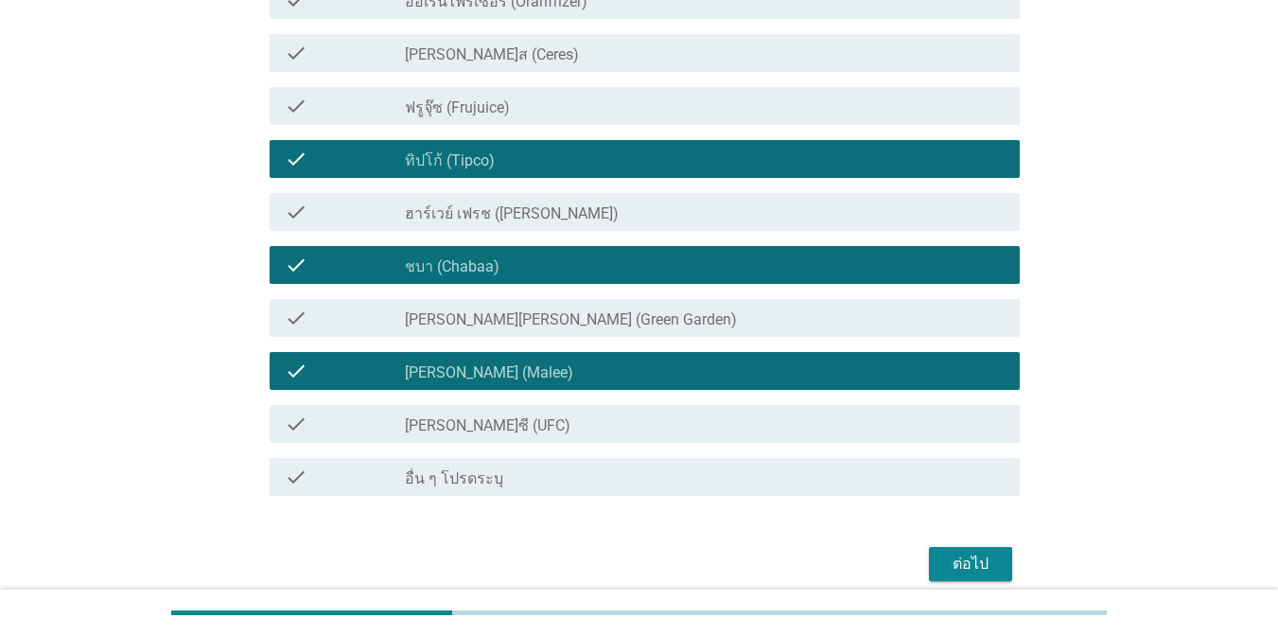
click at [591, 417] on div "check_box_outline_blank [PERSON_NAME]ซี (UFC)" at bounding box center [705, 423] width 600 height 23
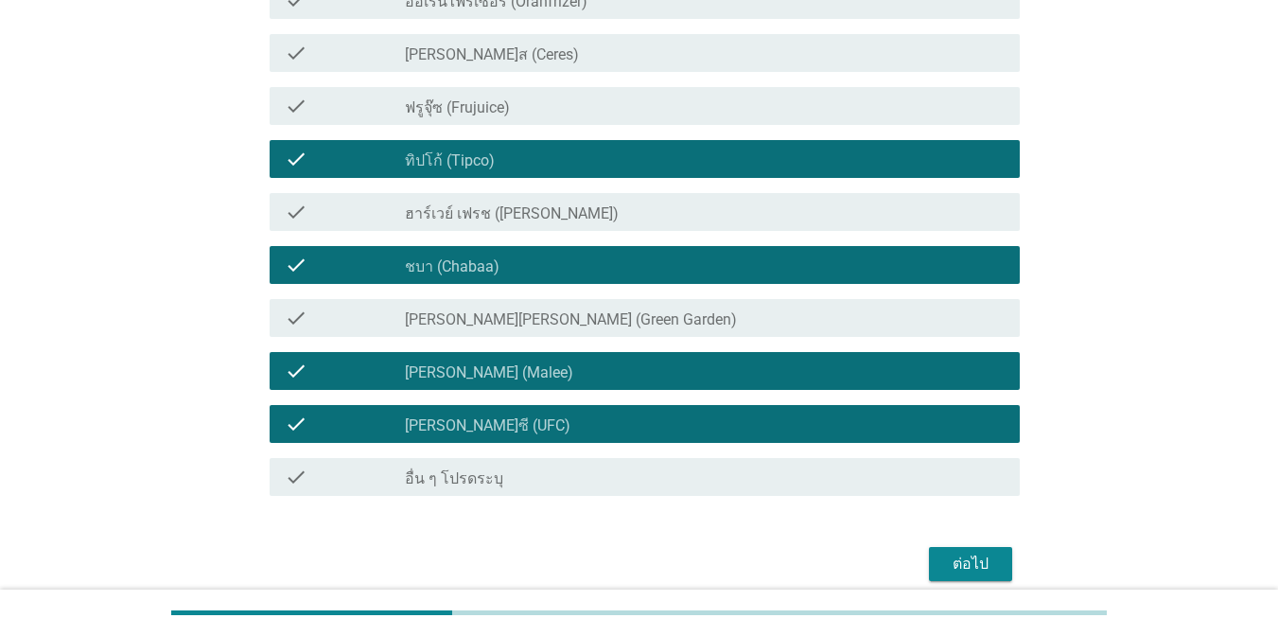
click at [977, 557] on div "ต่อไป" at bounding box center [970, 563] width 53 height 23
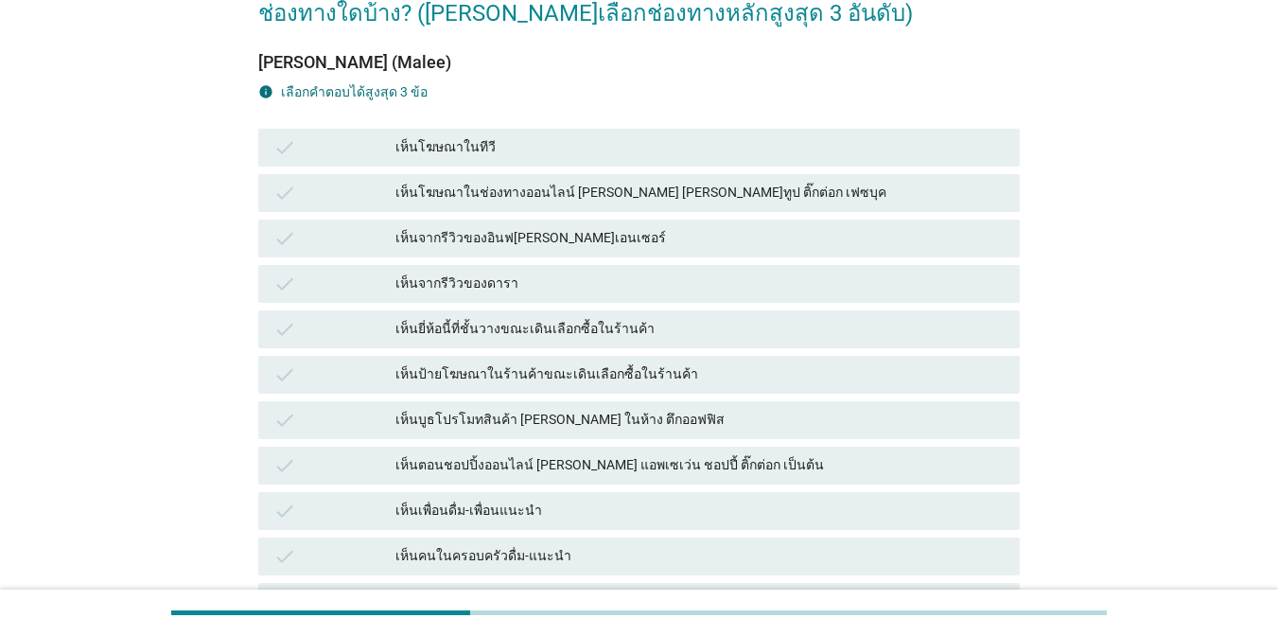
scroll to position [148, 0]
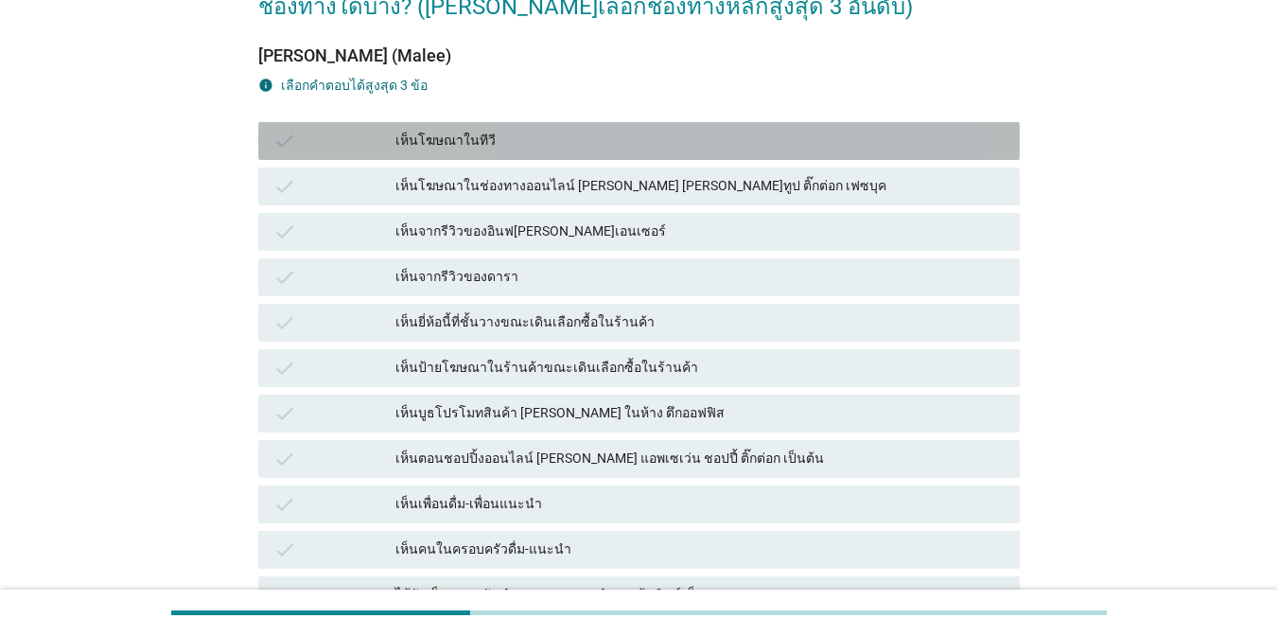
click at [617, 138] on div "เห็นโฆษณาในทีวี" at bounding box center [699, 141] width 609 height 23
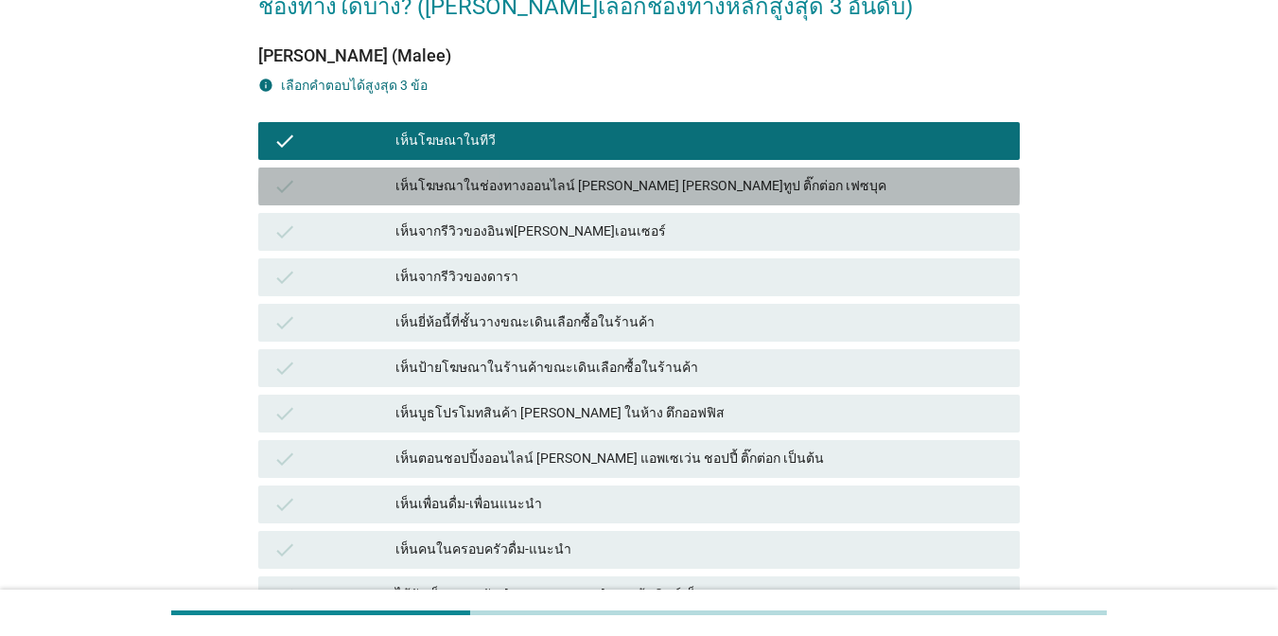
click at [612, 187] on div "เห็นโฆษณาในช่องทางออนไลน์ [PERSON_NAME] [PERSON_NAME]ทูป ติ๊กต่อก เฟซบุค" at bounding box center [699, 186] width 609 height 23
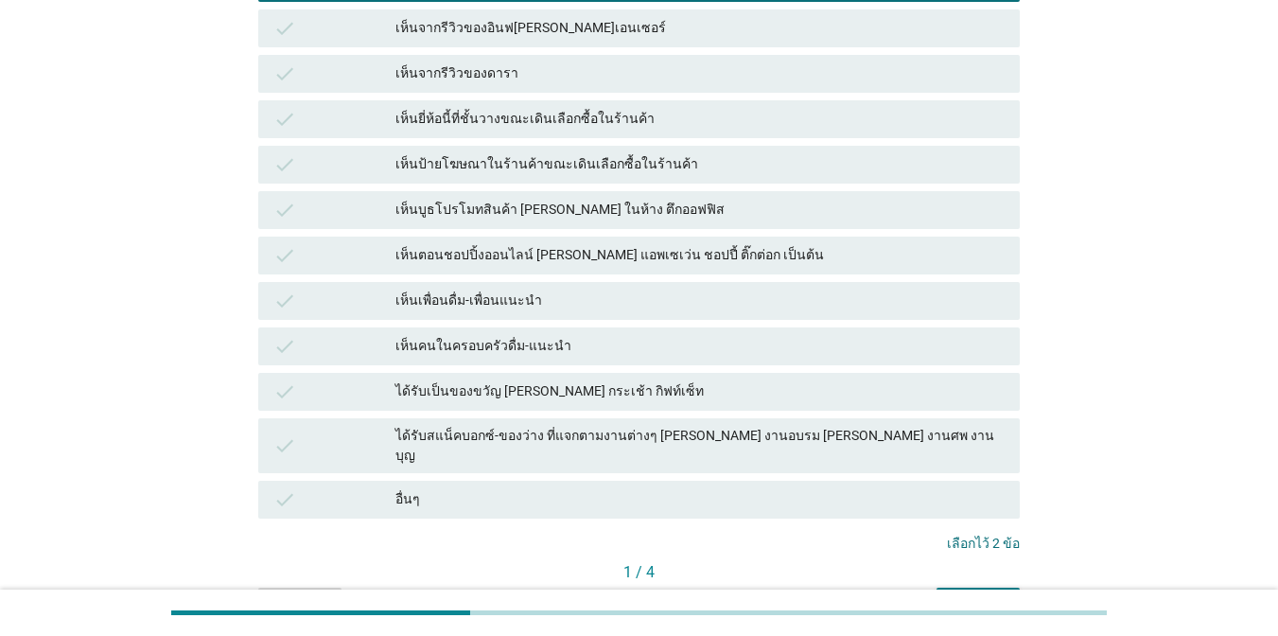
scroll to position [352, 0]
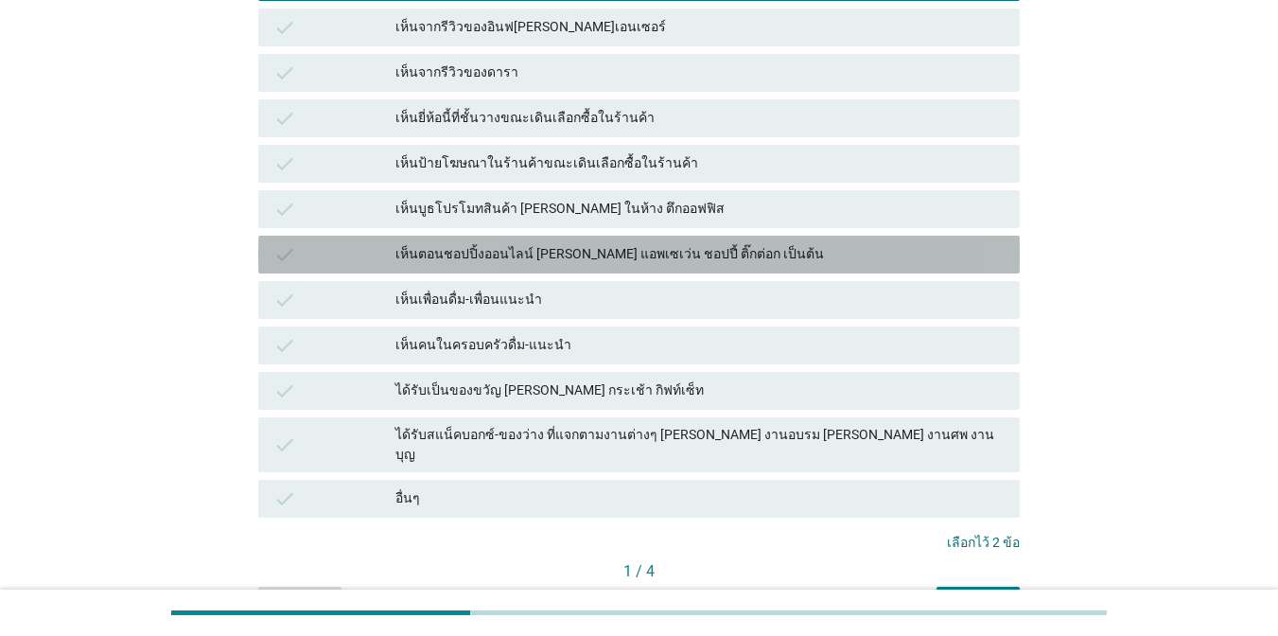
click at [563, 253] on div "เห็นตอนชอปปิ้งออนไลน์ [PERSON_NAME] แอพเซเว่น ชอปปี้ ติ๊กต่อก เป็นต้น" at bounding box center [699, 254] width 609 height 23
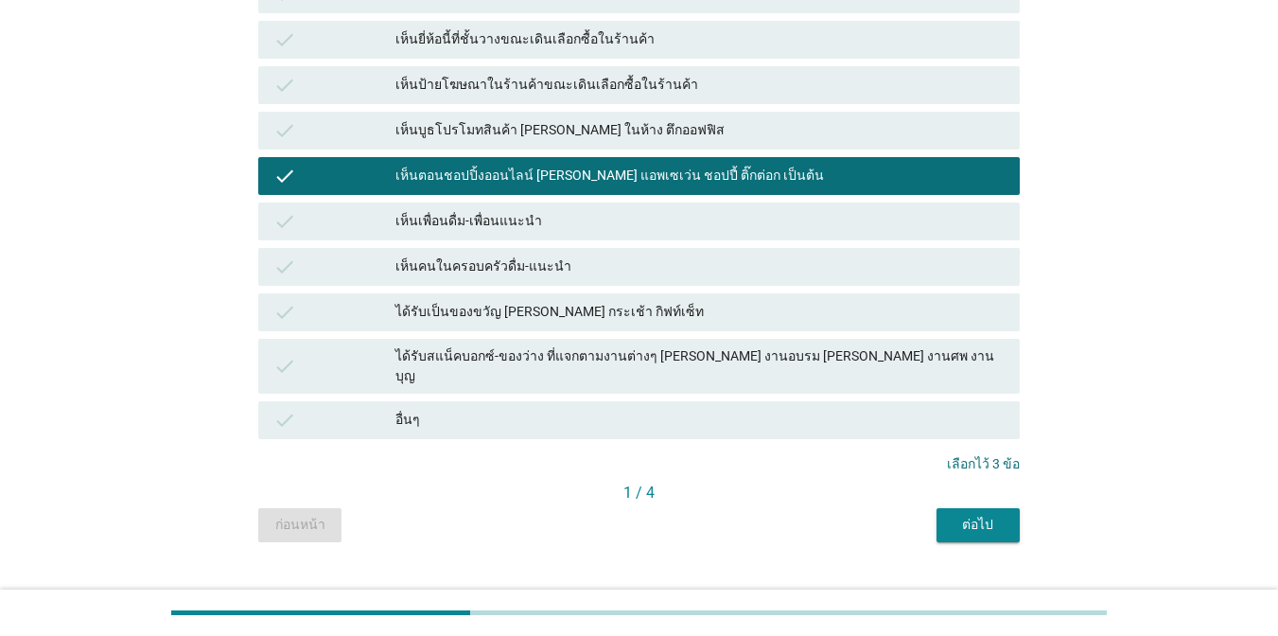
scroll to position [449, 0]
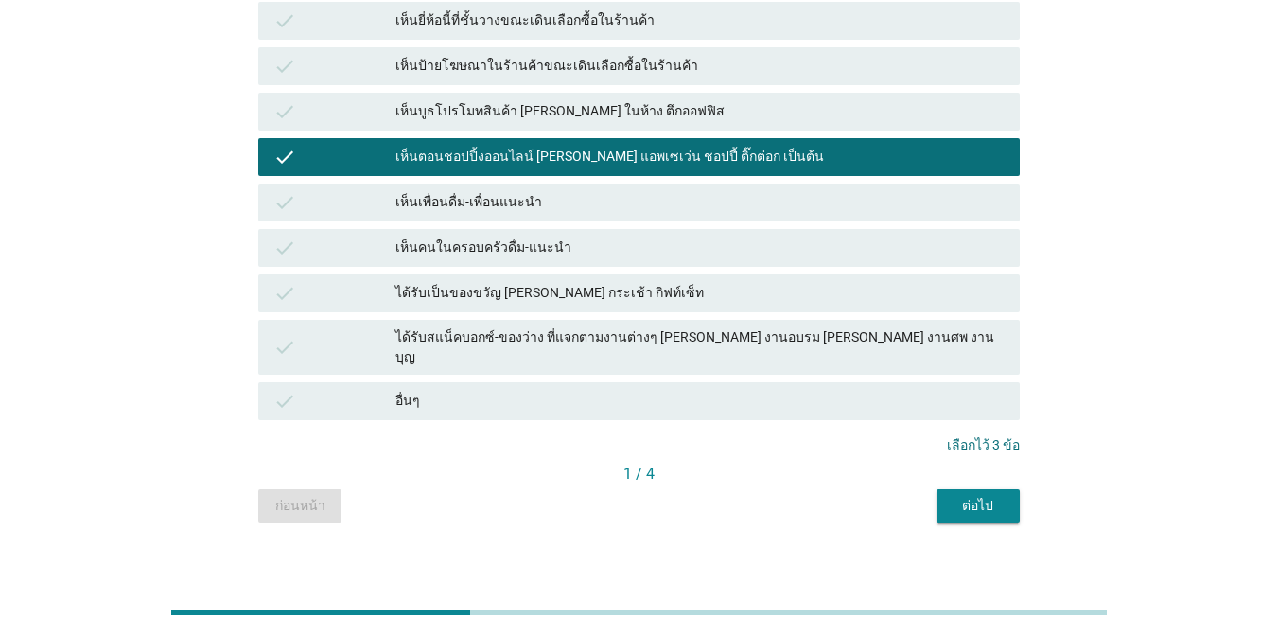
click at [1018, 494] on button "ต่อไป" at bounding box center [977, 506] width 83 height 34
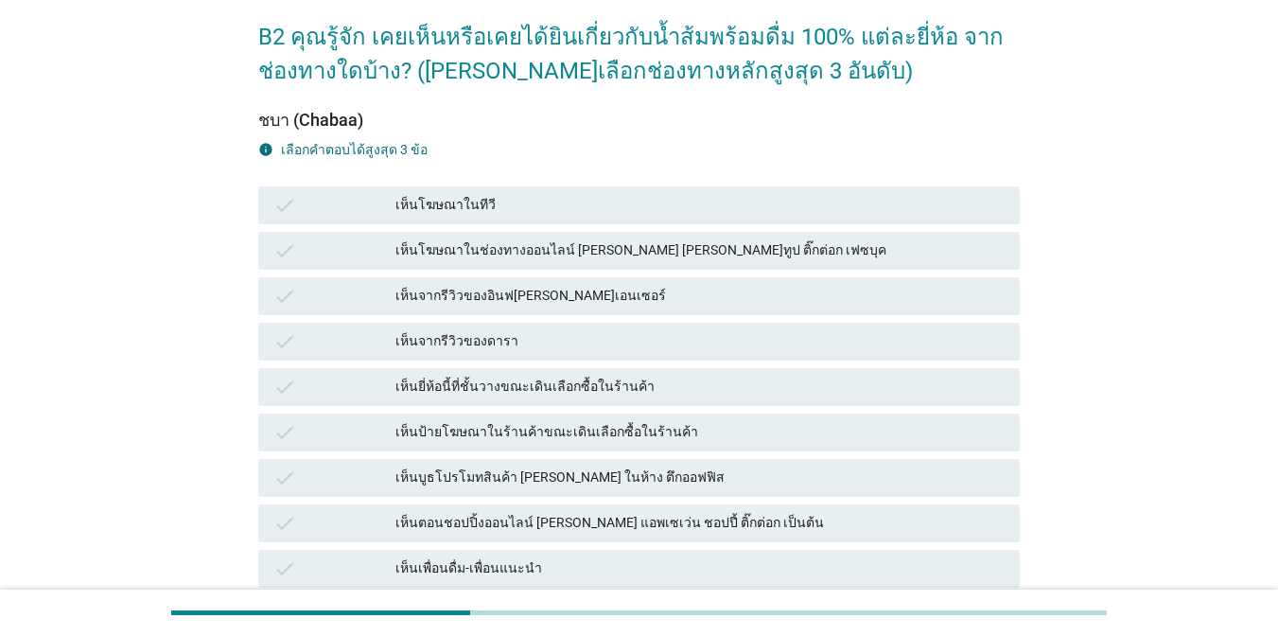
scroll to position [97, 0]
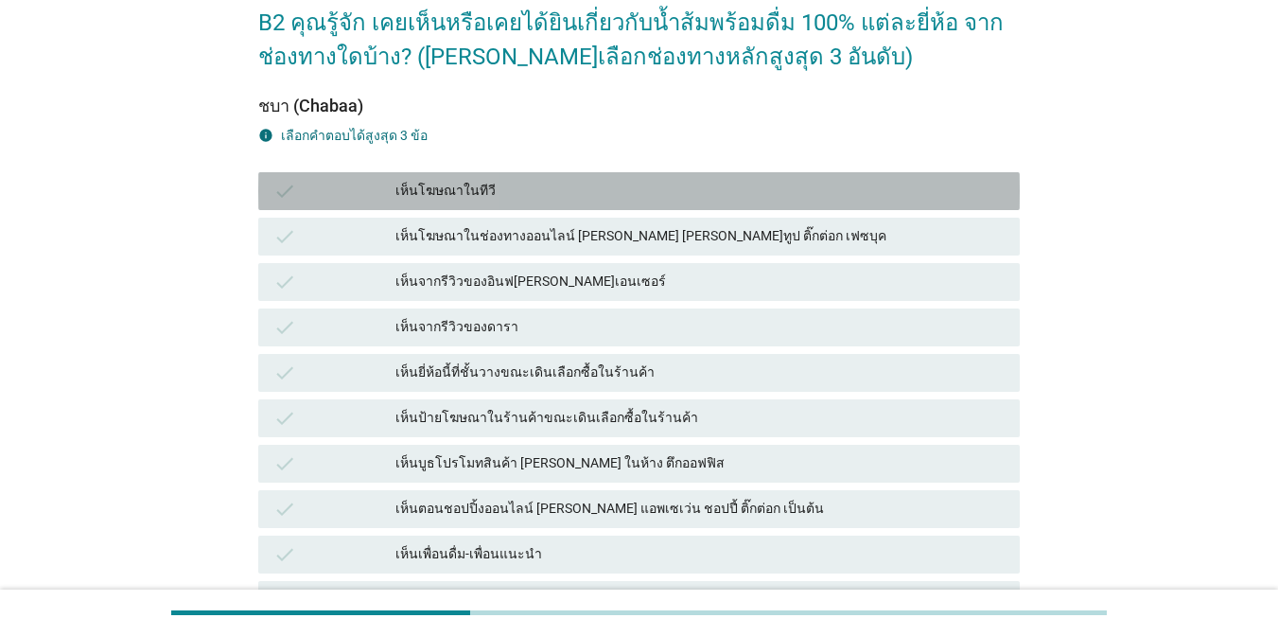
click at [455, 183] on div "เห็นโฆษณาในทีวี" at bounding box center [699, 191] width 609 height 23
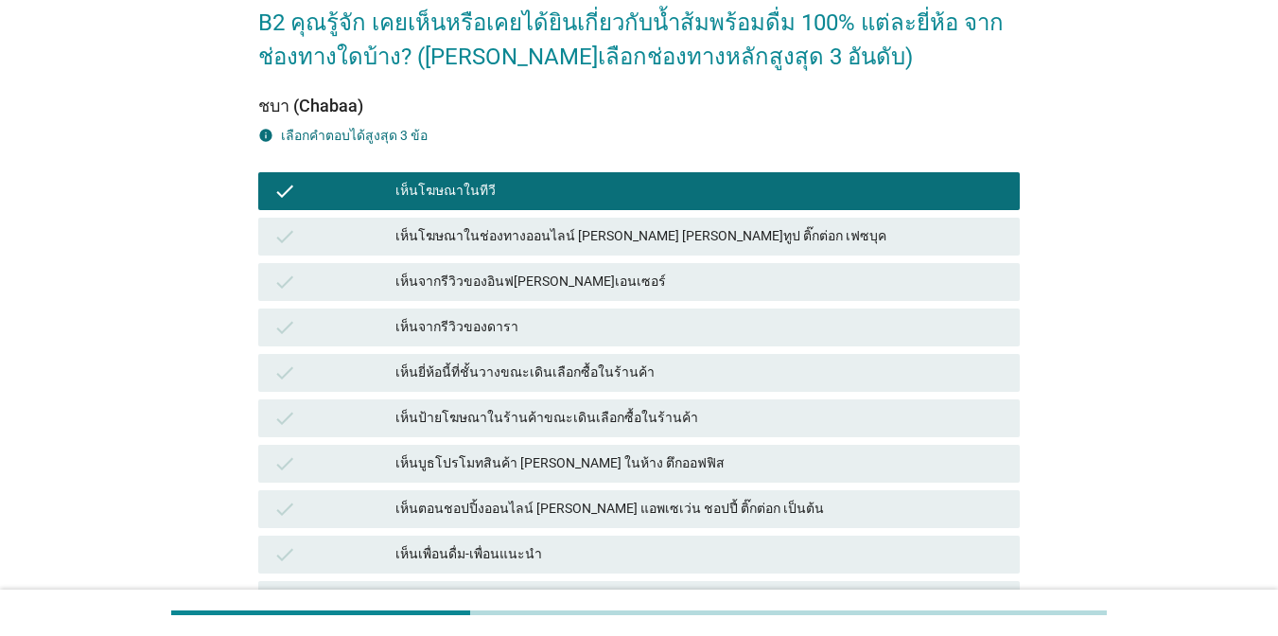
click at [460, 233] on div "เห็นโฆษณาในช่องทางออนไลน์ [PERSON_NAME] [PERSON_NAME]ทูป ติ๊กต่อก เฟซบุค" at bounding box center [699, 236] width 609 height 23
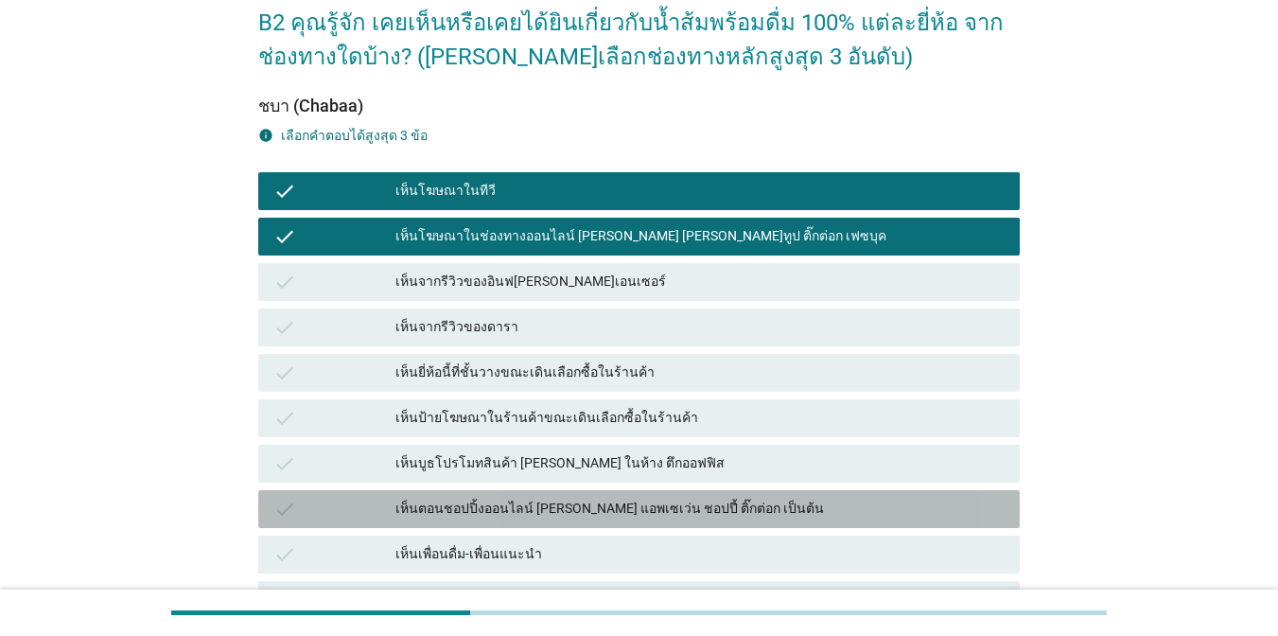
click at [516, 496] on div "check เห็นตอนชอปปิ้งออนไลน์ [PERSON_NAME] แอพเซเว่น ชอปปี้ ติ๊กต่อก เป็นต้น" at bounding box center [638, 509] width 761 height 38
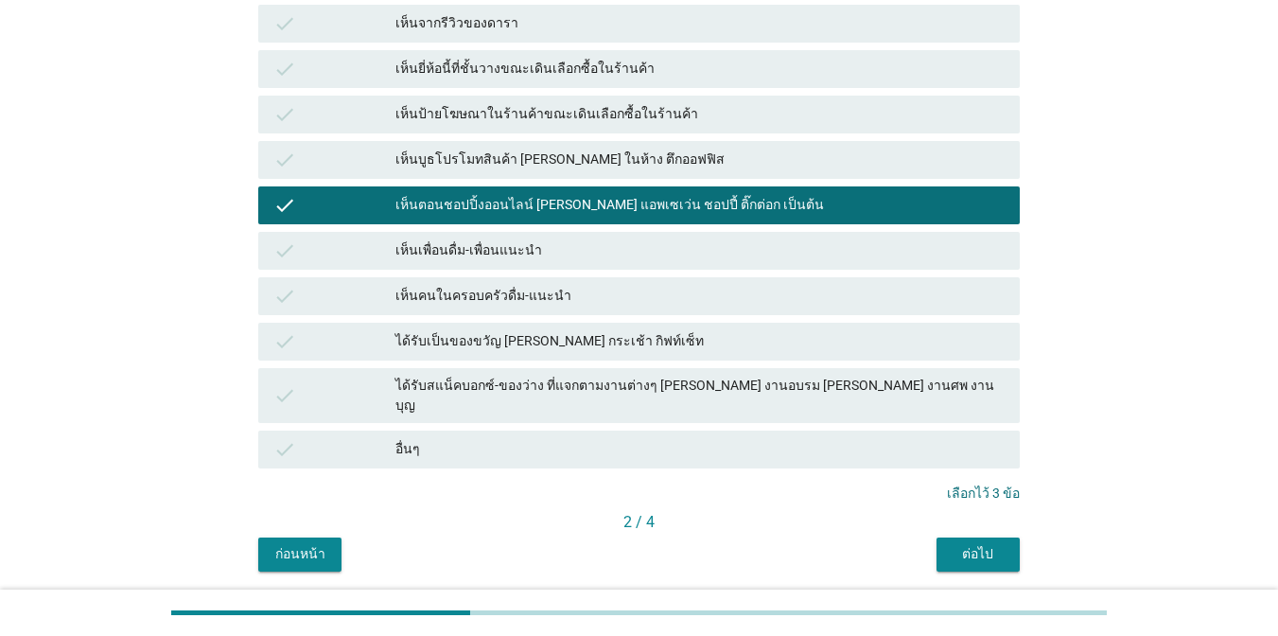
scroll to position [404, 0]
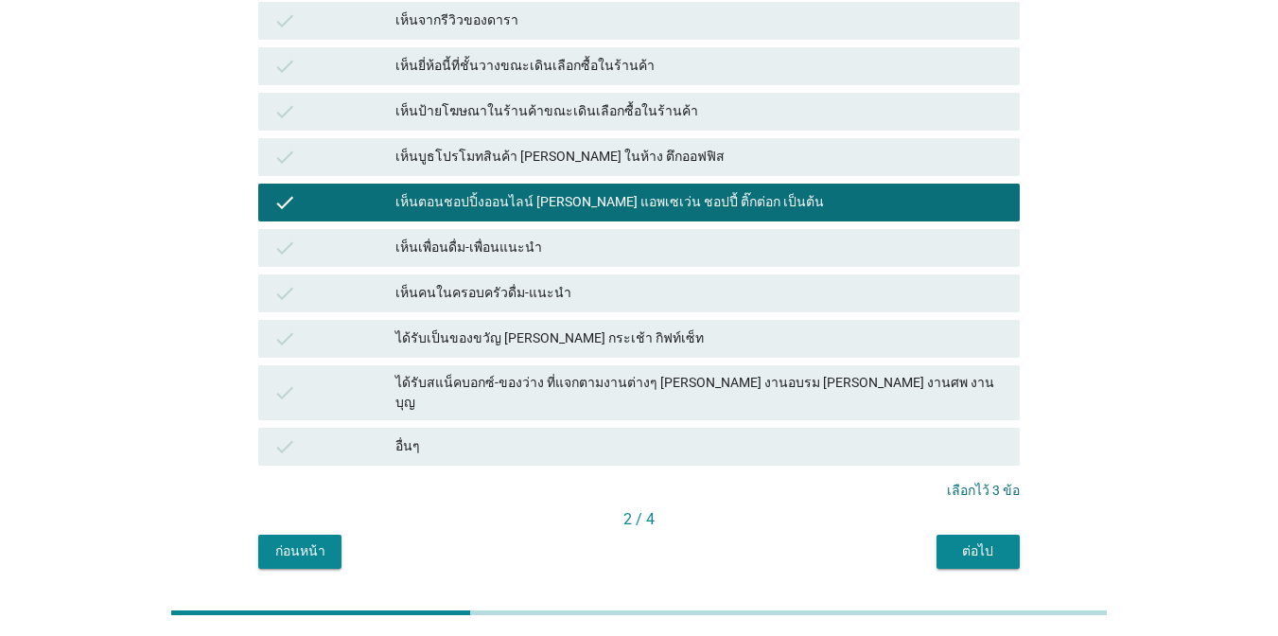
click at [987, 541] on div "ต่อไป" at bounding box center [977, 551] width 53 height 20
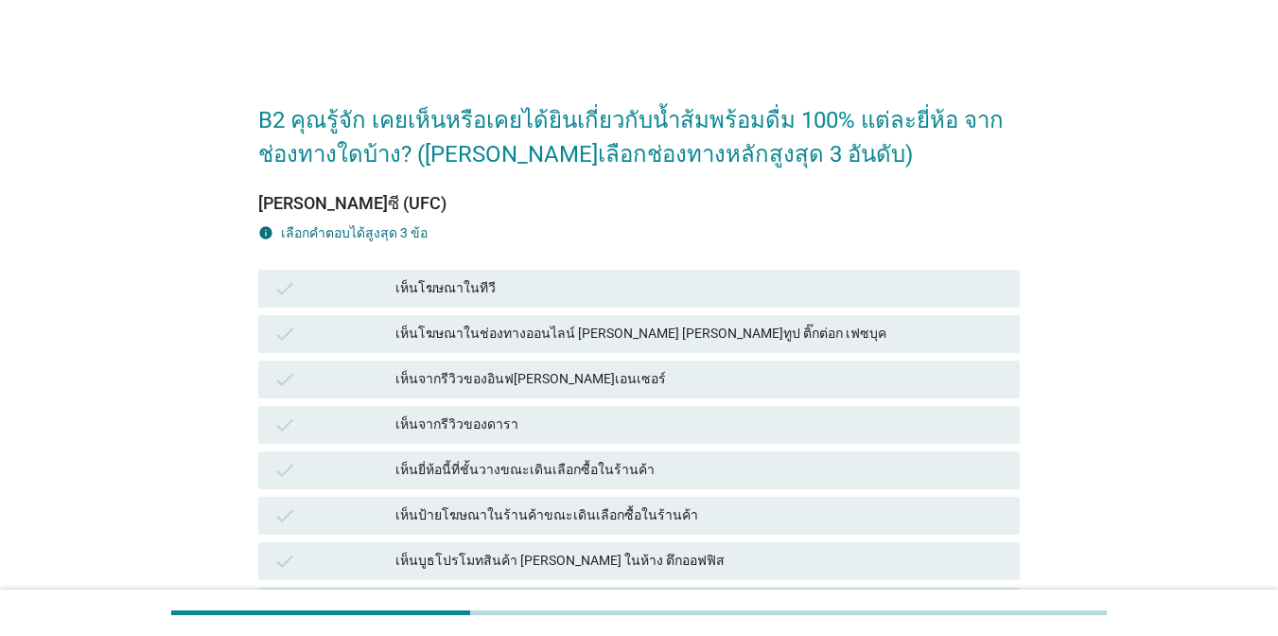
click at [569, 290] on div "เห็นโฆษณาในทีวี" at bounding box center [699, 288] width 609 height 23
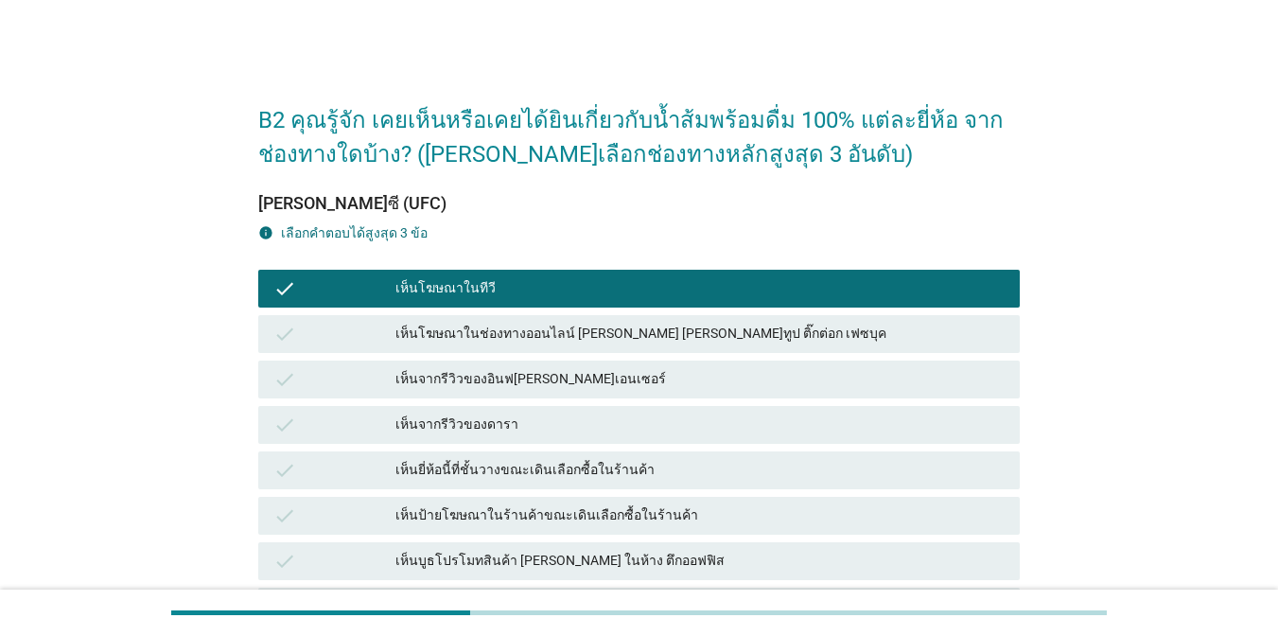
click at [571, 333] on div "เห็นโฆษณาในช่องทางออนไลน์ [PERSON_NAME] [PERSON_NAME]ทูป ติ๊กต่อก เฟซบุค" at bounding box center [699, 334] width 609 height 23
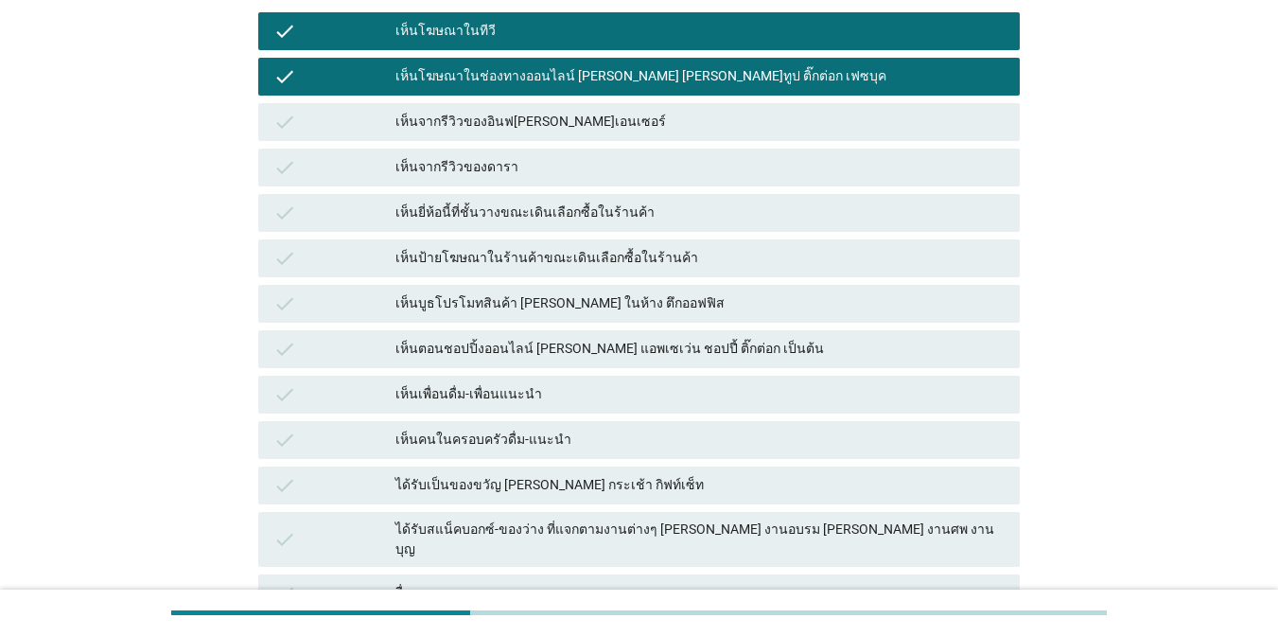
scroll to position [271, 0]
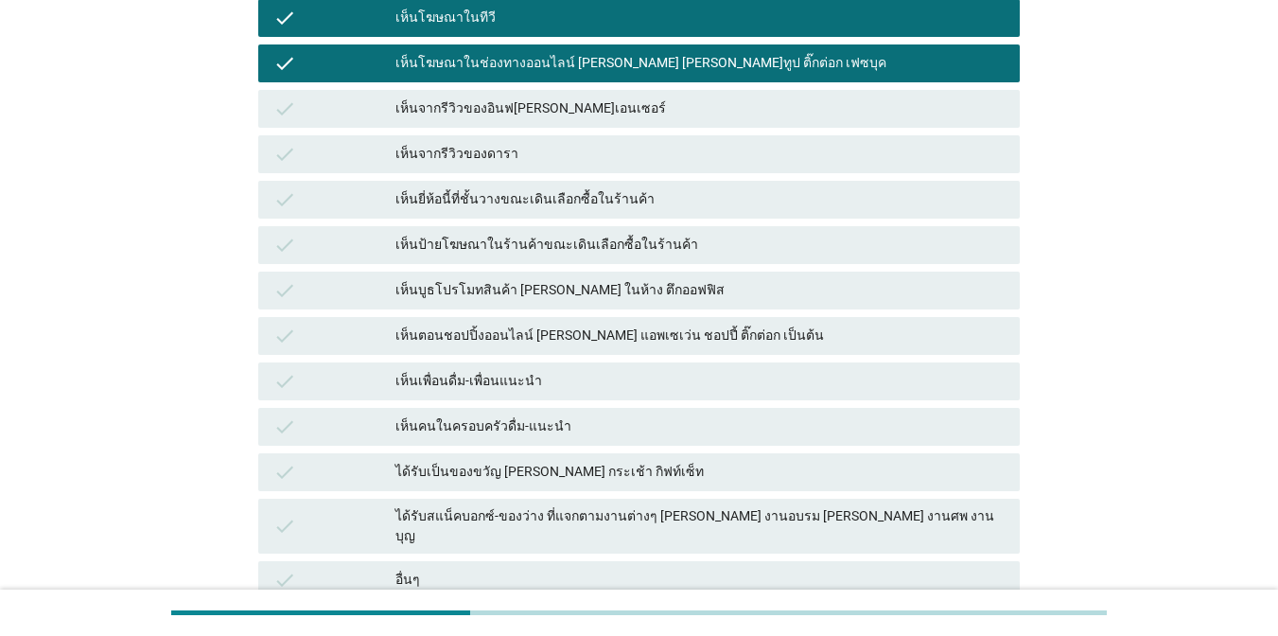
click at [712, 340] on div "เห็นตอนชอปปิ้งออนไลน์ [PERSON_NAME] แอพเซเว่น ชอปปี้ ติ๊กต่อก เป็นต้น" at bounding box center [699, 335] width 609 height 23
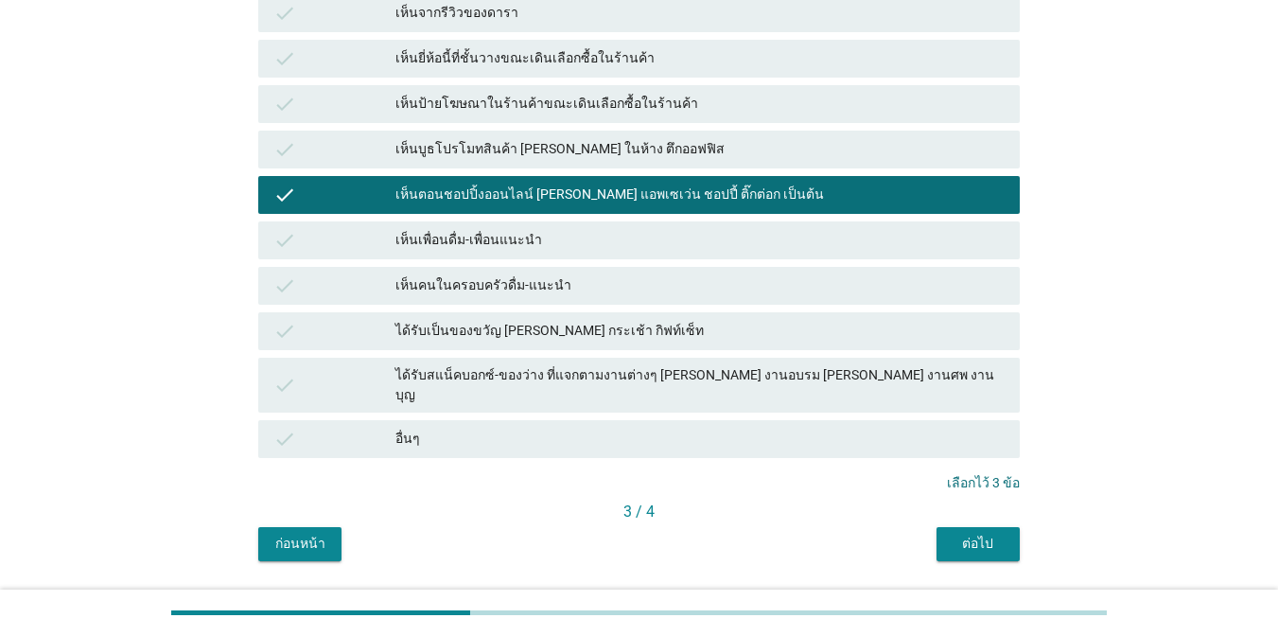
scroll to position [449, 0]
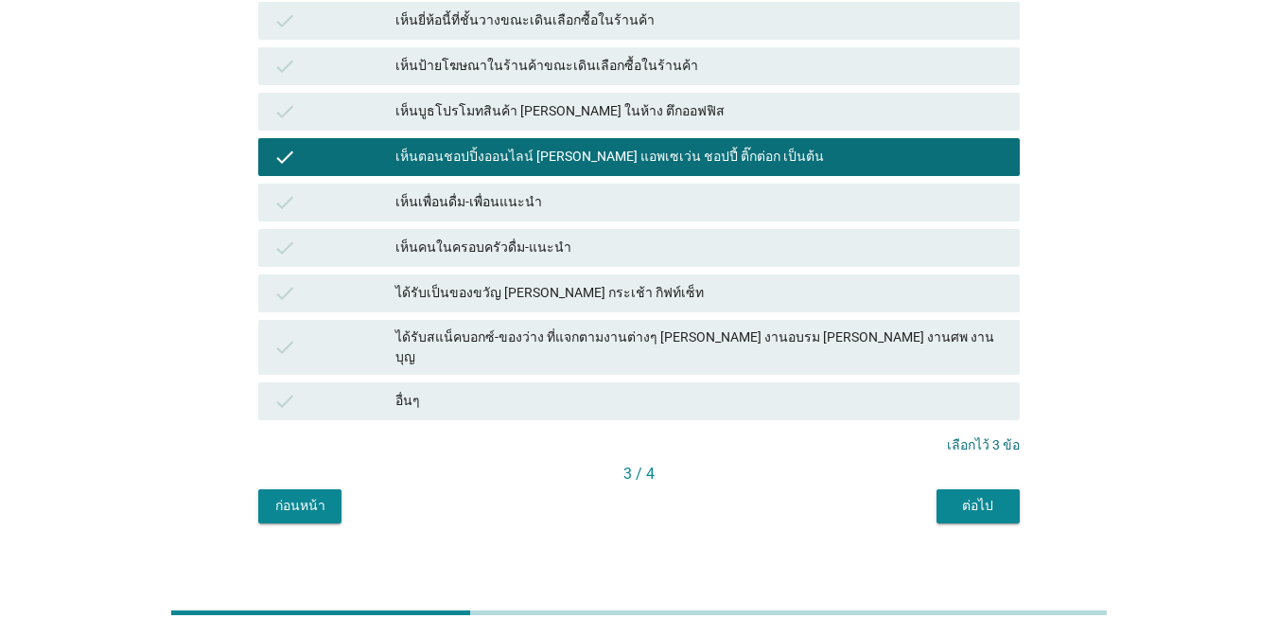
click at [997, 496] on div "ต่อไป" at bounding box center [977, 506] width 53 height 20
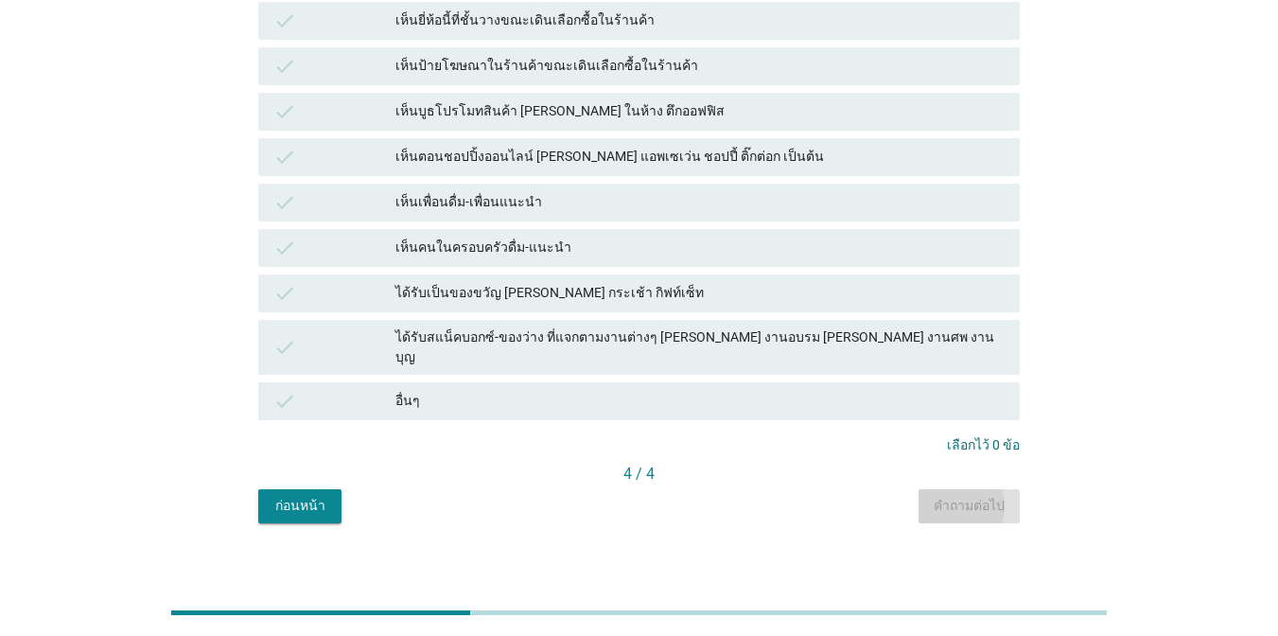
scroll to position [0, 0]
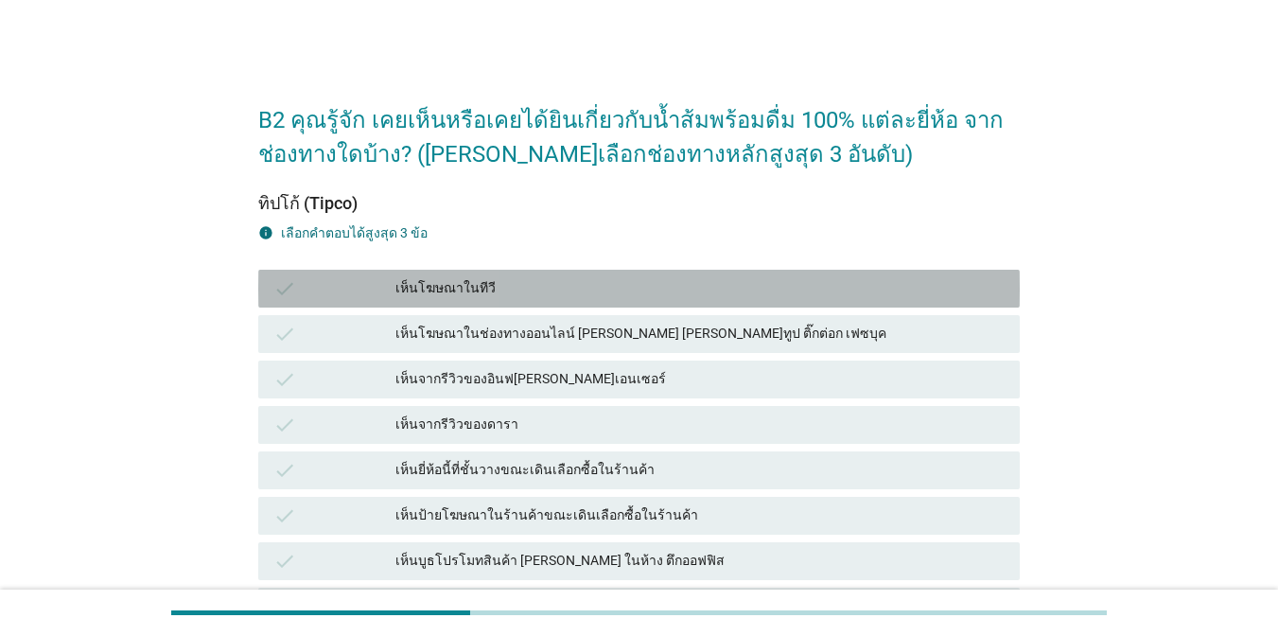
click at [751, 296] on div "เห็นโฆษณาในทีวี" at bounding box center [699, 288] width 609 height 23
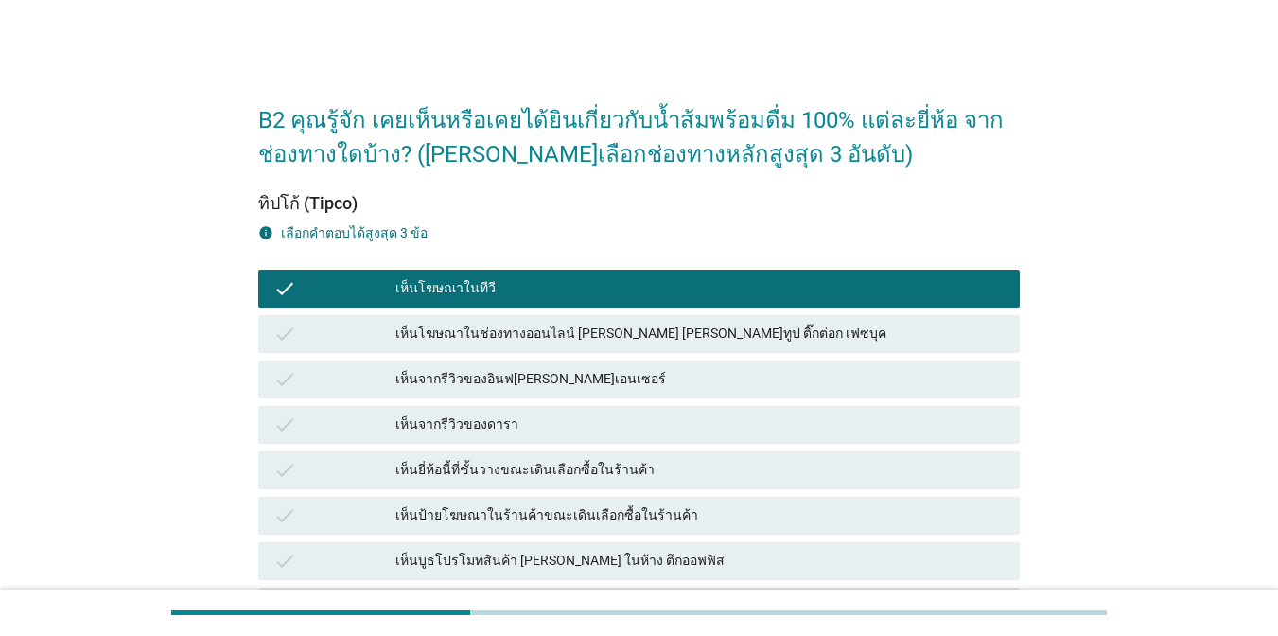
click at [750, 336] on div "เห็นโฆษณาในช่องทางออนไลน์ [PERSON_NAME] [PERSON_NAME]ทูป ติ๊กต่อก เฟซบุค" at bounding box center [699, 334] width 609 height 23
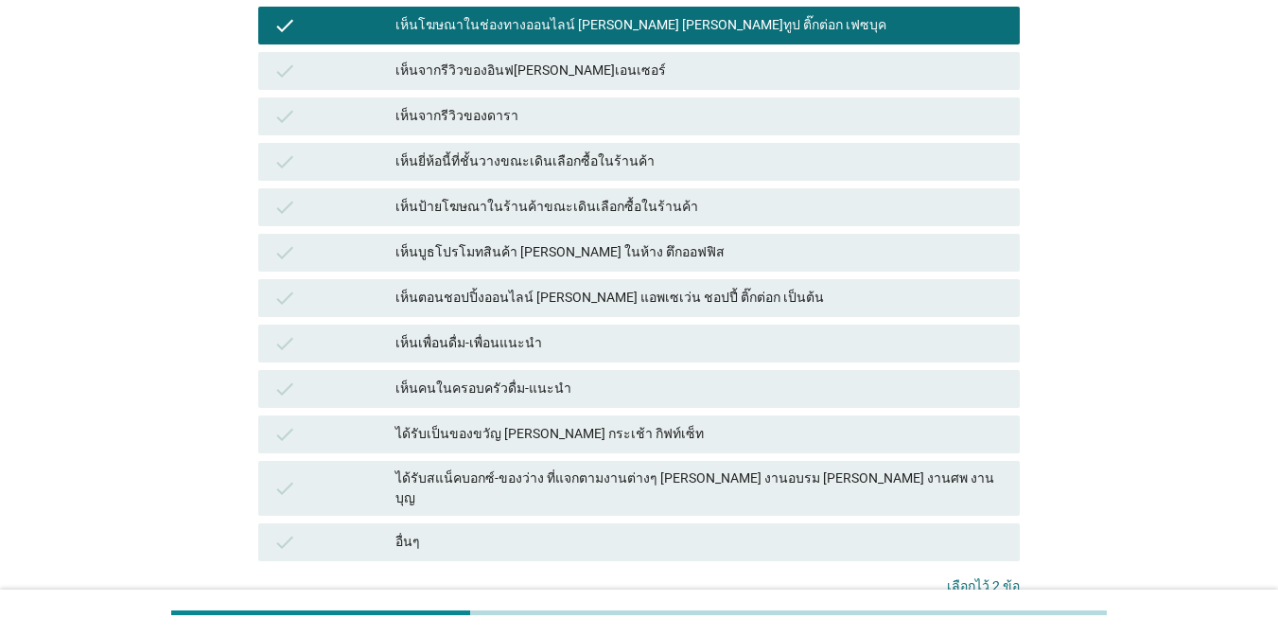
scroll to position [319, 0]
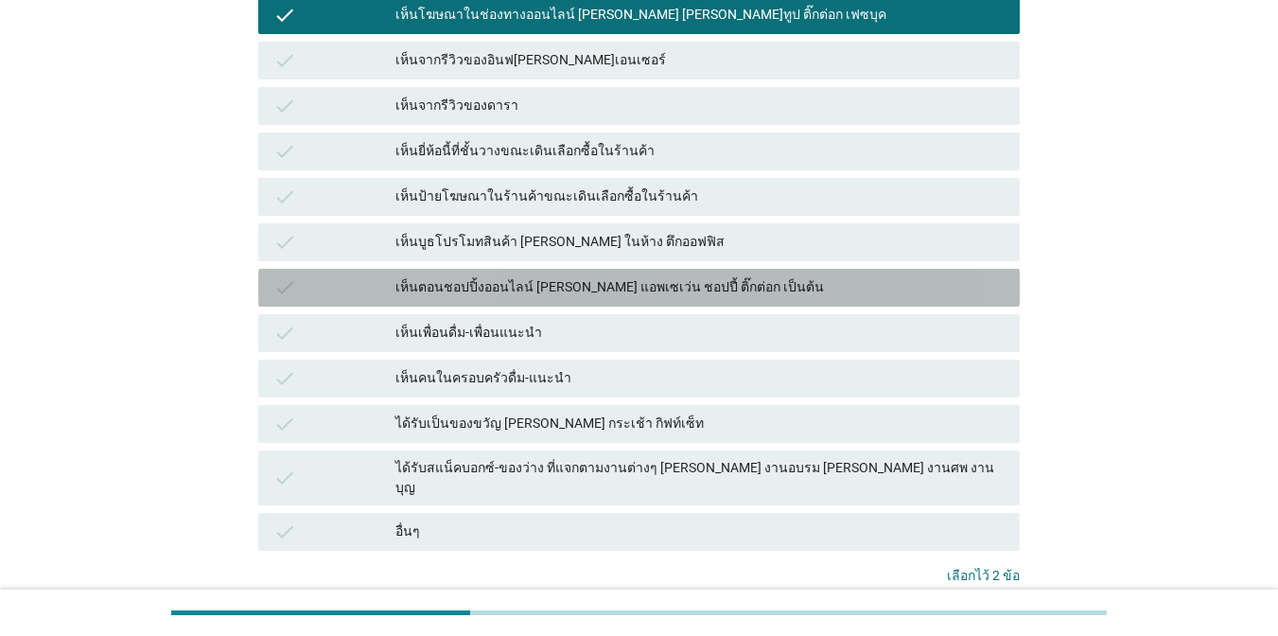
click at [828, 279] on div "เห็นตอนชอปปิ้งออนไลน์ [PERSON_NAME] แอพเซเว่น ชอปปี้ ติ๊กต่อก เป็นต้น" at bounding box center [699, 287] width 609 height 23
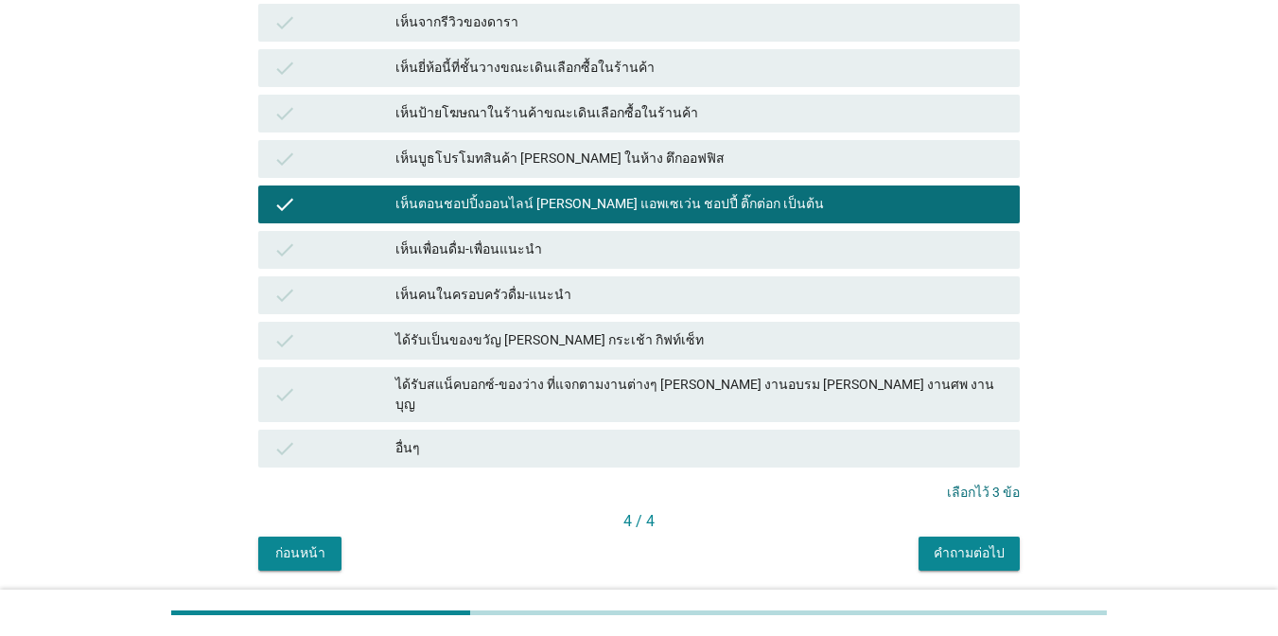
scroll to position [433, 0]
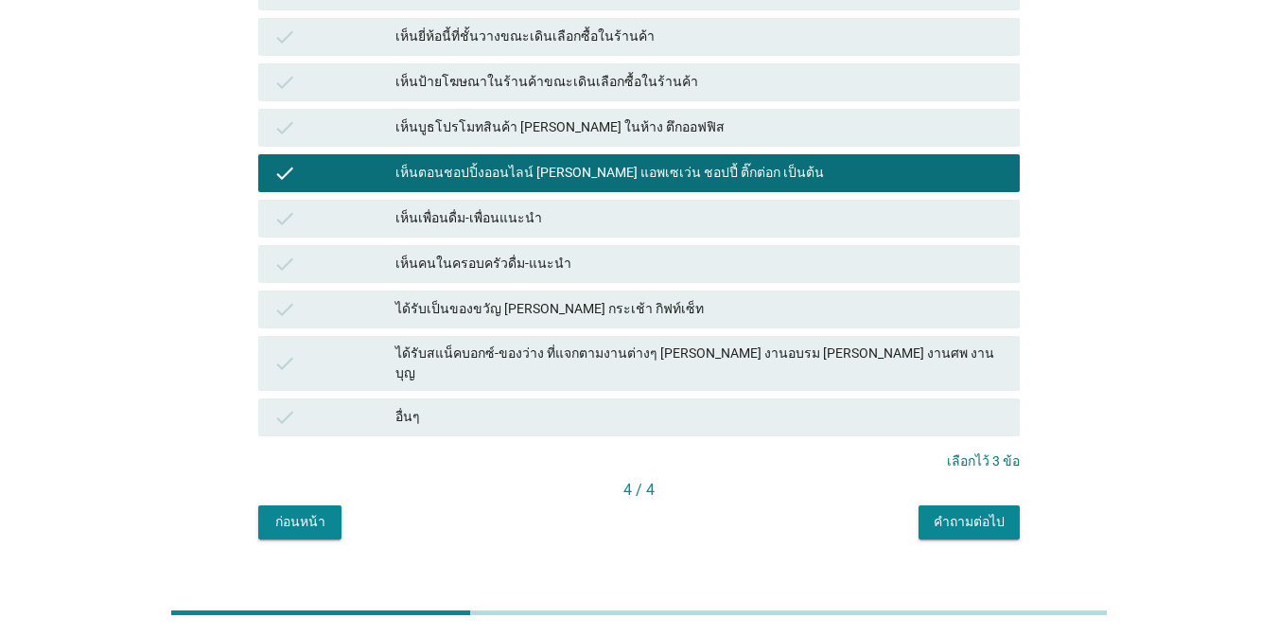
click at [997, 523] on div "B2 คุณรู้จัก เคยเห็นหรือเคยได้ยินเกี่ยวกับน้ำส้มพร้อมดื่ม 100% แต่ละยี่ห้อ จากช…" at bounding box center [639, 95] width 792 height 918
click at [990, 512] on div "คำถามต่อไป" at bounding box center [969, 522] width 71 height 20
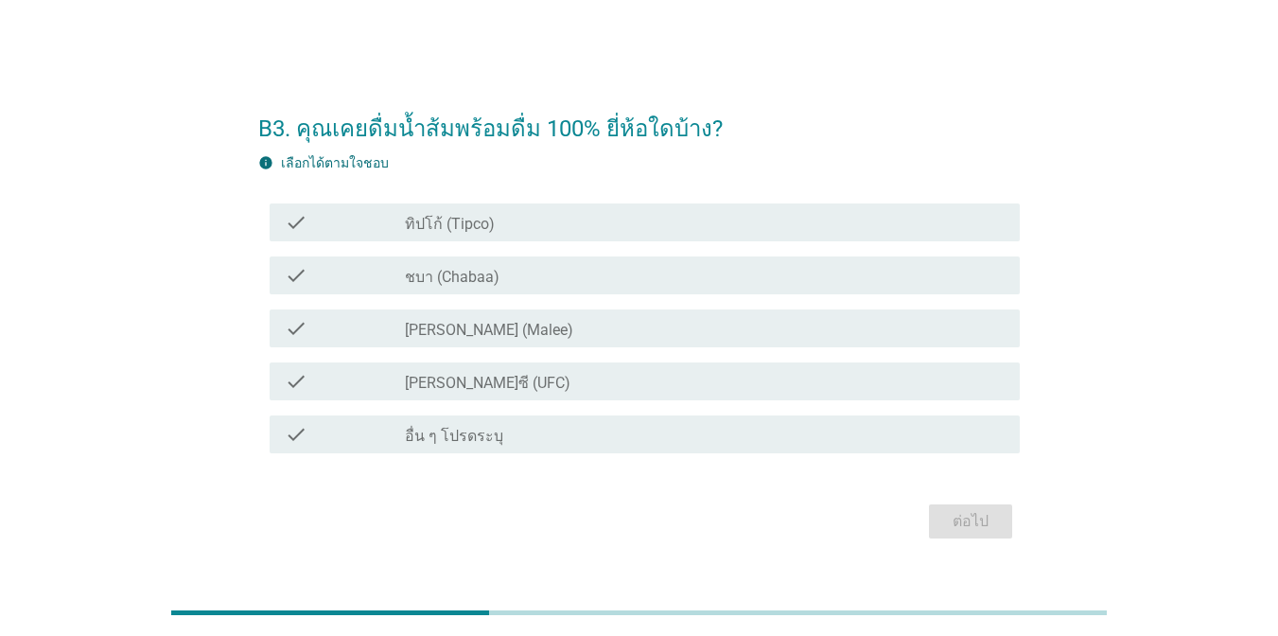
click at [423, 218] on label "ทิปโก้ (Tipco)" at bounding box center [450, 224] width 90 height 19
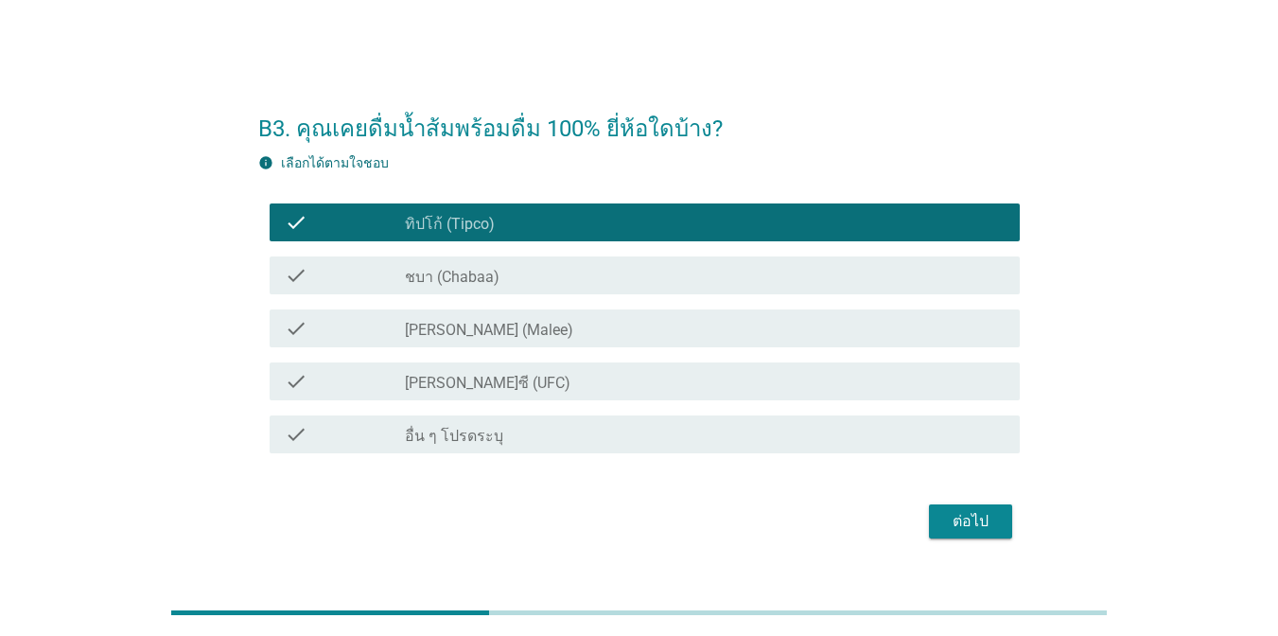
click at [428, 323] on label "[PERSON_NAME] (Malee)" at bounding box center [489, 330] width 168 height 19
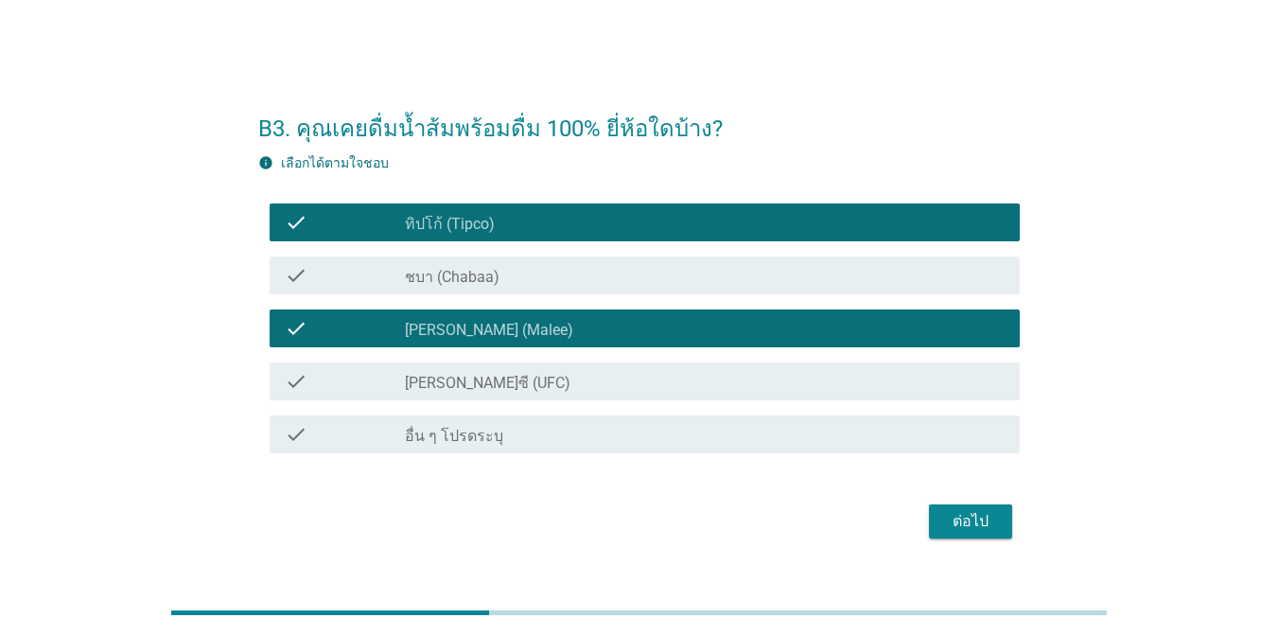
click at [440, 388] on label "[PERSON_NAME]ซี (UFC)" at bounding box center [488, 383] width 166 height 19
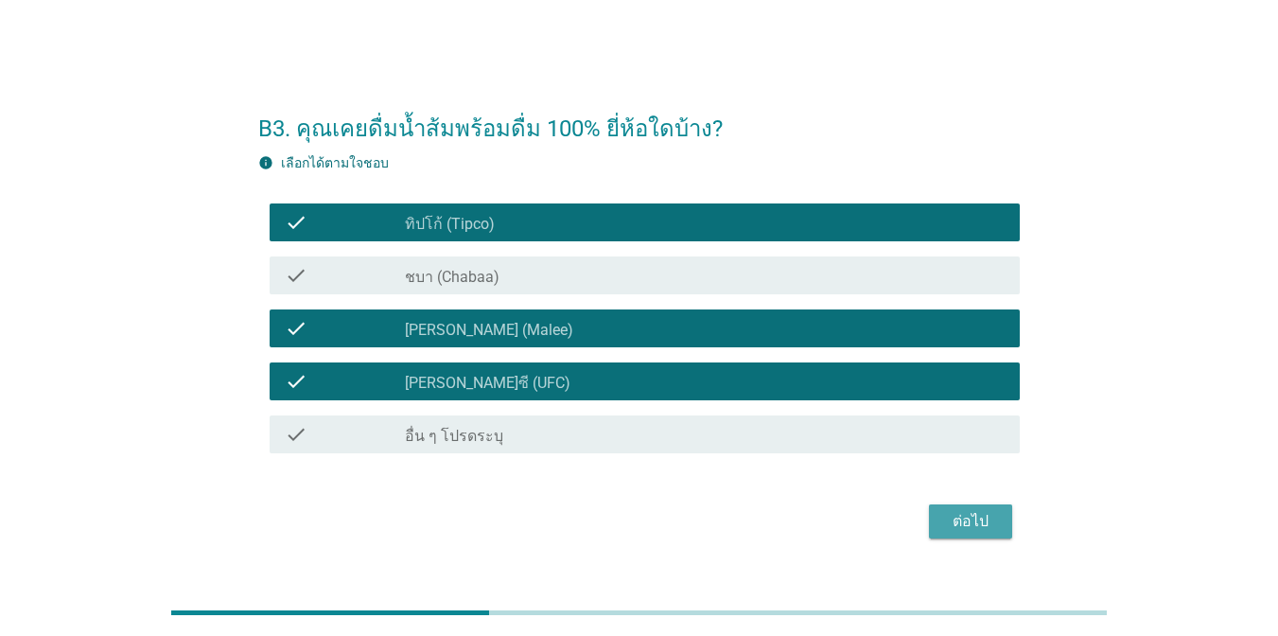
click at [978, 515] on div "ต่อไป" at bounding box center [970, 521] width 53 height 23
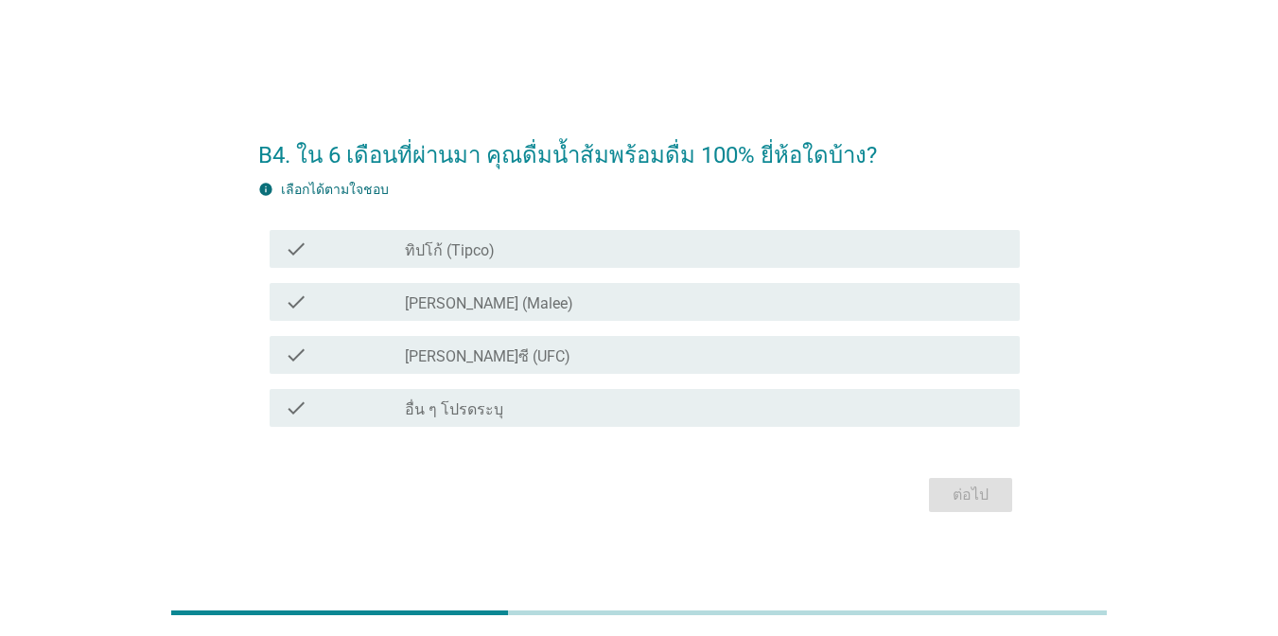
click at [491, 247] on label "ทิปโก้ (Tipco)" at bounding box center [450, 250] width 90 height 19
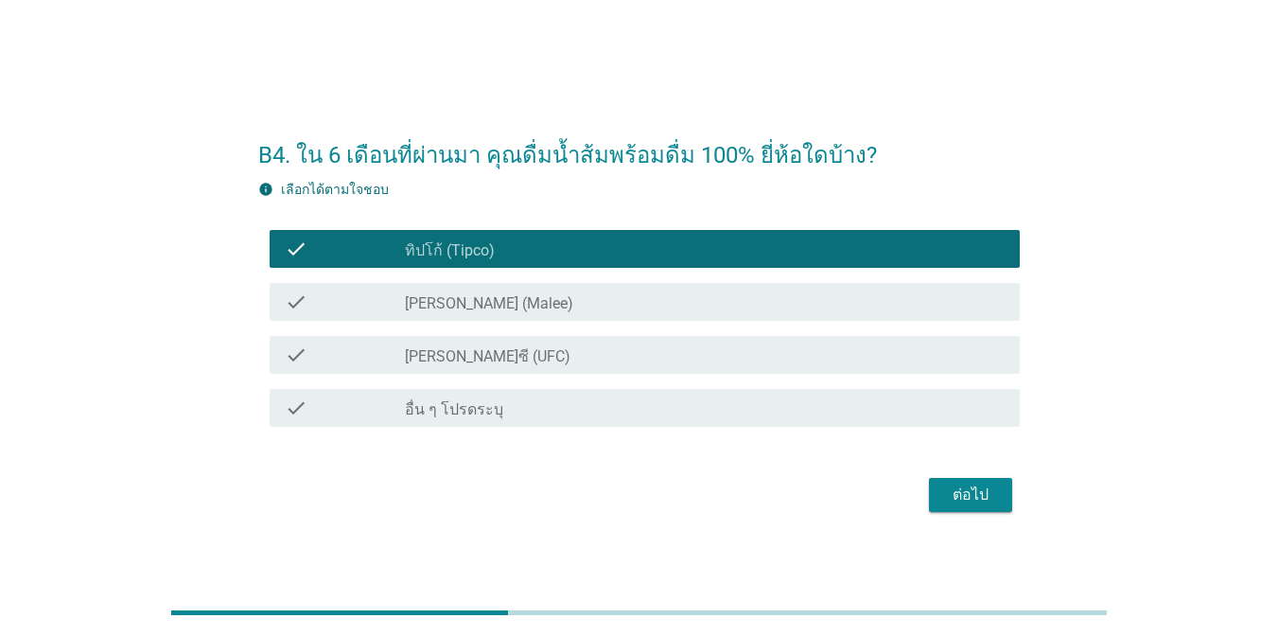
drag, startPoint x: 490, startPoint y: 312, endPoint x: 496, endPoint y: 344, distance: 32.7
click at [491, 313] on div "check check_box [PERSON_NAME] (Malee)" at bounding box center [645, 302] width 750 height 38
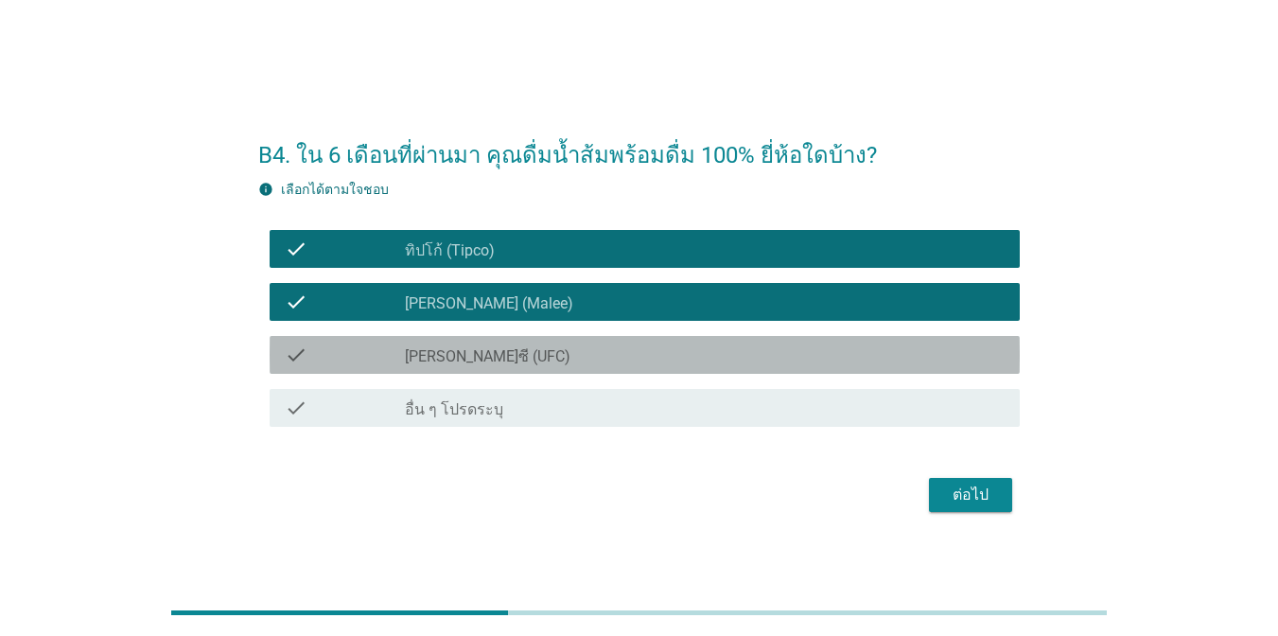
click at [497, 356] on div "check_box [PERSON_NAME]ซี (UFC)" at bounding box center [705, 354] width 600 height 23
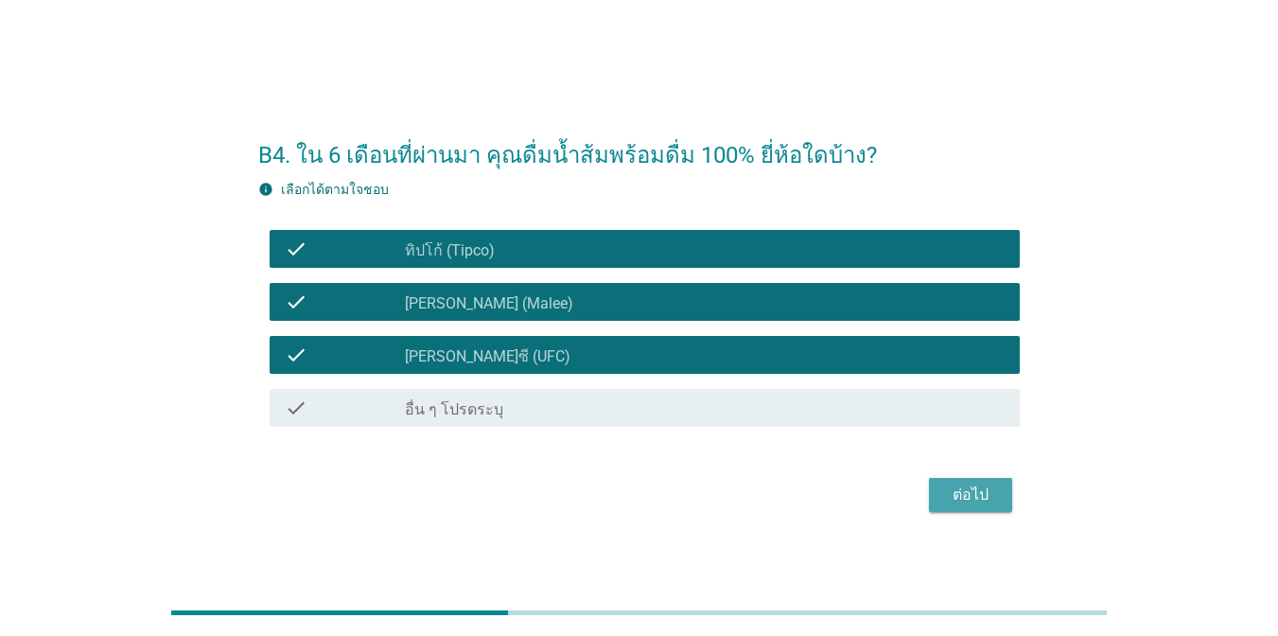
click at [975, 501] on div "ต่อไป" at bounding box center [970, 494] width 53 height 23
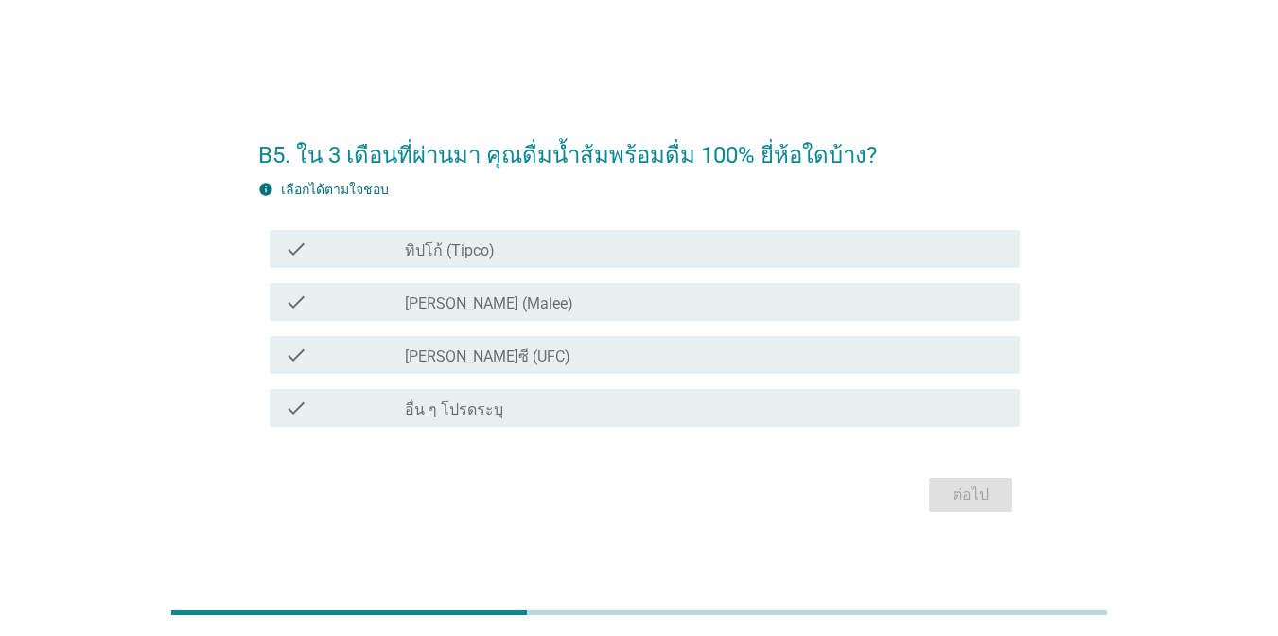
drag, startPoint x: 559, startPoint y: 247, endPoint x: 559, endPoint y: 276, distance: 29.3
click at [559, 248] on div "check_box_outline_blank ทิปโก้ (Tipco)" at bounding box center [705, 248] width 600 height 23
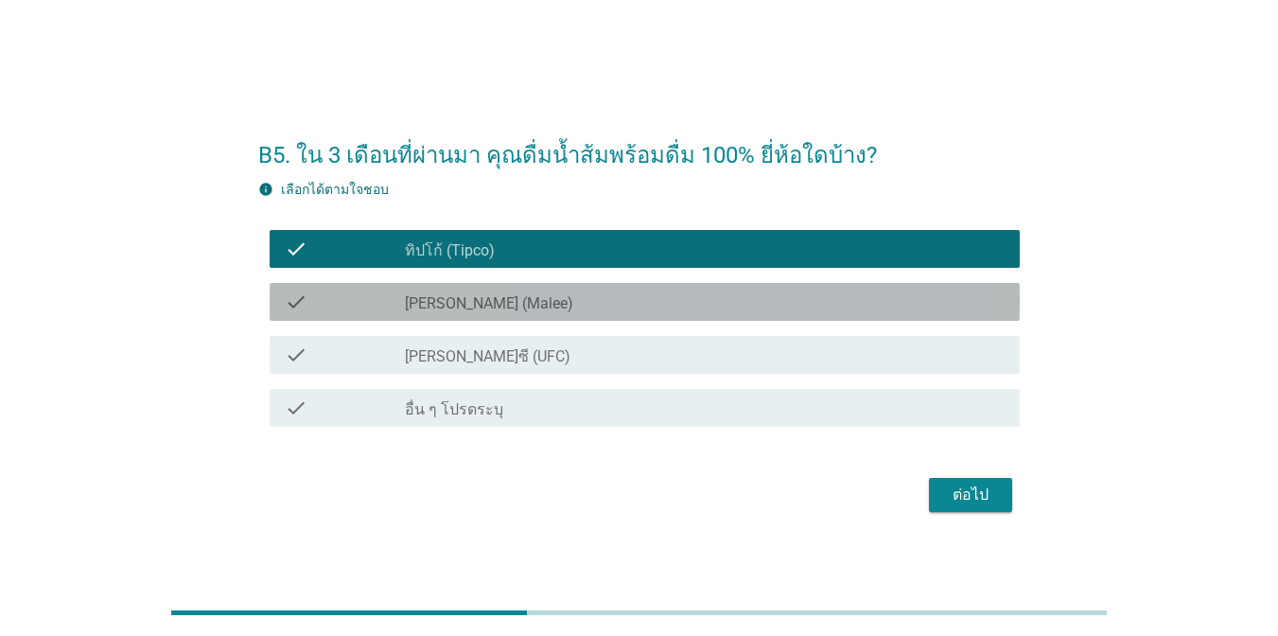
click at [555, 299] on div "check_box [PERSON_NAME] (Malee)" at bounding box center [705, 301] width 600 height 23
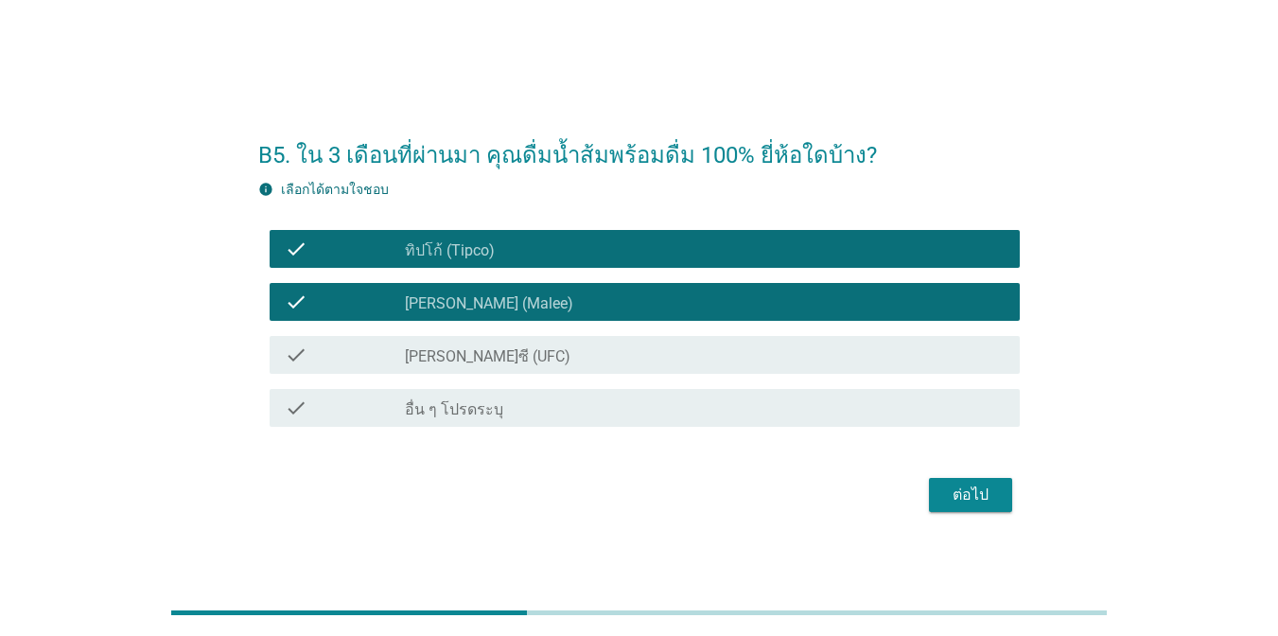
click at [556, 359] on div "check_box [PERSON_NAME]ซี (UFC)" at bounding box center [705, 354] width 600 height 23
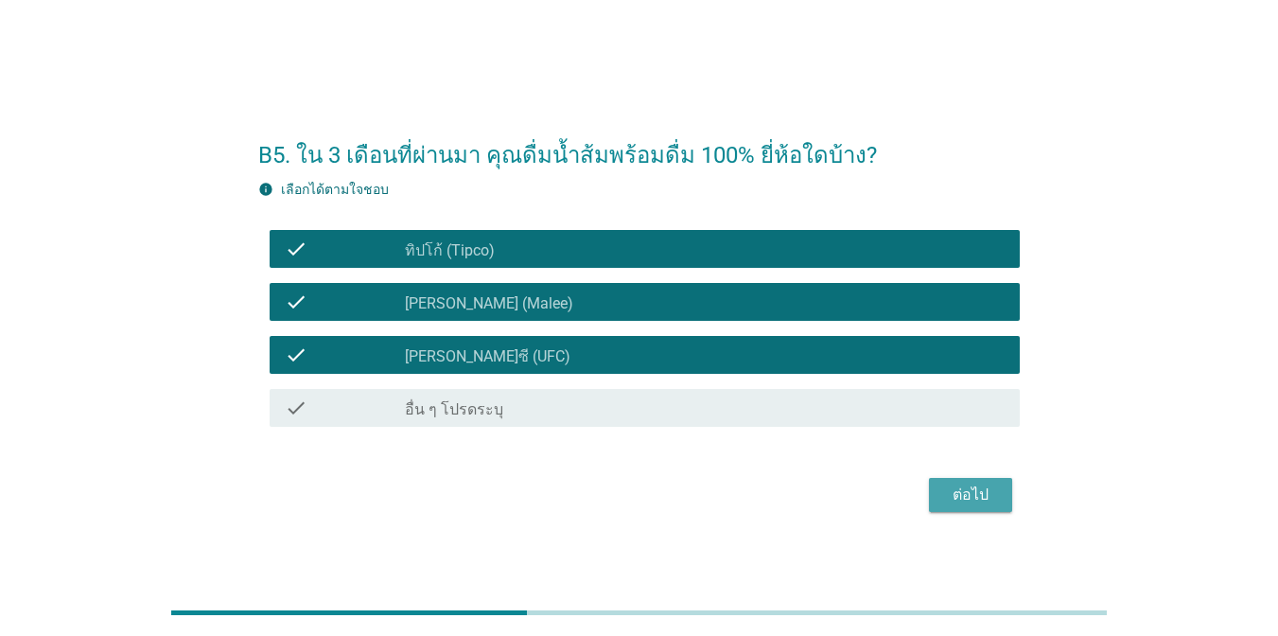
click at [959, 497] on div "ต่อไป" at bounding box center [970, 494] width 53 height 23
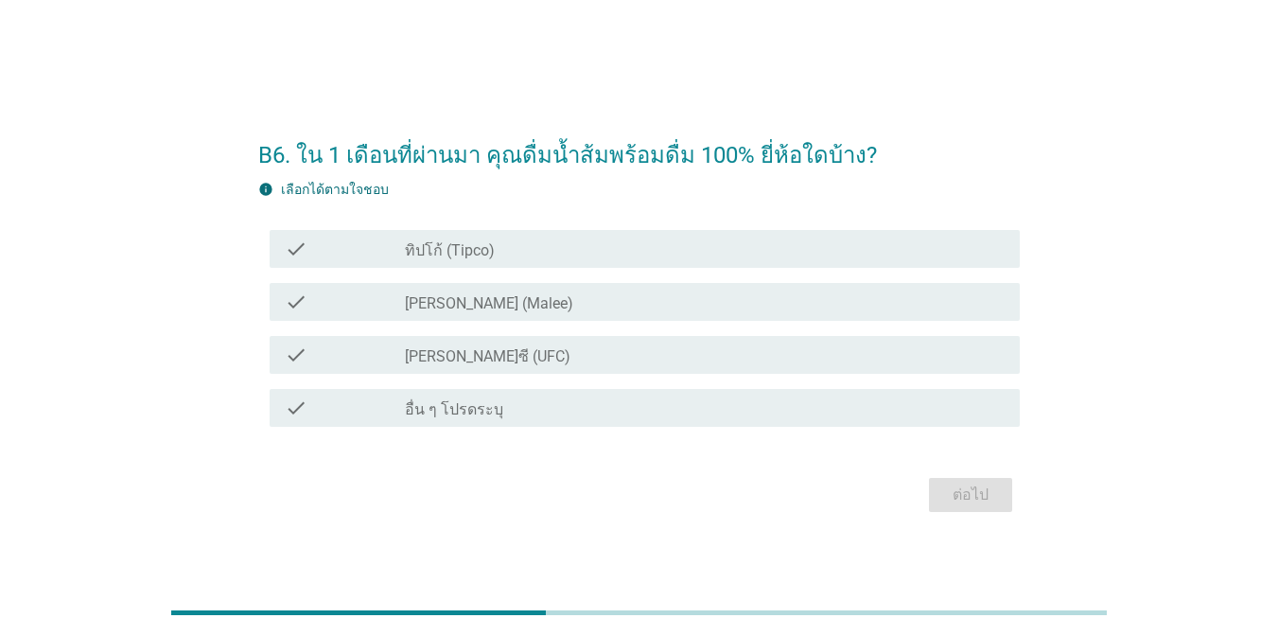
click at [497, 261] on div "check check_box_outline_blank ทิปโก้ (Tipco)" at bounding box center [645, 249] width 750 height 38
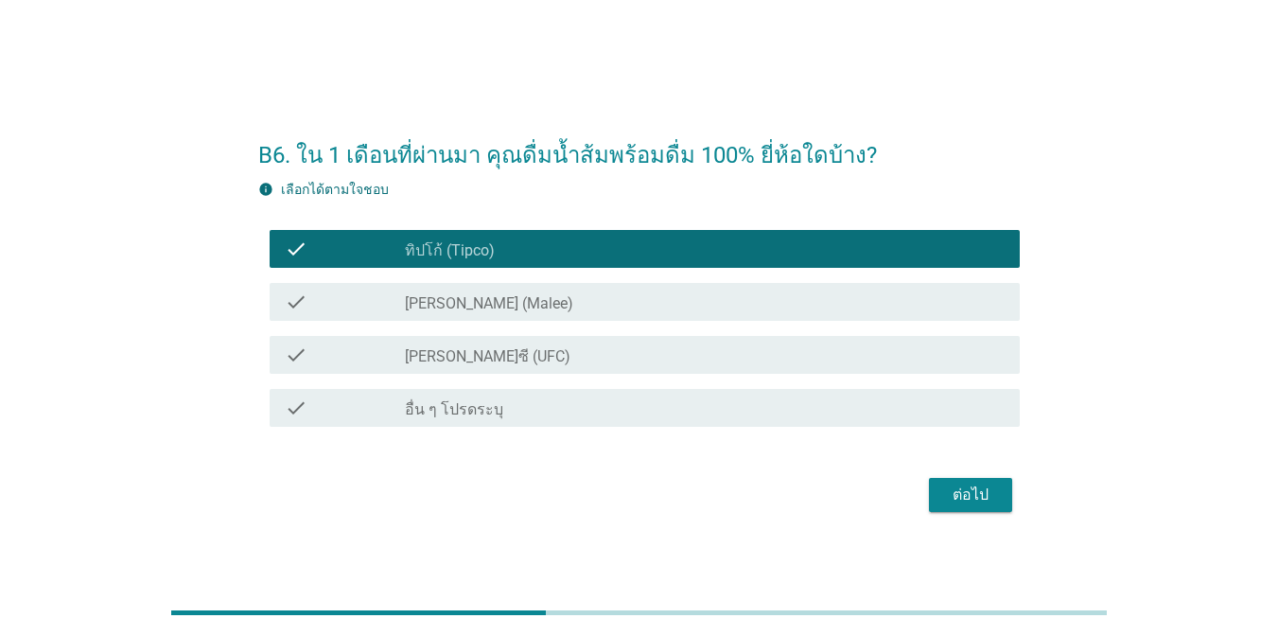
click at [968, 502] on div "ต่อไป" at bounding box center [970, 494] width 53 height 23
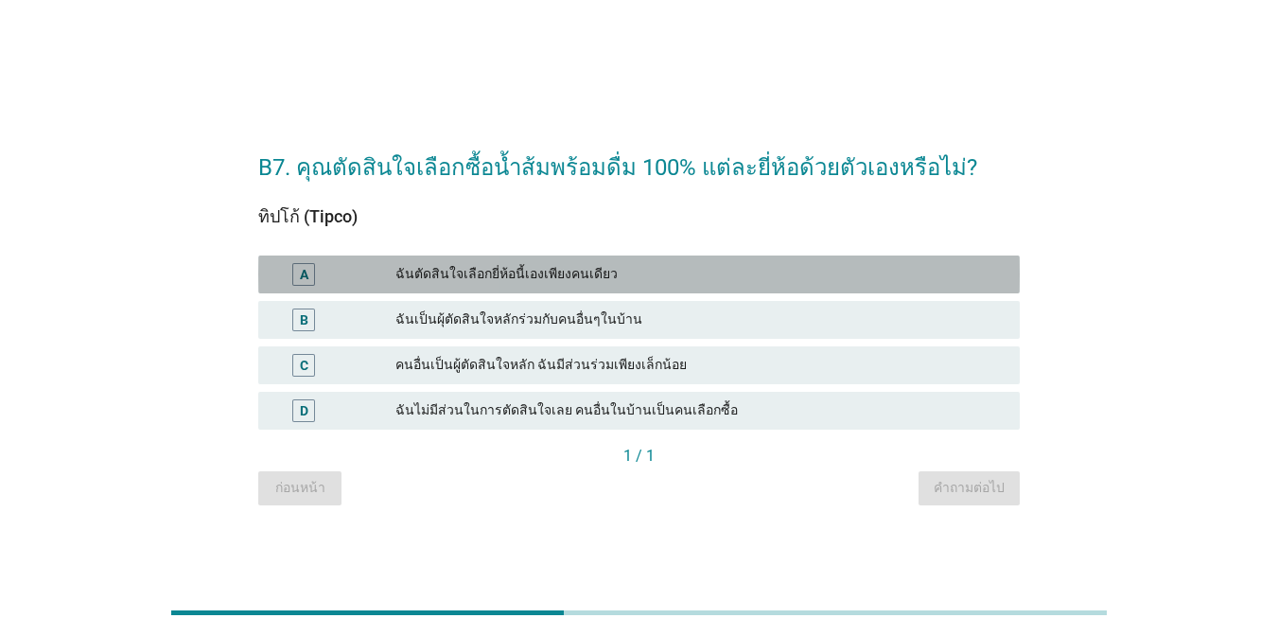
click at [617, 272] on div "ฉันตัดสินใจเลือกยี่ห้อนี้เองเพียงคนเดียว" at bounding box center [699, 274] width 609 height 23
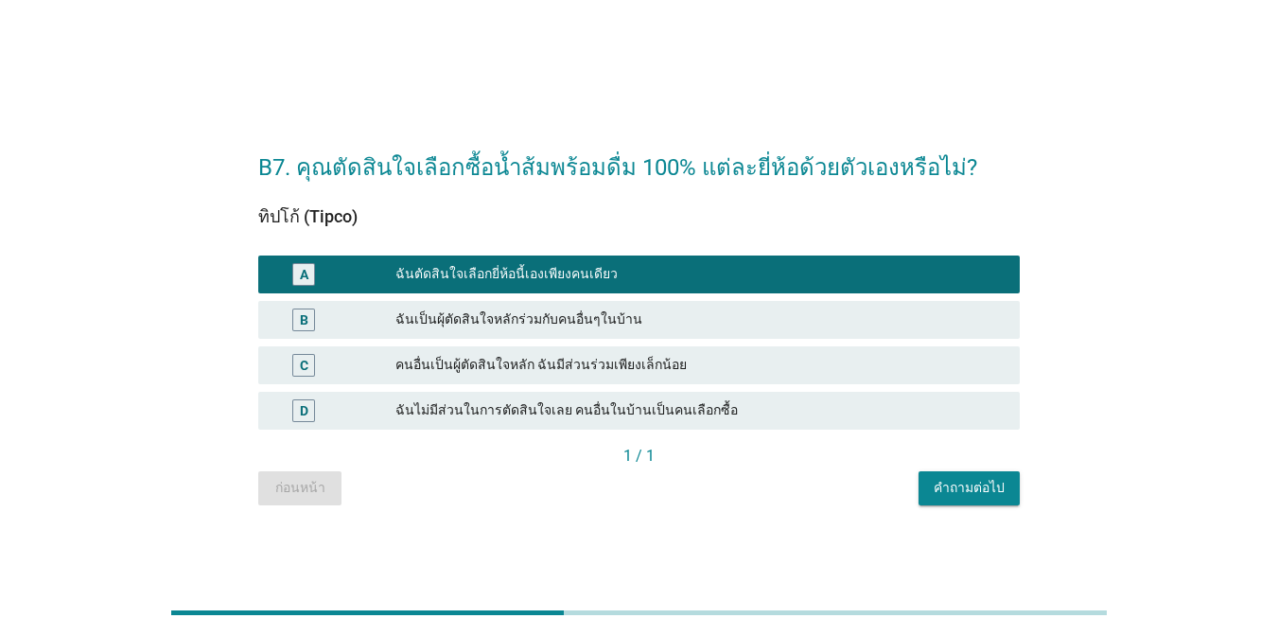
click at [1006, 494] on button "คำถามต่อไป" at bounding box center [968, 488] width 101 height 34
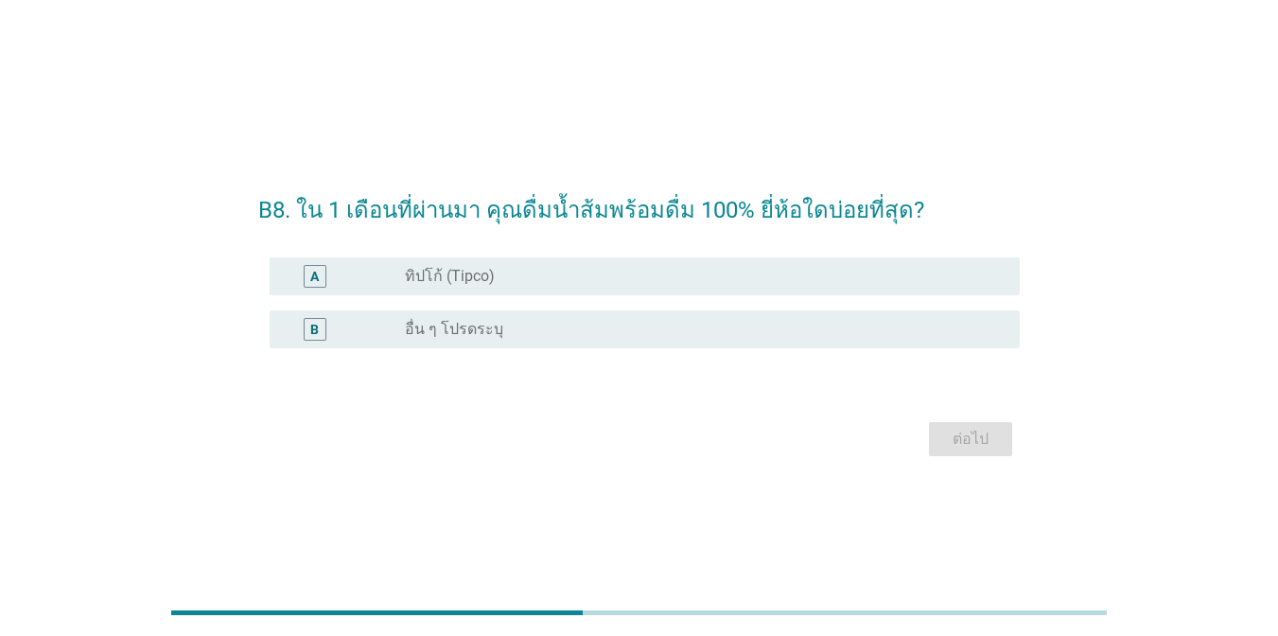
click at [607, 280] on div "radio_button_unchecked ทิปโก้ (Tipco)" at bounding box center [697, 276] width 585 height 19
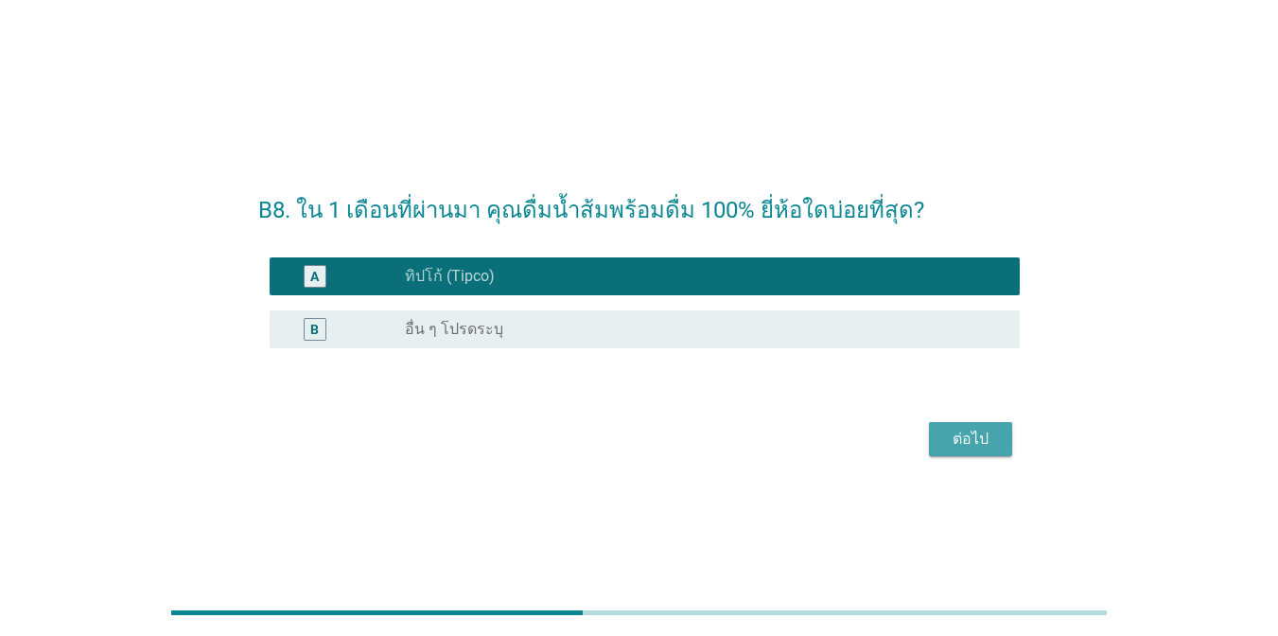
click at [993, 434] on div "ต่อไป" at bounding box center [970, 439] width 53 height 23
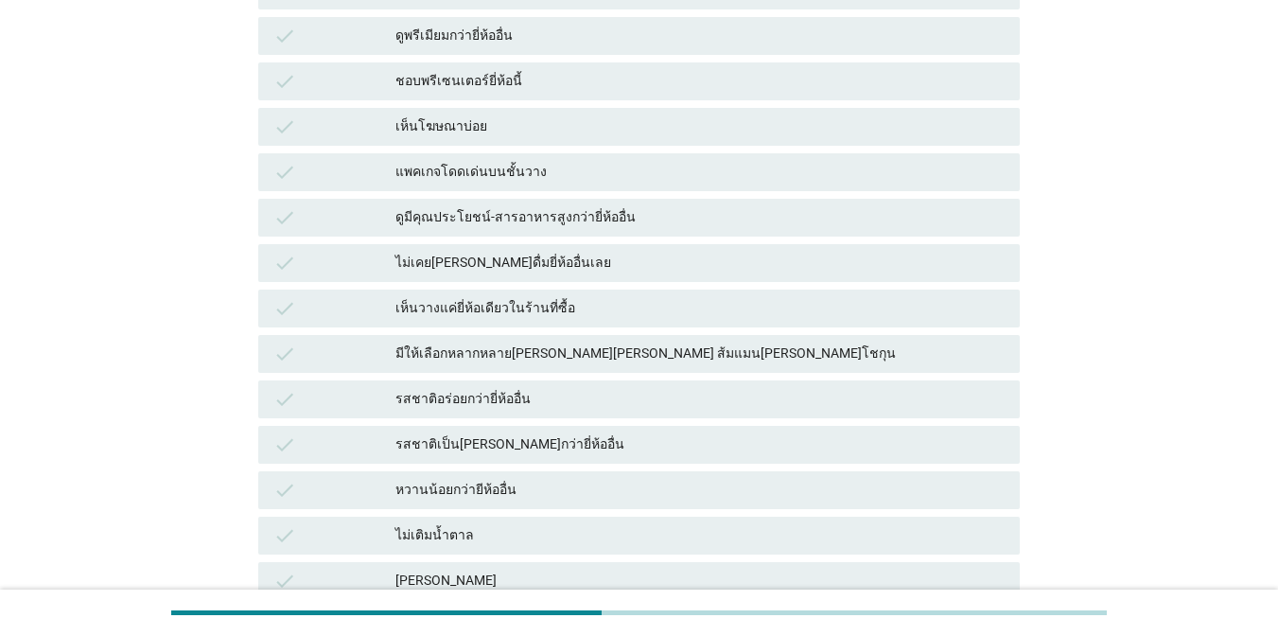
scroll to position [341, 0]
click at [605, 443] on div "รสชาติเป็น[PERSON_NAME]กว่ายี่ห้ออื่น" at bounding box center [699, 446] width 609 height 23
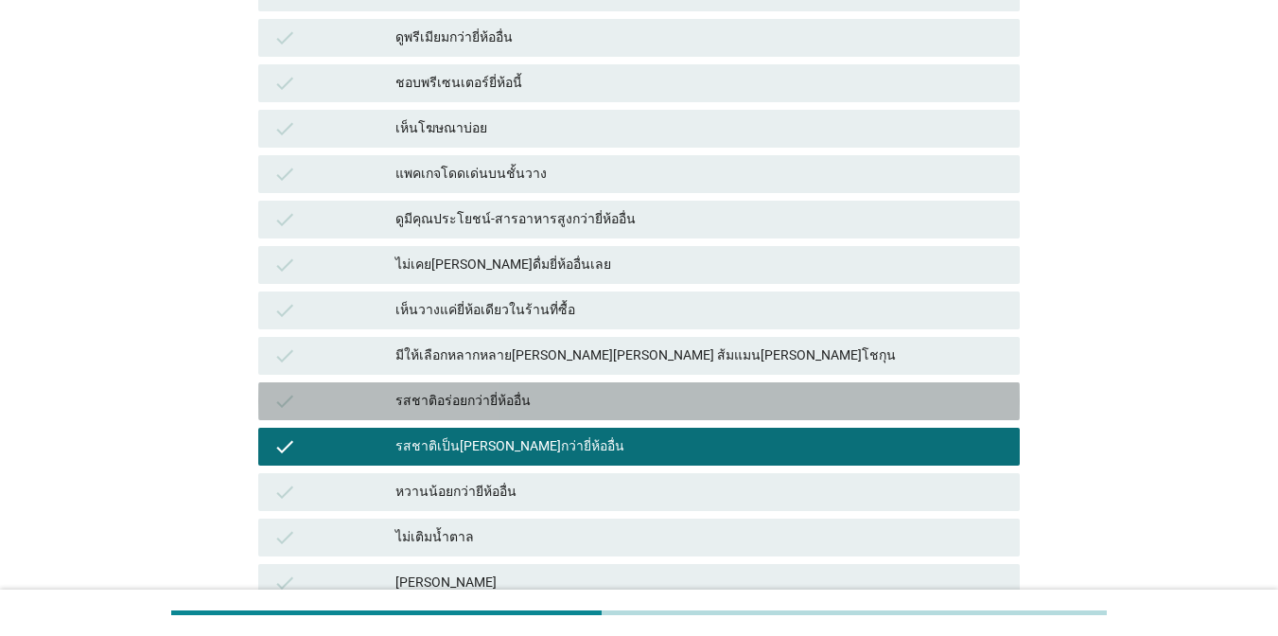
click at [561, 391] on div "รสชาติอร่อยกว่ายี่ห้ออื่น" at bounding box center [699, 401] width 609 height 23
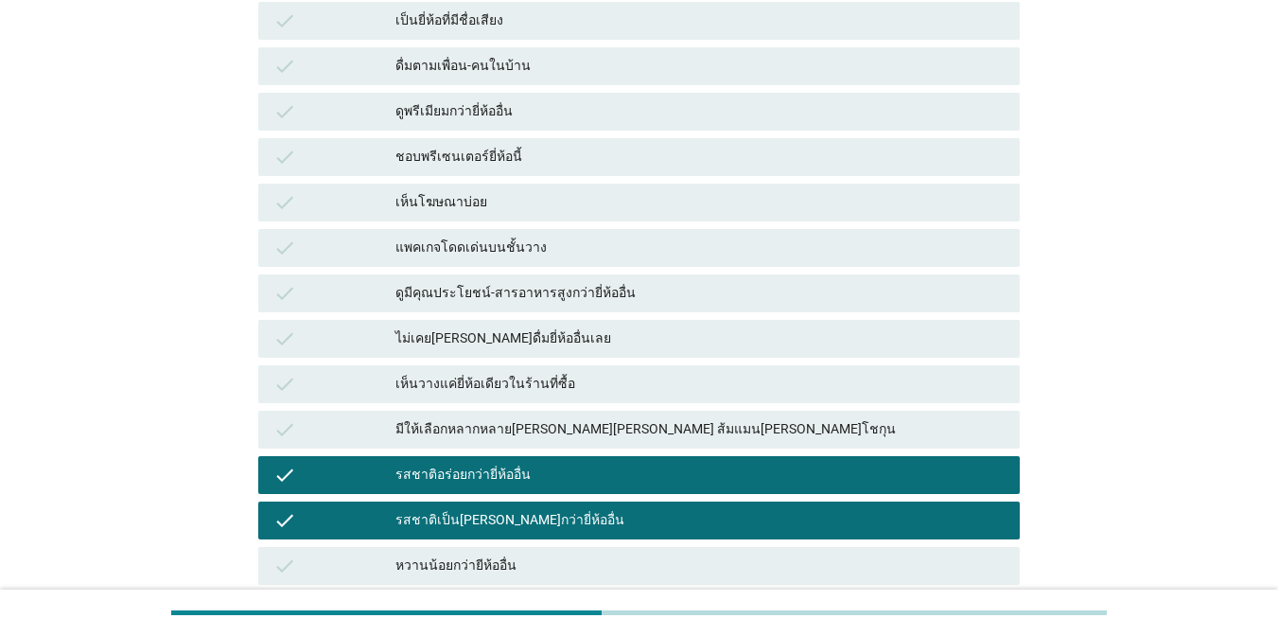
scroll to position [250, 0]
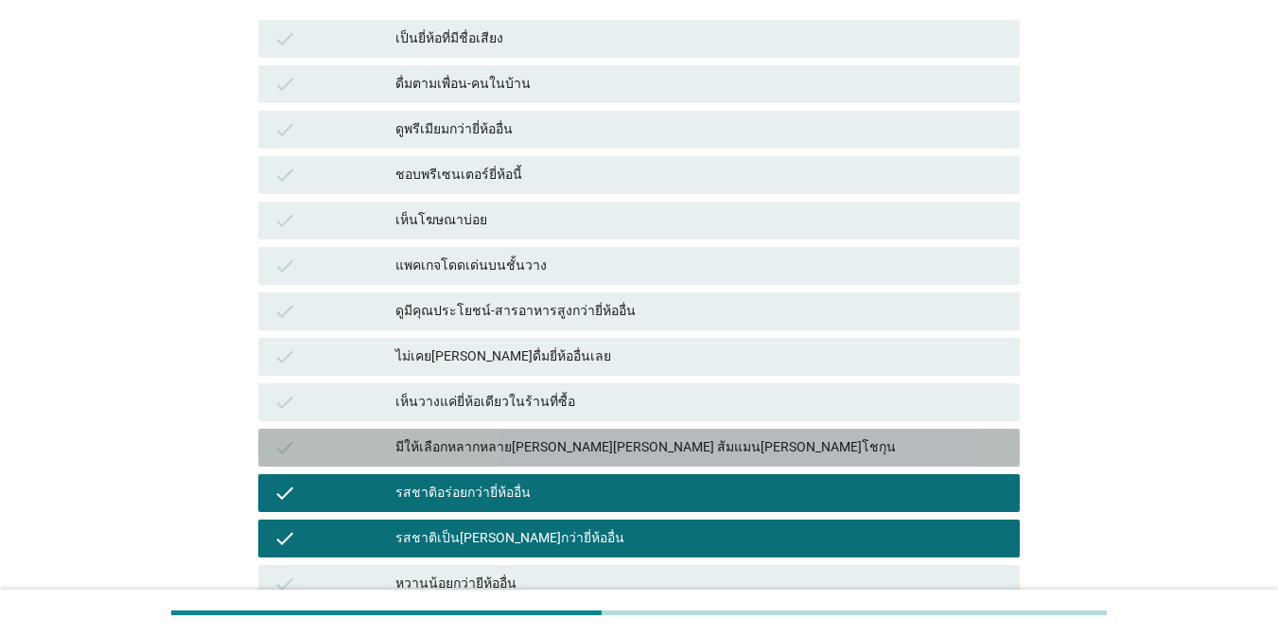
click at [823, 454] on div "มีให้เลือกหลากหลาย[PERSON_NAME][PERSON_NAME] ส้มแมน[PERSON_NAME]โชกุน" at bounding box center [699, 447] width 609 height 23
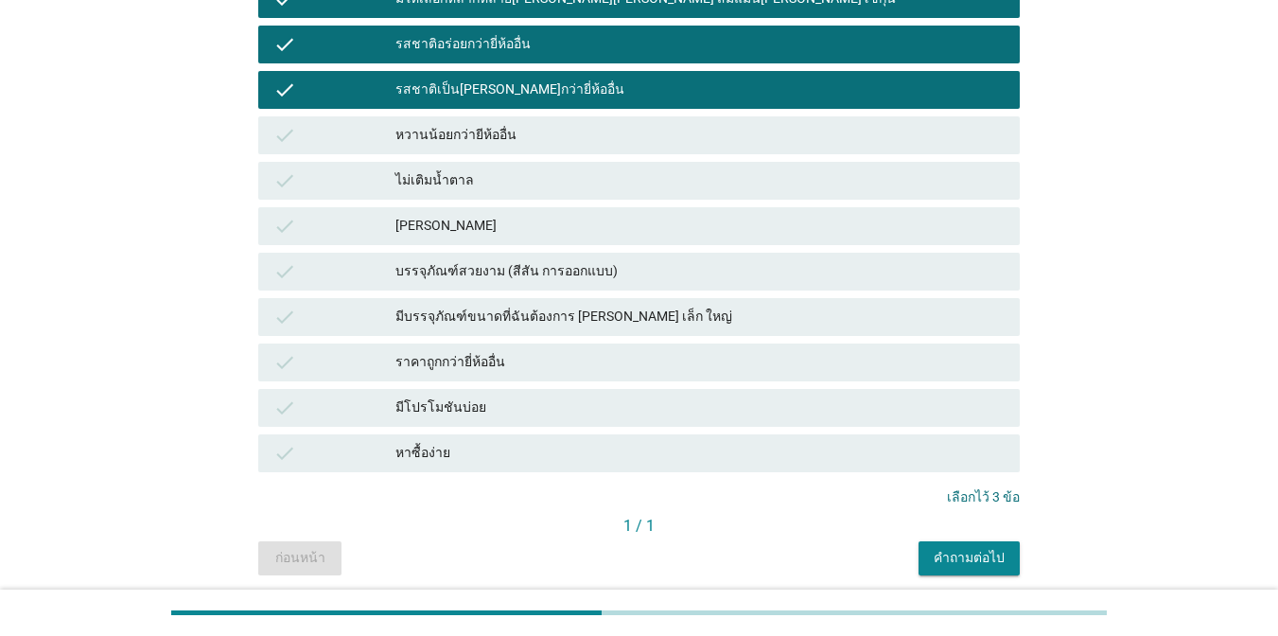
scroll to position [767, 0]
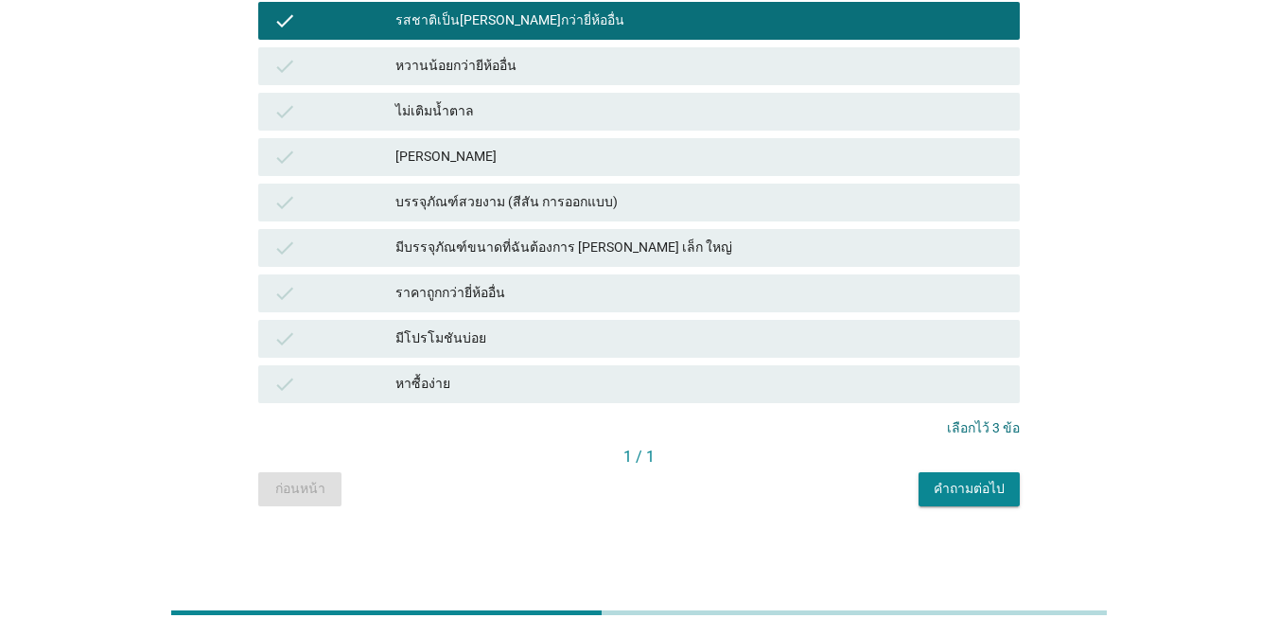
click at [1006, 495] on button "คำถามต่อไป" at bounding box center [968, 489] width 101 height 34
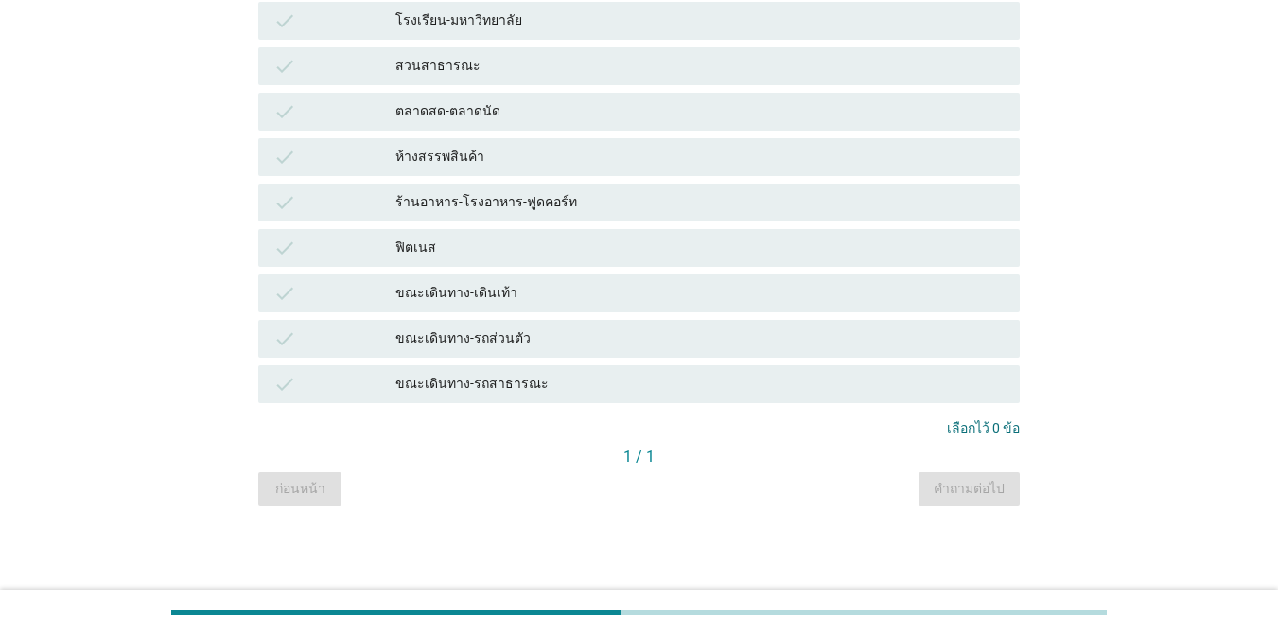
scroll to position [0, 0]
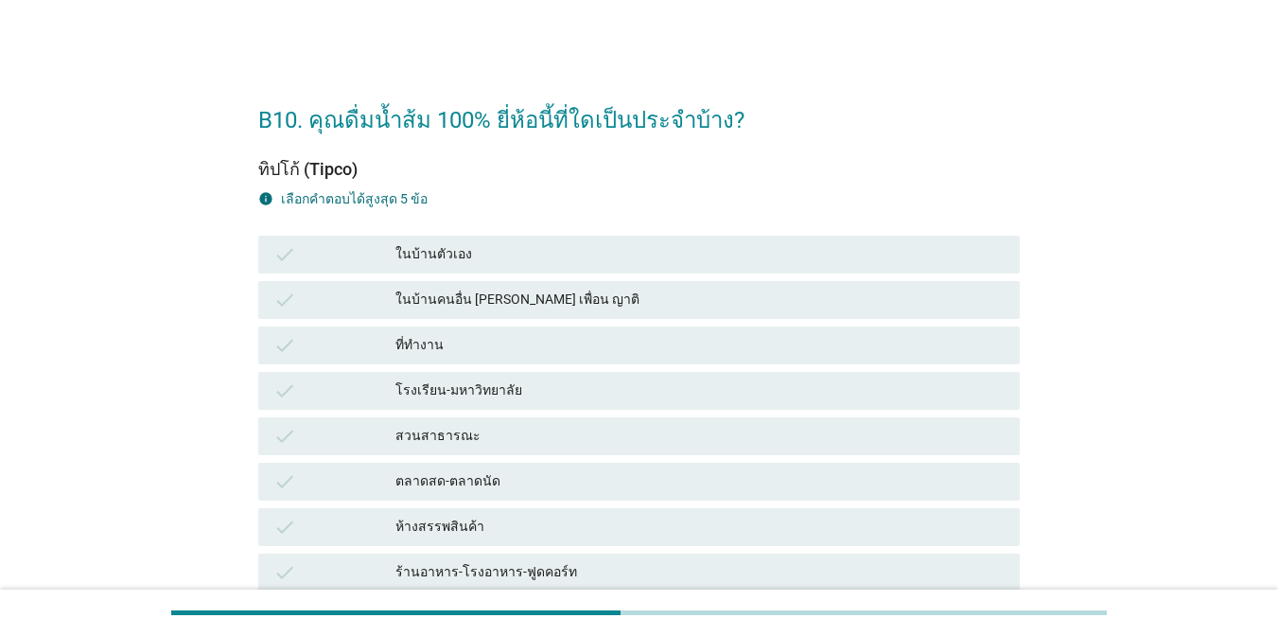
click at [516, 239] on div "check ในบ้านตัวเอง" at bounding box center [638, 255] width 761 height 38
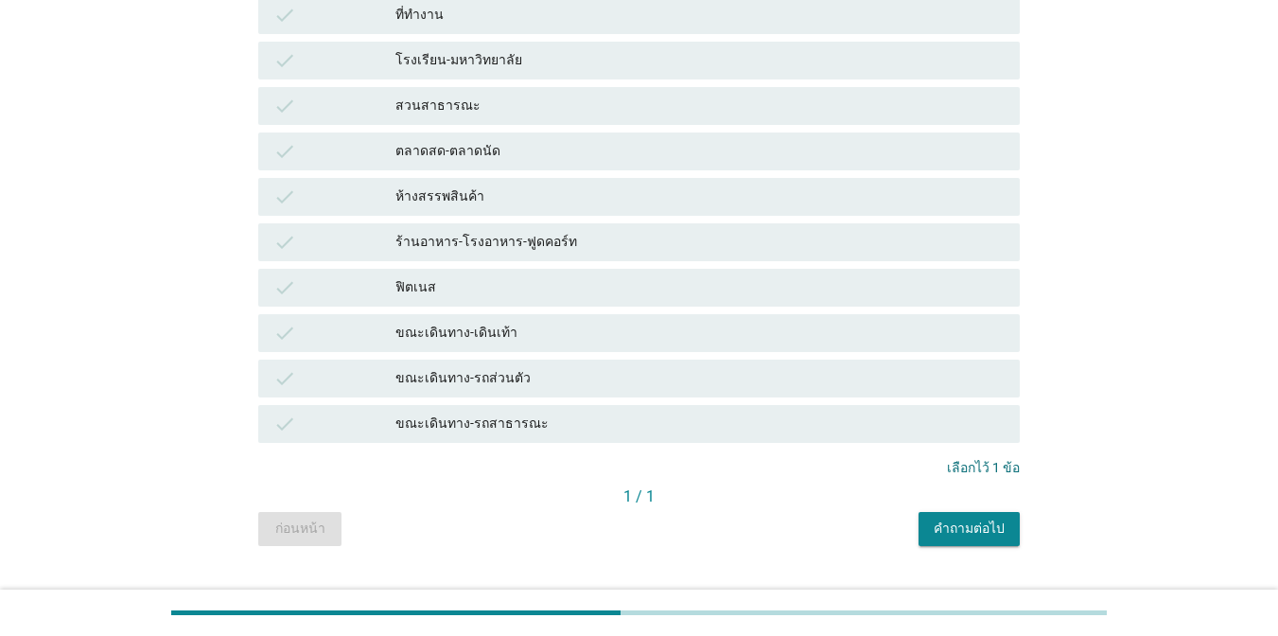
scroll to position [370, 0]
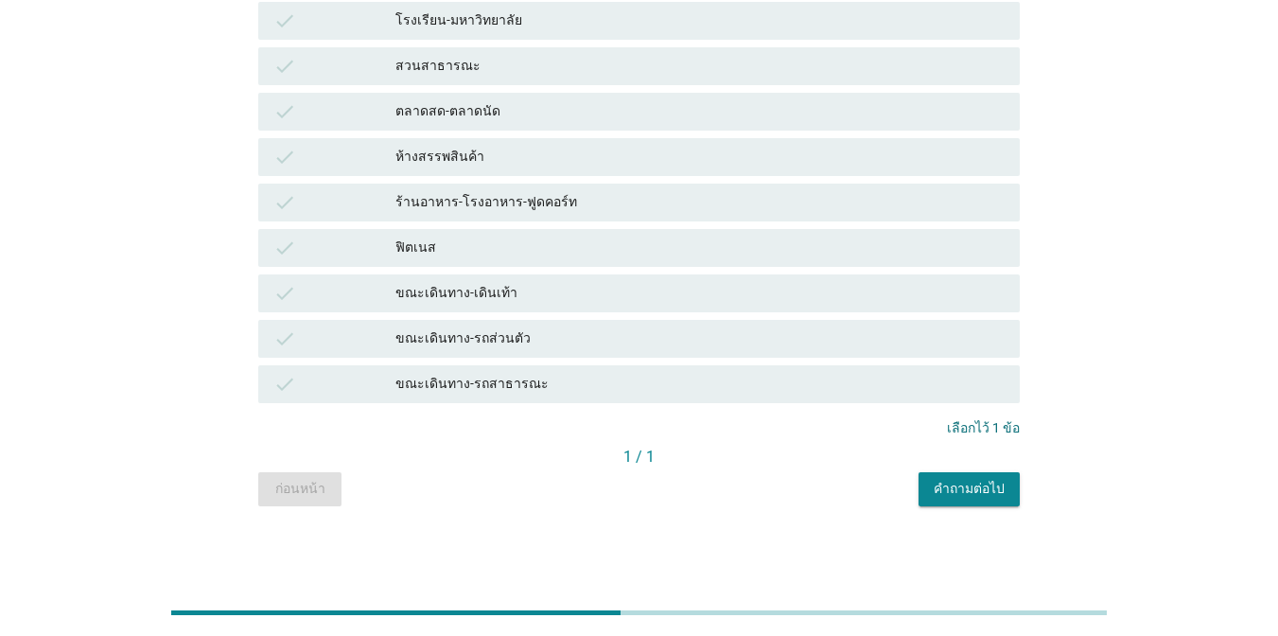
click at [979, 476] on button "คำถามต่อไป" at bounding box center [968, 489] width 101 height 34
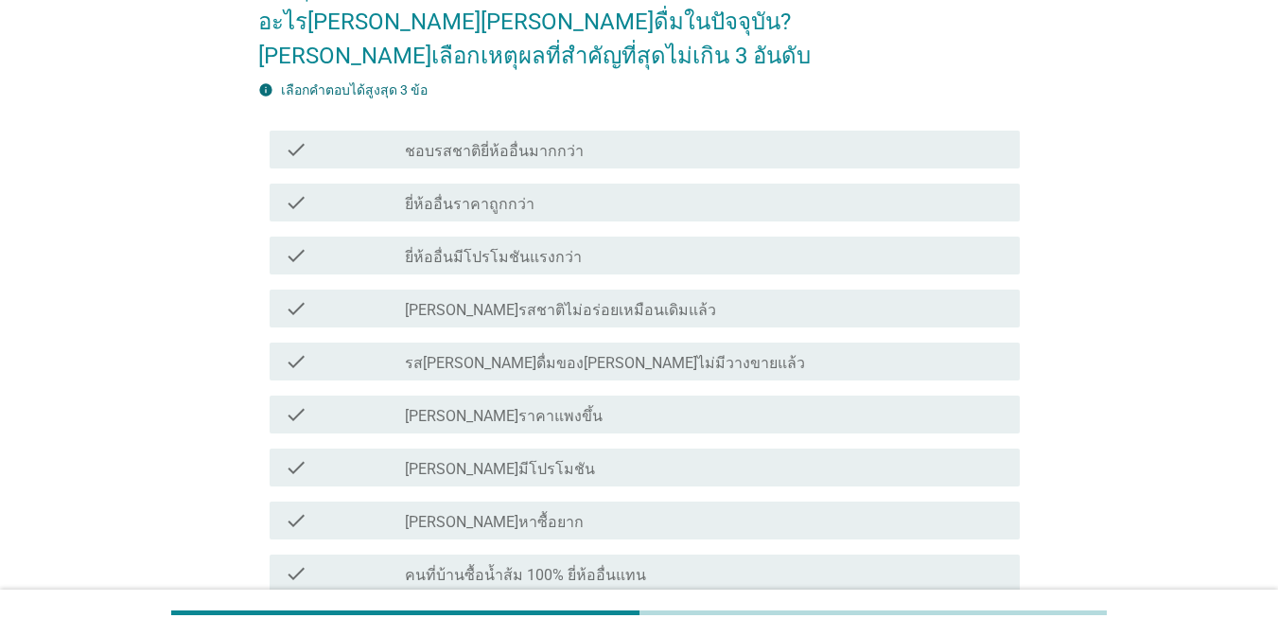
scroll to position [128, 0]
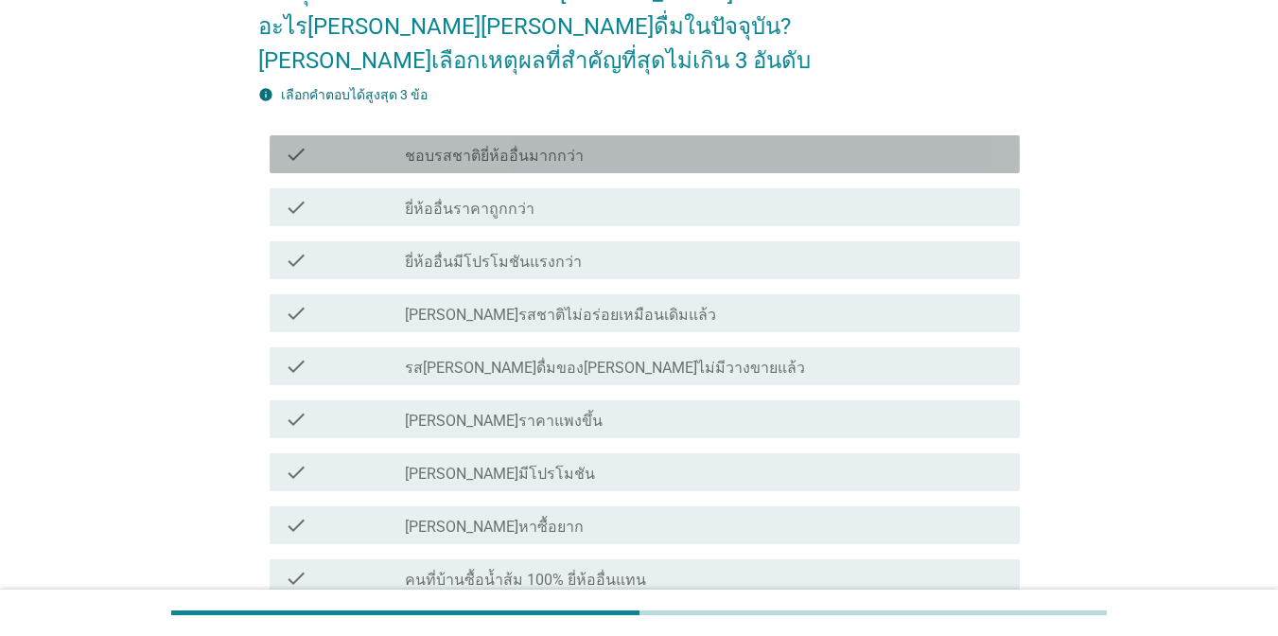
click at [578, 143] on div "check_box_outline_blank ชอบรสชาติยี่ห้ออื่นมากกว่า" at bounding box center [705, 154] width 600 height 23
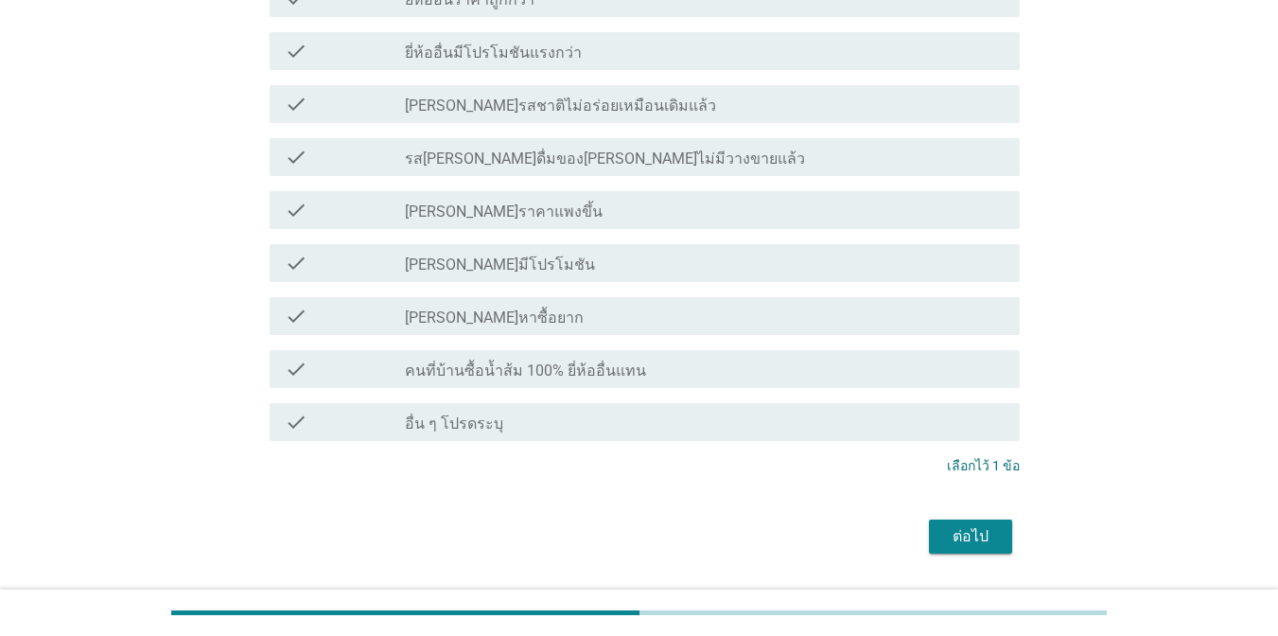
scroll to position [356, 0]
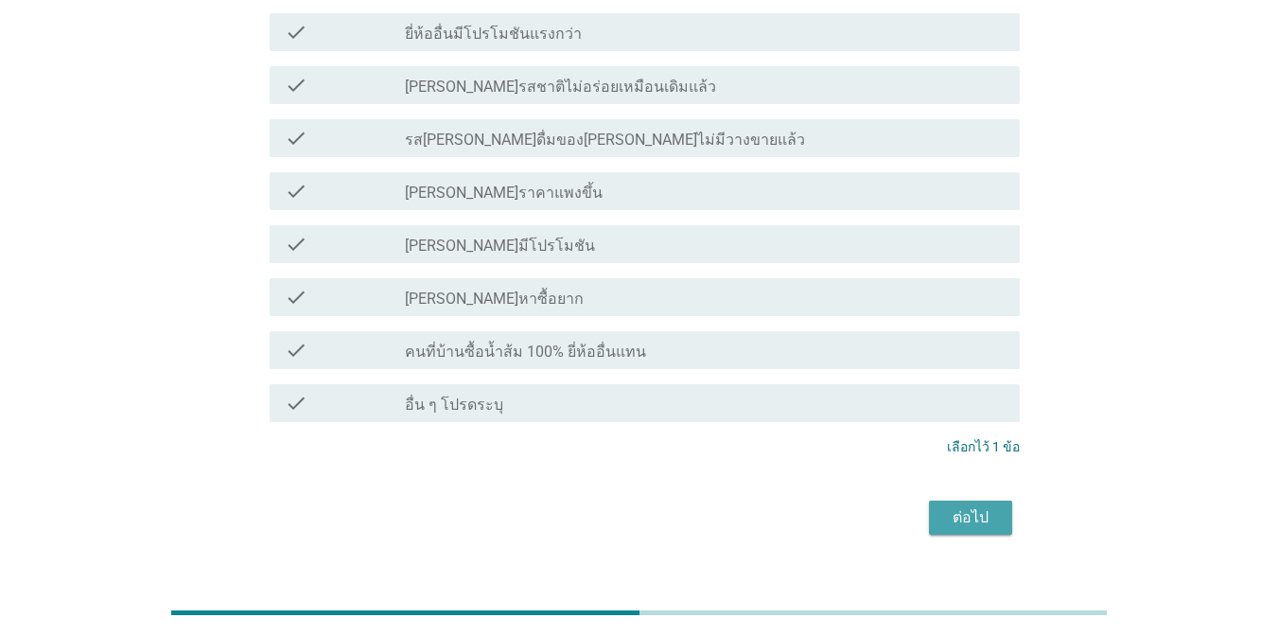
click at [997, 500] on button "ต่อไป" at bounding box center [970, 517] width 83 height 34
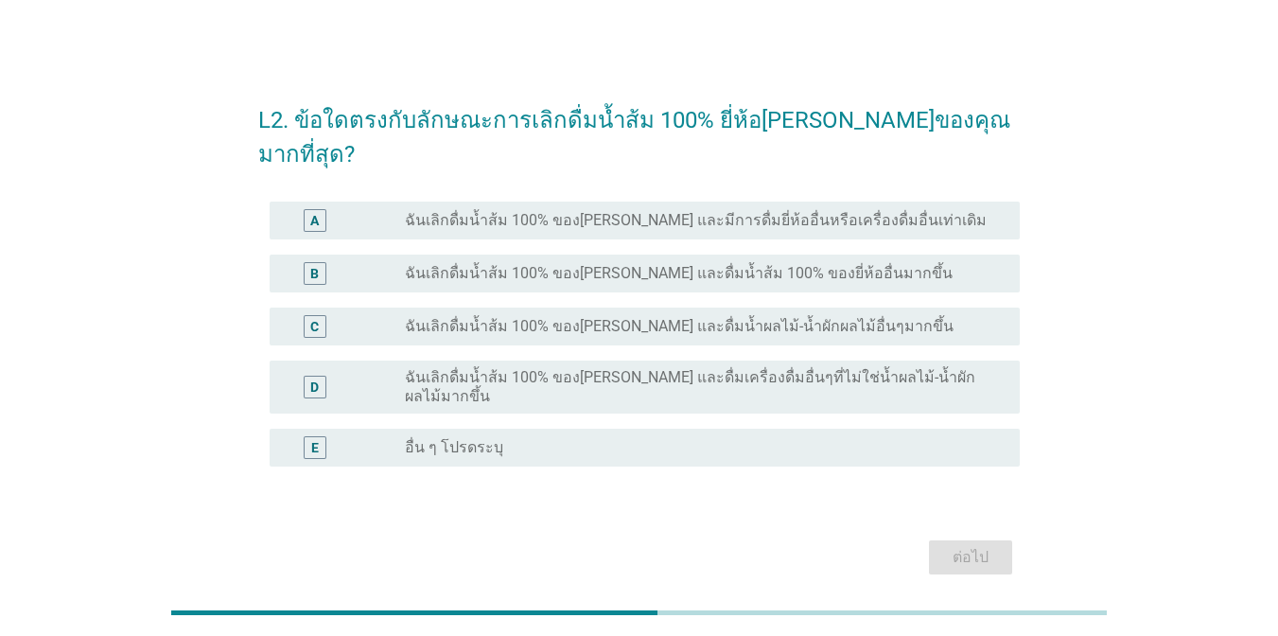
drag, startPoint x: 640, startPoint y: 199, endPoint x: 716, endPoint y: 322, distance: 144.4
click at [641, 211] on label "ฉันเลิกดื่มน้ำส้ม 100% ของ[PERSON_NAME] และมีการดื่มยี่ห้ออื่นหรือเครื่องดื่มอื…" at bounding box center [696, 220] width 582 height 19
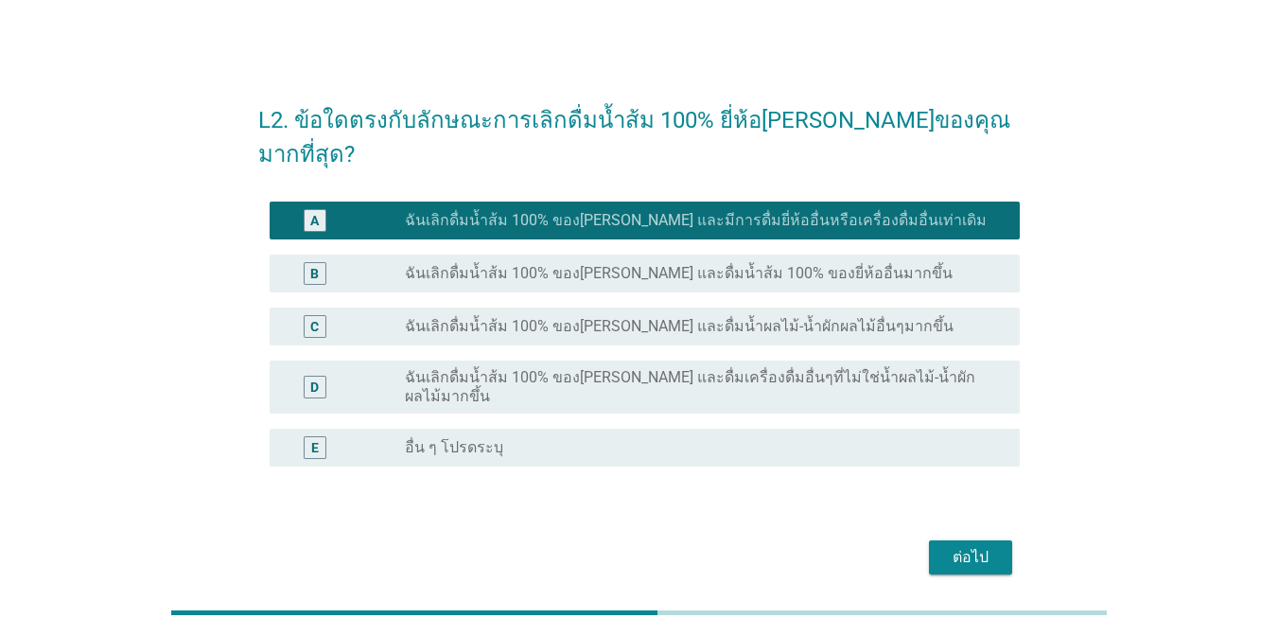
click at [965, 546] on div "ต่อไป" at bounding box center [970, 557] width 53 height 23
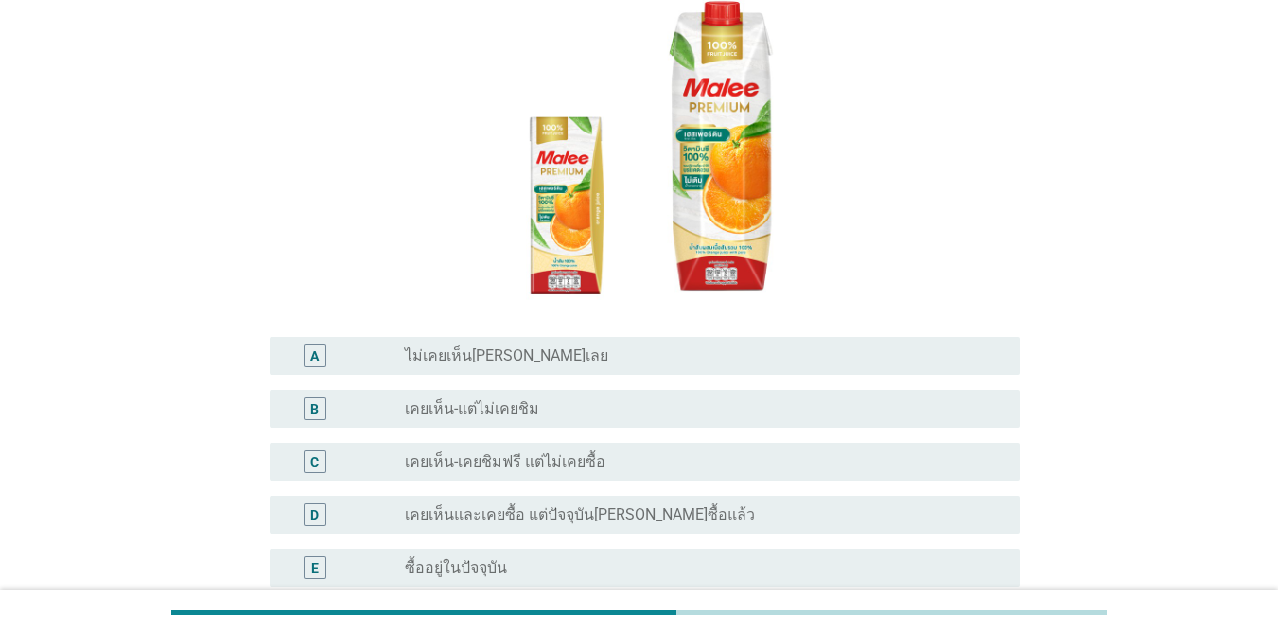
scroll to position [201, 0]
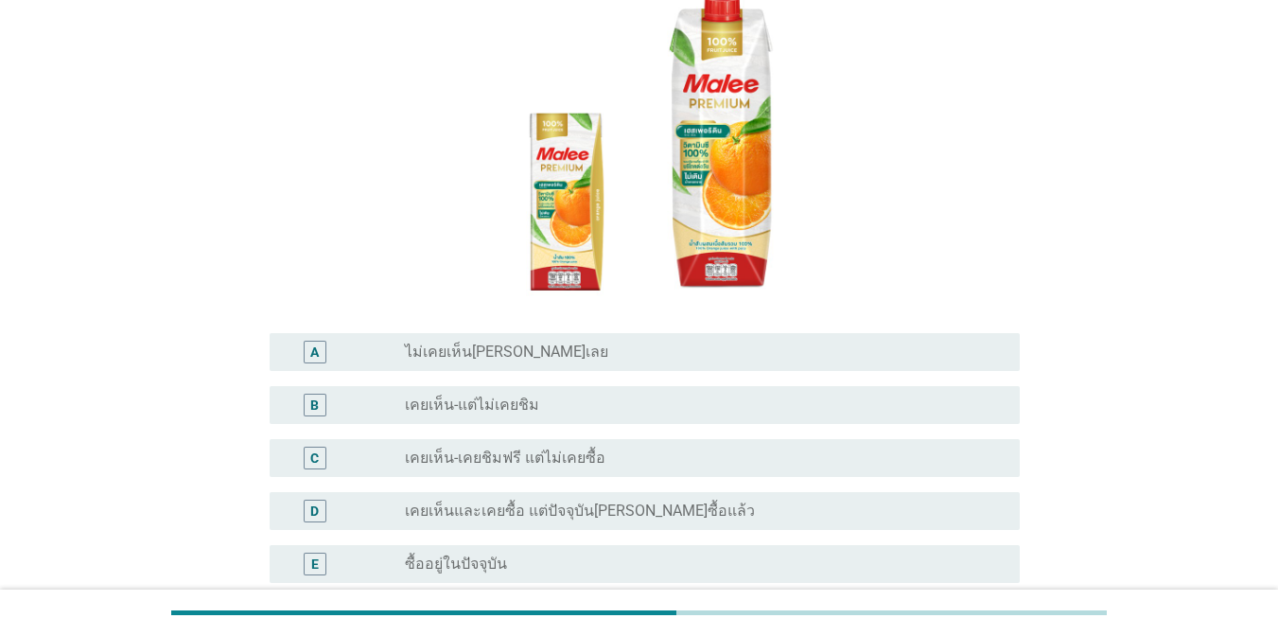
click at [455, 545] on div "E radio_button_unchecked ซื้ออยู่ในปัจจุบัน" at bounding box center [645, 564] width 750 height 38
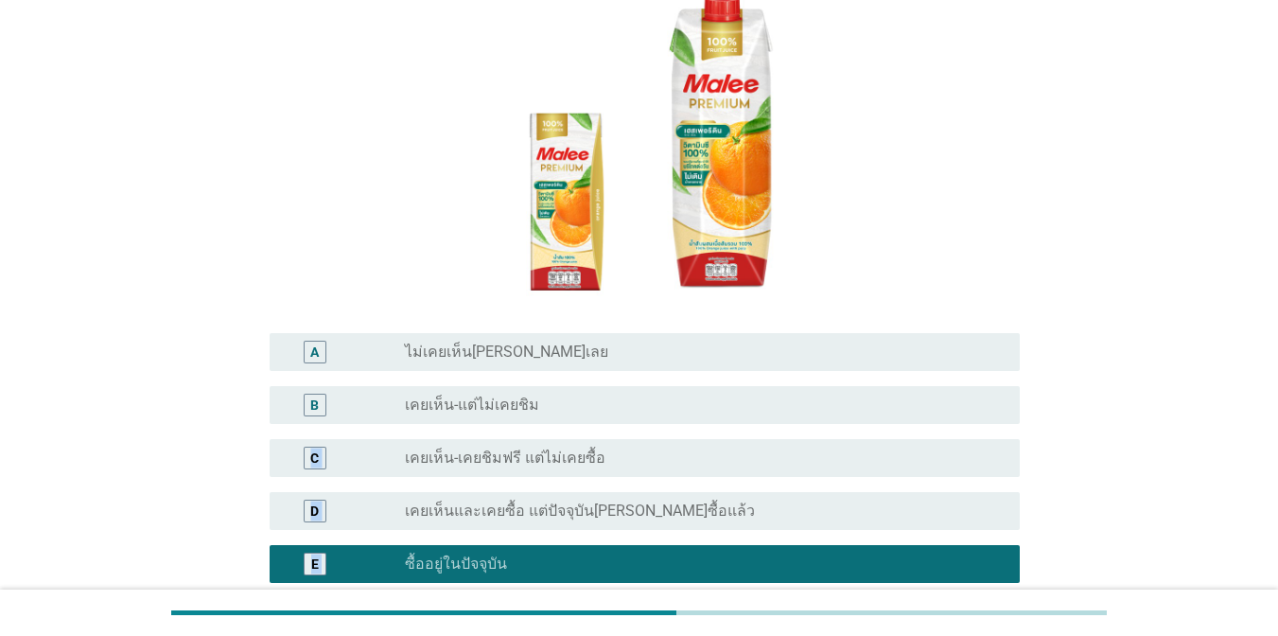
drag, startPoint x: 1281, startPoint y: 397, endPoint x: 1278, endPoint y: 505, distance: 107.9
click at [1277, 505] on html "PR1. คุณเคยเห็นหรือเคยดื่มน้ำส้ม 100% ยี่ห้อ[PERSON_NAME]พรีเมียม[PERSON_NAME]ห…" at bounding box center [639, 289] width 1278 height 981
drag, startPoint x: 1278, startPoint y: 505, endPoint x: 1064, endPoint y: 354, distance: 261.9
click at [1064, 353] on div "PR1. คุณเคยเห็นหรือเคยดื่มน้ำส้ม 100% ยี่ห้อ[PERSON_NAME]พรีเมียม[PERSON_NAME]ห…" at bounding box center [638, 291] width 1187 height 844
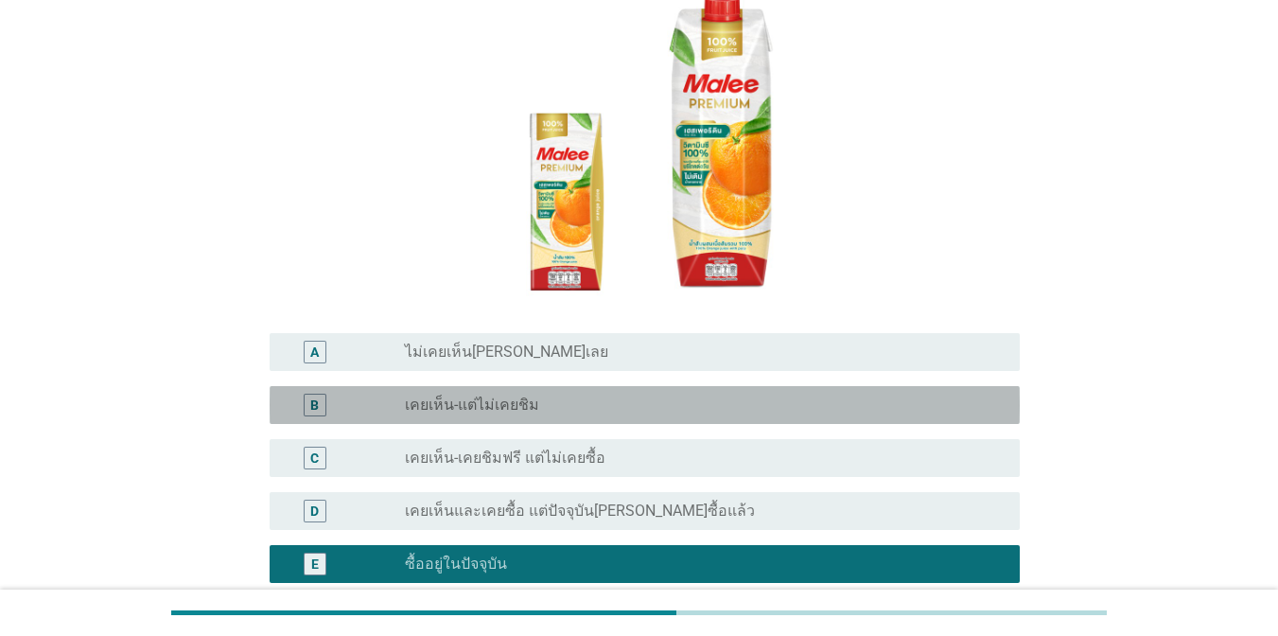
drag, startPoint x: 550, startPoint y: 367, endPoint x: 802, endPoint y: 363, distance: 251.6
click at [551, 395] on div "radio_button_unchecked เคยเห็น-แต่ไม่เคยชิม" at bounding box center [697, 404] width 585 height 19
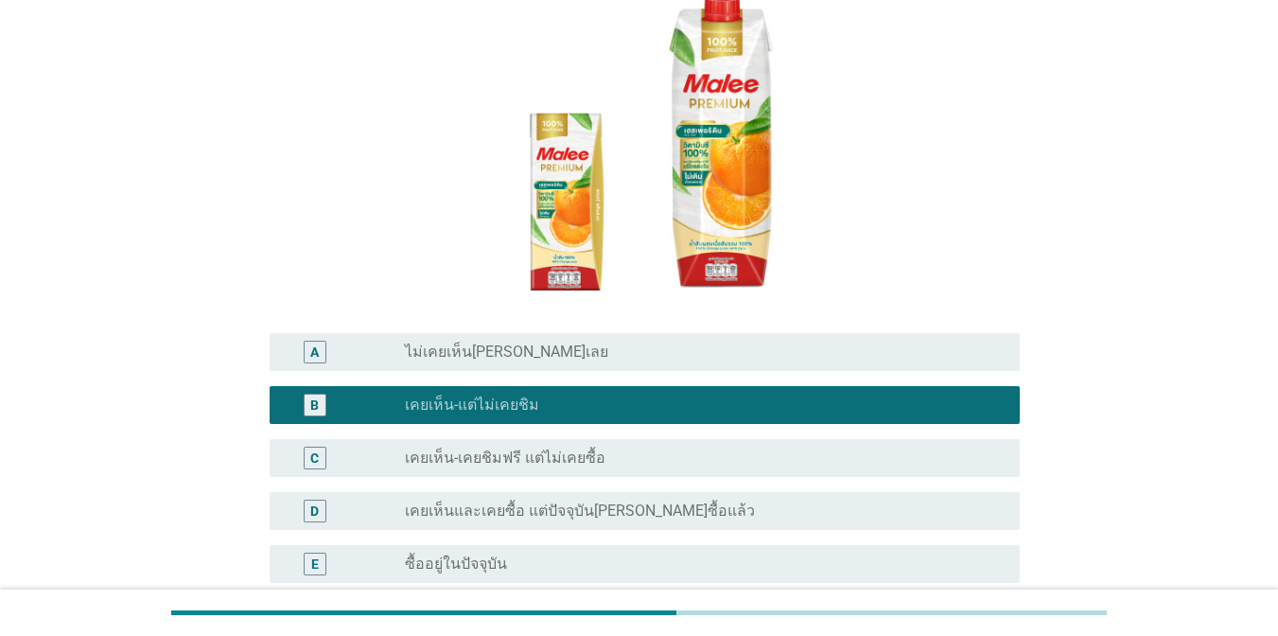
scroll to position [358, 0]
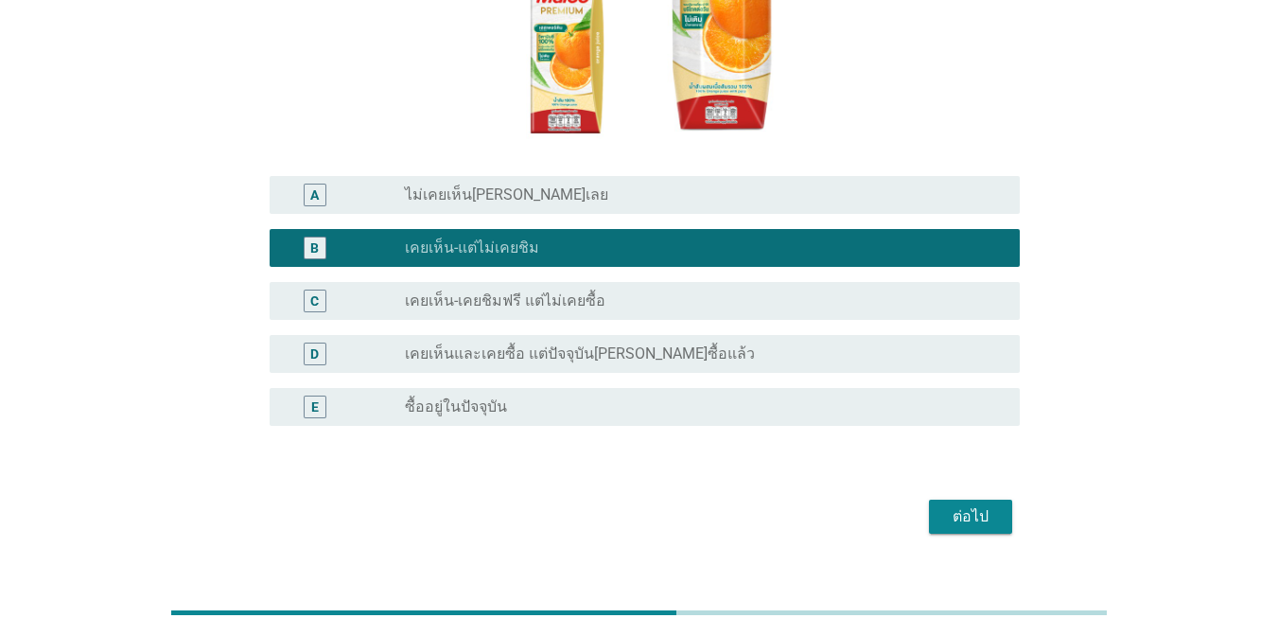
click at [993, 505] on div "ต่อไป" at bounding box center [970, 516] width 53 height 23
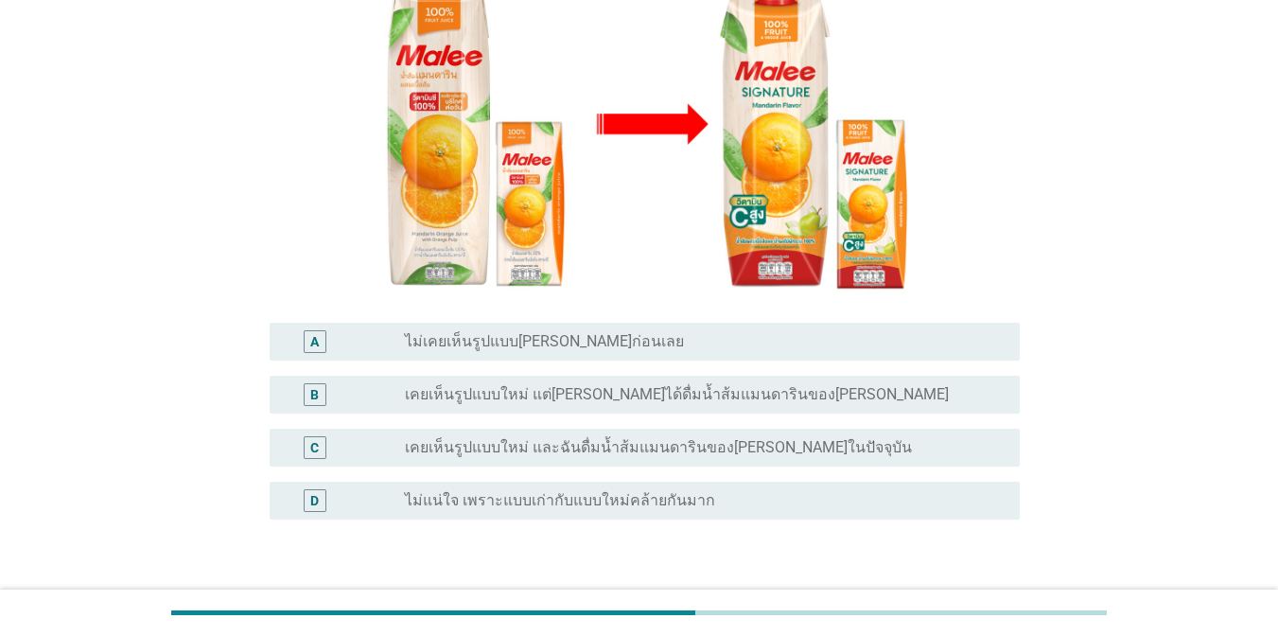
scroll to position [288, 0]
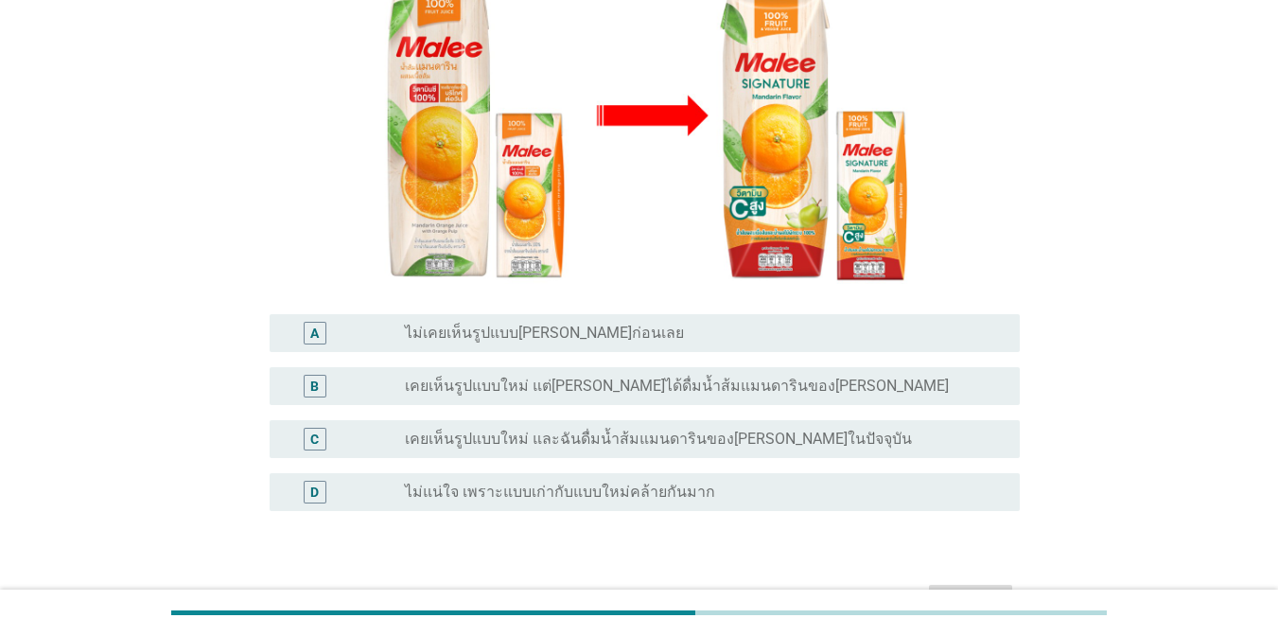
drag, startPoint x: 647, startPoint y: 395, endPoint x: 683, endPoint y: 406, distance: 37.4
click at [650, 429] on label "เคยเห็นรูปแบบใหม่ และฉันดื่มน้ำส้มแมนดารินของ[PERSON_NAME]ในปัจจุบัน" at bounding box center [658, 438] width 507 height 19
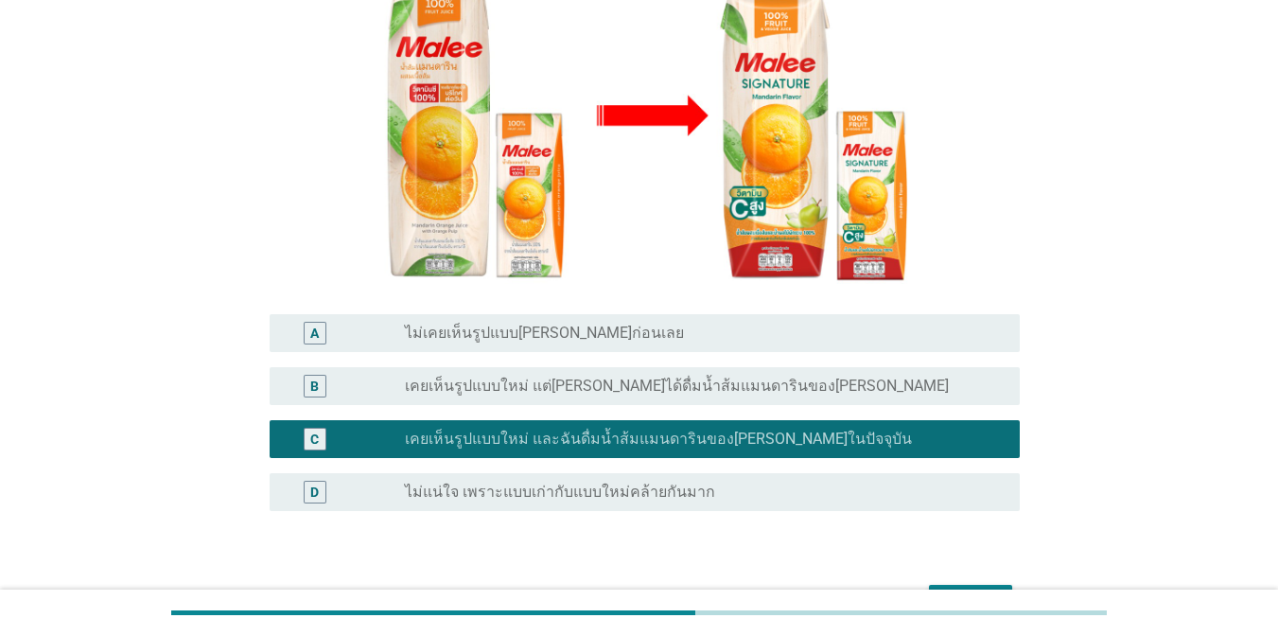
click at [977, 590] on div "ต่อไป" at bounding box center [970, 601] width 53 height 23
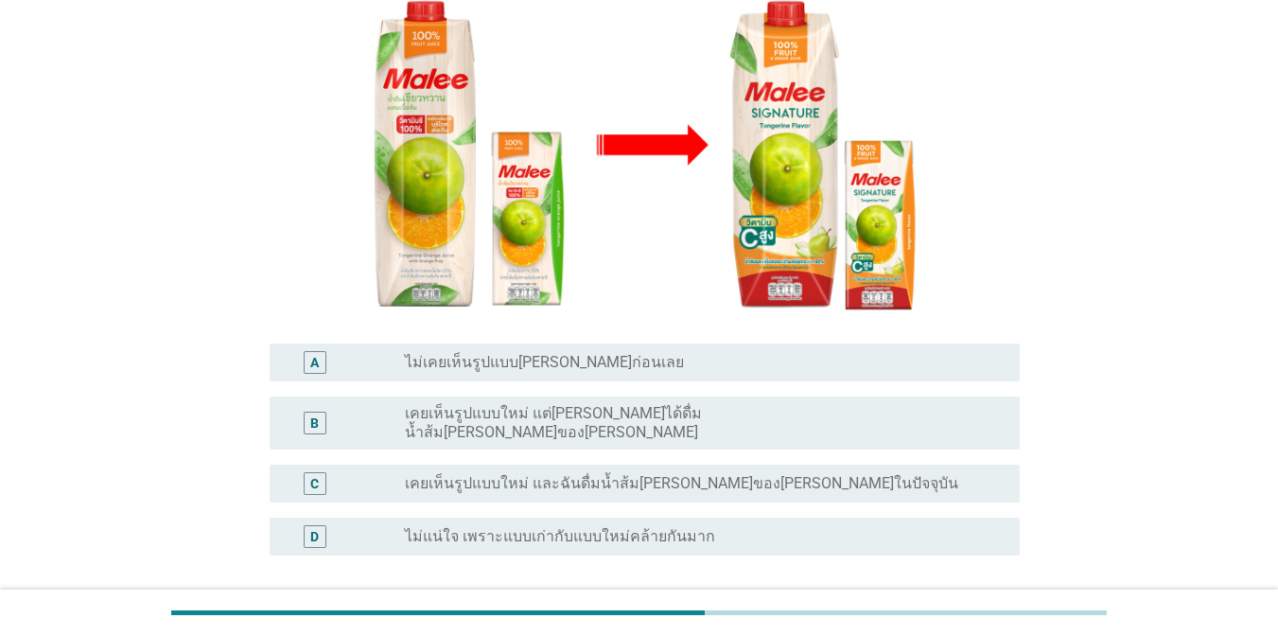
scroll to position [290, 0]
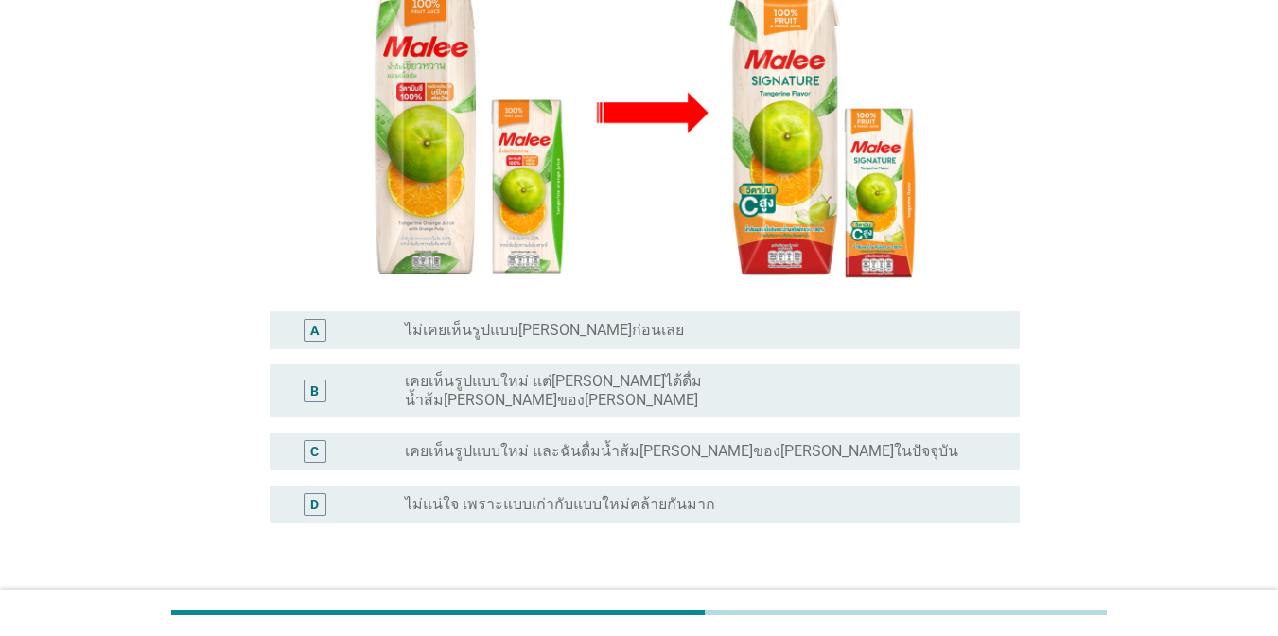
click at [674, 372] on label "เคยเห็นรูปแบบใหม่ แต่[PERSON_NAME]ได้ดื่มน้ำส้ม[PERSON_NAME]ของ[PERSON_NAME]" at bounding box center [697, 391] width 585 height 38
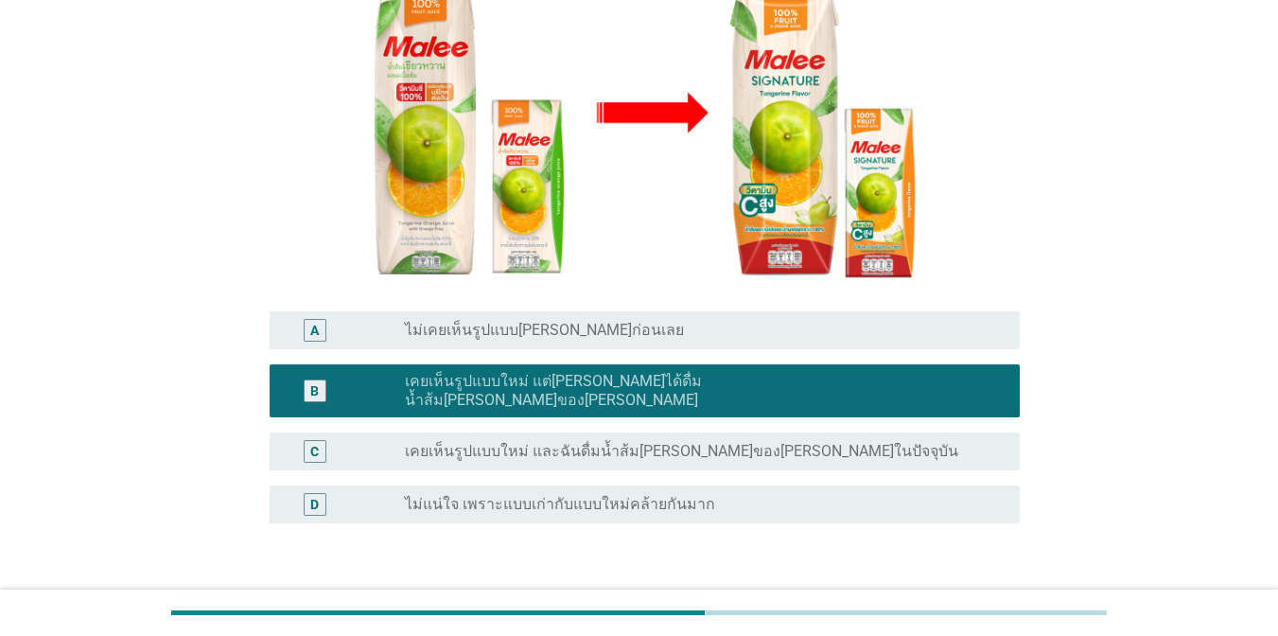
click at [950, 591] on div "ต่อไป" at bounding box center [638, 613] width 761 height 45
click at [968, 597] on button "ต่อไป" at bounding box center [970, 614] width 83 height 34
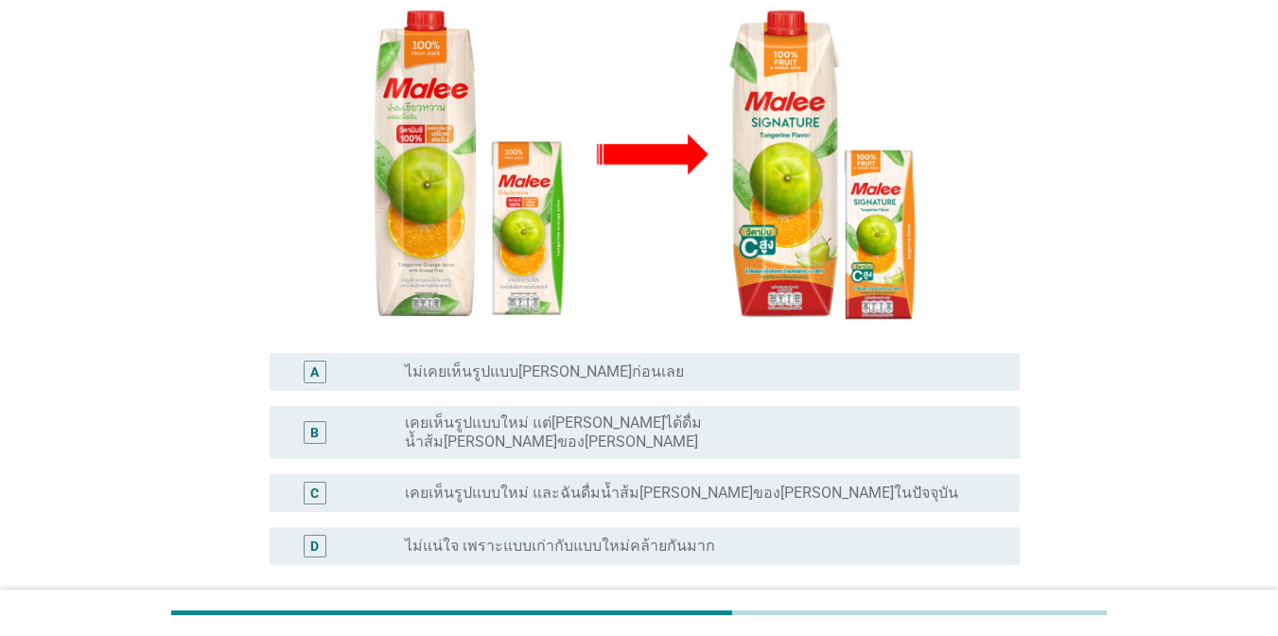
scroll to position [295, 0]
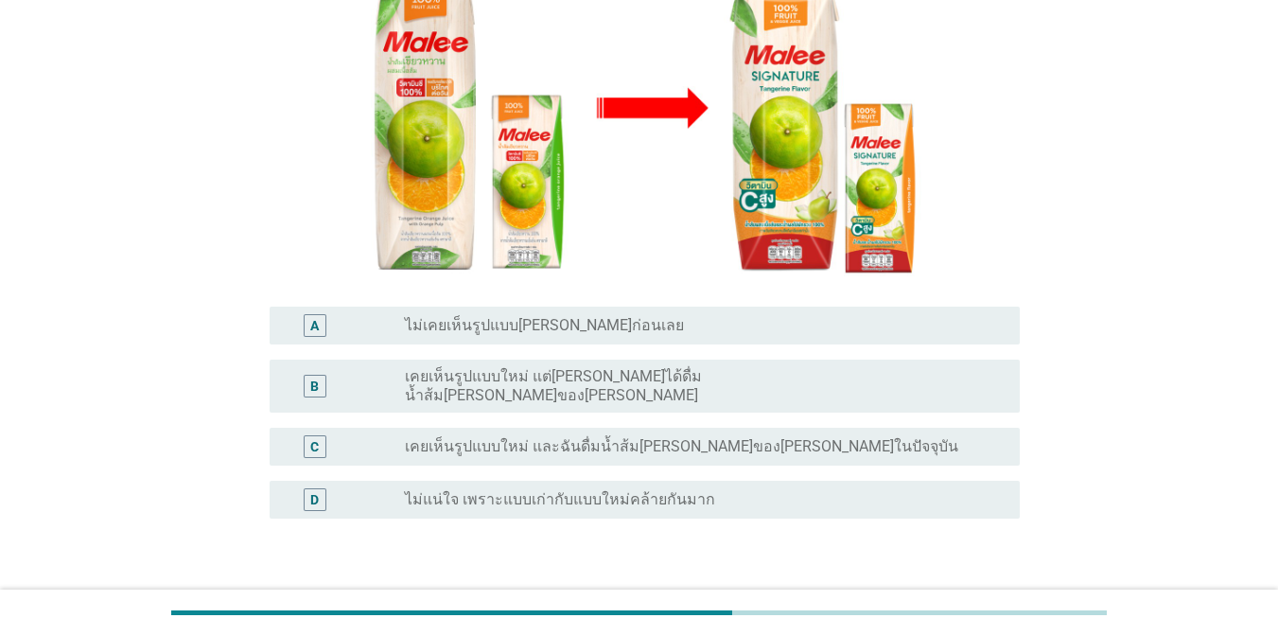
click at [766, 367] on label "เคยเห็นรูปแบบใหม่ แต่[PERSON_NAME]ได้ดื่มน้ำส้ม[PERSON_NAME]ของ[PERSON_NAME]" at bounding box center [697, 386] width 585 height 38
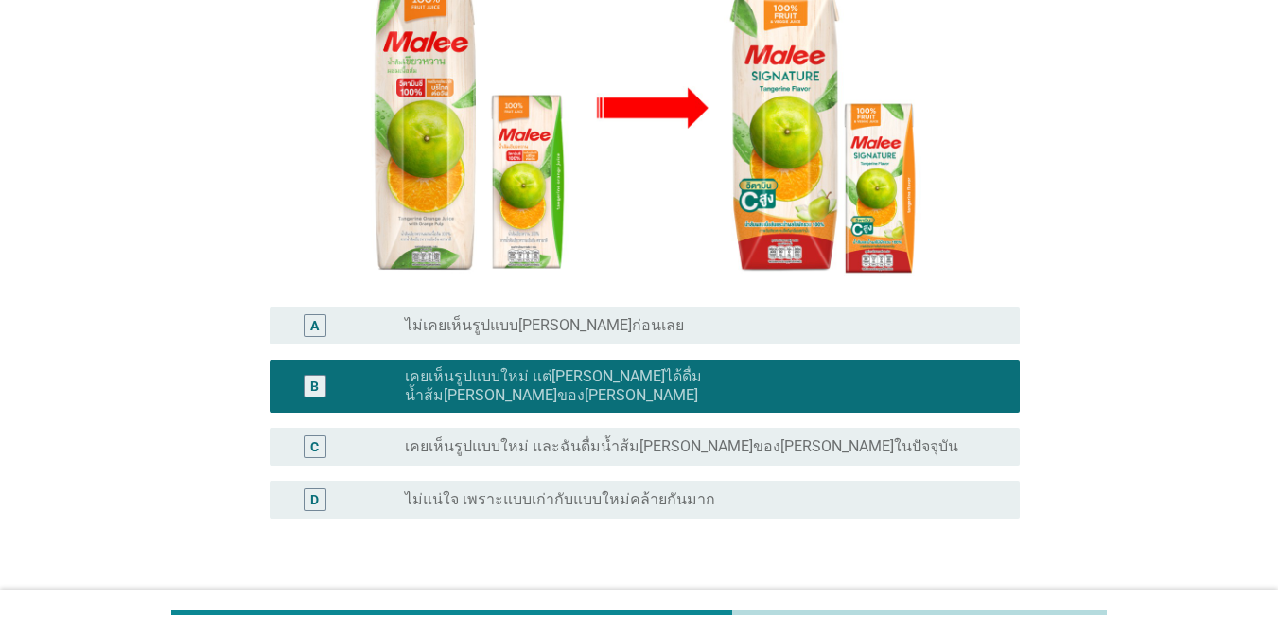
click at [968, 598] on div "ต่อไป" at bounding box center [970, 609] width 53 height 23
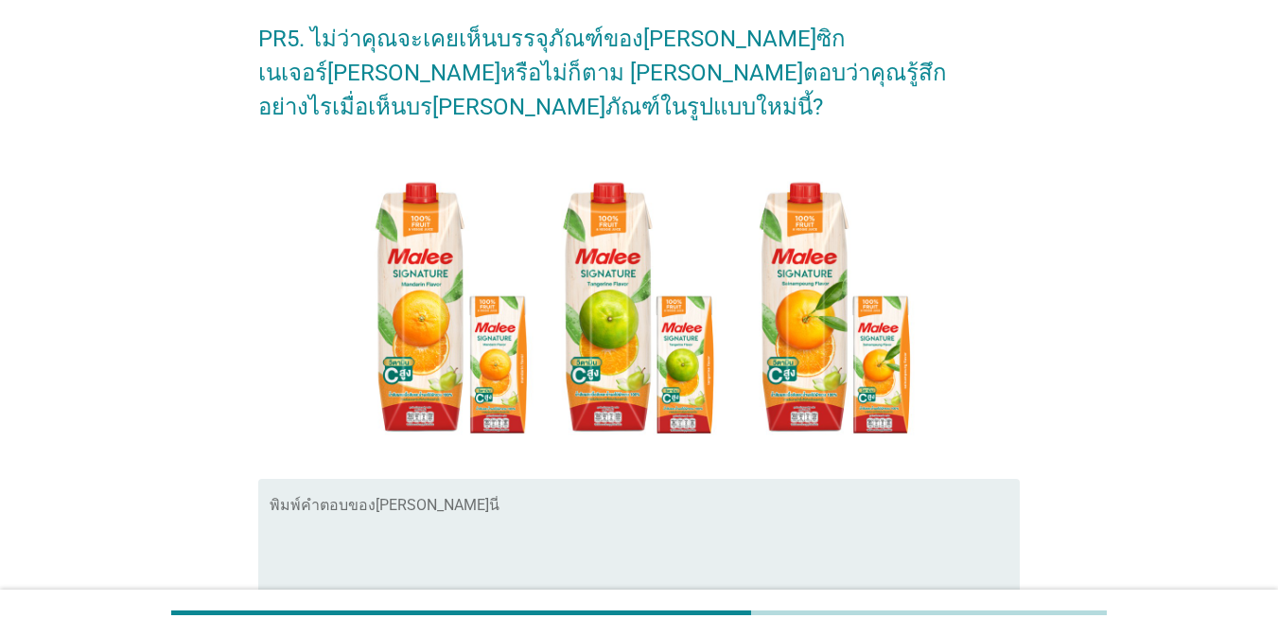
scroll to position [79, 0]
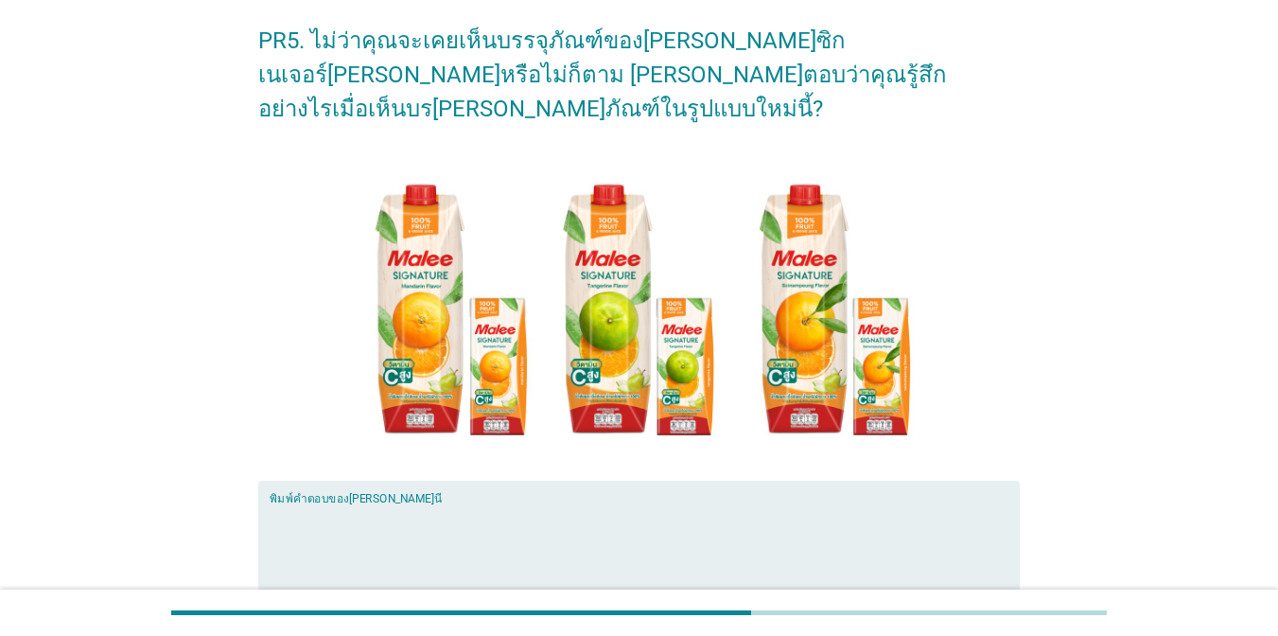
click at [412, 503] on textarea "พิมพ์คำตอบของคุณ ที่นี่" at bounding box center [645, 552] width 750 height 99
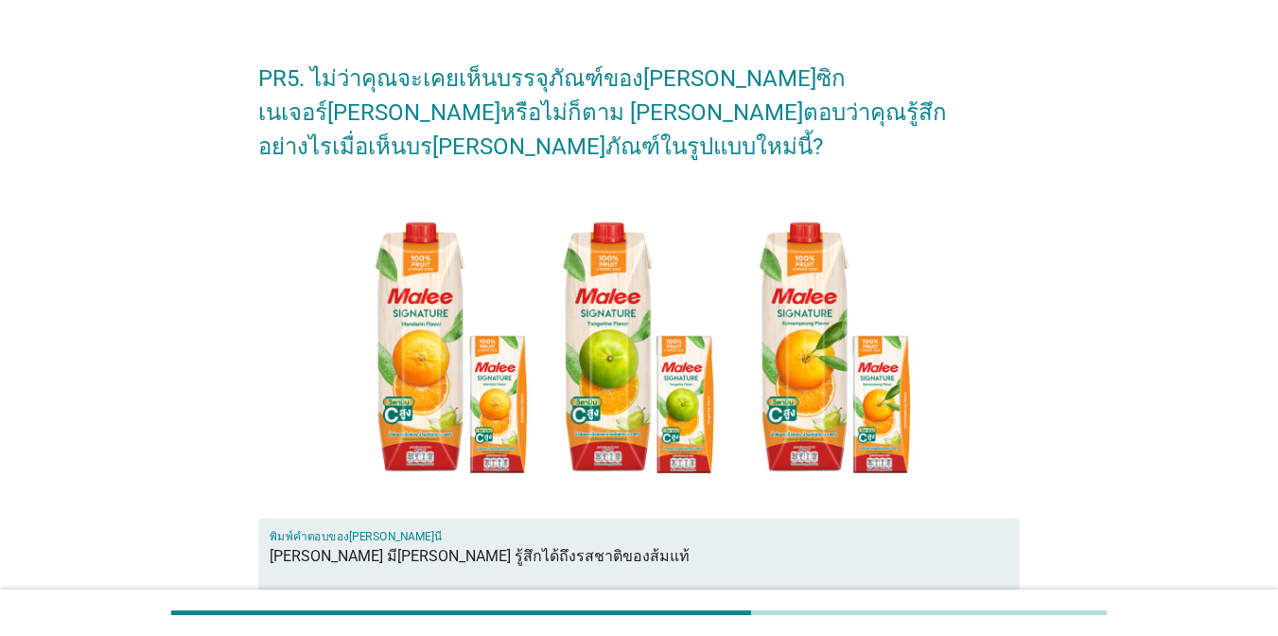
scroll to position [253, 0]
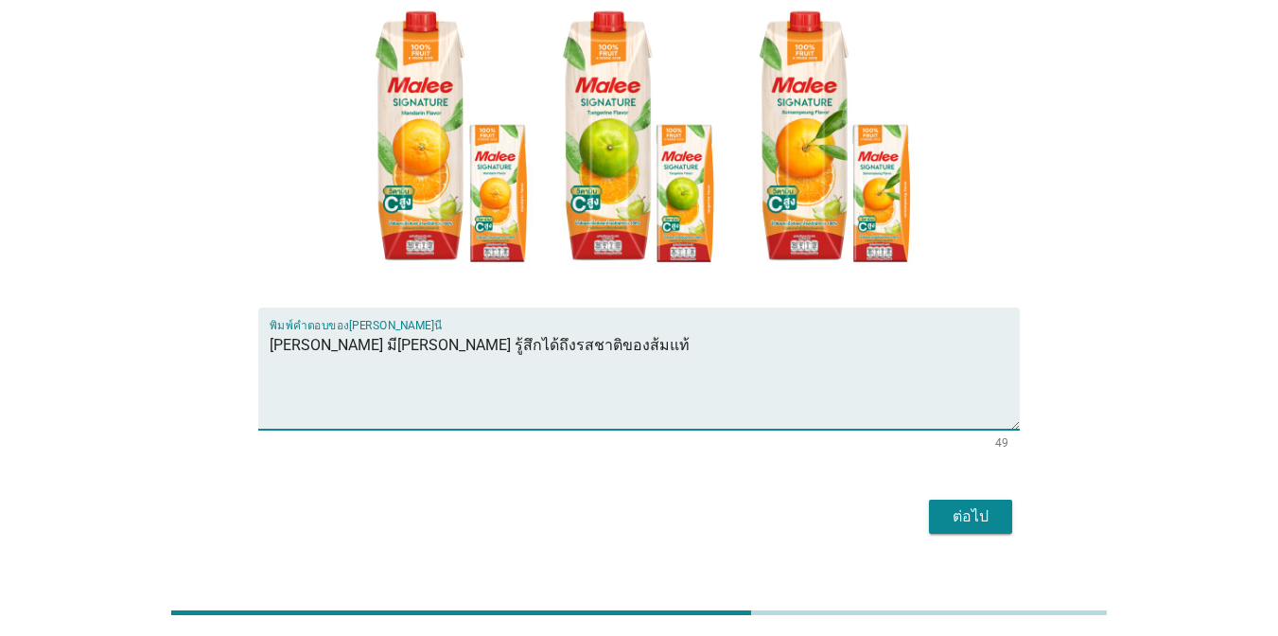
type textarea "[PERSON_NAME] มี[PERSON_NAME] รู้สึกได้ถึงรสชาติของส้มแท้"
click at [1007, 499] on button "ต่อไป" at bounding box center [970, 516] width 83 height 34
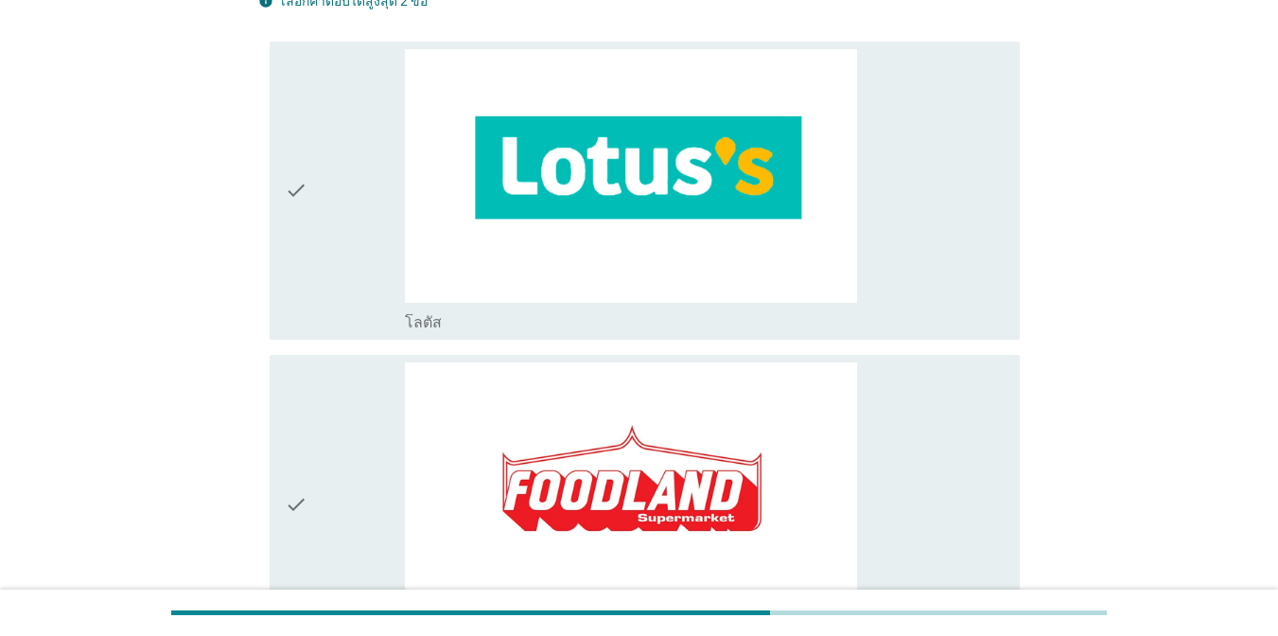
scroll to position [178, 0]
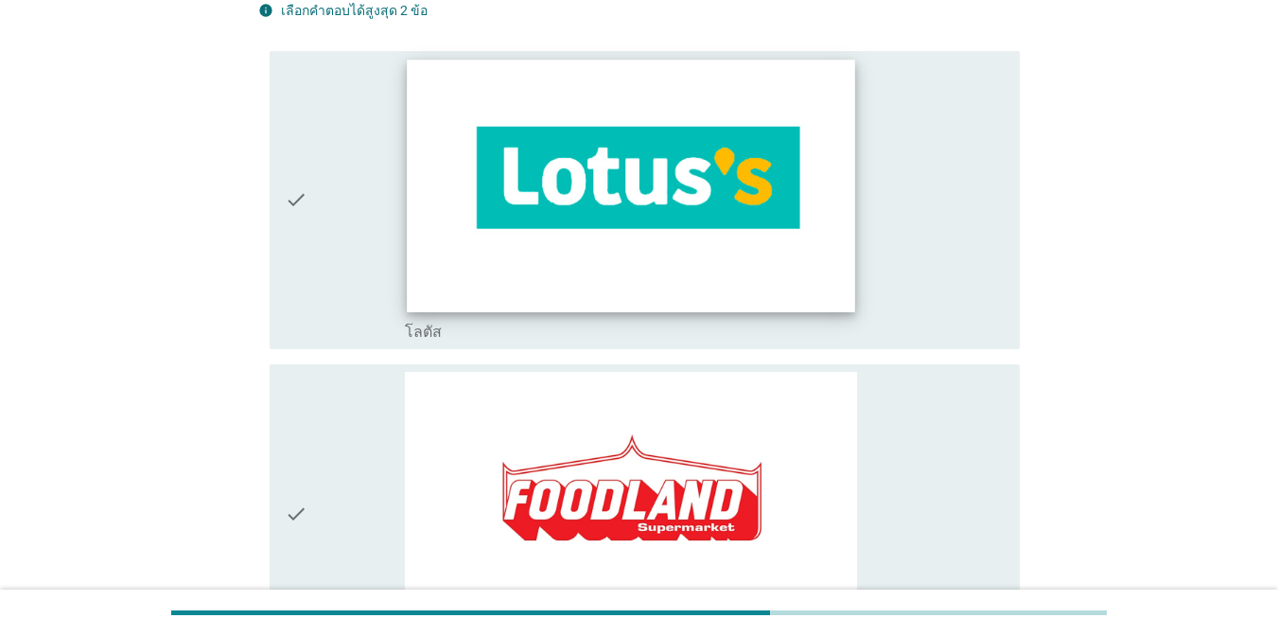
click at [842, 189] on img at bounding box center [630, 186] width 447 height 252
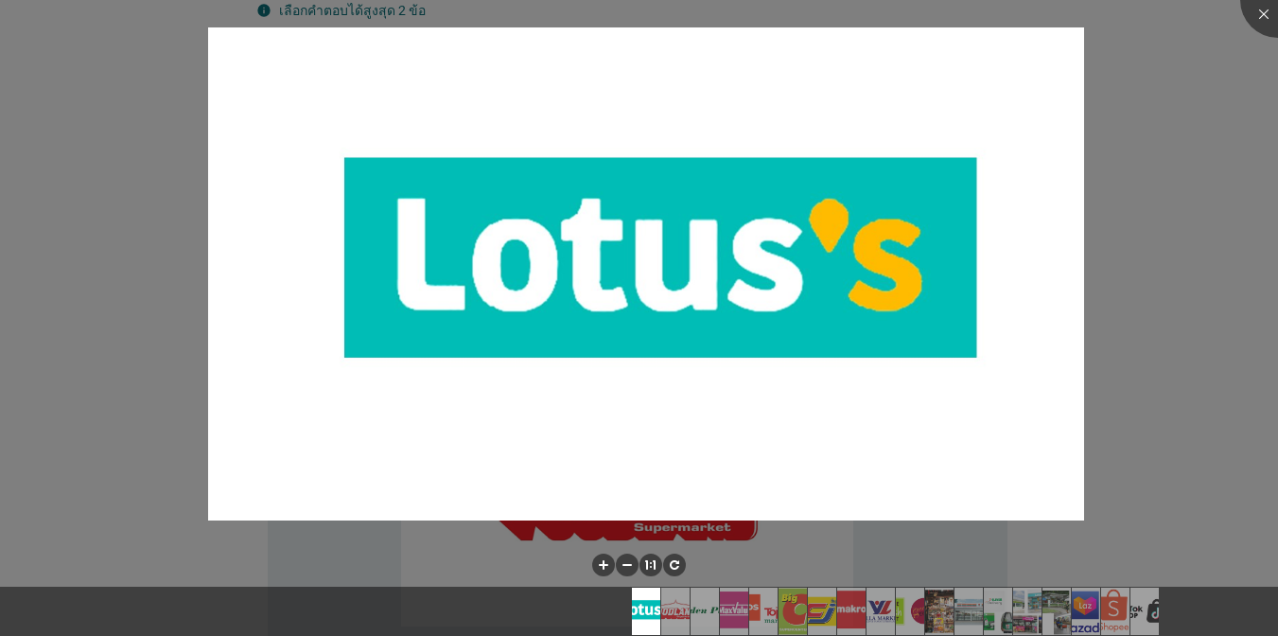
click at [1122, 193] on div at bounding box center [639, 318] width 1278 height 636
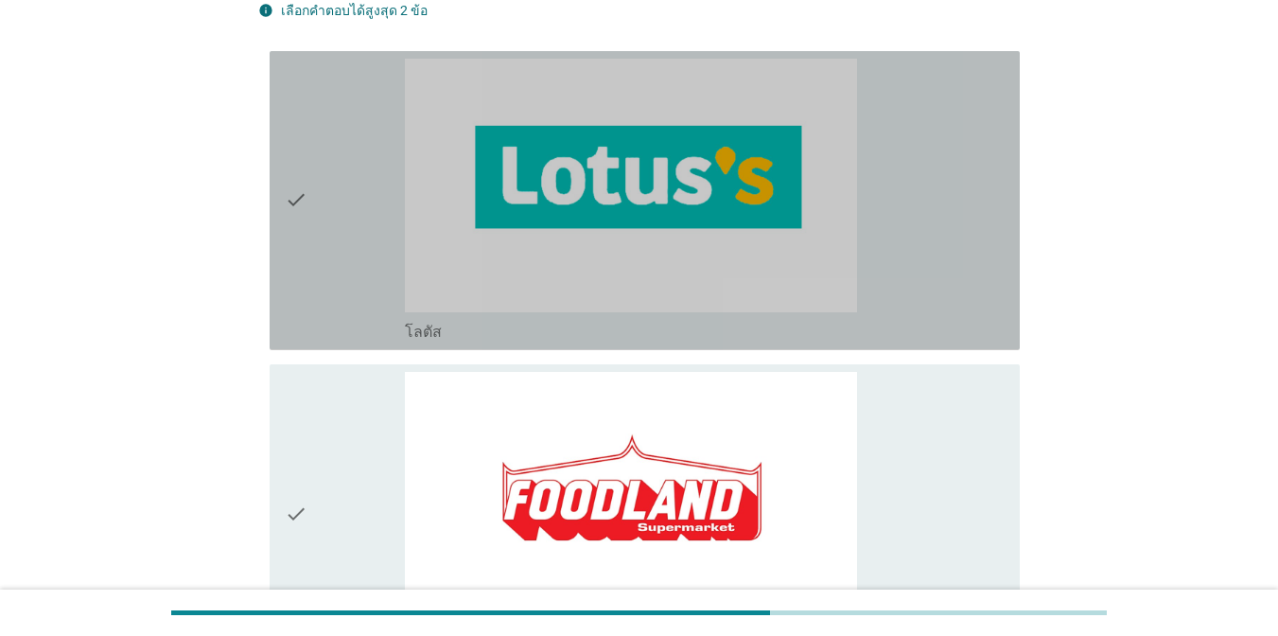
click at [913, 306] on div "check_box_outline_blank โลตัส" at bounding box center [705, 201] width 600 height 284
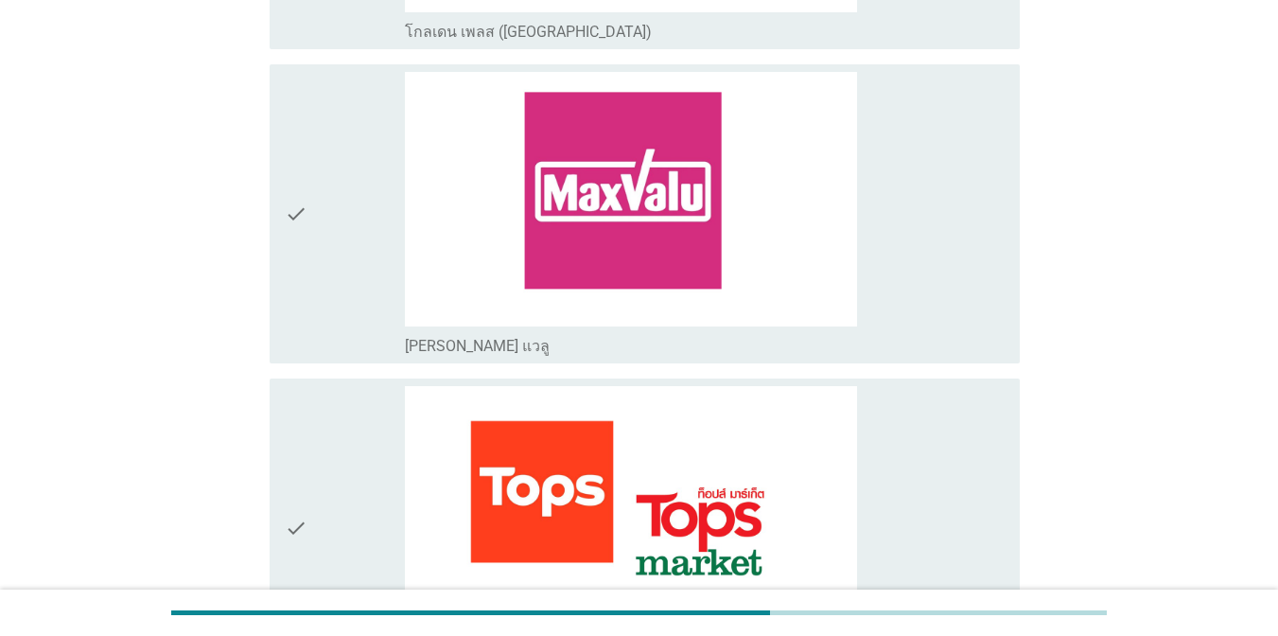
scroll to position [1292, 0]
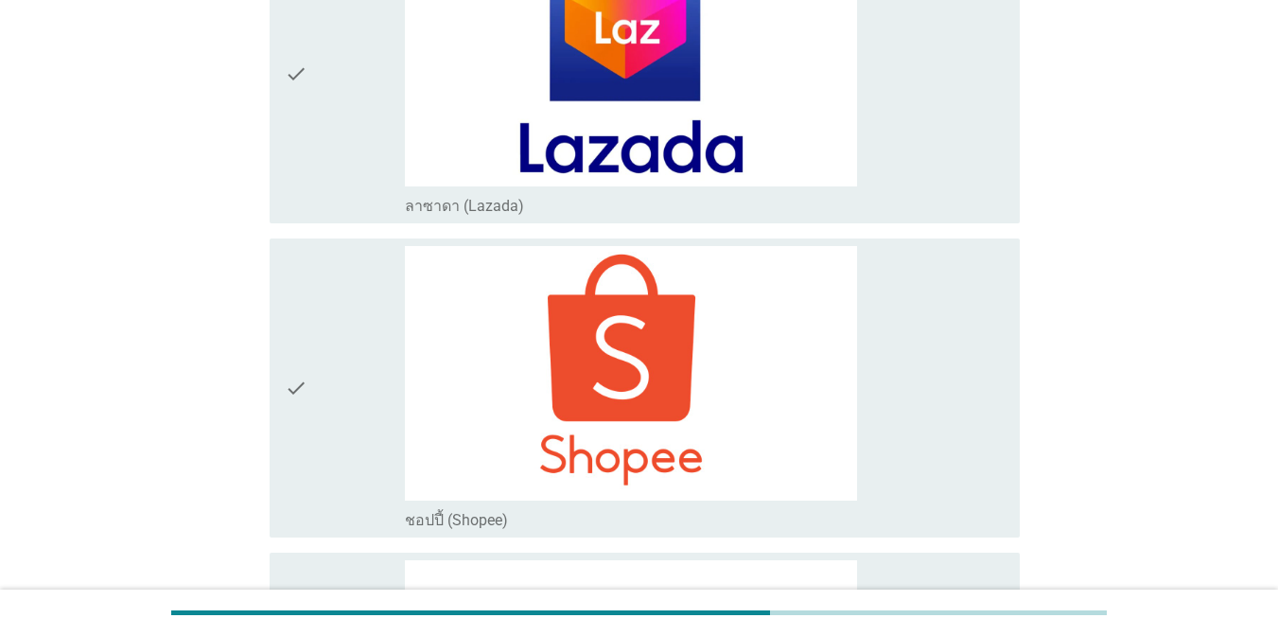
scroll to position [5180, 0]
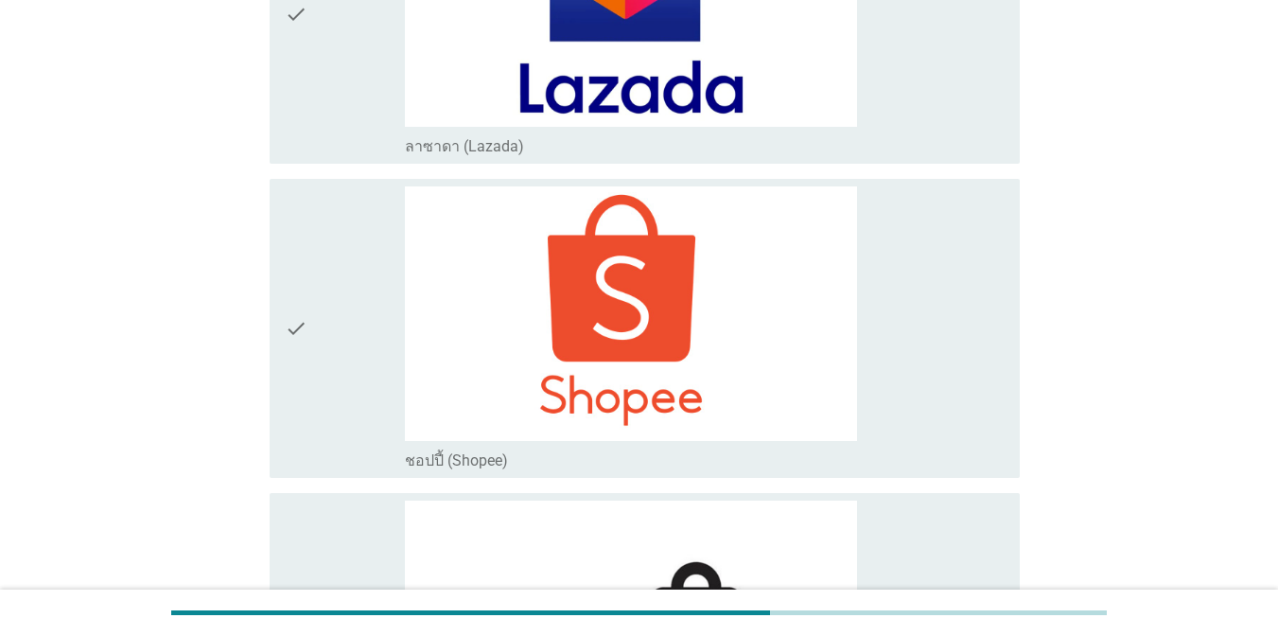
click at [982, 362] on div "check_box_outline_blank ชอปปี้ (Shopee)" at bounding box center [705, 328] width 600 height 284
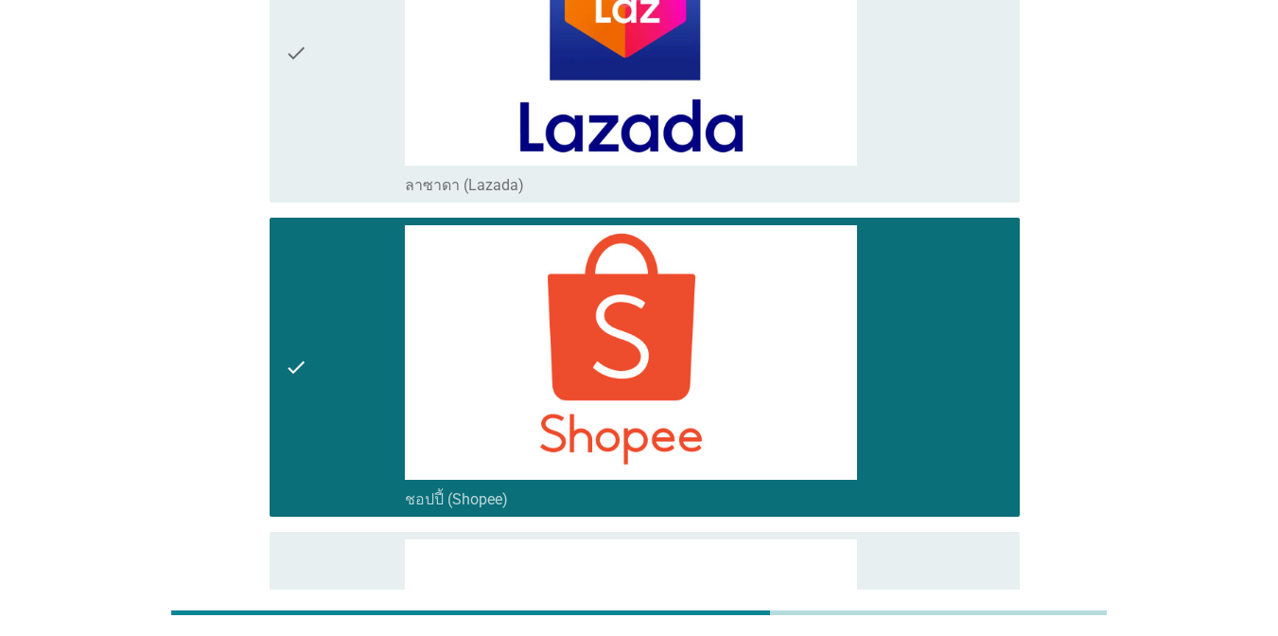
scroll to position [4925, 0]
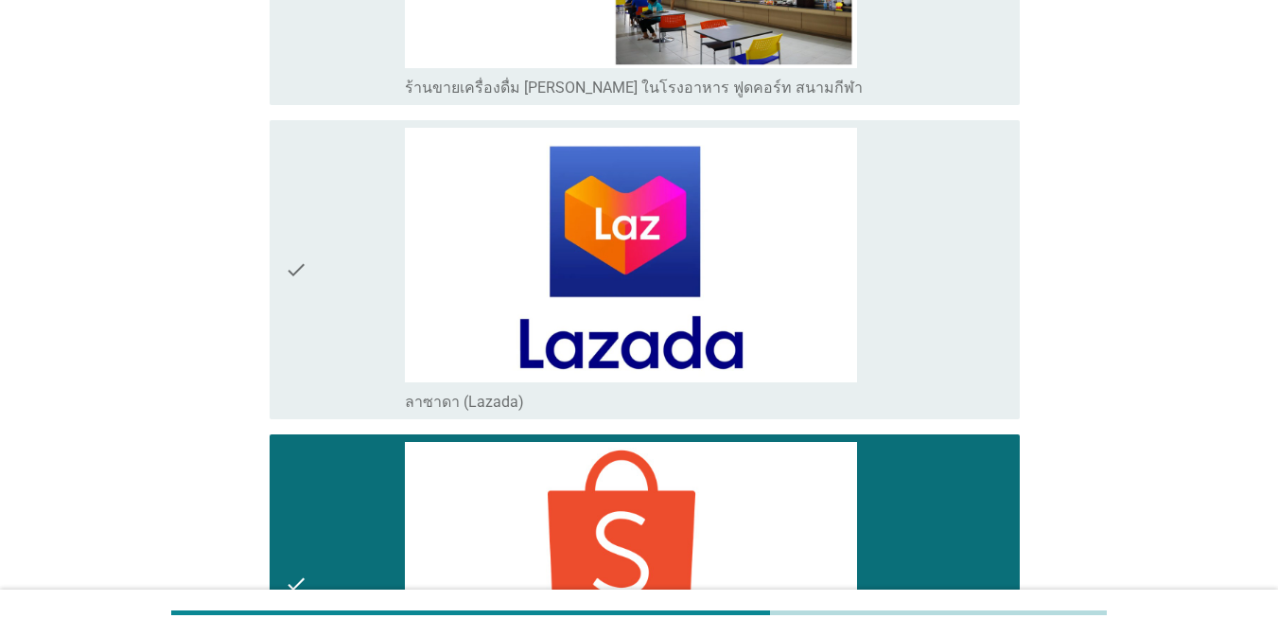
click at [959, 527] on div "check_box_outline_blank ชอปปี้ (Shopee)" at bounding box center [705, 584] width 600 height 284
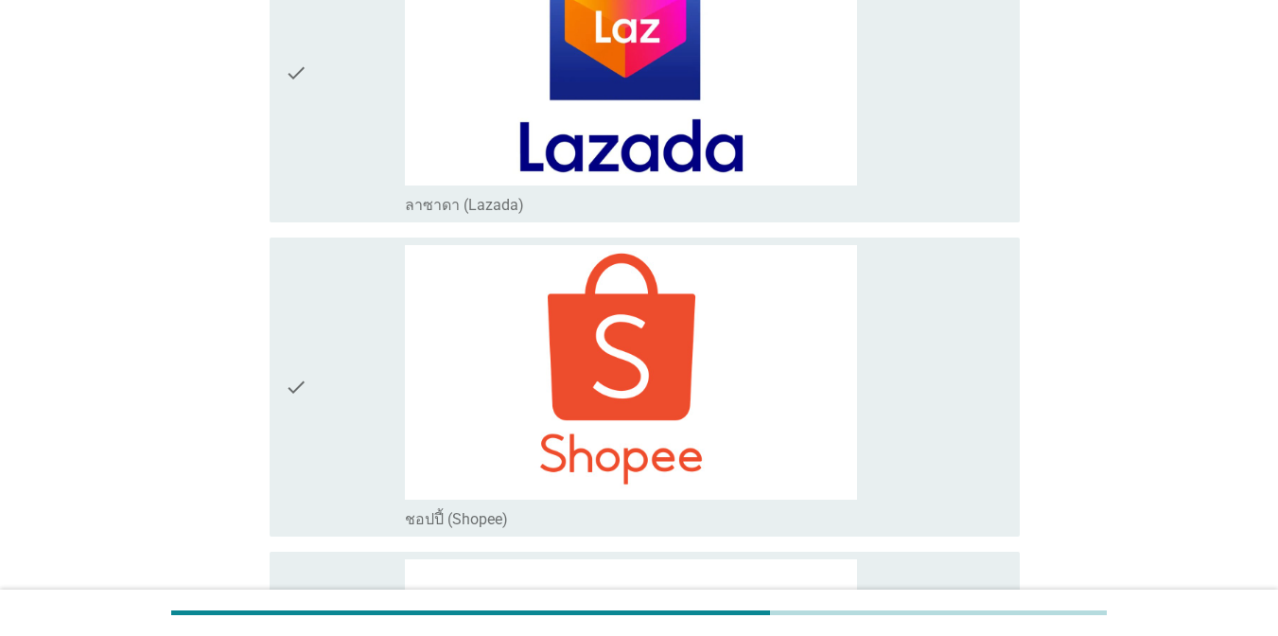
scroll to position [5546, 0]
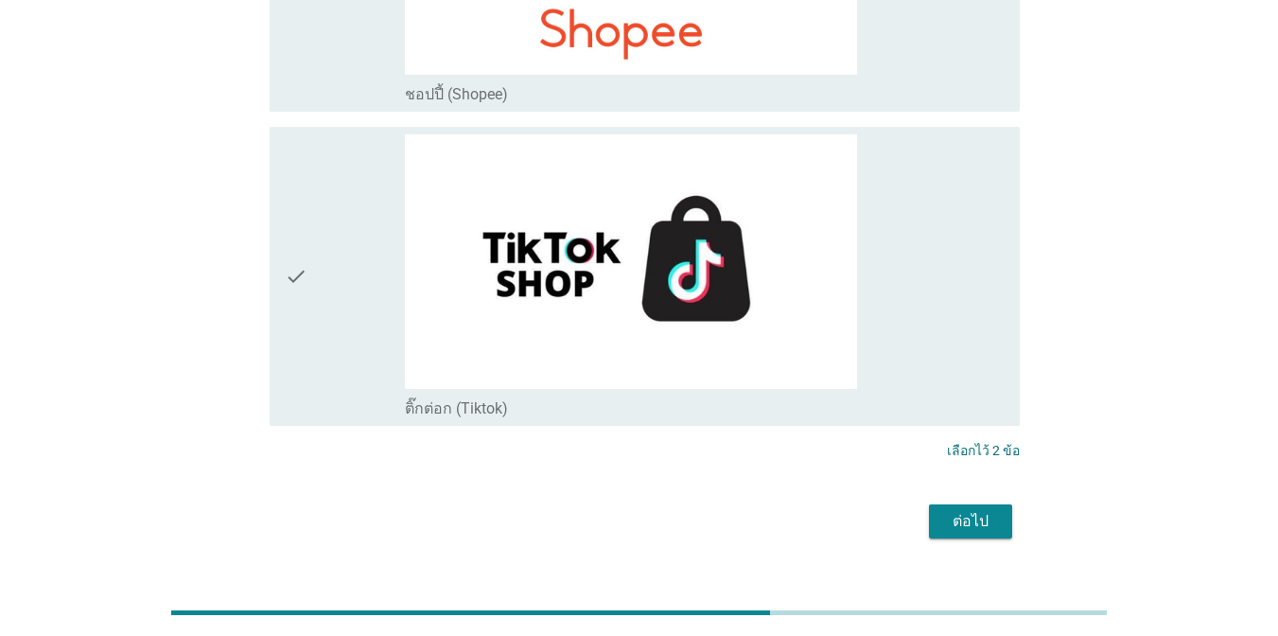
click at [993, 510] on div "ต่อไป" at bounding box center [970, 521] width 53 height 23
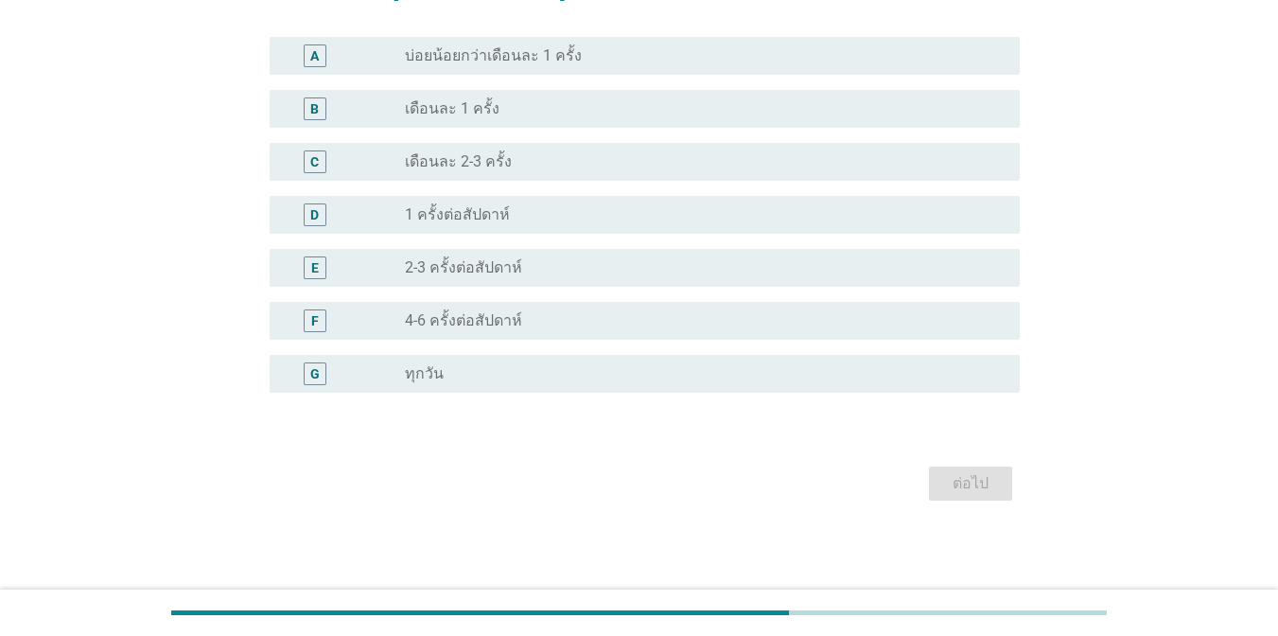
scroll to position [0, 0]
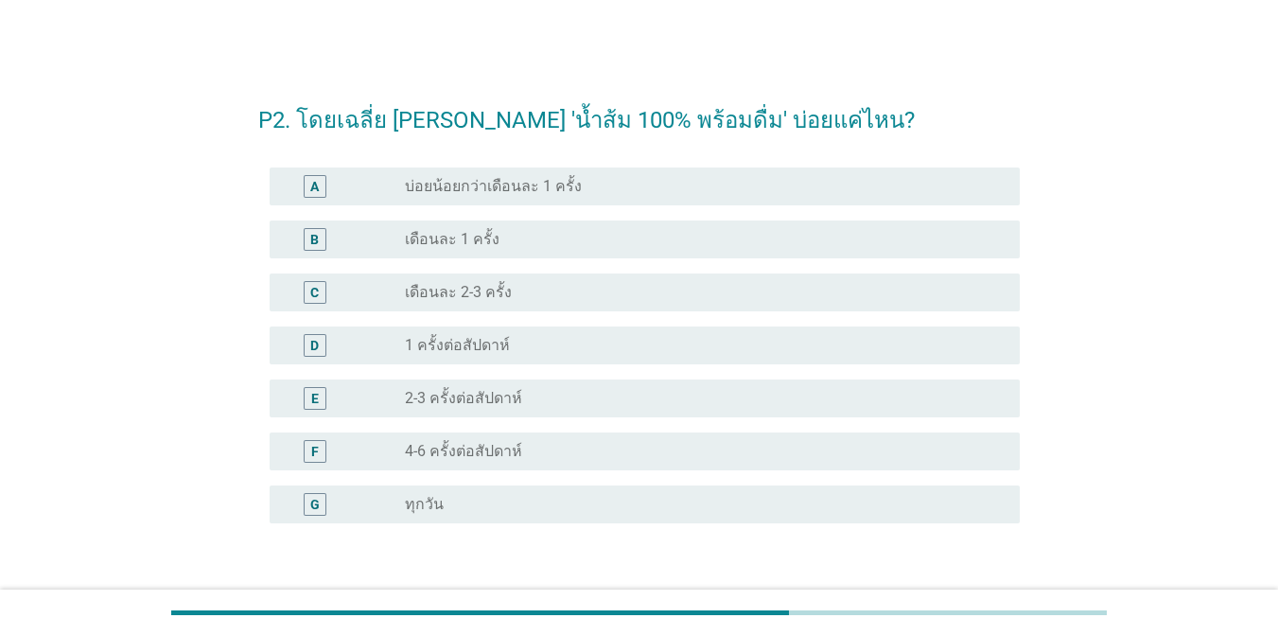
click at [480, 344] on label "1 ครั้งต่อสัปดาห์" at bounding box center [457, 345] width 105 height 19
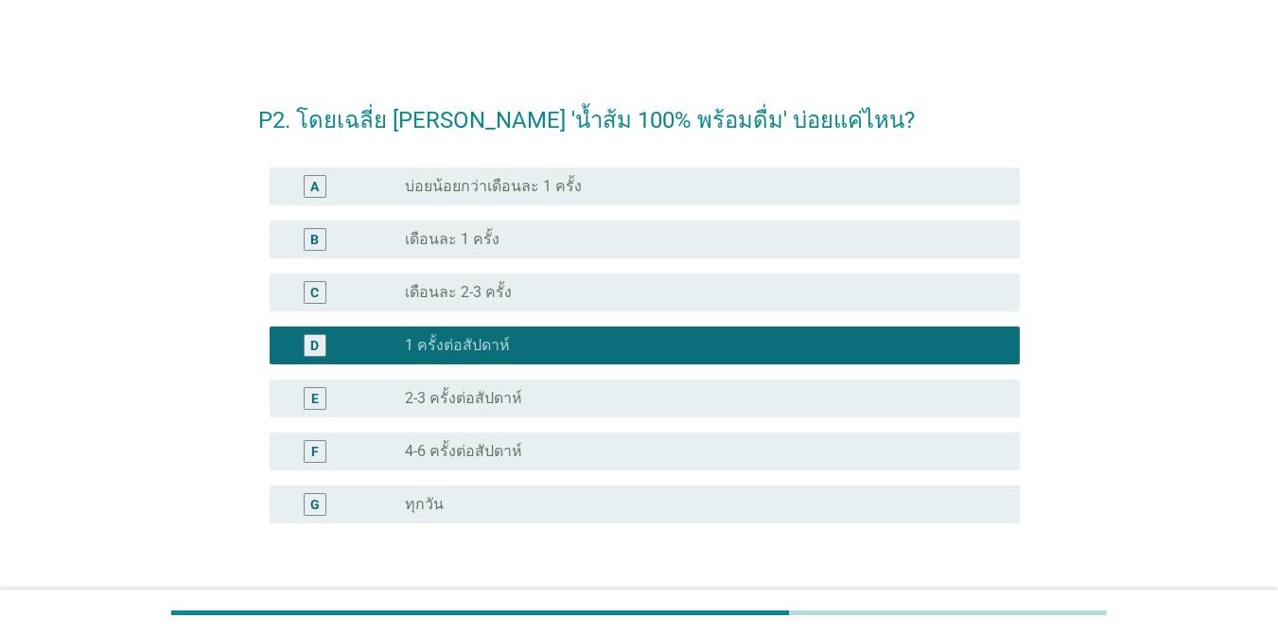
scroll to position [131, 0]
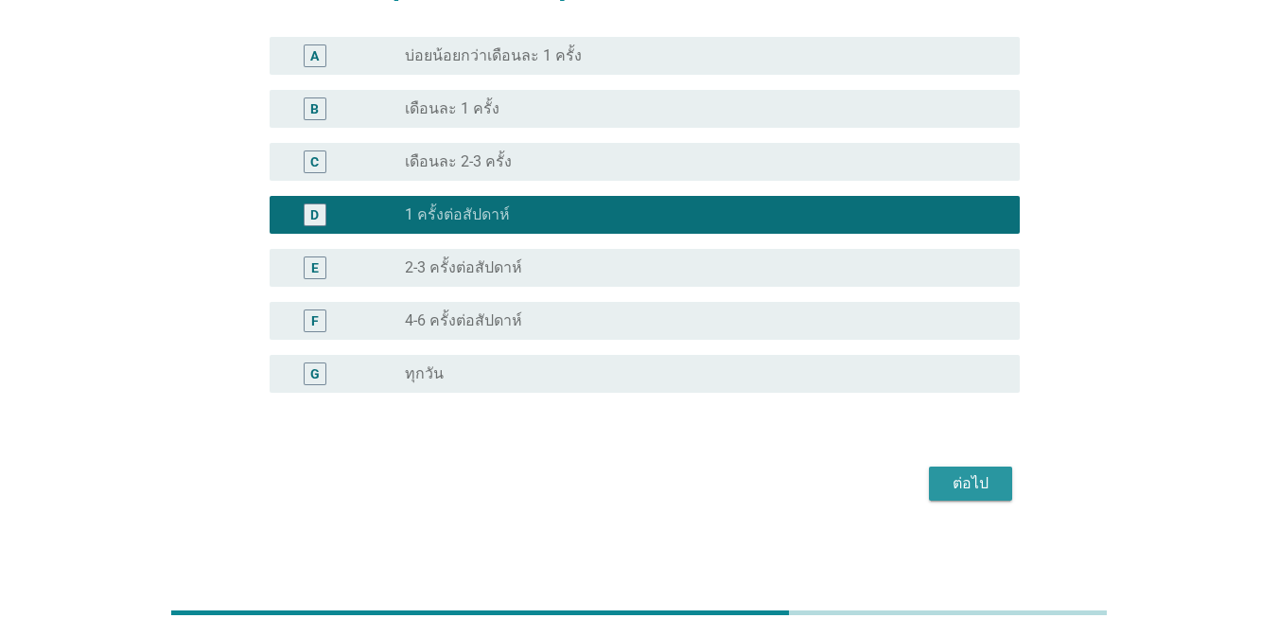
click at [994, 488] on div "ต่อไป" at bounding box center [970, 483] width 53 height 23
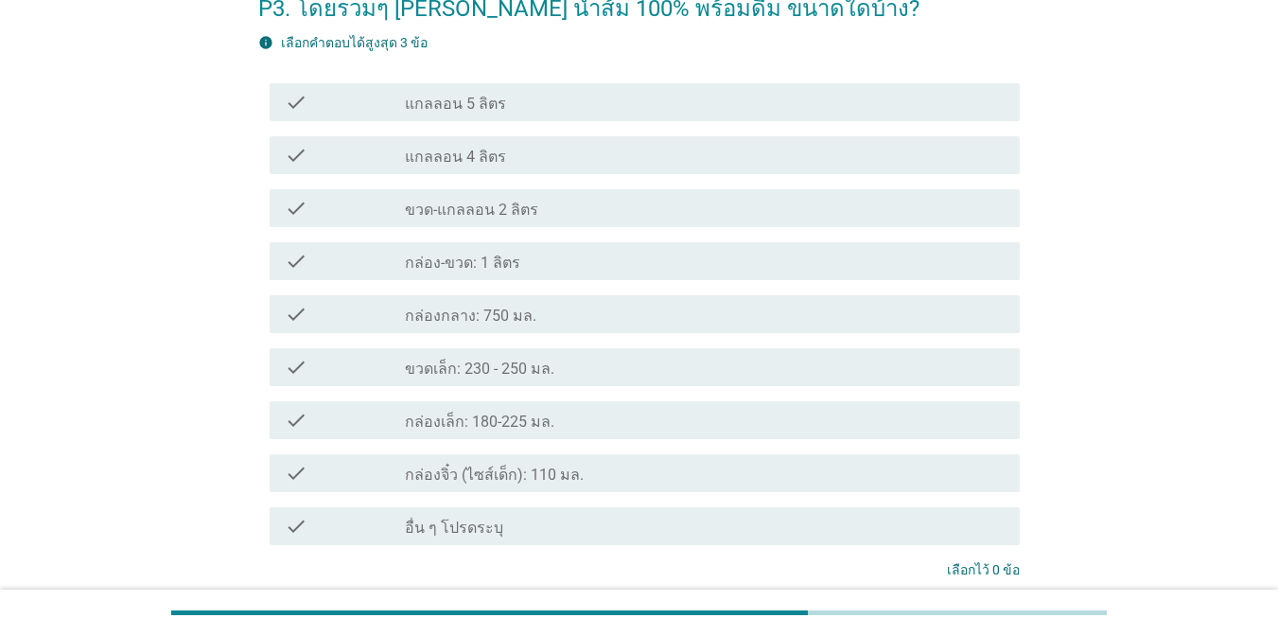
scroll to position [131, 0]
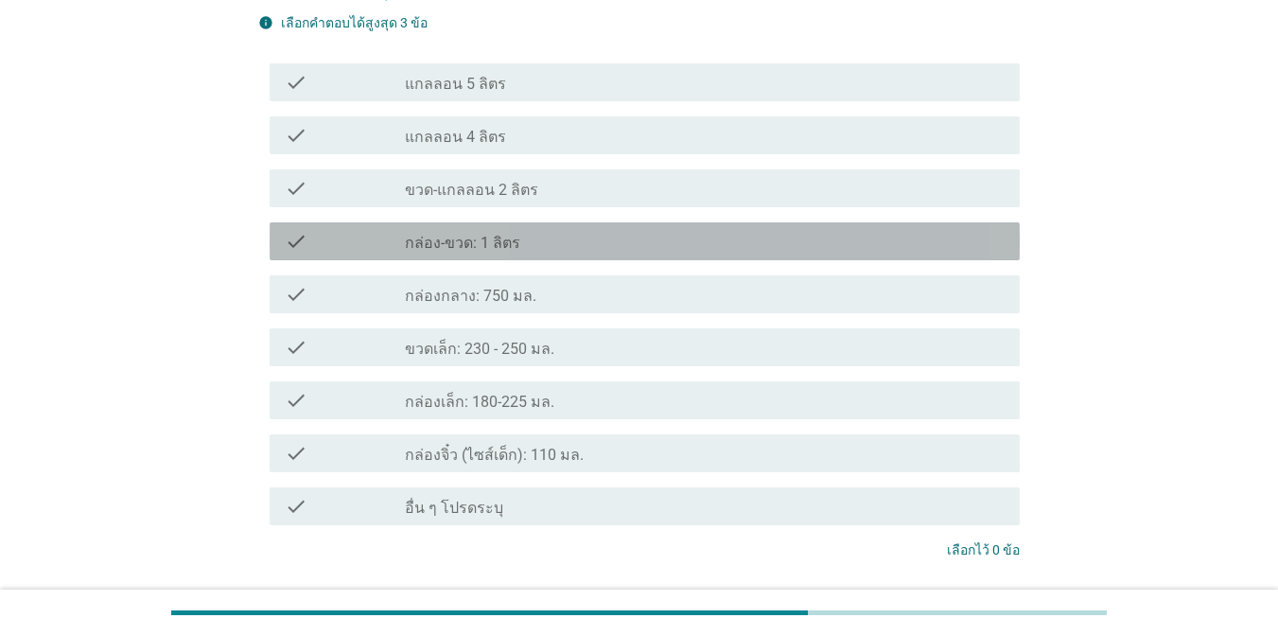
click at [637, 248] on div "check_box_outline_blank กล่อง-ขวด: 1 ลิตร" at bounding box center [705, 241] width 600 height 23
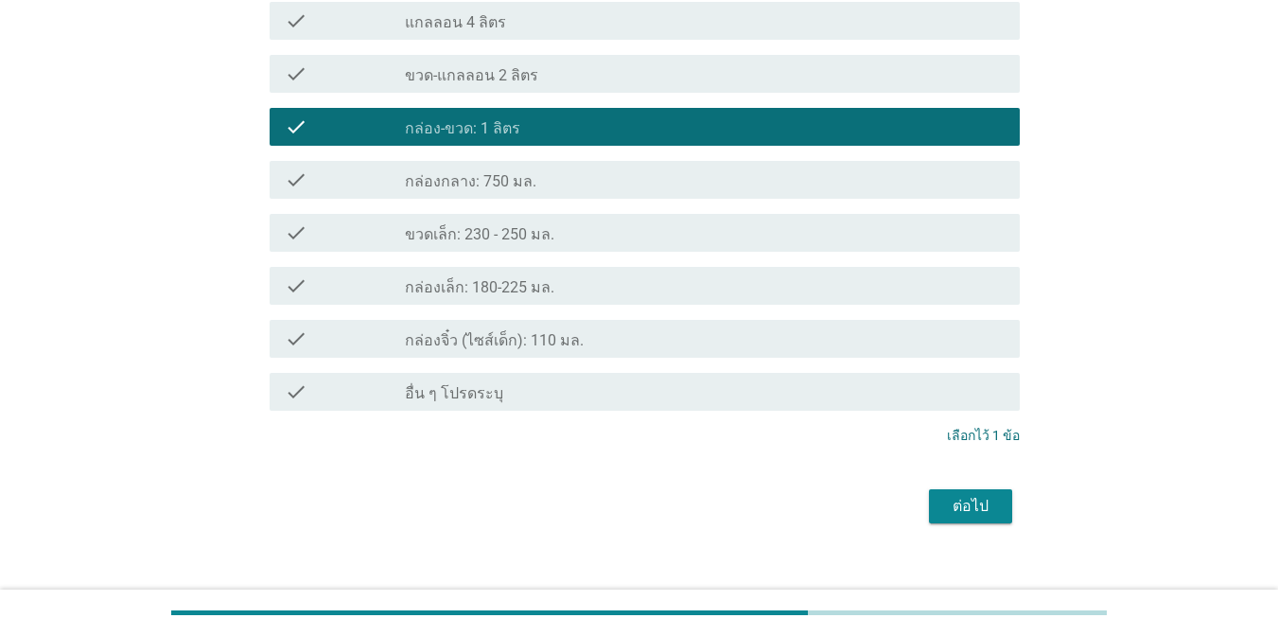
scroll to position [269, 0]
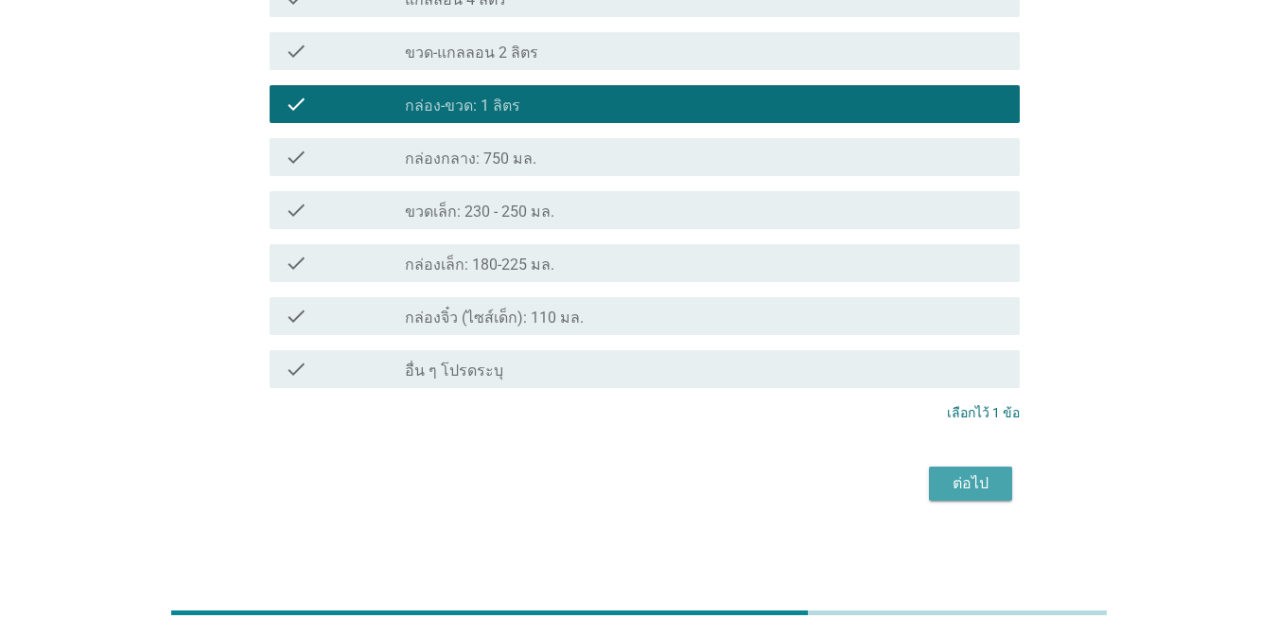
drag, startPoint x: 1002, startPoint y: 491, endPoint x: 1076, endPoint y: 538, distance: 88.4
click at [1003, 491] on button "ต่อไป" at bounding box center [970, 483] width 83 height 34
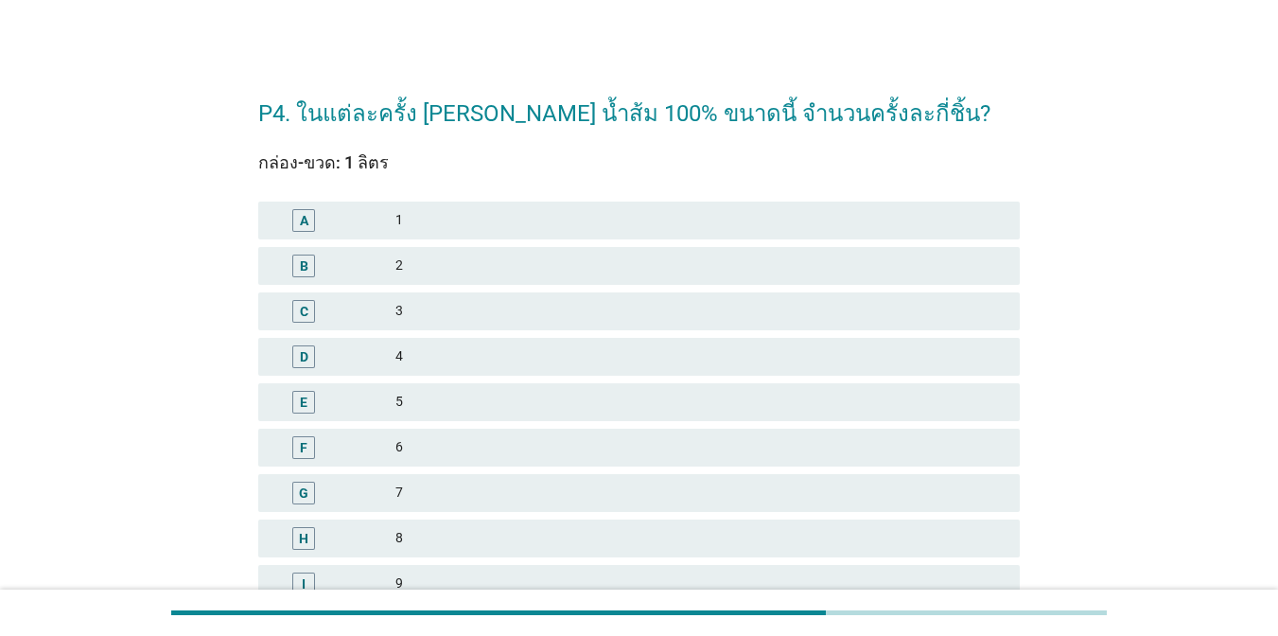
scroll to position [16, 0]
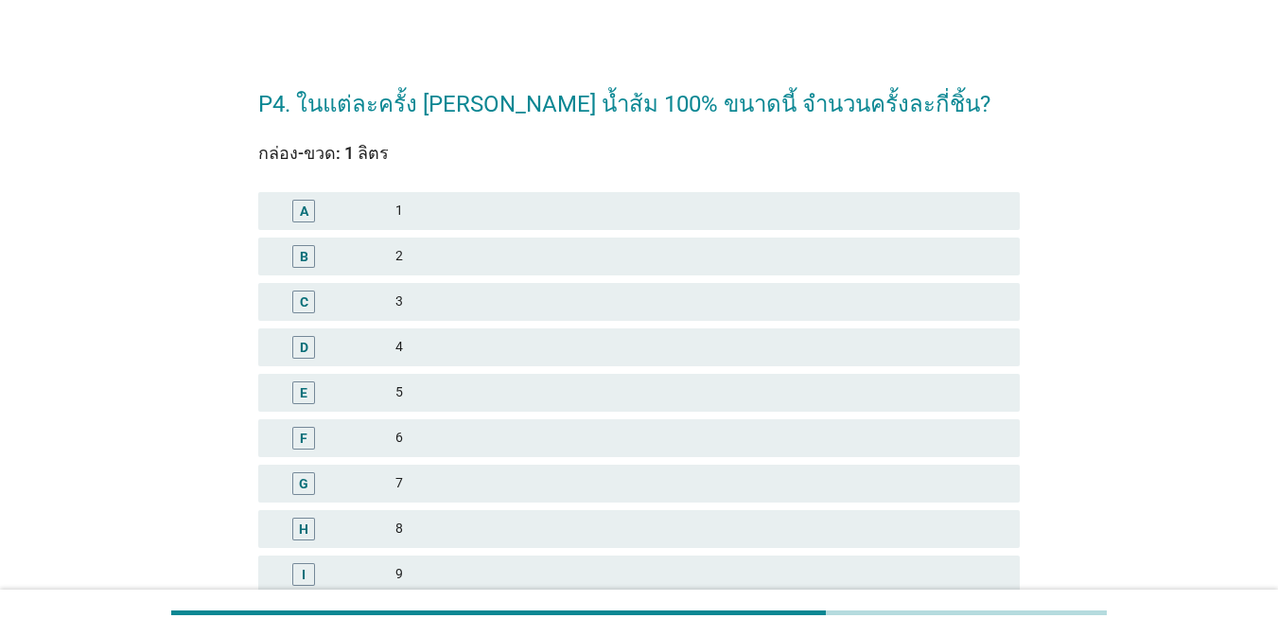
click at [514, 262] on div "2" at bounding box center [699, 256] width 609 height 23
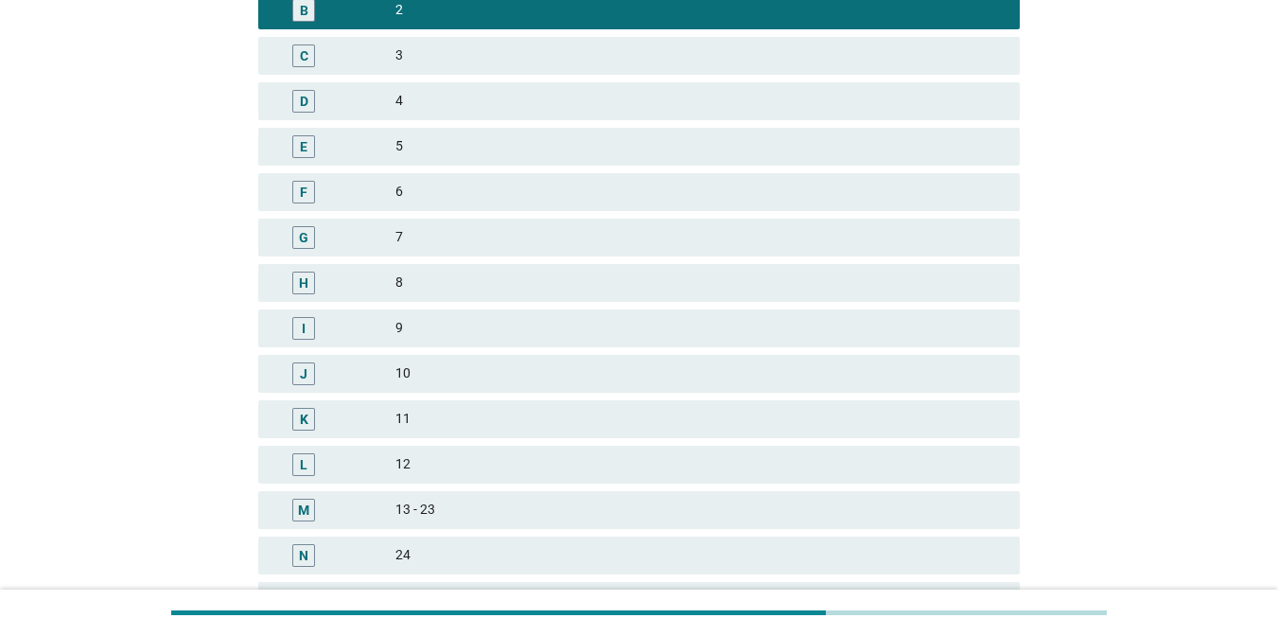
scroll to position [451, 0]
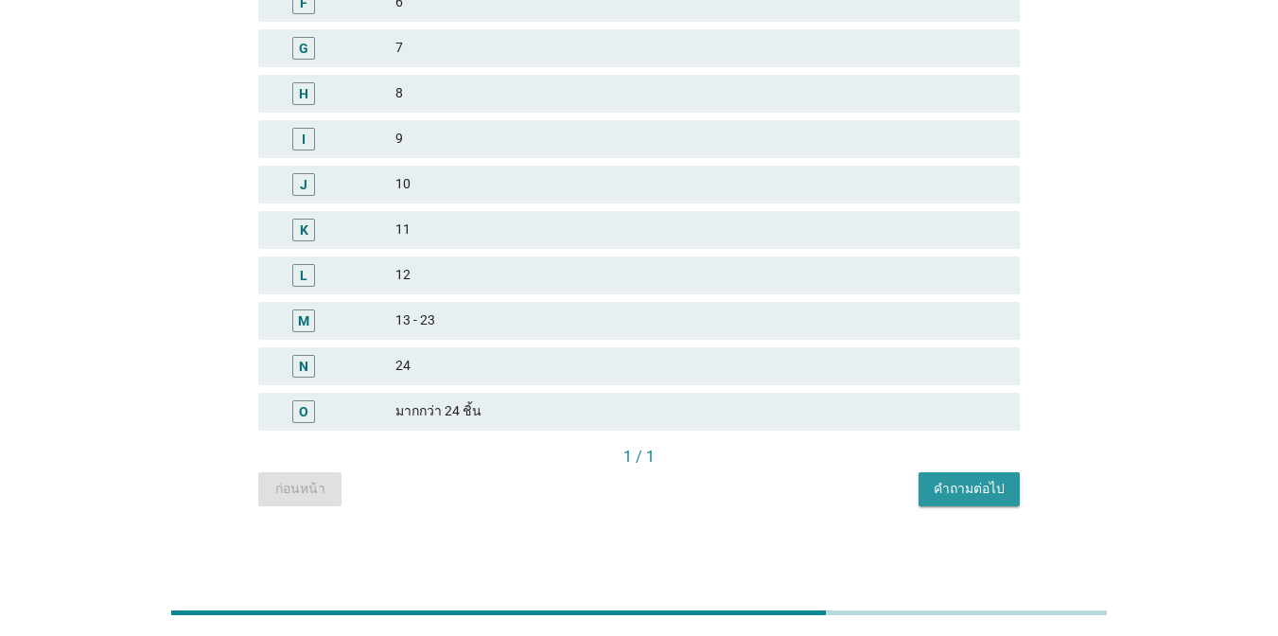
drag, startPoint x: 971, startPoint y: 488, endPoint x: 972, endPoint y: 499, distance: 11.4
click at [972, 494] on div "คำถามต่อไป" at bounding box center [969, 489] width 71 height 20
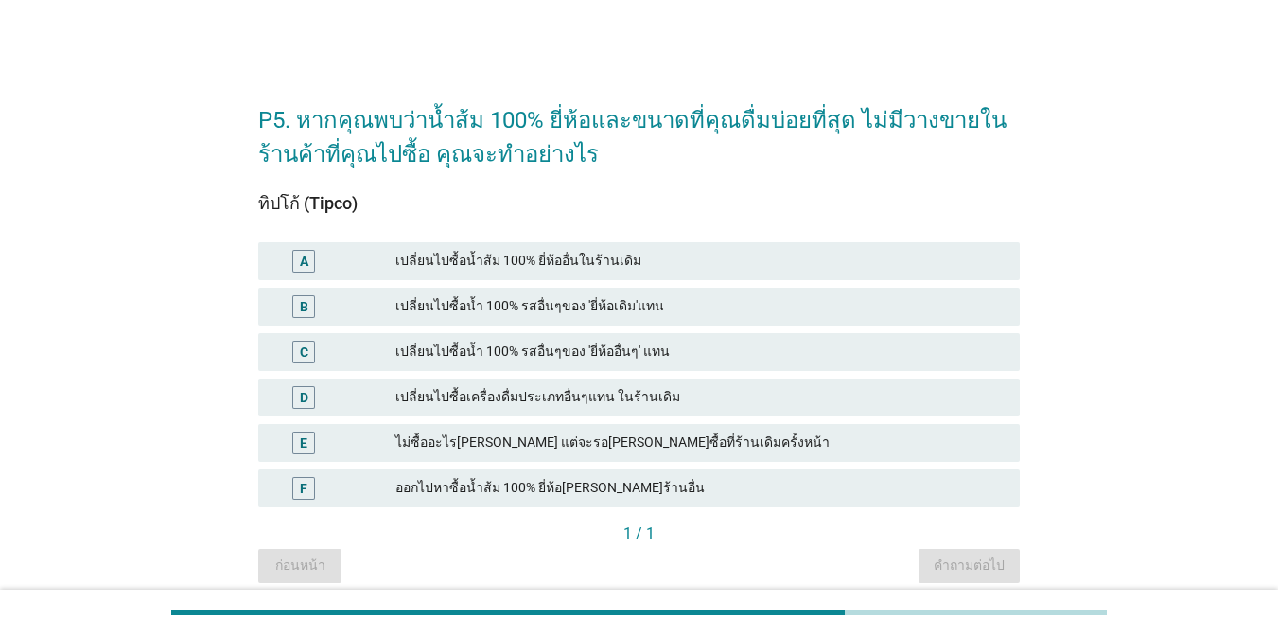
click at [616, 482] on div "ออกไปหาซื้อน้ำส้ม 100% ยี่ห้อ[PERSON_NAME]ร้านอื่น" at bounding box center [699, 488] width 609 height 23
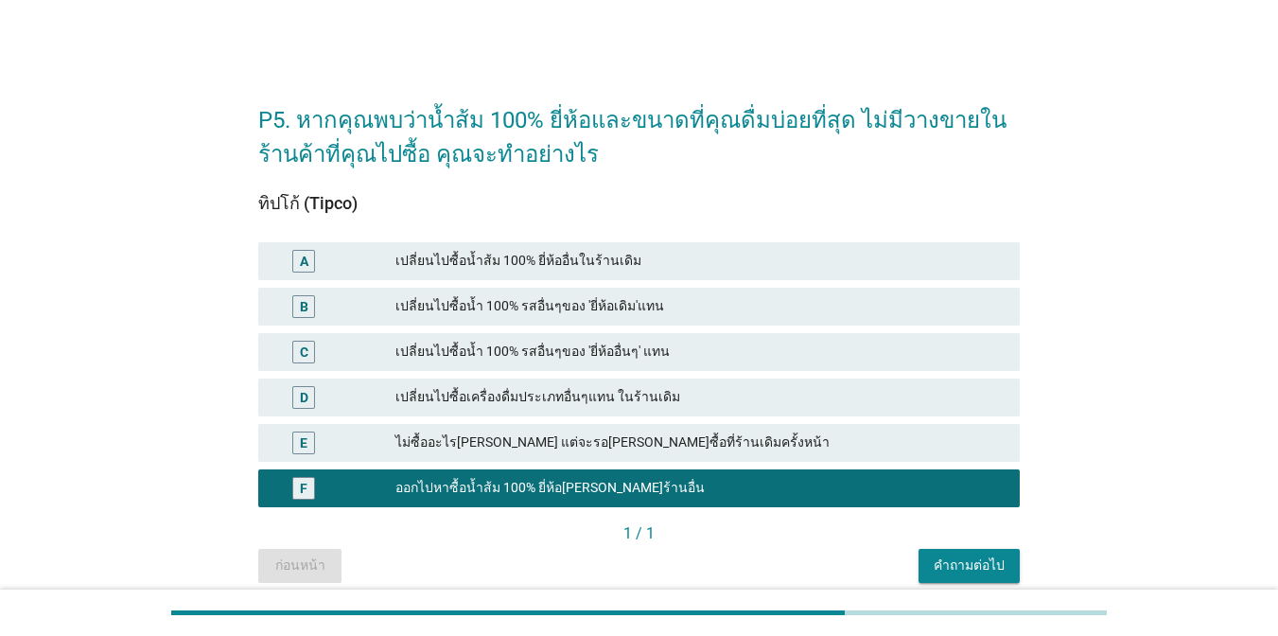
click at [957, 568] on div "คำถามต่อไป" at bounding box center [969, 565] width 71 height 20
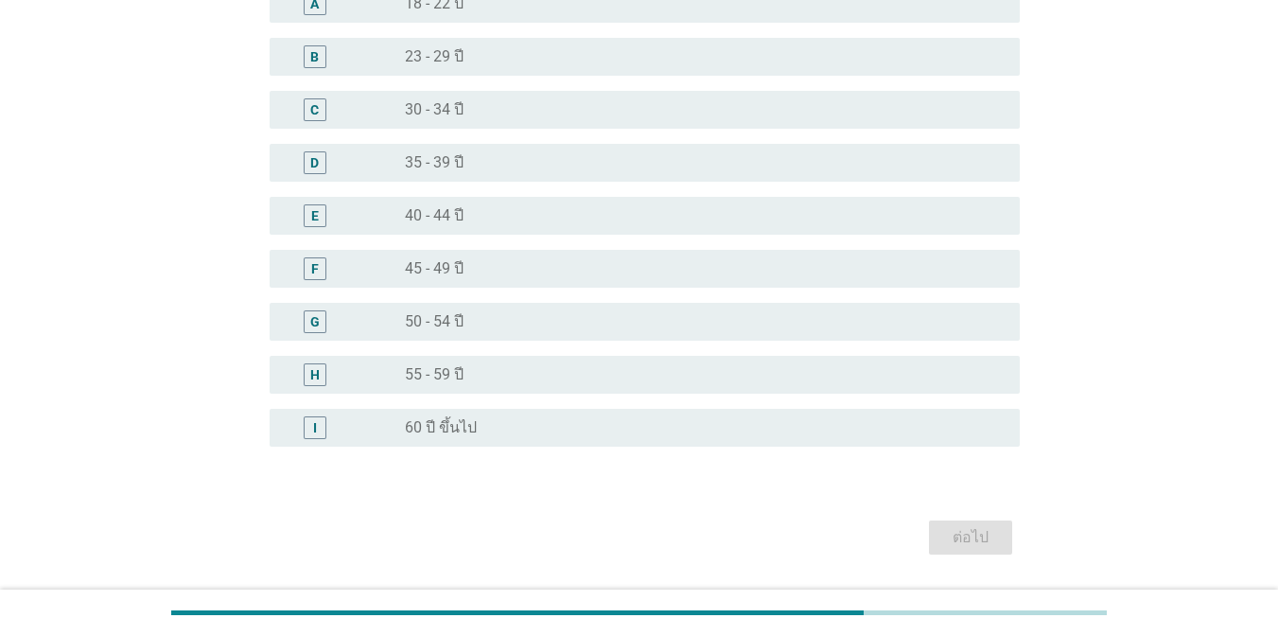
scroll to position [196, 0]
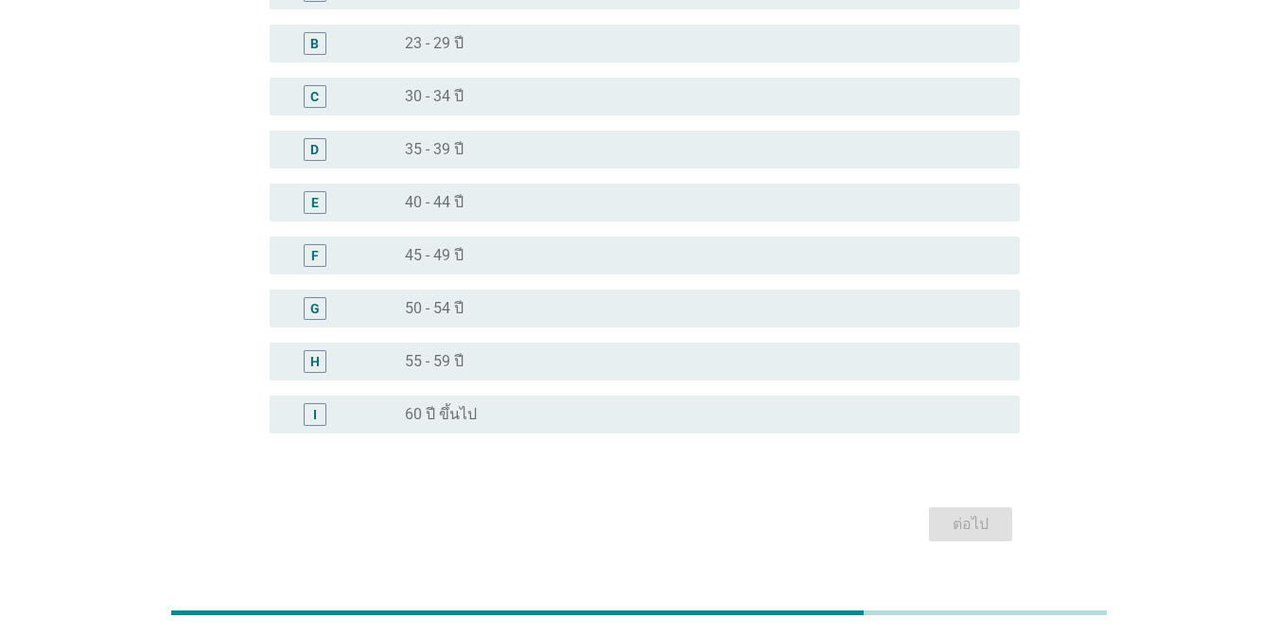
click at [660, 366] on div "radio_button_unchecked 55 - 59 ปี" at bounding box center [697, 361] width 585 height 19
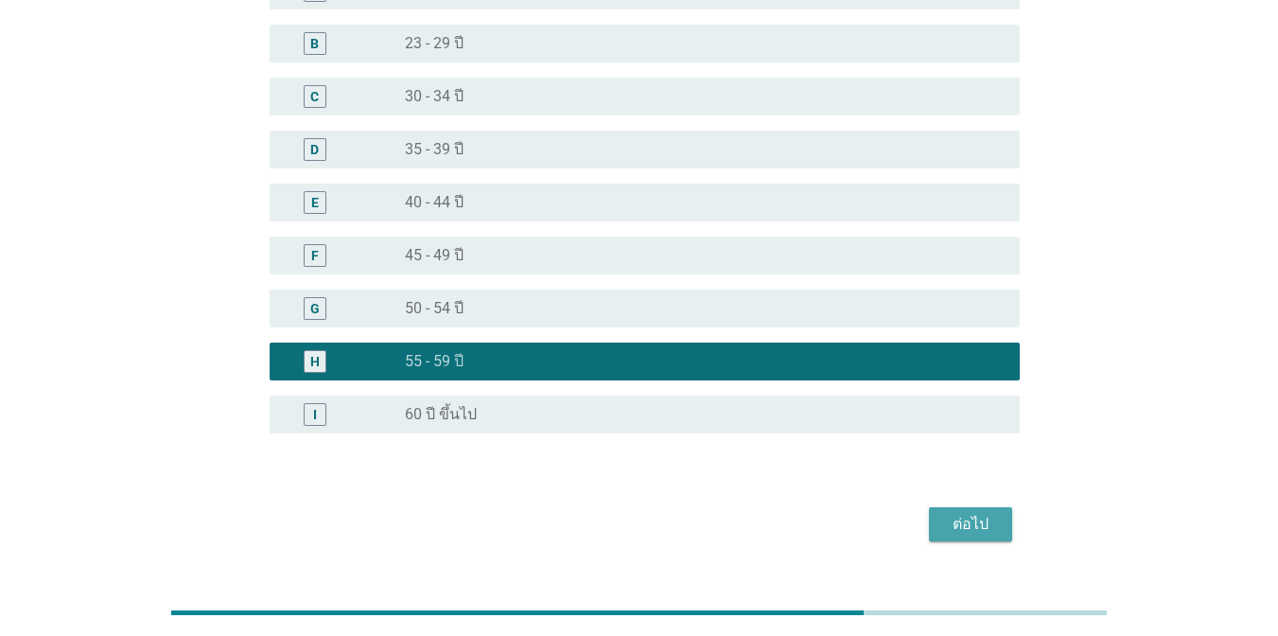
click at [965, 516] on div "ต่อไป" at bounding box center [970, 524] width 53 height 23
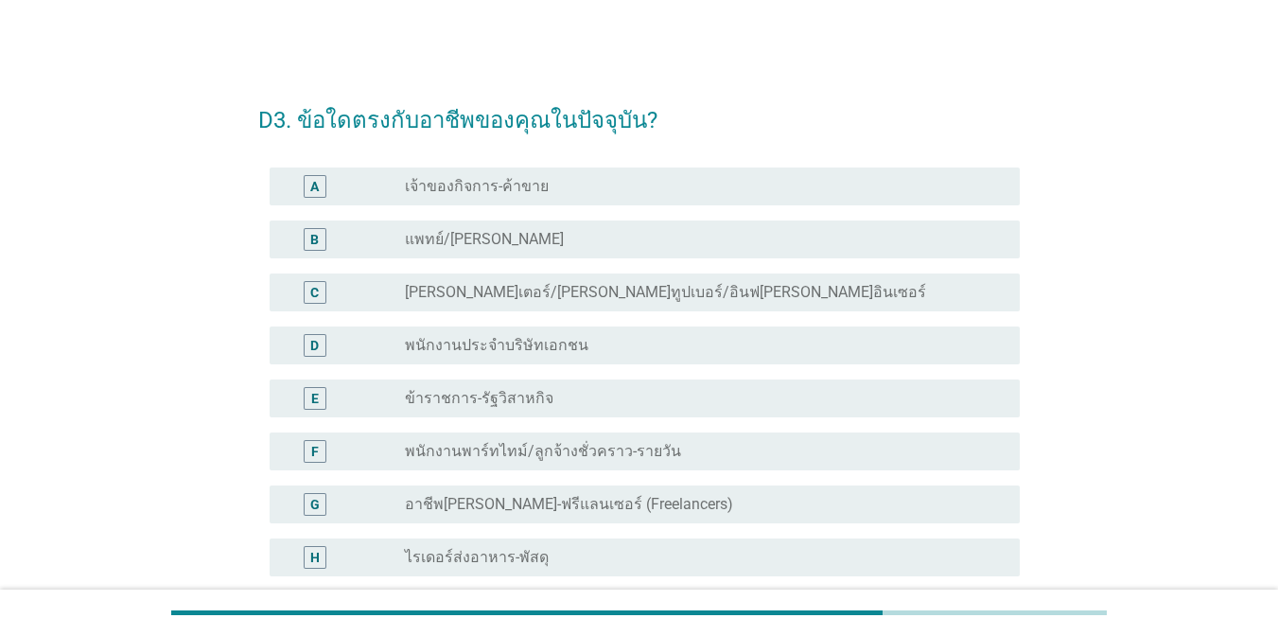
click at [579, 355] on div "radio_button_unchecked พนักงานประจำบริษัทเอกชน" at bounding box center [705, 345] width 600 height 23
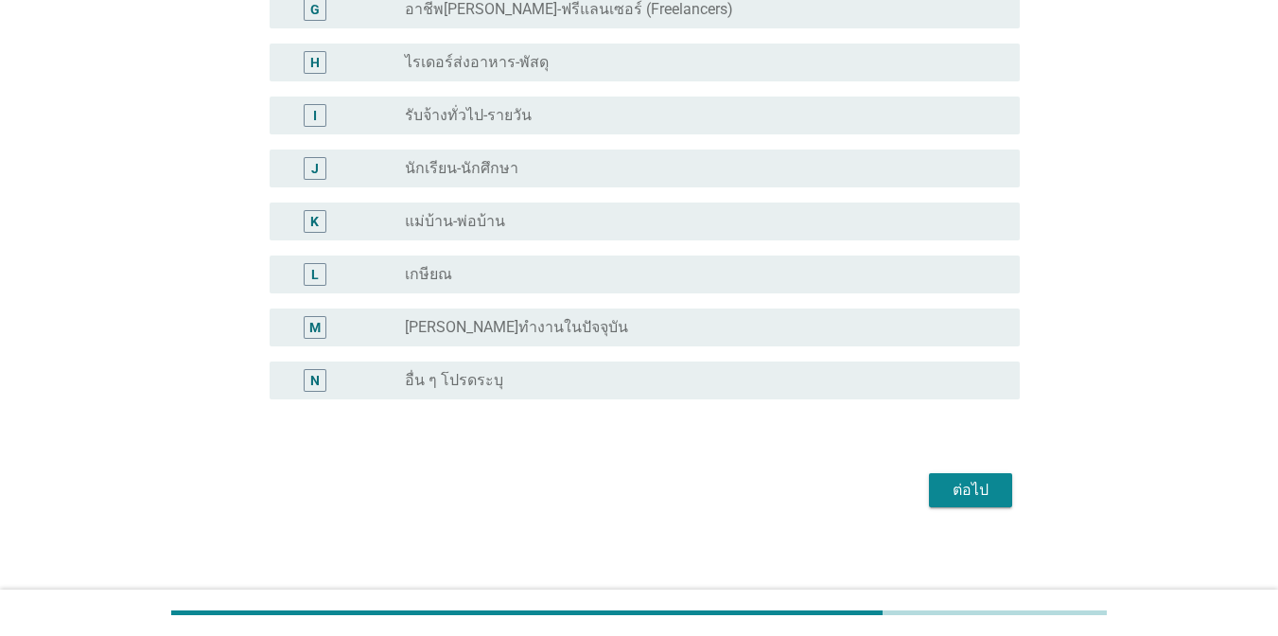
scroll to position [498, 0]
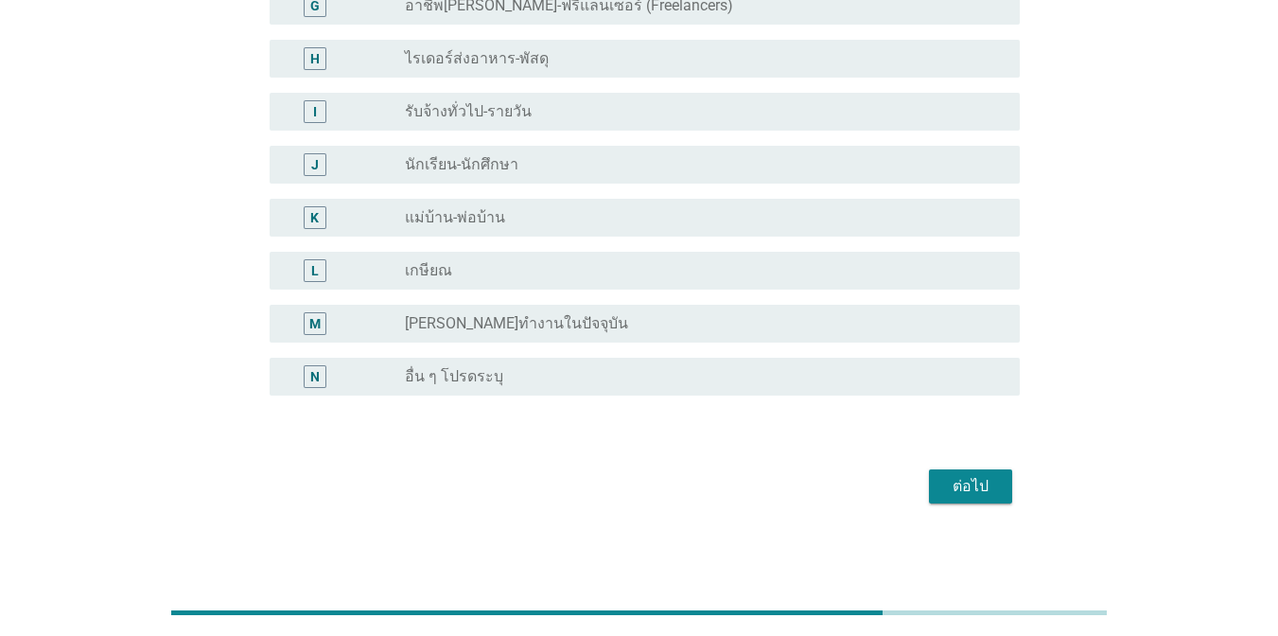
click at [949, 497] on div "ต่อไป" at bounding box center [970, 486] width 53 height 23
